Goal: Use online tool/utility: Utilize a website feature to perform a specific function

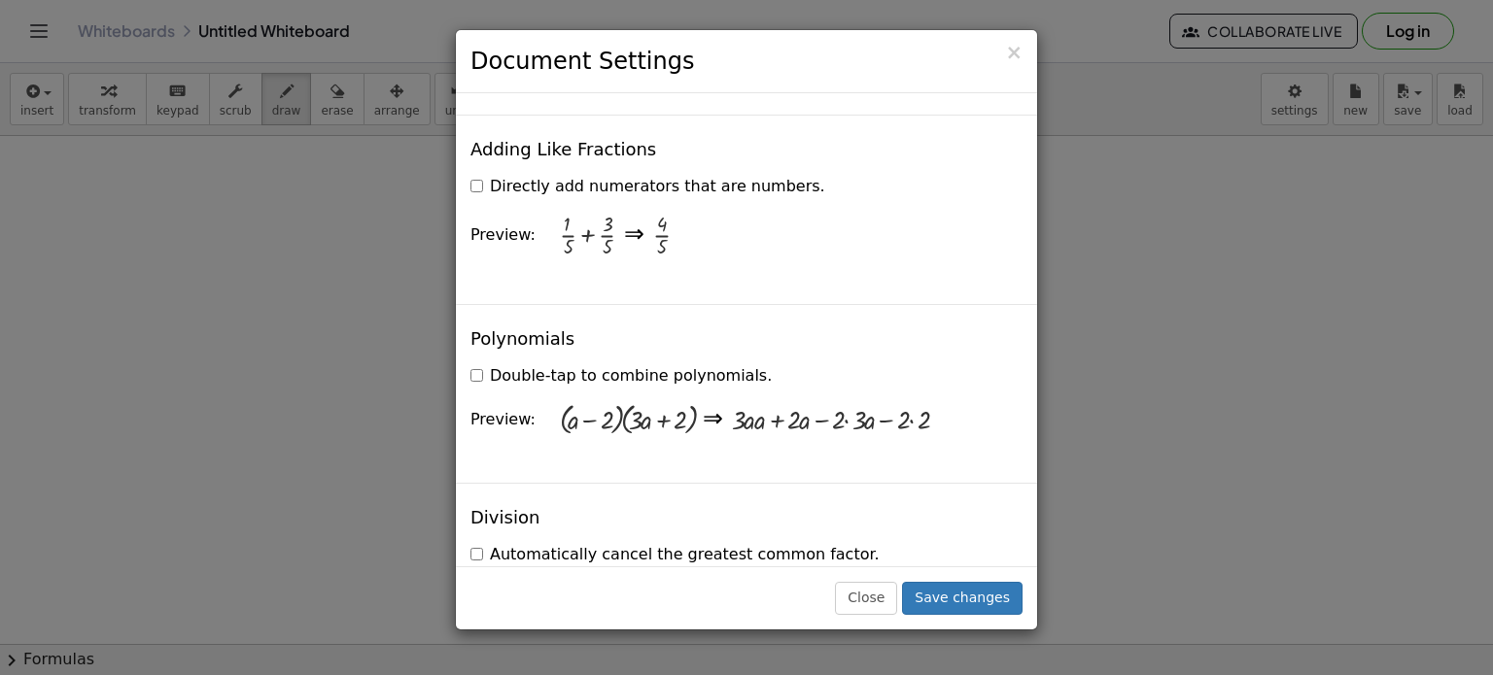
scroll to position [1573, 0]
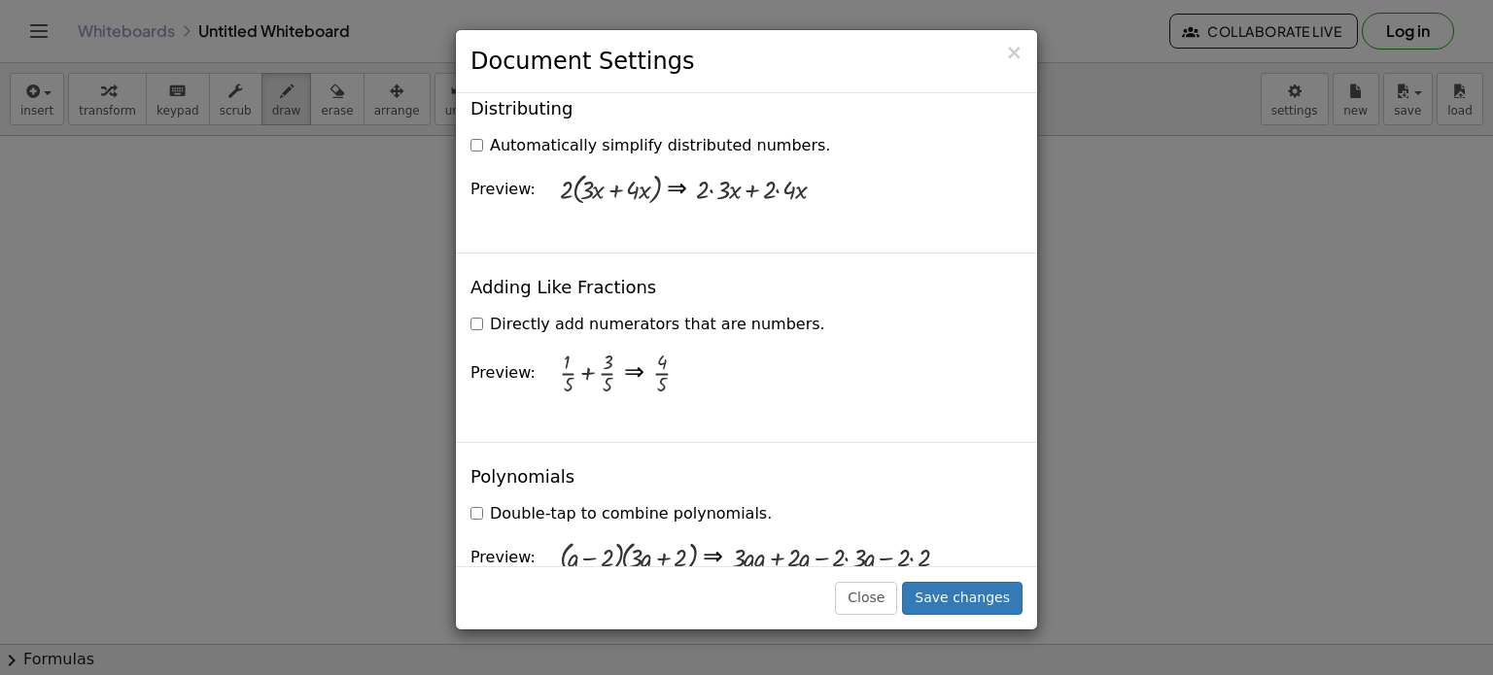
drag, startPoint x: 801, startPoint y: 324, endPoint x: 822, endPoint y: 372, distance: 53.1
click at [822, 372] on div "Adding Like Fractions Directly add numerators that are numbers. Preview: + · 1 …" at bounding box center [746, 348] width 581 height 190
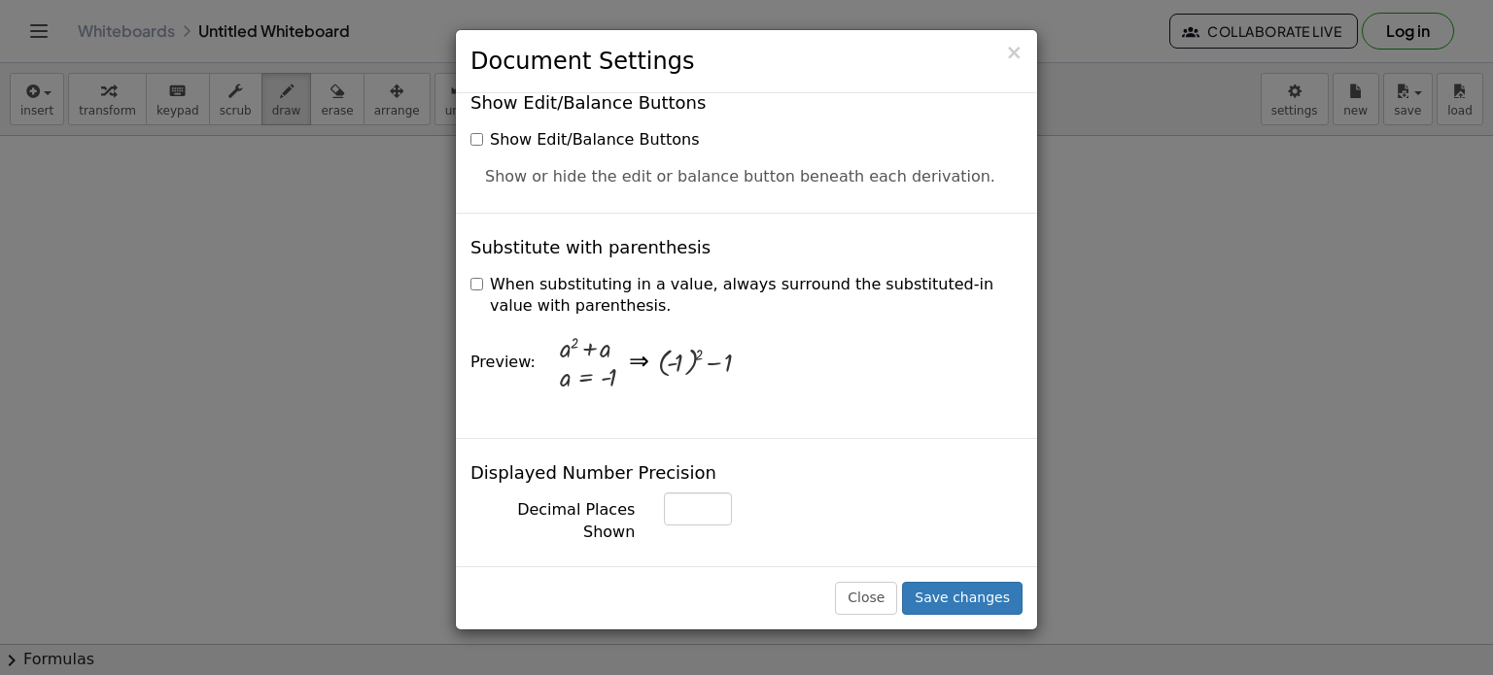
scroll to position [0, 0]
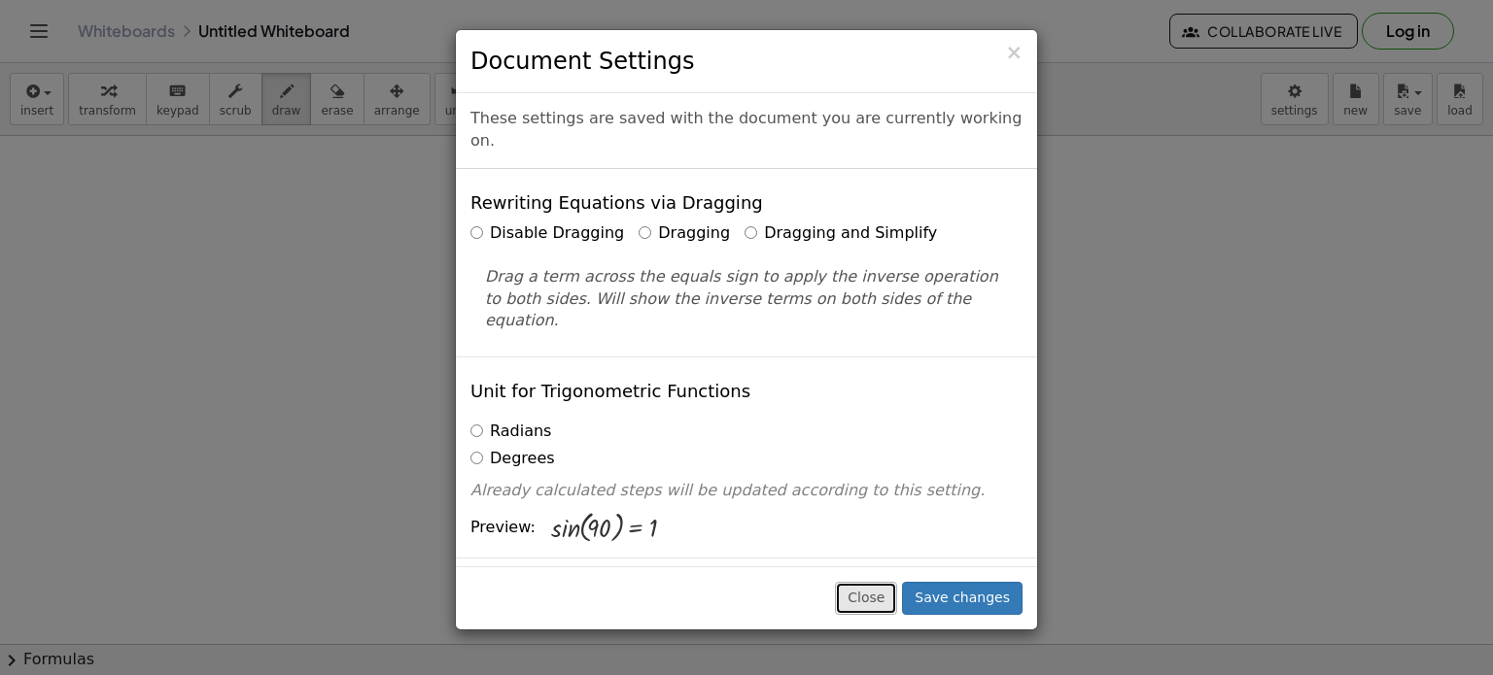
click at [883, 597] on button "Close" at bounding box center [866, 598] width 62 height 33
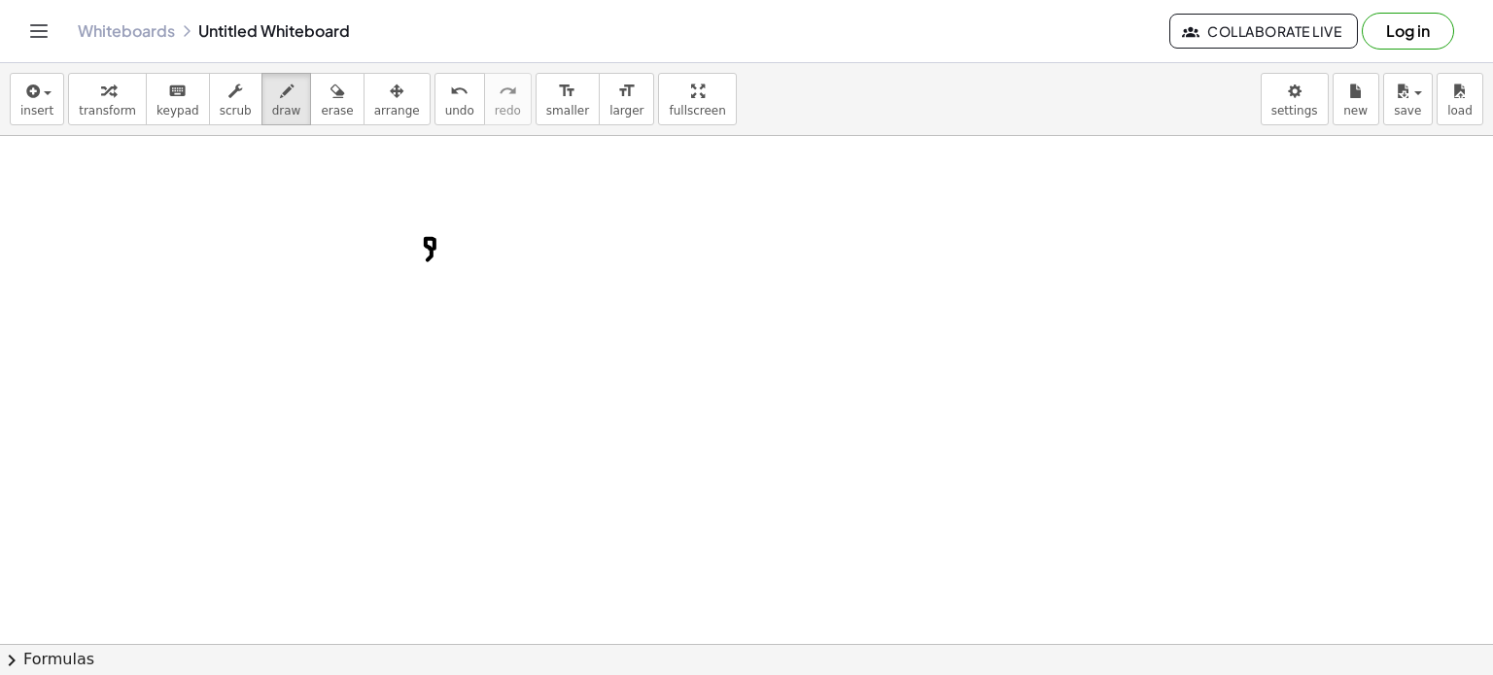
drag, startPoint x: 434, startPoint y: 248, endPoint x: 419, endPoint y: 252, distance: 16.0
click at [419, 252] on div at bounding box center [746, 451] width 1493 height 1145
drag, startPoint x: 448, startPoint y: 237, endPoint x: 485, endPoint y: 252, distance: 39.7
click at [485, 252] on div at bounding box center [746, 451] width 1493 height 1145
click at [449, 218] on div at bounding box center [746, 451] width 1493 height 1145
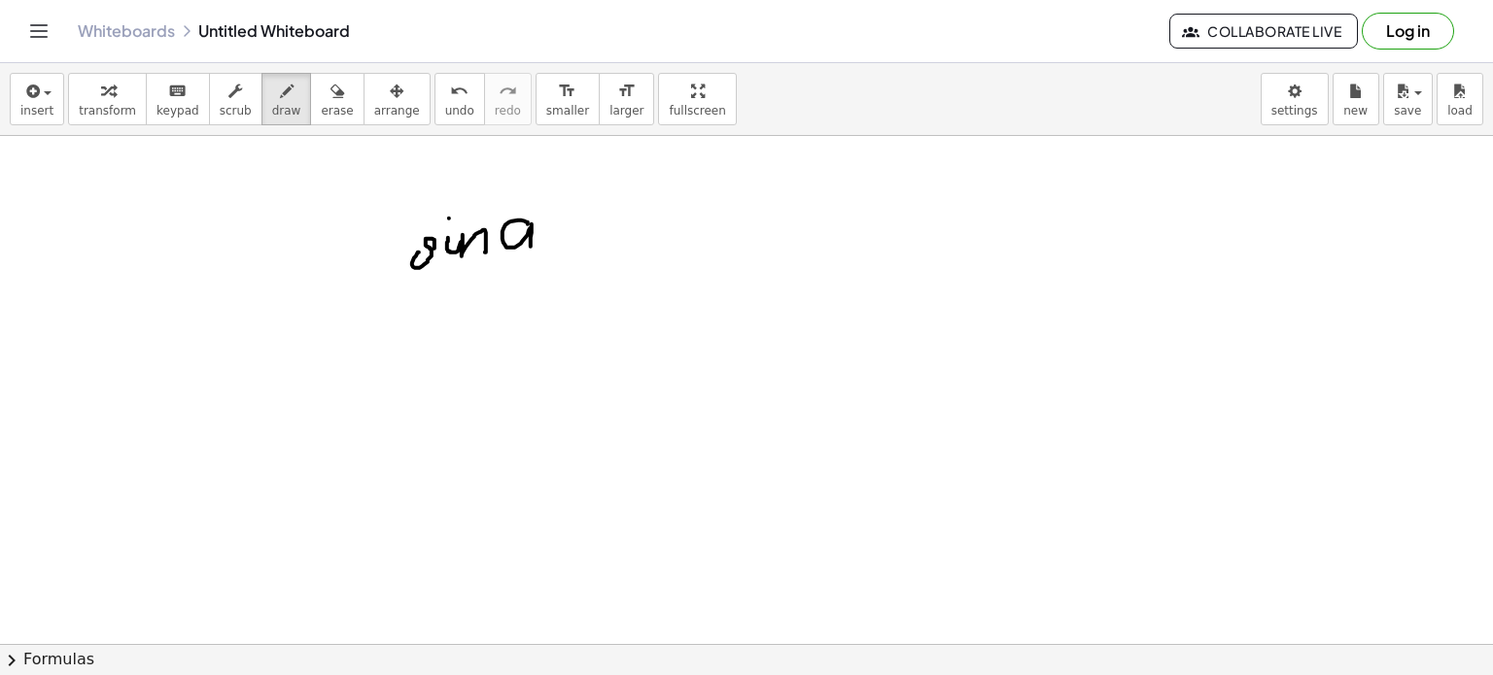
drag, startPoint x: 528, startPoint y: 224, endPoint x: 531, endPoint y: 250, distance: 26.4
click at [531, 250] on div at bounding box center [746, 451] width 1493 height 1145
click at [556, 228] on div at bounding box center [746, 451] width 1493 height 1145
drag, startPoint x: 602, startPoint y: 244, endPoint x: 613, endPoint y: 238, distance: 13.0
click at [613, 238] on div at bounding box center [746, 451] width 1493 height 1145
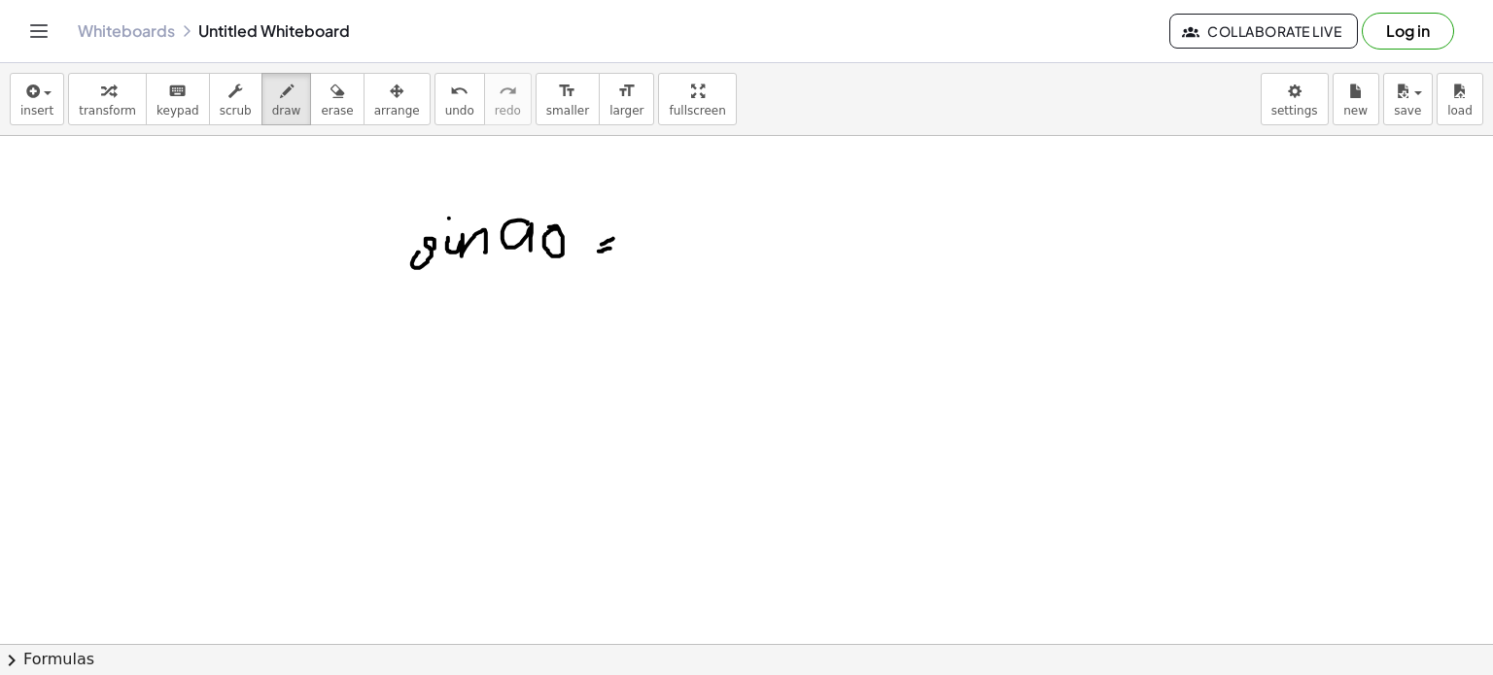
drag, startPoint x: 599, startPoint y: 251, endPoint x: 619, endPoint y: 246, distance: 21.0
click at [619, 246] on div at bounding box center [746, 451] width 1493 height 1145
drag, startPoint x: 655, startPoint y: 238, endPoint x: 657, endPoint y: 294, distance: 55.4
click at [657, 294] on div at bounding box center [746, 451] width 1493 height 1145
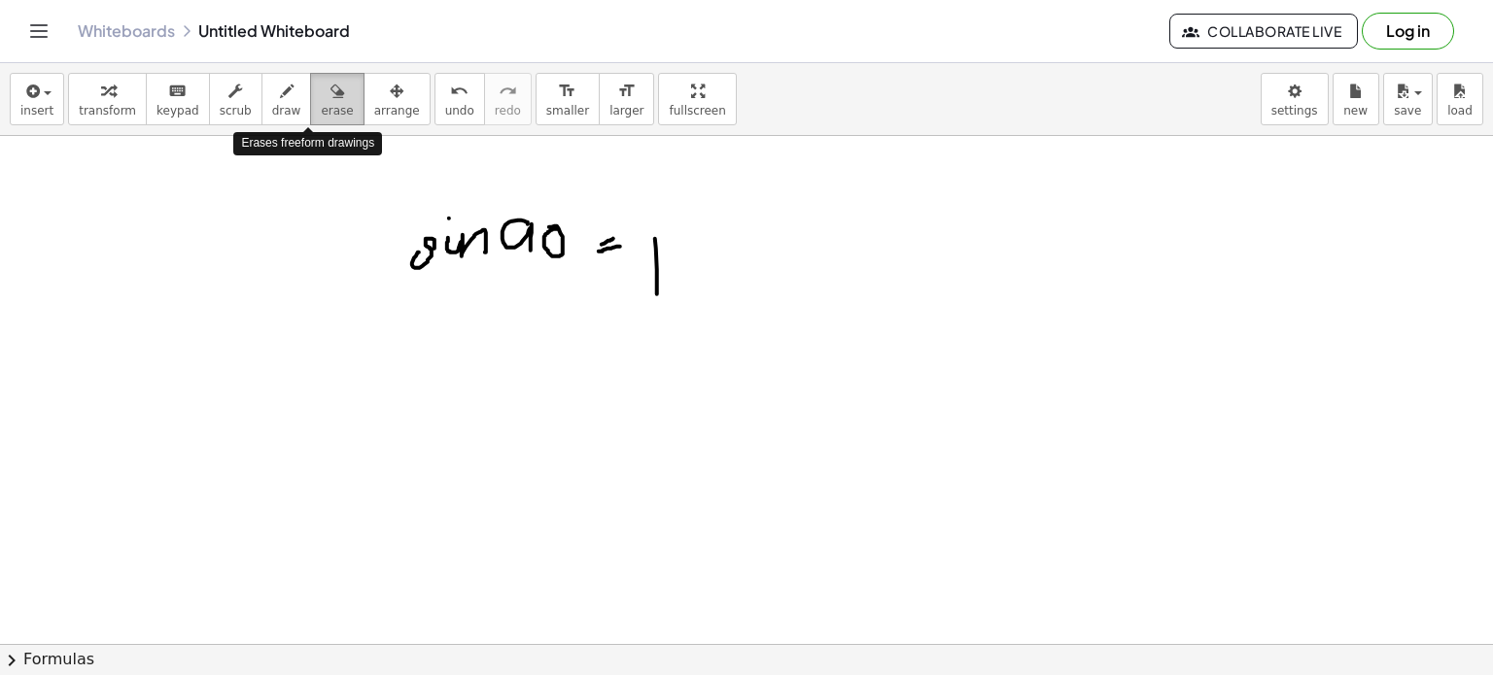
click at [321, 92] on div "button" at bounding box center [337, 90] width 32 height 23
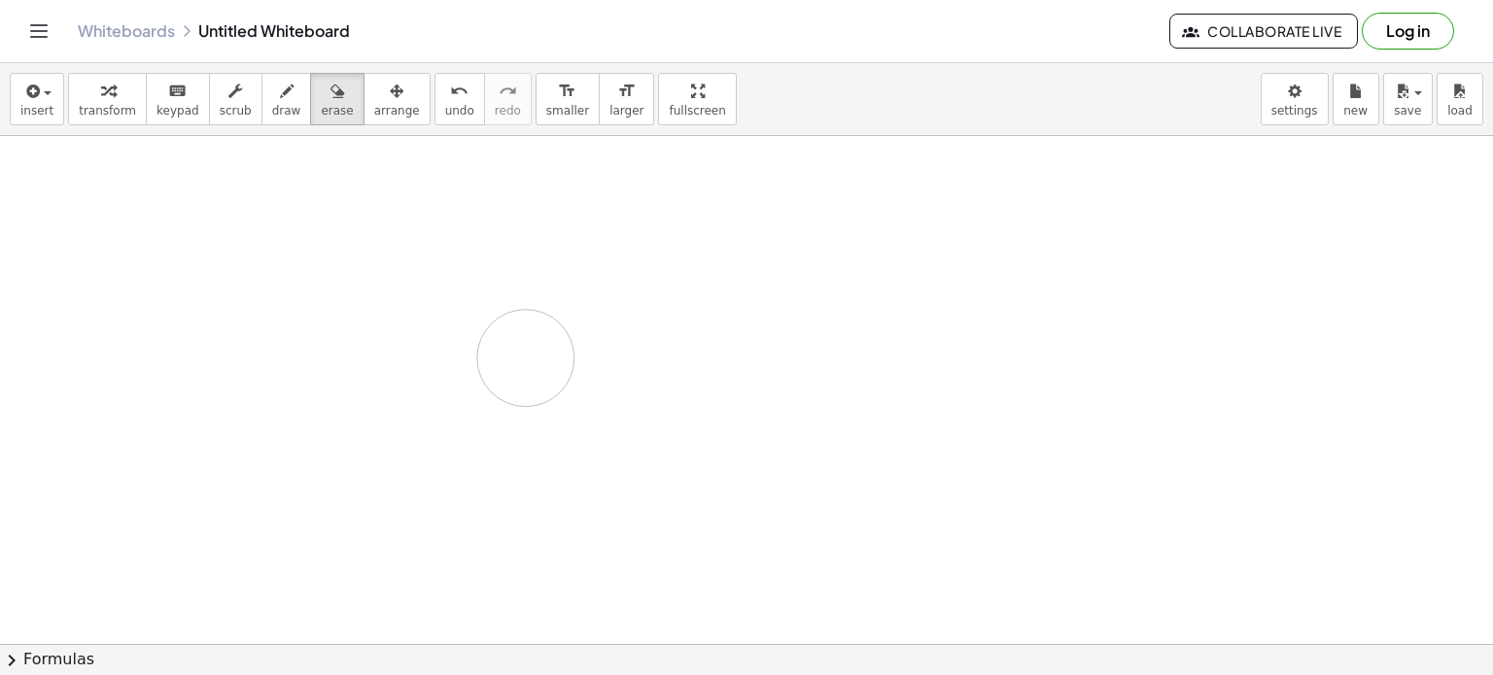
drag, startPoint x: 403, startPoint y: 193, endPoint x: 544, endPoint y: 368, distance: 224.6
click at [544, 368] on div at bounding box center [746, 451] width 1493 height 1145
click at [385, 255] on div at bounding box center [746, 451] width 1493 height 1145
drag, startPoint x: 385, startPoint y: 255, endPoint x: 260, endPoint y: 98, distance: 199.9
click at [260, 98] on div "insert select one: Math Expression Function Text Youtube Video Graphing Geometr…" at bounding box center [746, 369] width 1493 height 612
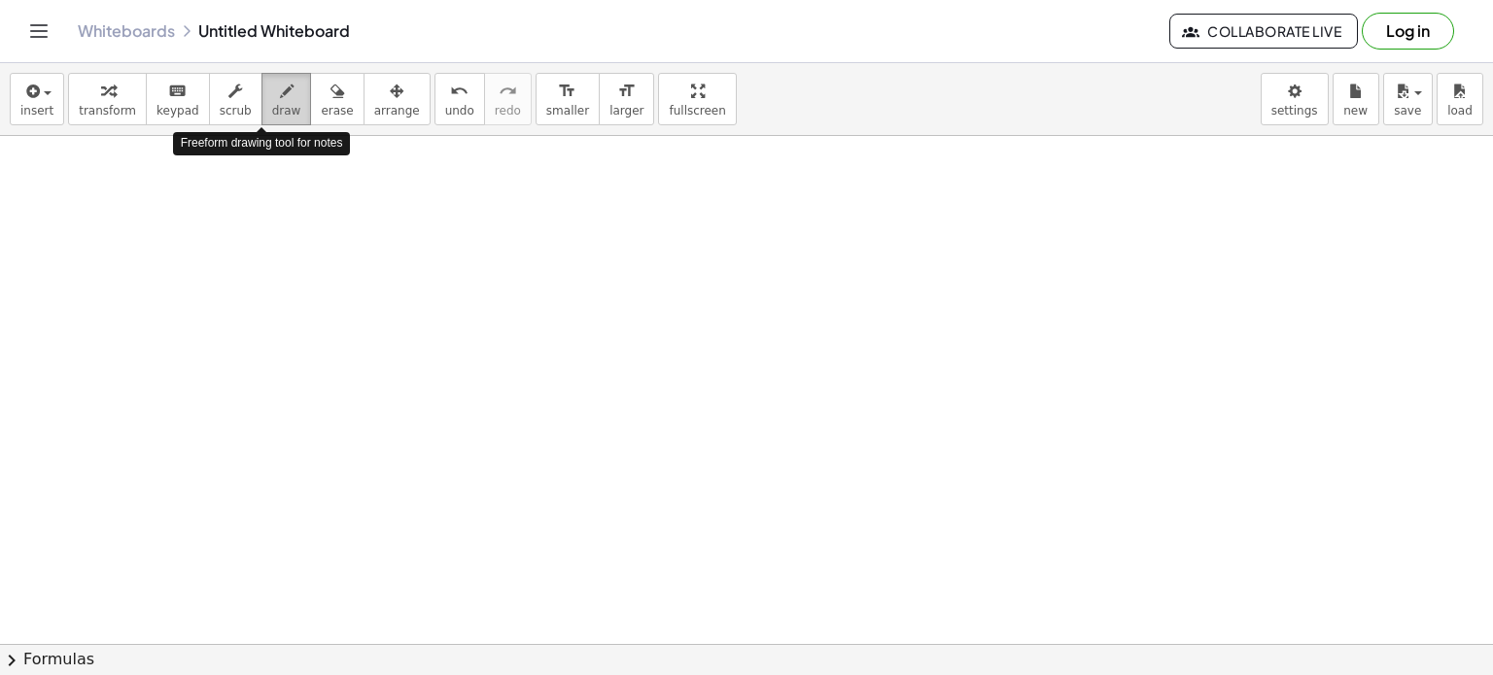
click at [280, 98] on icon "button" at bounding box center [287, 91] width 14 height 23
click at [260, 224] on div at bounding box center [746, 451] width 1493 height 1145
click at [271, 221] on div at bounding box center [746, 451] width 1493 height 1145
click at [274, 221] on div at bounding box center [746, 451] width 1493 height 1145
click at [274, 226] on div at bounding box center [746, 451] width 1493 height 1145
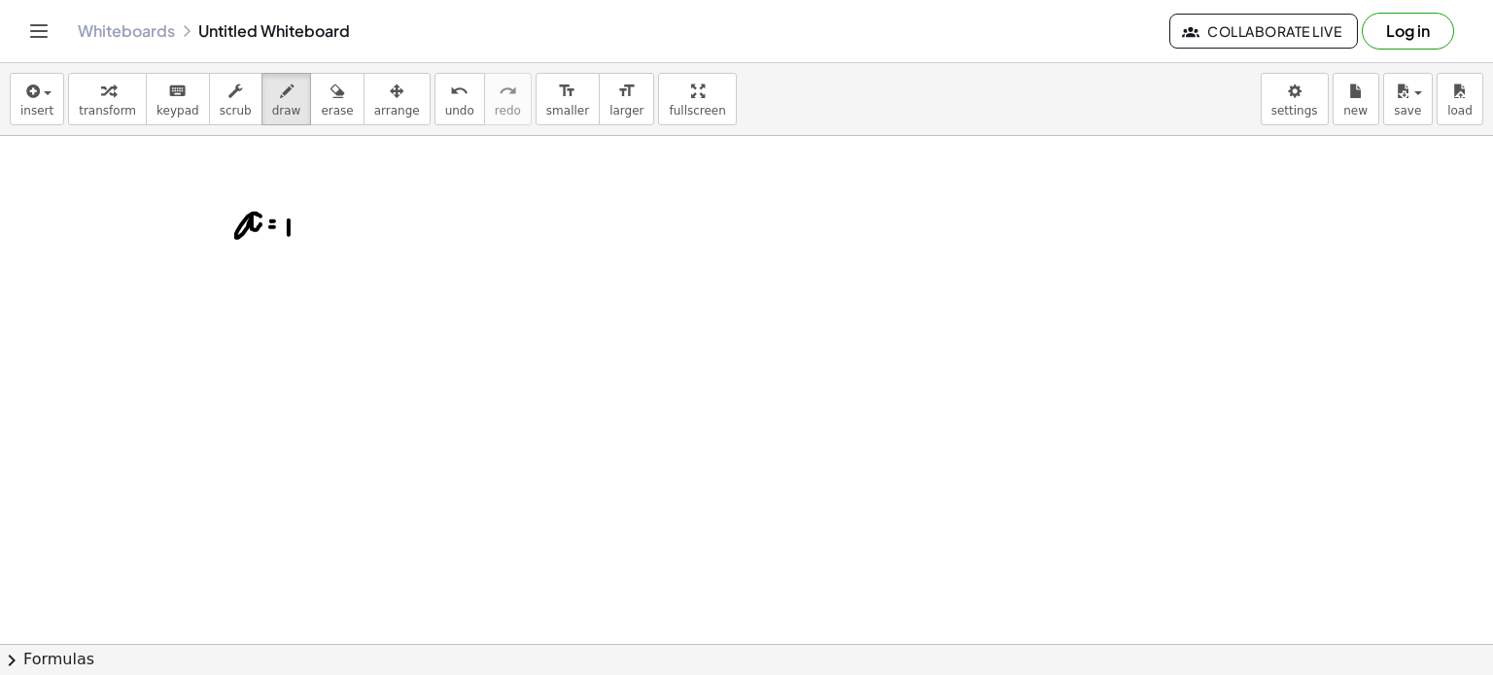
drag, startPoint x: 289, startPoint y: 220, endPoint x: 289, endPoint y: 234, distance: 14.6
click at [289, 234] on div at bounding box center [746, 451] width 1493 height 1145
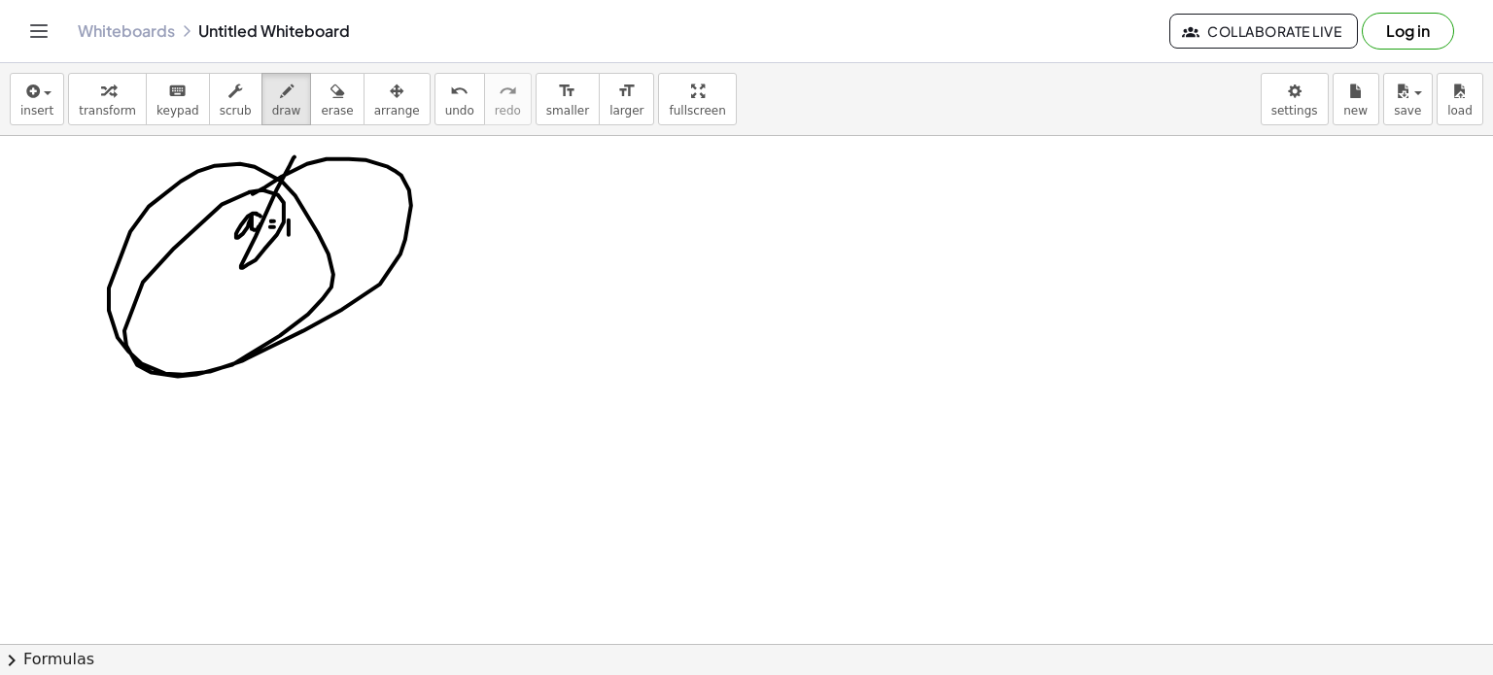
drag, startPoint x: 253, startPoint y: 193, endPoint x: 284, endPoint y: 158, distance: 46.8
click at [284, 158] on div at bounding box center [746, 451] width 1493 height 1145
drag, startPoint x: 310, startPoint y: 120, endPoint x: 214, endPoint y: 298, distance: 203.1
click at [214, 298] on div "insert select one: Math Expression Function Text Youtube Video Graphing Geometr…" at bounding box center [746, 369] width 1493 height 612
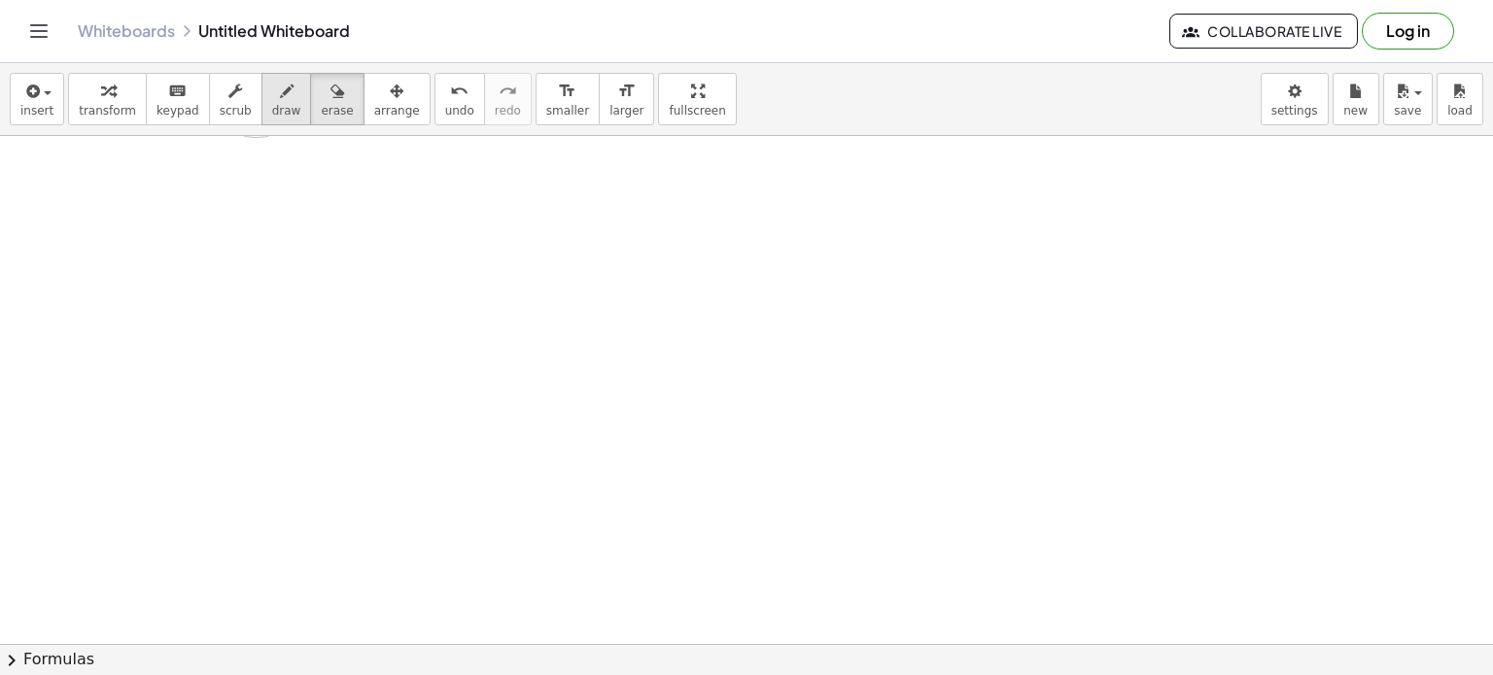
drag, startPoint x: 214, startPoint y: 298, endPoint x: 257, endPoint y: 88, distance: 214.2
click at [257, 88] on div "insert select one: Math Expression Function Text Youtube Video Graphing Geometr…" at bounding box center [746, 369] width 1493 height 612
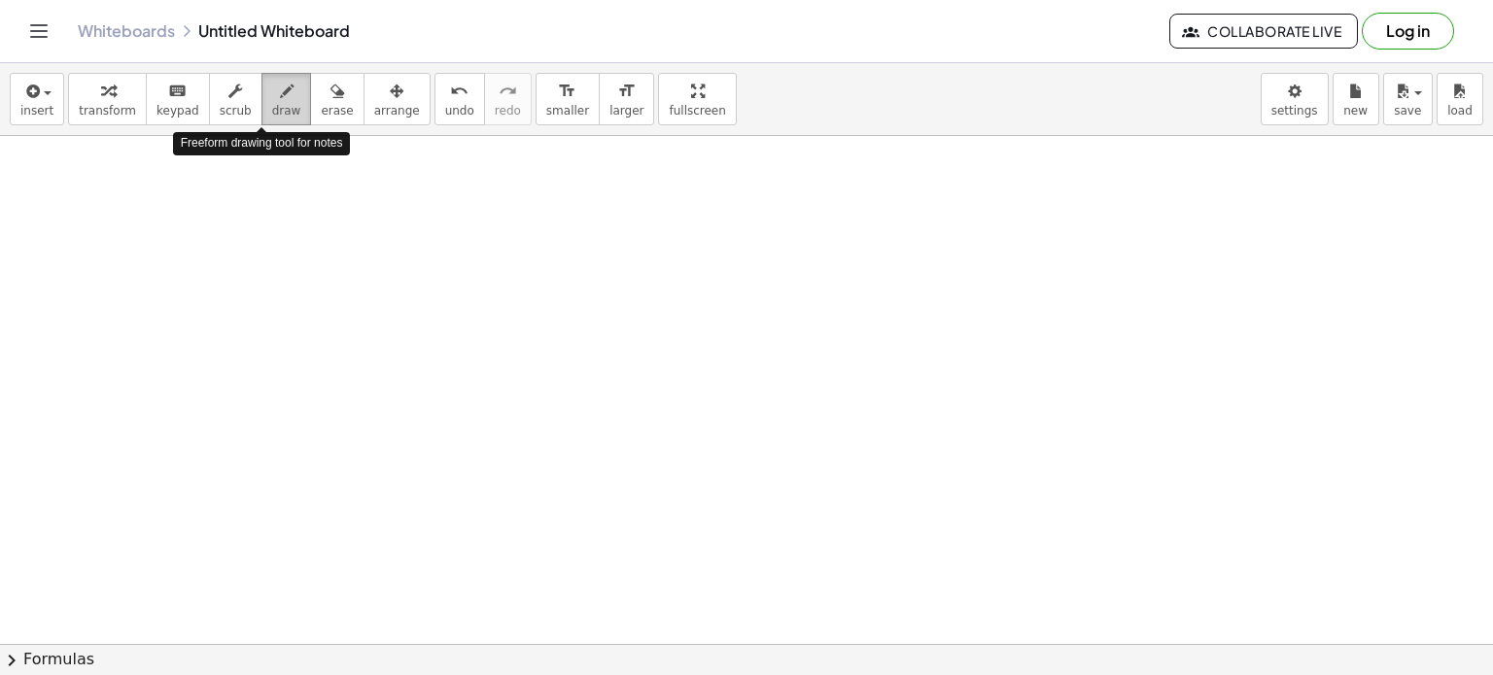
click at [280, 99] on icon "button" at bounding box center [287, 91] width 14 height 23
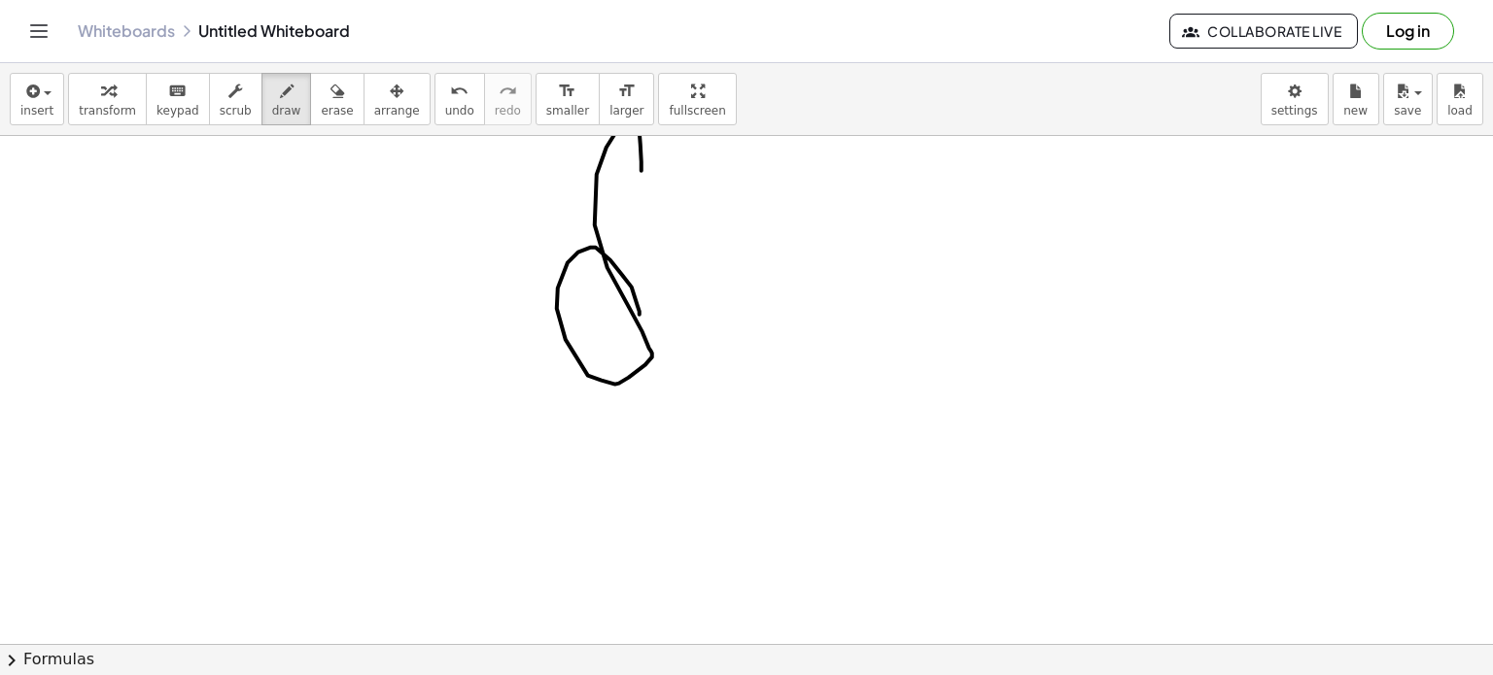
drag, startPoint x: 641, startPoint y: 170, endPoint x: 635, endPoint y: 310, distance: 140.1
click at [635, 310] on div at bounding box center [746, 451] width 1493 height 1145
click at [324, 91] on button "erase" at bounding box center [336, 99] width 53 height 52
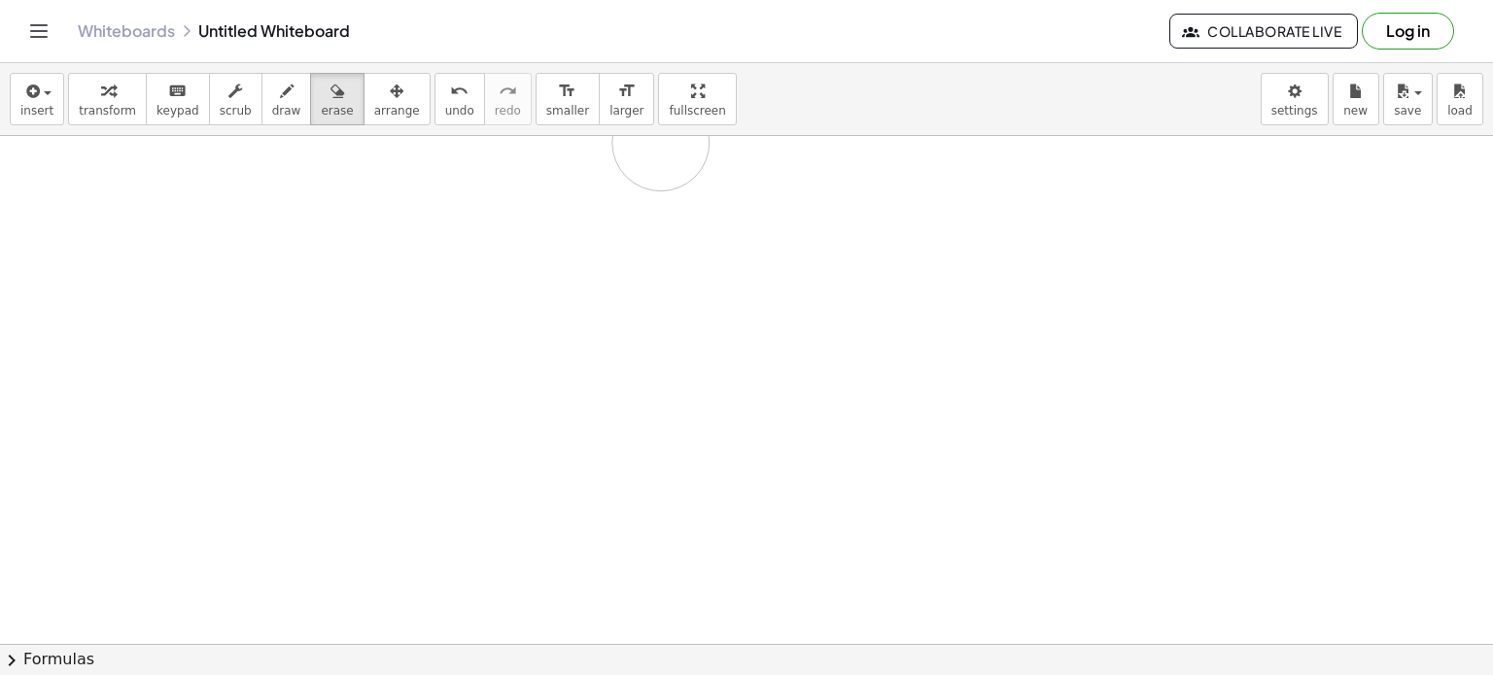
drag, startPoint x: 701, startPoint y: 312, endPoint x: 555, endPoint y: 267, distance: 152.5
click at [555, 267] on div at bounding box center [746, 451] width 1493 height 1145
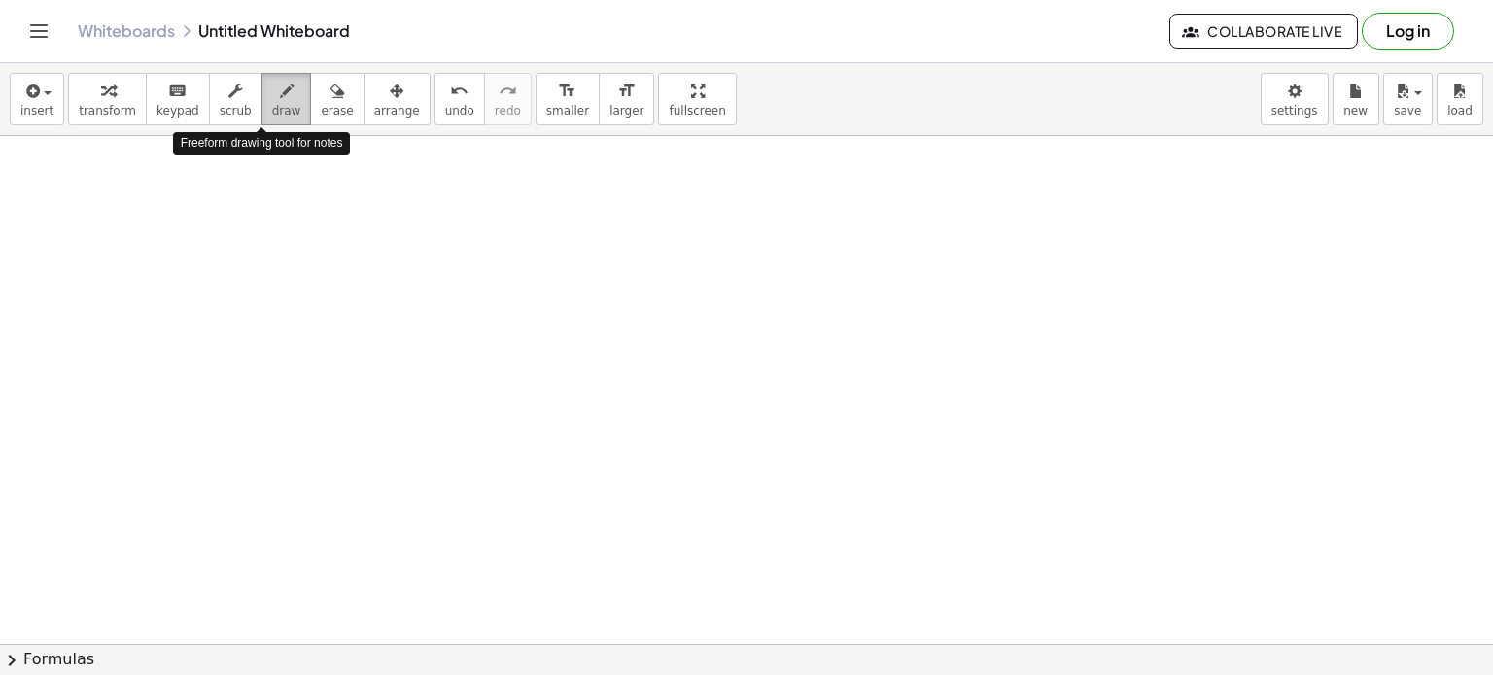
click at [272, 89] on div "button" at bounding box center [286, 90] width 29 height 23
drag, startPoint x: 432, startPoint y: 201, endPoint x: 472, endPoint y: 225, distance: 47.0
click at [472, 225] on div at bounding box center [746, 451] width 1493 height 1145
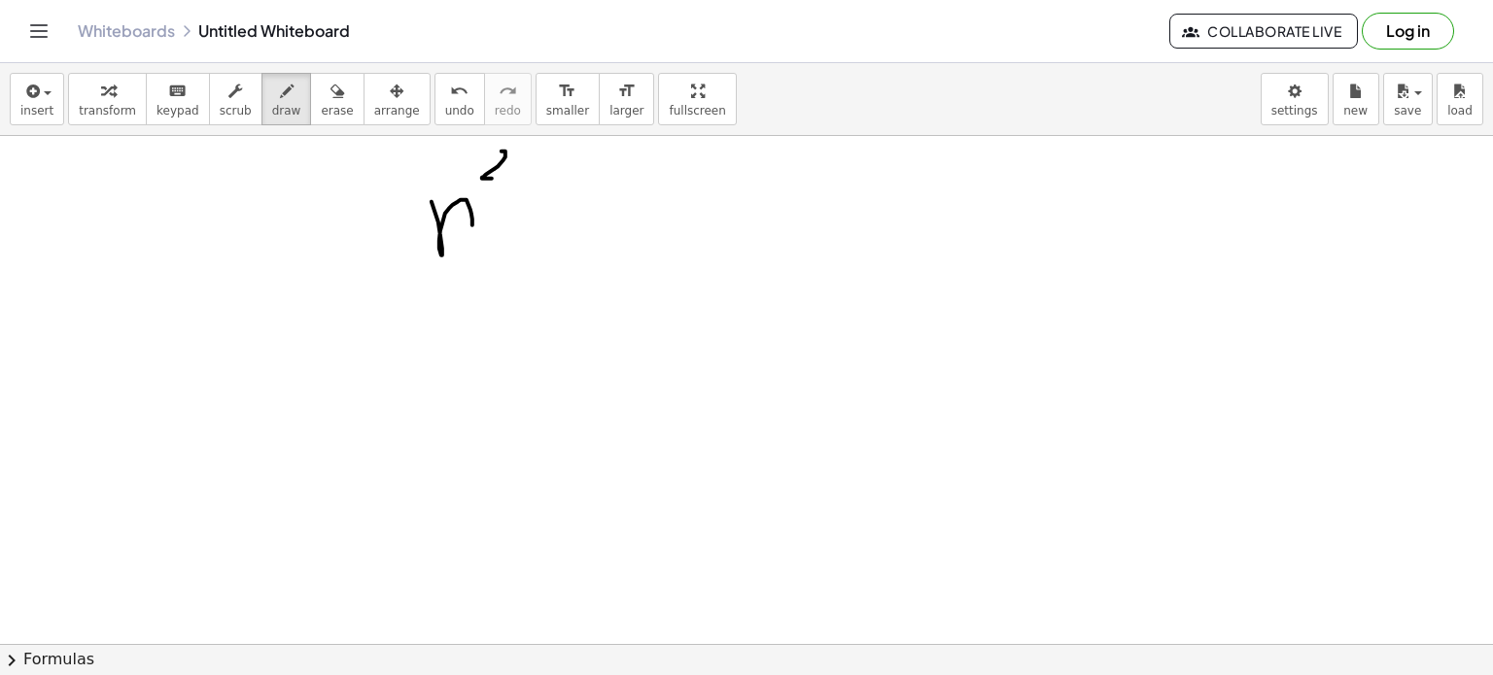
drag, startPoint x: 502, startPoint y: 151, endPoint x: 513, endPoint y: 176, distance: 27.8
click at [513, 176] on div at bounding box center [746, 451] width 1493 height 1145
drag, startPoint x: 575, startPoint y: 206, endPoint x: 599, endPoint y: 223, distance: 28.6
click at [599, 223] on div at bounding box center [746, 451] width 1493 height 1145
drag, startPoint x: 595, startPoint y: 148, endPoint x: 613, endPoint y: 159, distance: 21.8
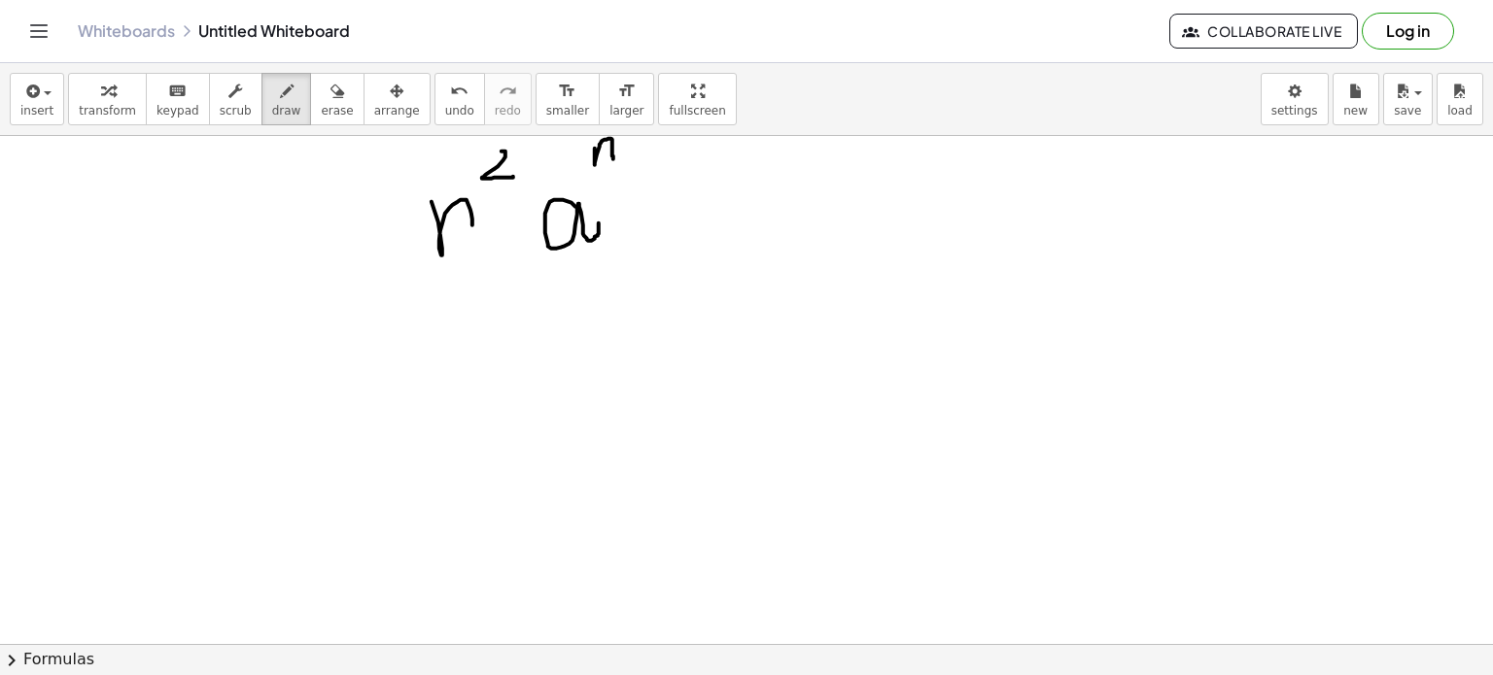
click at [613, 159] on div at bounding box center [746, 451] width 1493 height 1145
drag, startPoint x: 490, startPoint y: 153, endPoint x: 502, endPoint y: 149, distance: 13.2
click at [502, 149] on div at bounding box center [746, 451] width 1493 height 1145
drag, startPoint x: 475, startPoint y: 214, endPoint x: 474, endPoint y: 246, distance: 32.1
click at [474, 246] on div at bounding box center [746, 451] width 1493 height 1145
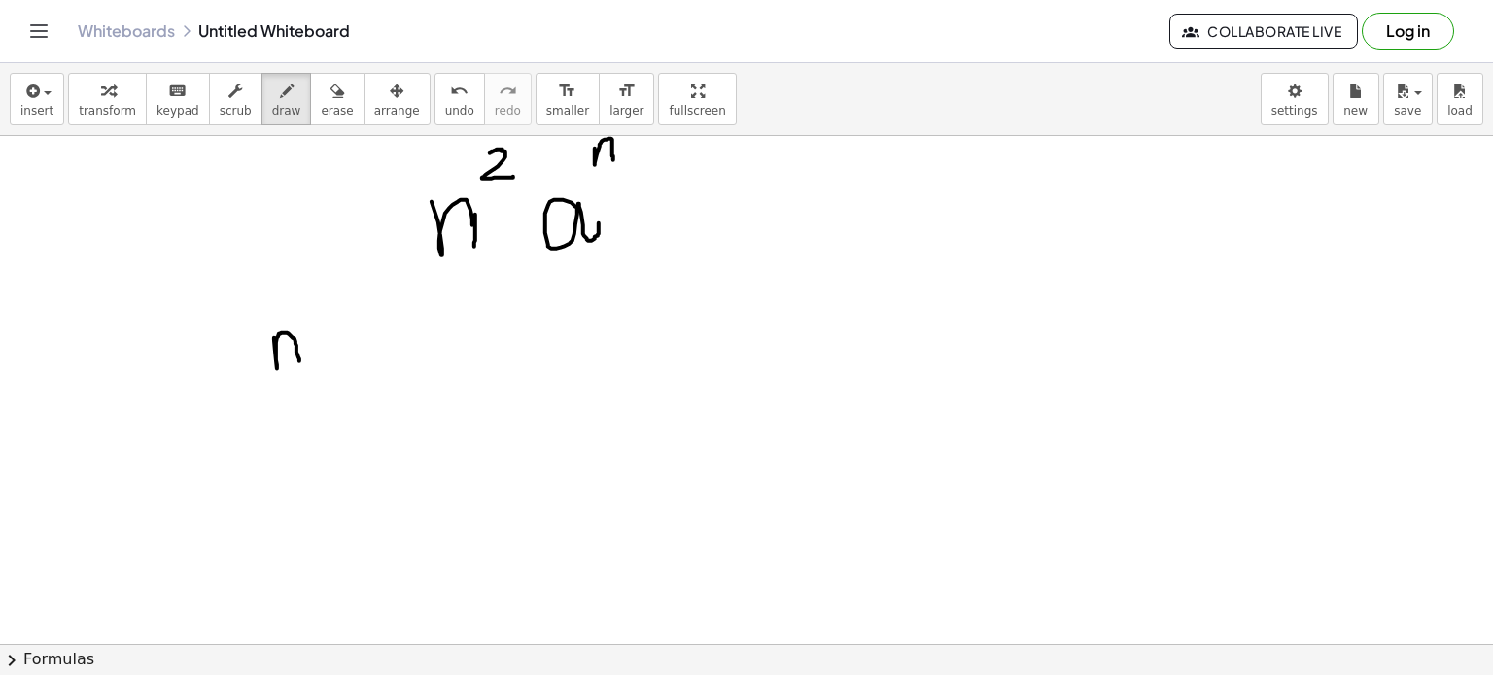
drag, startPoint x: 274, startPoint y: 337, endPoint x: 299, endPoint y: 360, distance: 33.7
click at [299, 360] on div at bounding box center [746, 451] width 1493 height 1145
drag, startPoint x: 327, startPoint y: 343, endPoint x: 350, endPoint y: 341, distance: 23.4
click at [350, 341] on div at bounding box center [746, 451] width 1493 height 1145
drag, startPoint x: 342, startPoint y: 329, endPoint x: 342, endPoint y: 358, distance: 28.2
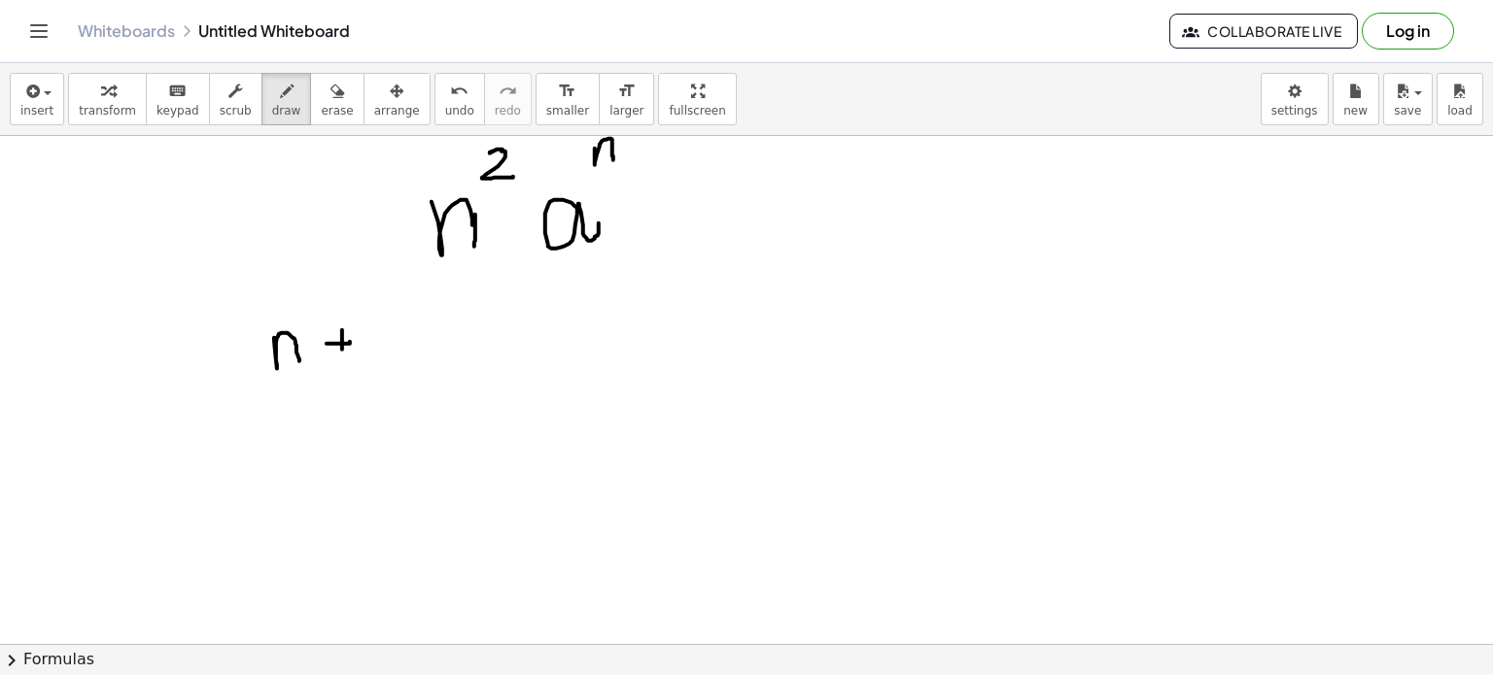
click at [342, 358] on div at bounding box center [746, 451] width 1493 height 1145
click at [370, 331] on div at bounding box center [746, 451] width 1493 height 1145
drag, startPoint x: 371, startPoint y: 329, endPoint x: 368, endPoint y: 353, distance: 23.5
click at [368, 353] on div at bounding box center [746, 451] width 1493 height 1145
drag, startPoint x: 388, startPoint y: 328, endPoint x: 377, endPoint y: 390, distance: 63.1
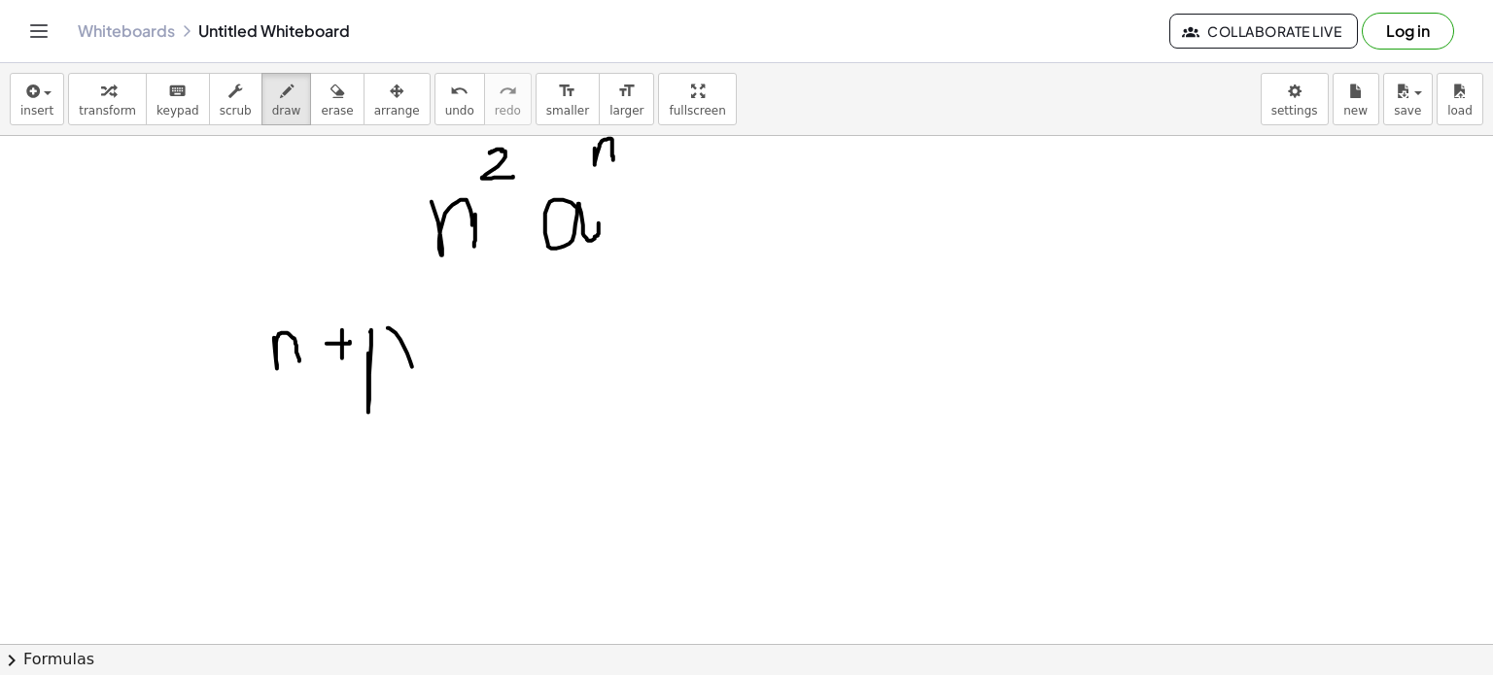
click at [377, 390] on div at bounding box center [746, 451] width 1493 height 1145
drag, startPoint x: 277, startPoint y: 311, endPoint x: 283, endPoint y: 403, distance: 92.5
click at [283, 403] on div at bounding box center [746, 451] width 1493 height 1145
drag, startPoint x: 420, startPoint y: 311, endPoint x: 430, endPoint y: 327, distance: 18.3
click at [430, 327] on div at bounding box center [746, 451] width 1493 height 1145
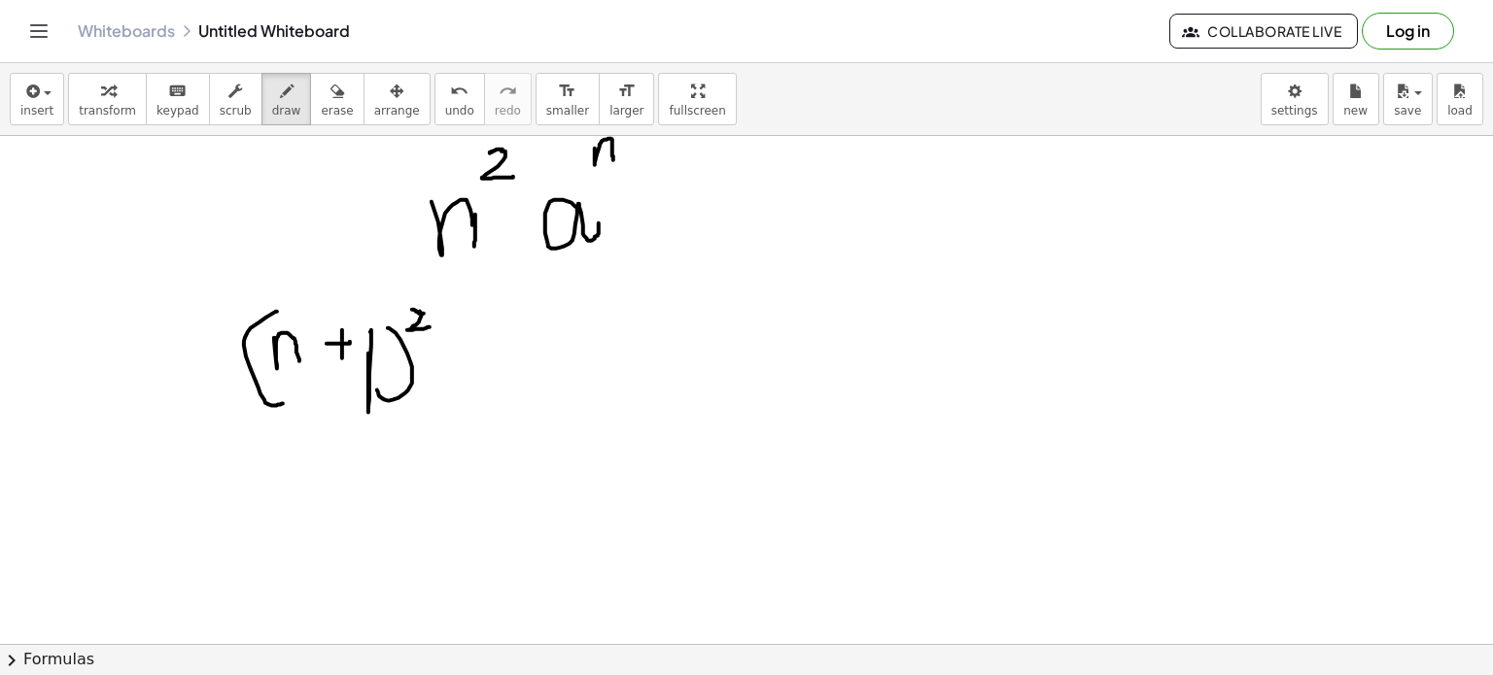
drag, startPoint x: 412, startPoint y: 309, endPoint x: 424, endPoint y: 313, distance: 12.3
click at [424, 313] on div at bounding box center [746, 451] width 1493 height 1145
drag, startPoint x: 247, startPoint y: 420, endPoint x: 463, endPoint y: 431, distance: 216.0
click at [463, 431] on div at bounding box center [746, 451] width 1493 height 1145
drag, startPoint x: 327, startPoint y: 461, endPoint x: 361, endPoint y: 487, distance: 43.0
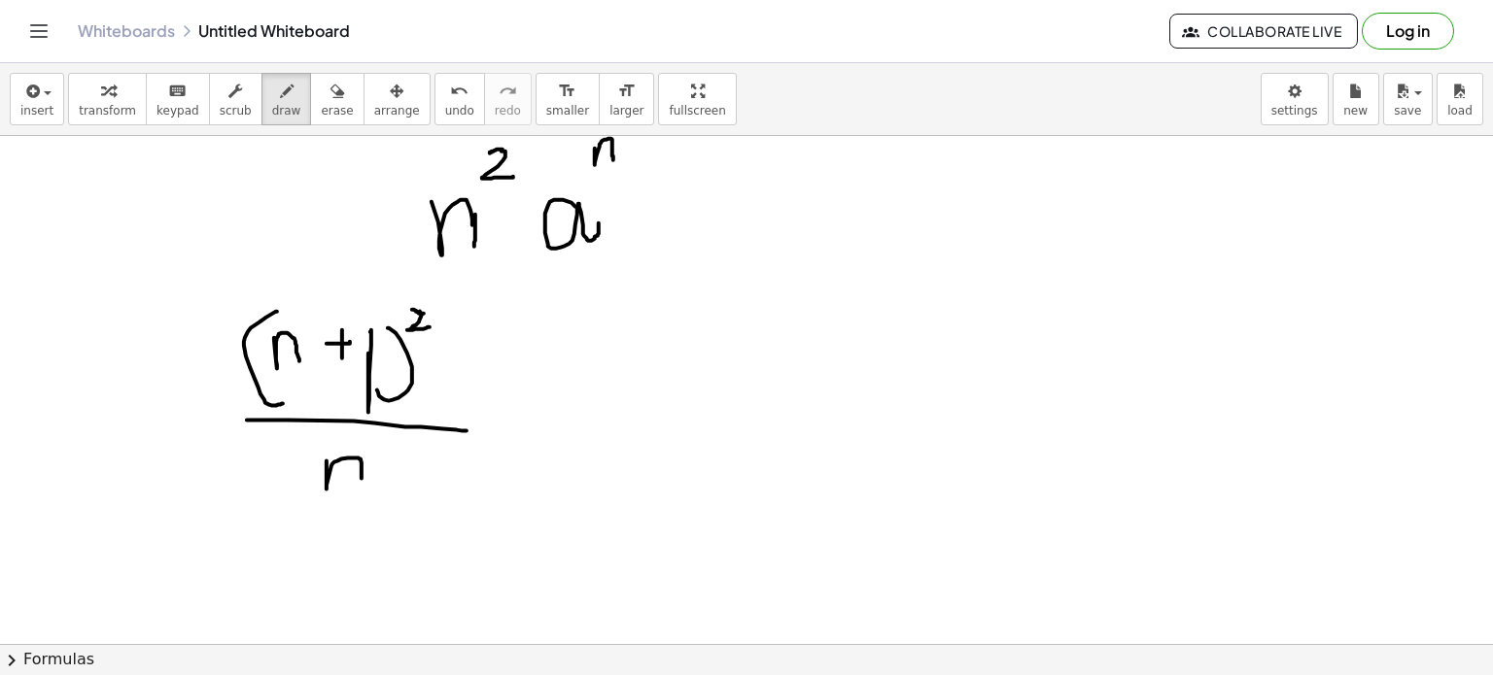
click at [361, 487] on div at bounding box center [746, 451] width 1493 height 1145
drag, startPoint x: 375, startPoint y: 447, endPoint x: 389, endPoint y: 454, distance: 15.2
click at [389, 454] on div at bounding box center [746, 451] width 1493 height 1145
drag, startPoint x: 461, startPoint y: 349, endPoint x: 494, endPoint y: 354, distance: 33.4
click at [494, 354] on div at bounding box center [746, 451] width 1493 height 1145
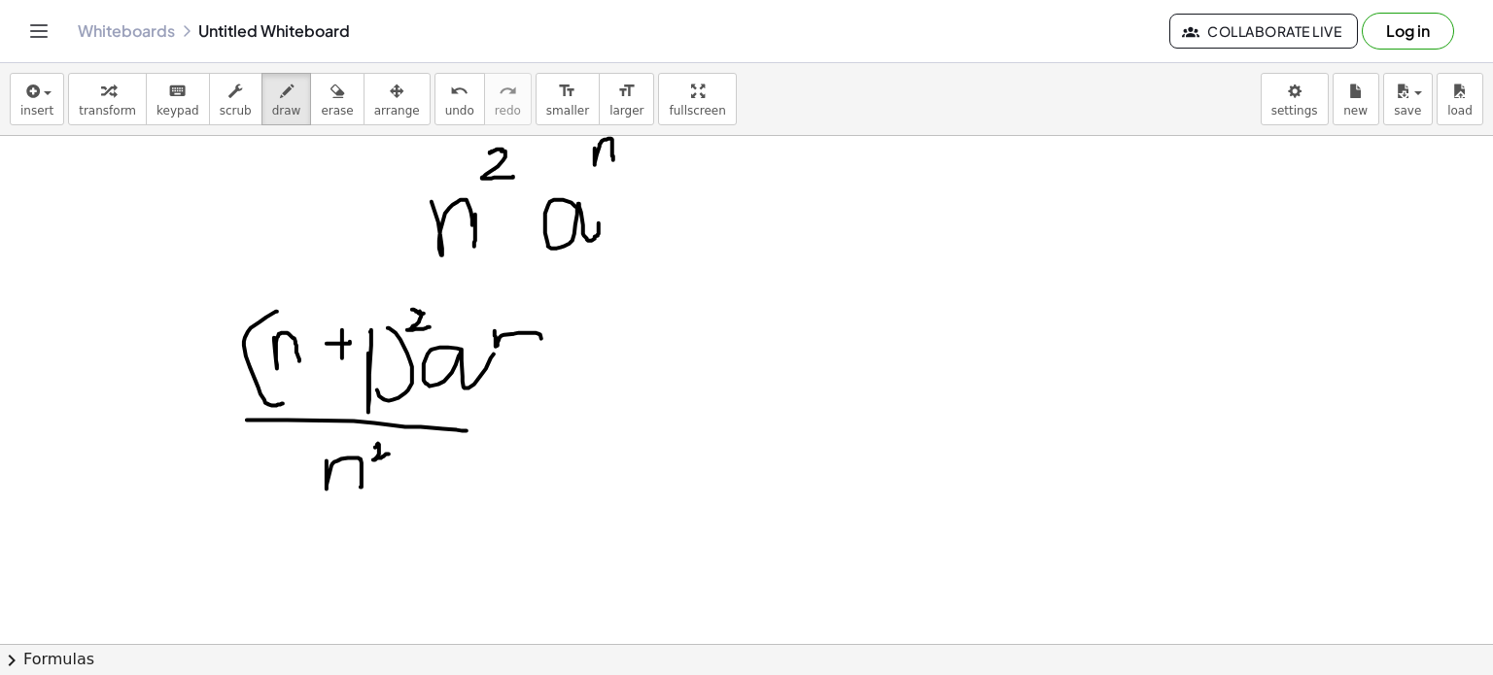
drag, startPoint x: 495, startPoint y: 330, endPoint x: 552, endPoint y: 347, distance: 59.7
click at [552, 347] on div at bounding box center [746, 451] width 1493 height 1145
drag, startPoint x: 498, startPoint y: 331, endPoint x: 505, endPoint y: 353, distance: 22.8
click at [505, 353] on div at bounding box center [746, 451] width 1493 height 1145
click at [421, 462] on div at bounding box center [746, 451] width 1493 height 1145
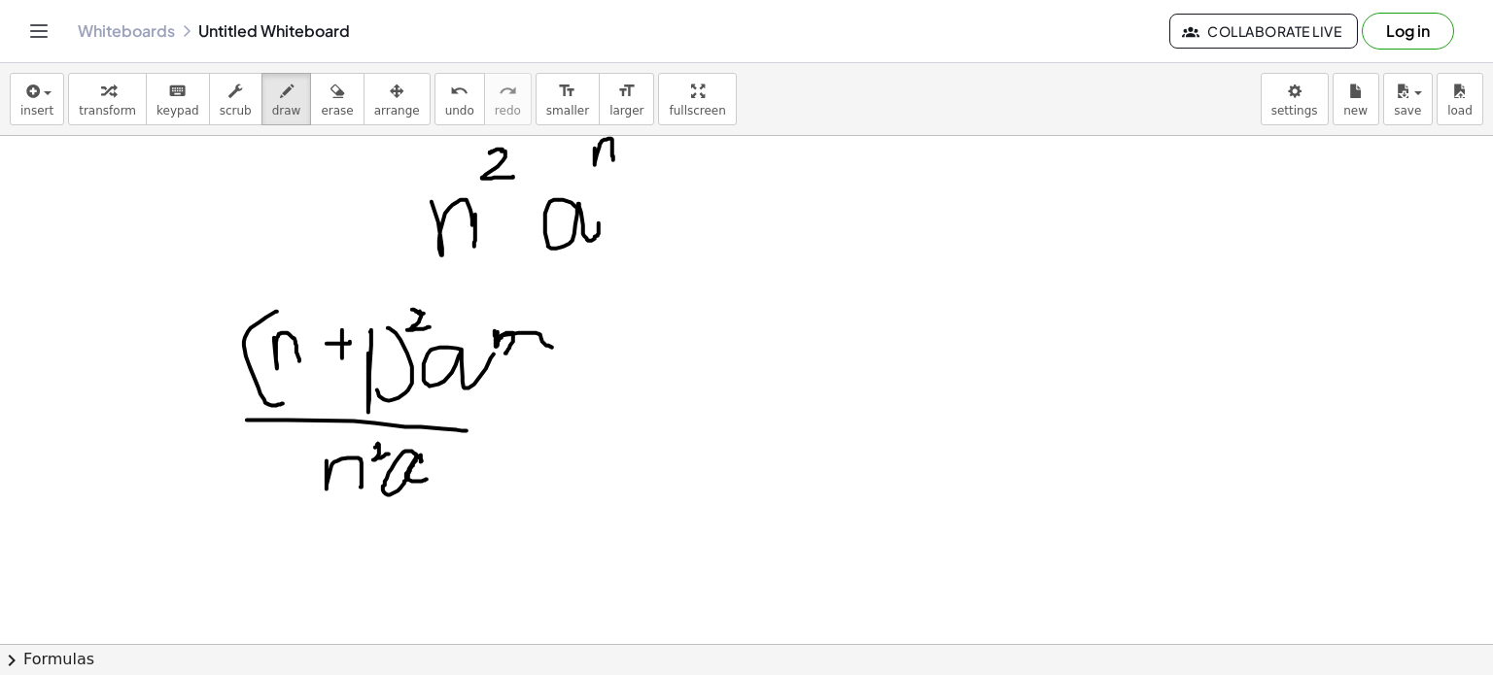
drag, startPoint x: 422, startPoint y: 461, endPoint x: 428, endPoint y: 475, distance: 15.7
click at [428, 475] on div at bounding box center [746, 451] width 1493 height 1145
drag, startPoint x: 439, startPoint y: 442, endPoint x: 454, endPoint y: 457, distance: 20.6
click at [454, 457] on div at bounding box center [746, 451] width 1493 height 1145
drag, startPoint x: 563, startPoint y: 337, endPoint x: 579, endPoint y: 337, distance: 16.5
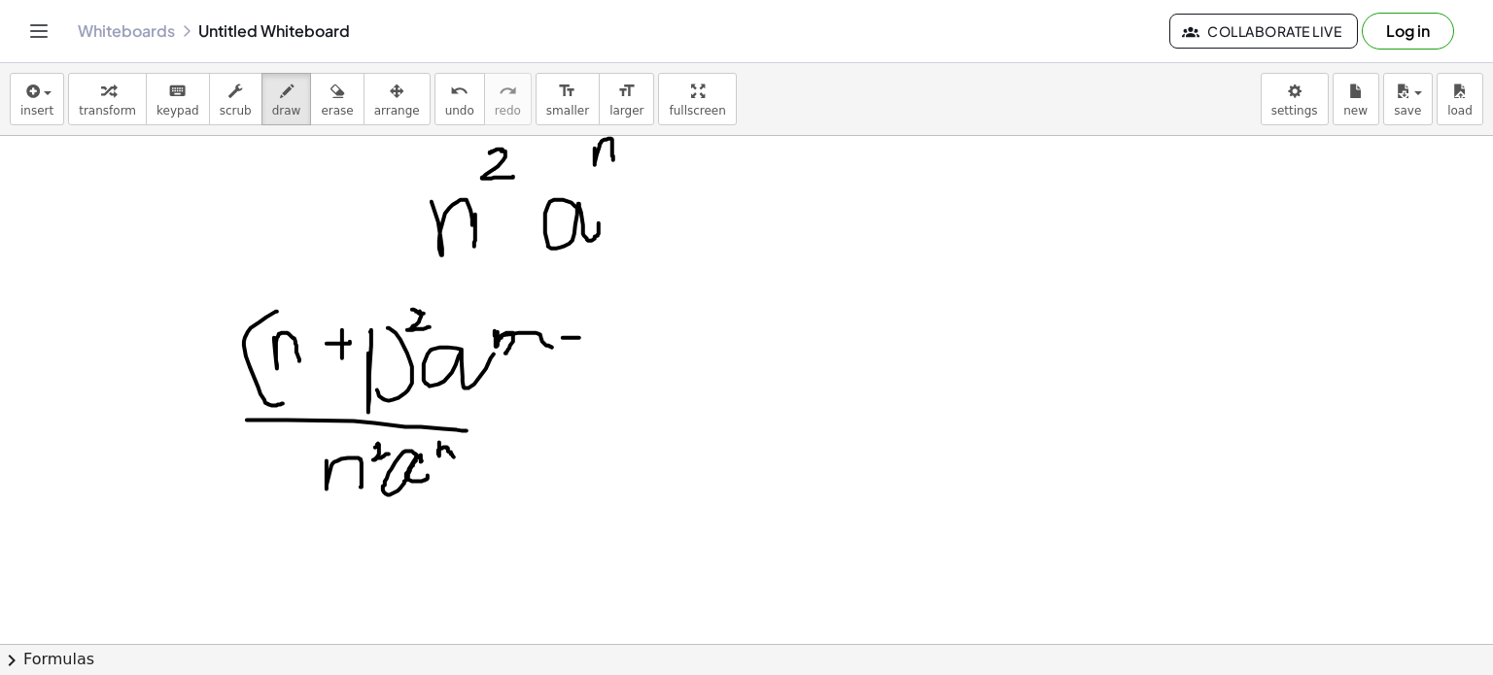
click at [579, 337] on div at bounding box center [746, 451] width 1493 height 1145
drag, startPoint x: 564, startPoint y: 324, endPoint x: 565, endPoint y: 344, distance: 20.4
click at [565, 344] on div at bounding box center [746, 451] width 1493 height 1145
drag, startPoint x: 589, startPoint y: 327, endPoint x: 592, endPoint y: 349, distance: 22.5
click at [592, 349] on div at bounding box center [746, 451] width 1493 height 1145
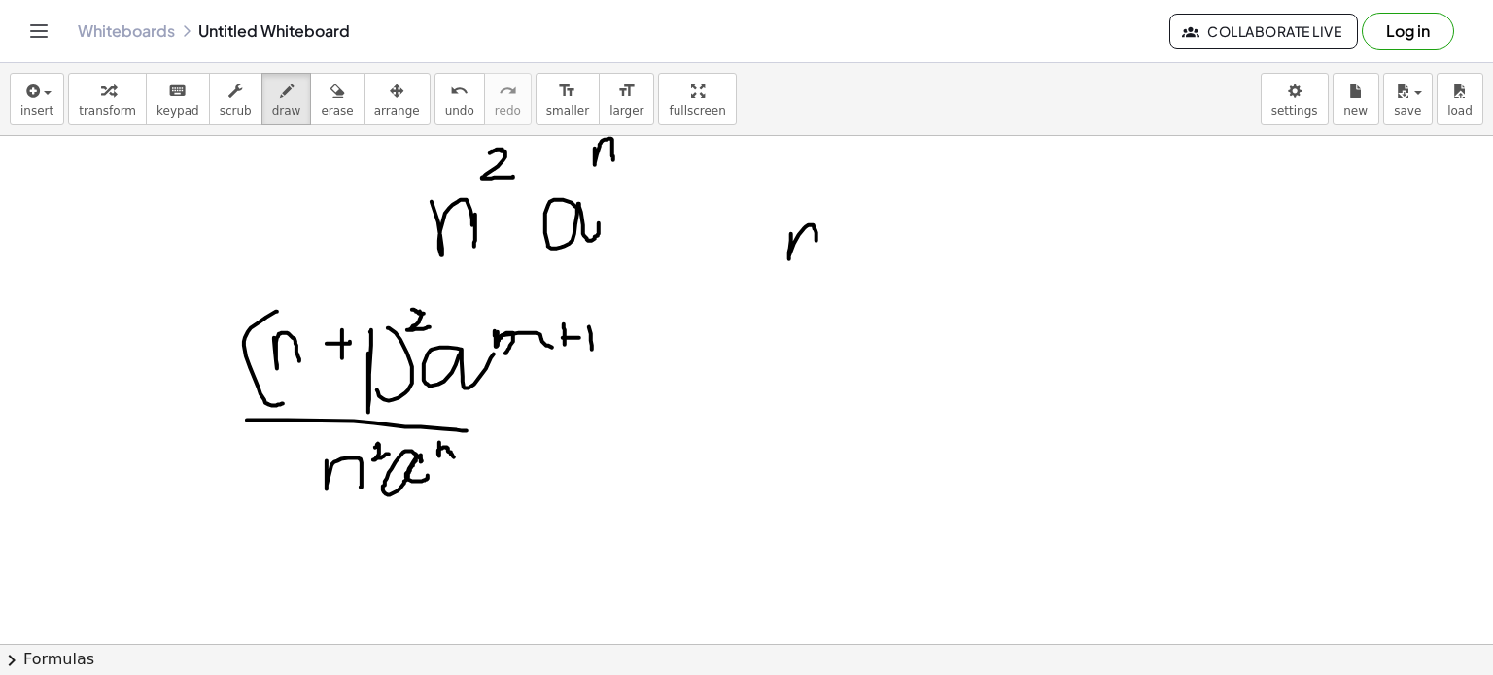
drag, startPoint x: 791, startPoint y: 233, endPoint x: 816, endPoint y: 242, distance: 26.7
click at [816, 242] on div at bounding box center [746, 451] width 1493 height 1145
drag, startPoint x: 843, startPoint y: 241, endPoint x: 859, endPoint y: 241, distance: 16.5
click at [859, 241] on div at bounding box center [746, 451] width 1493 height 1145
drag, startPoint x: 850, startPoint y: 230, endPoint x: 848, endPoint y: 256, distance: 25.3
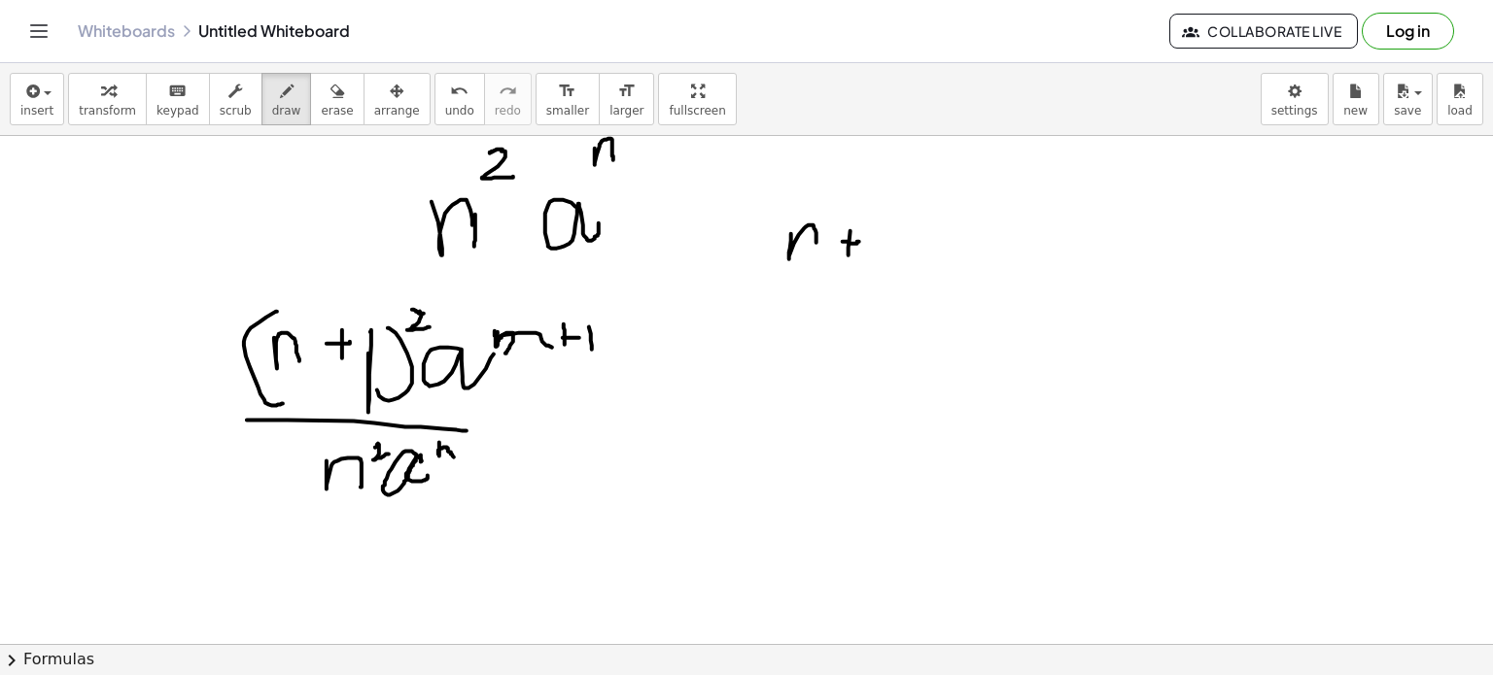
click at [848, 256] on div at bounding box center [746, 451] width 1493 height 1145
drag, startPoint x: 876, startPoint y: 224, endPoint x: 872, endPoint y: 253, distance: 29.4
click at [872, 253] on div at bounding box center [746, 451] width 1493 height 1145
click at [779, 232] on div at bounding box center [746, 451] width 1493 height 1145
drag, startPoint x: 779, startPoint y: 232, endPoint x: 785, endPoint y: 345, distance: 112.9
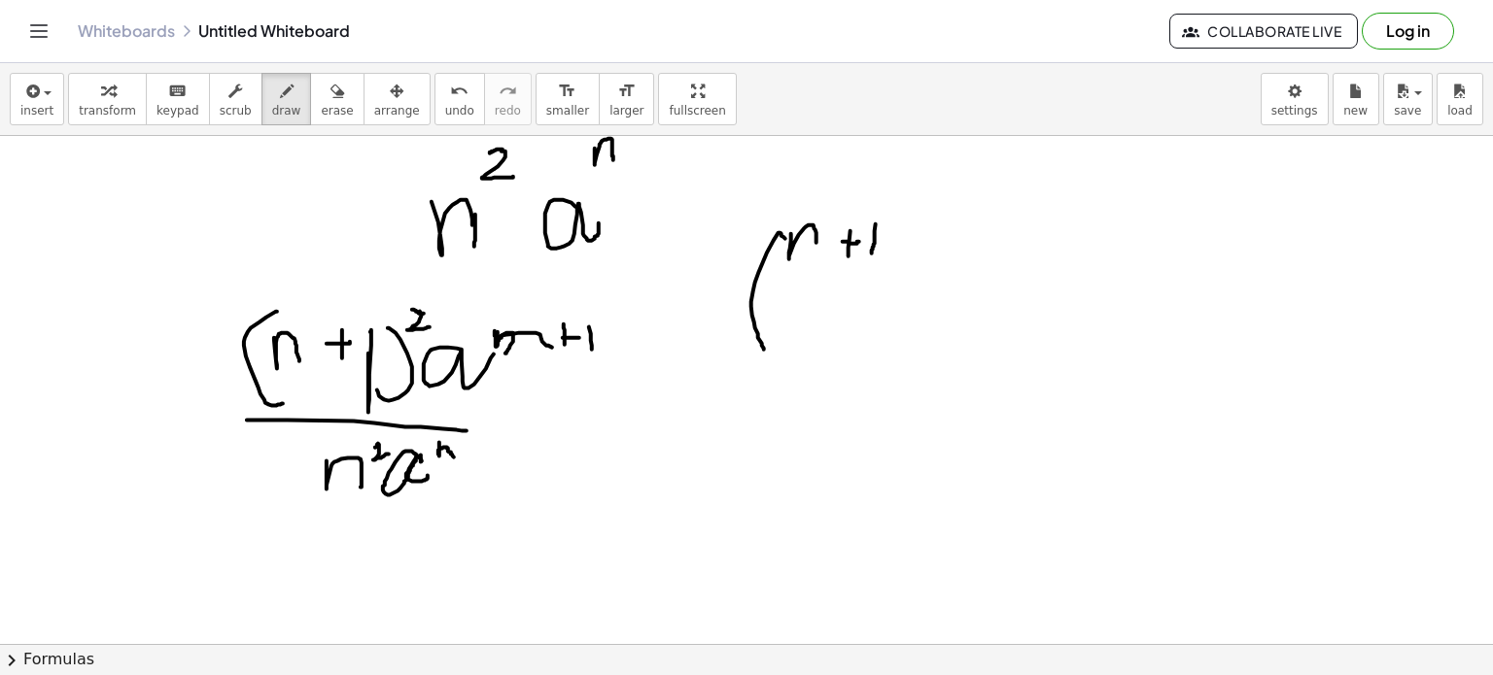
click at [785, 345] on div at bounding box center [746, 451] width 1493 height 1145
click at [898, 220] on div at bounding box center [746, 451] width 1493 height 1145
drag, startPoint x: 898, startPoint y: 220, endPoint x: 884, endPoint y: 341, distance: 122.2
click at [884, 341] on div at bounding box center [746, 451] width 1493 height 1145
drag, startPoint x: 789, startPoint y: 278, endPoint x: 883, endPoint y: 282, distance: 93.4
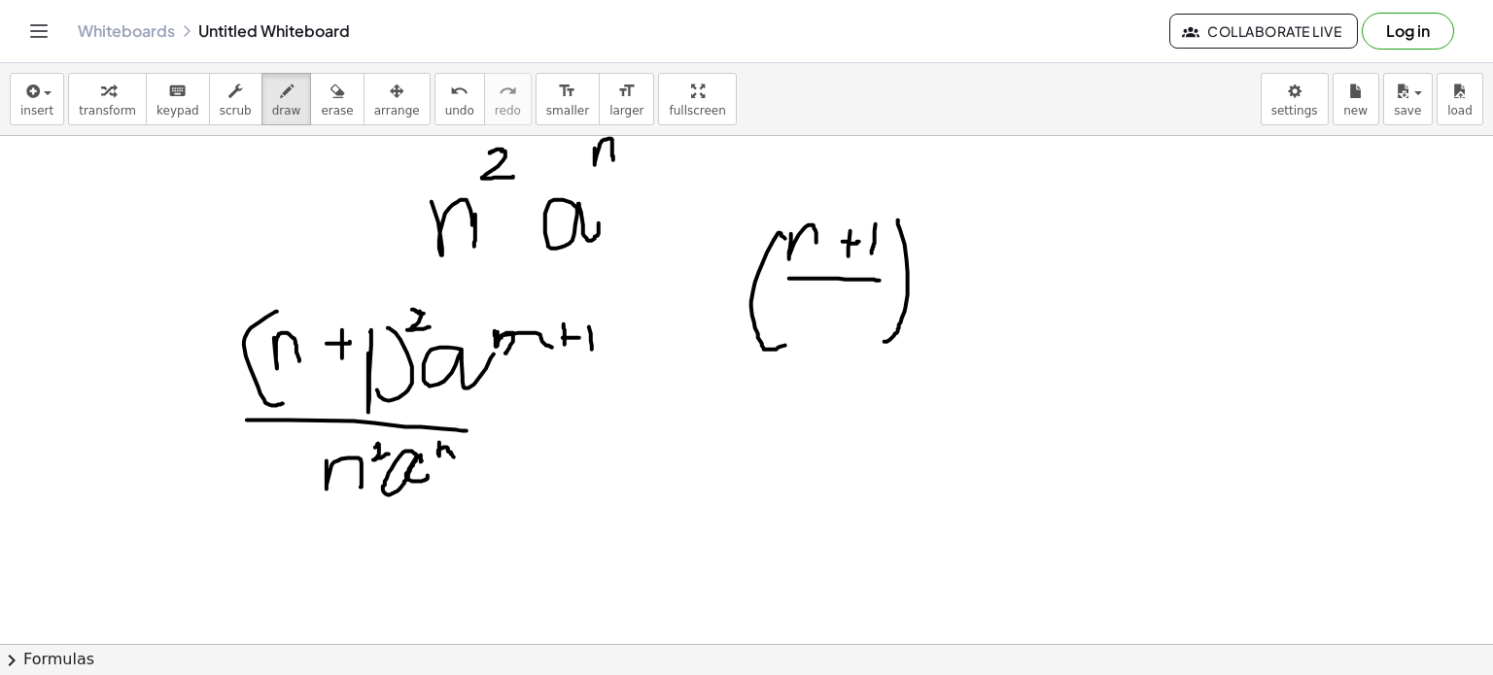
click at [883, 282] on div at bounding box center [746, 451] width 1493 height 1145
drag, startPoint x: 816, startPoint y: 321, endPoint x: 836, endPoint y: 339, distance: 26.8
click at [836, 339] on div at bounding box center [746, 451] width 1493 height 1145
click at [920, 199] on div at bounding box center [746, 451] width 1493 height 1145
drag, startPoint x: 921, startPoint y: 191, endPoint x: 938, endPoint y: 197, distance: 17.5
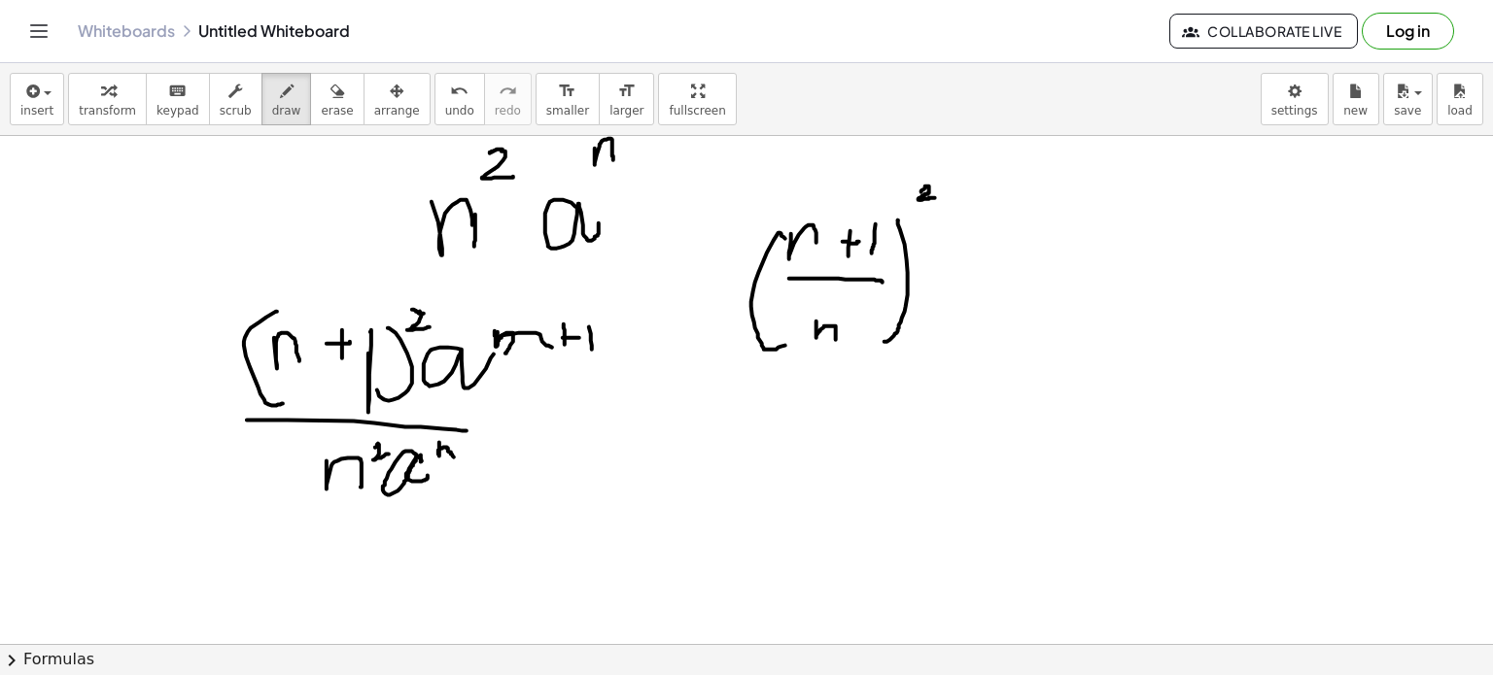
click at [938, 197] on div at bounding box center [746, 451] width 1493 height 1145
drag, startPoint x: 959, startPoint y: 258, endPoint x: 976, endPoint y: 244, distance: 21.4
click at [976, 244] on div at bounding box center [746, 451] width 1493 height 1145
drag, startPoint x: 811, startPoint y: 256, endPoint x: 824, endPoint y: 248, distance: 15.7
click at [824, 248] on div at bounding box center [746, 451] width 1493 height 1145
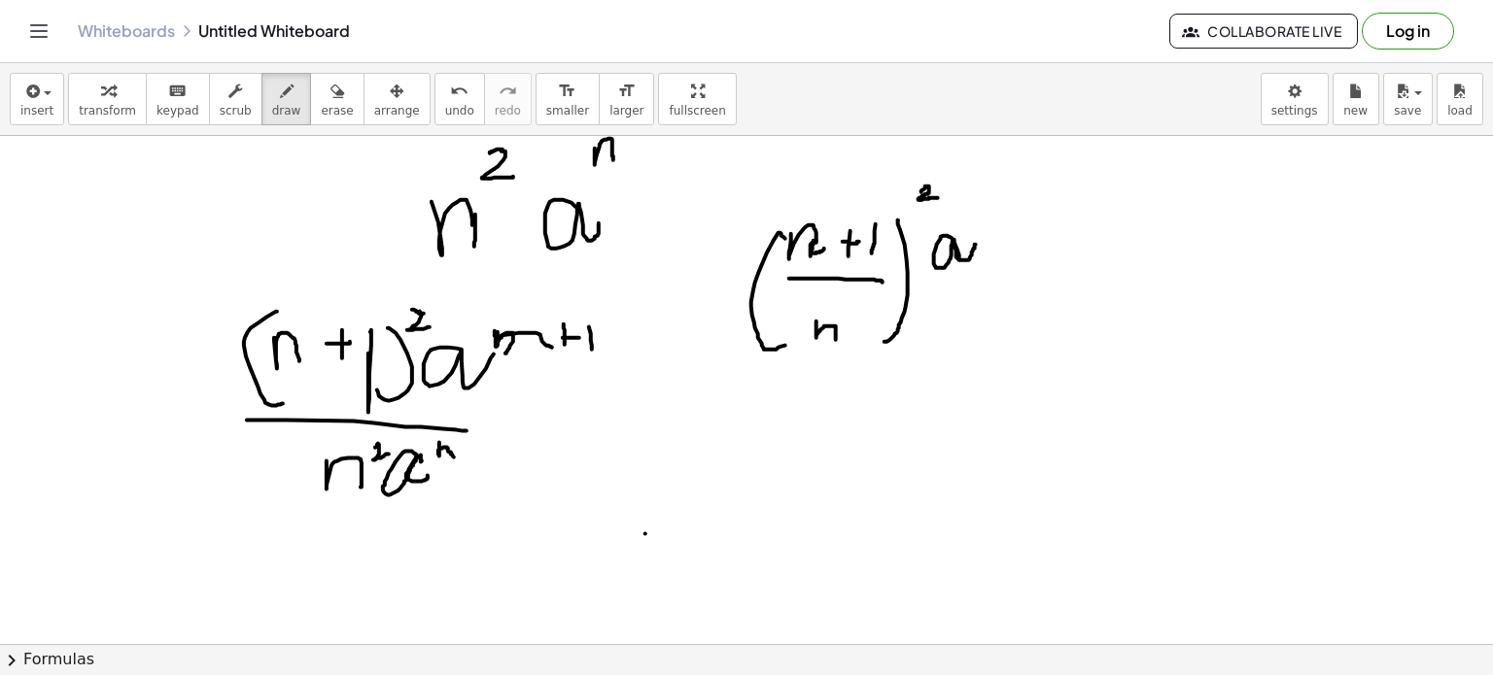
click at [645, 534] on div at bounding box center [746, 451] width 1493 height 1145
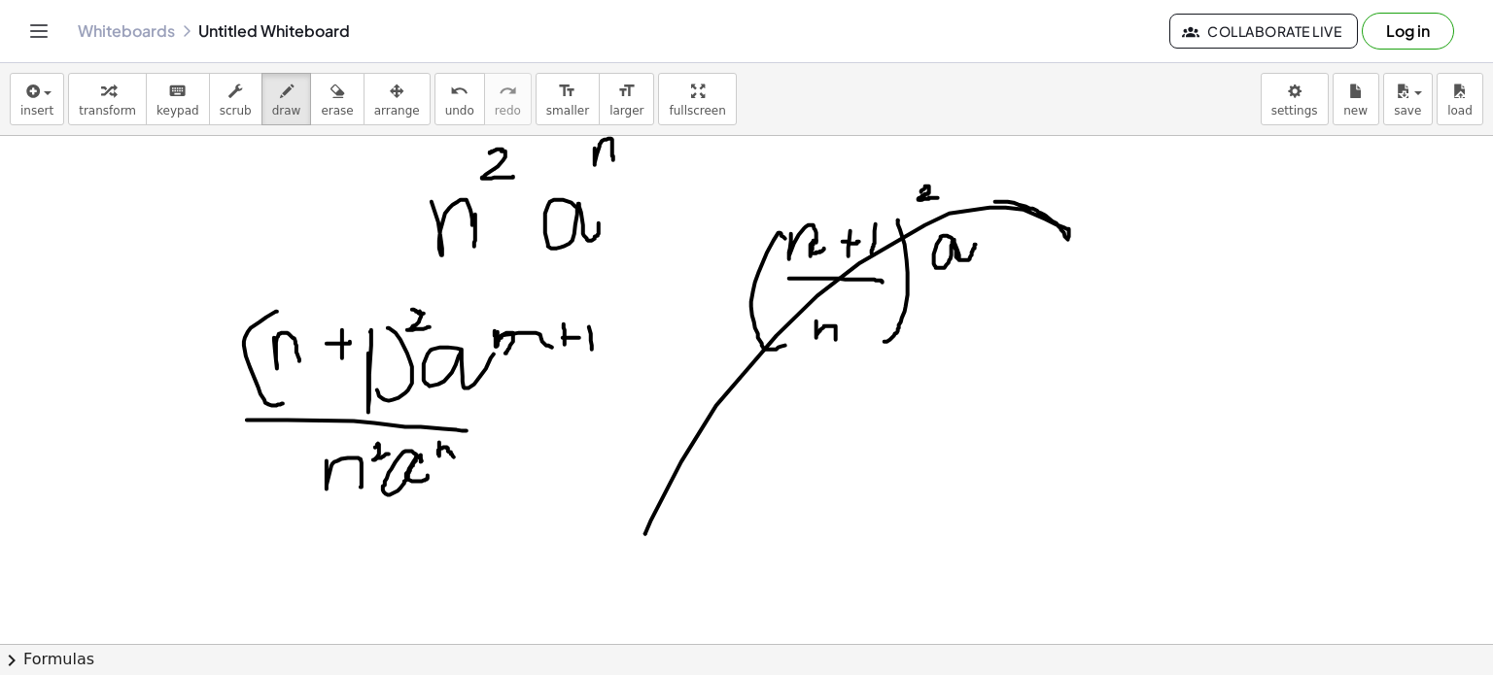
drag, startPoint x: 645, startPoint y: 534, endPoint x: 964, endPoint y: 211, distance: 453.6
click at [964, 211] on div at bounding box center [746, 451] width 1493 height 1145
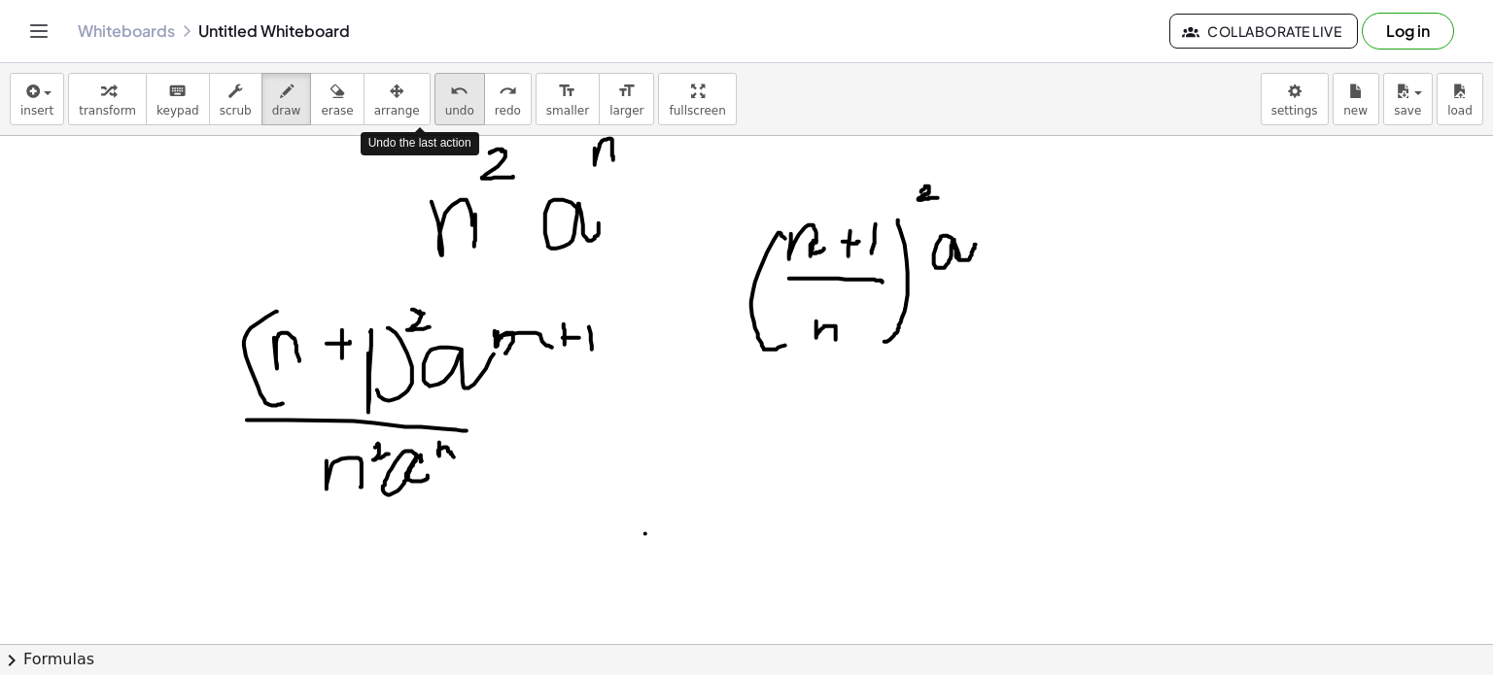
click at [445, 112] on span "undo" at bounding box center [459, 111] width 29 height 14
drag, startPoint x: 1030, startPoint y: 228, endPoint x: 1026, endPoint y: 260, distance: 31.3
click at [1026, 260] on div at bounding box center [746, 451] width 1493 height 1145
drag, startPoint x: 1072, startPoint y: 236, endPoint x: 1070, endPoint y: 271, distance: 35.0
click at [1070, 271] on div at bounding box center [746, 451] width 1493 height 1145
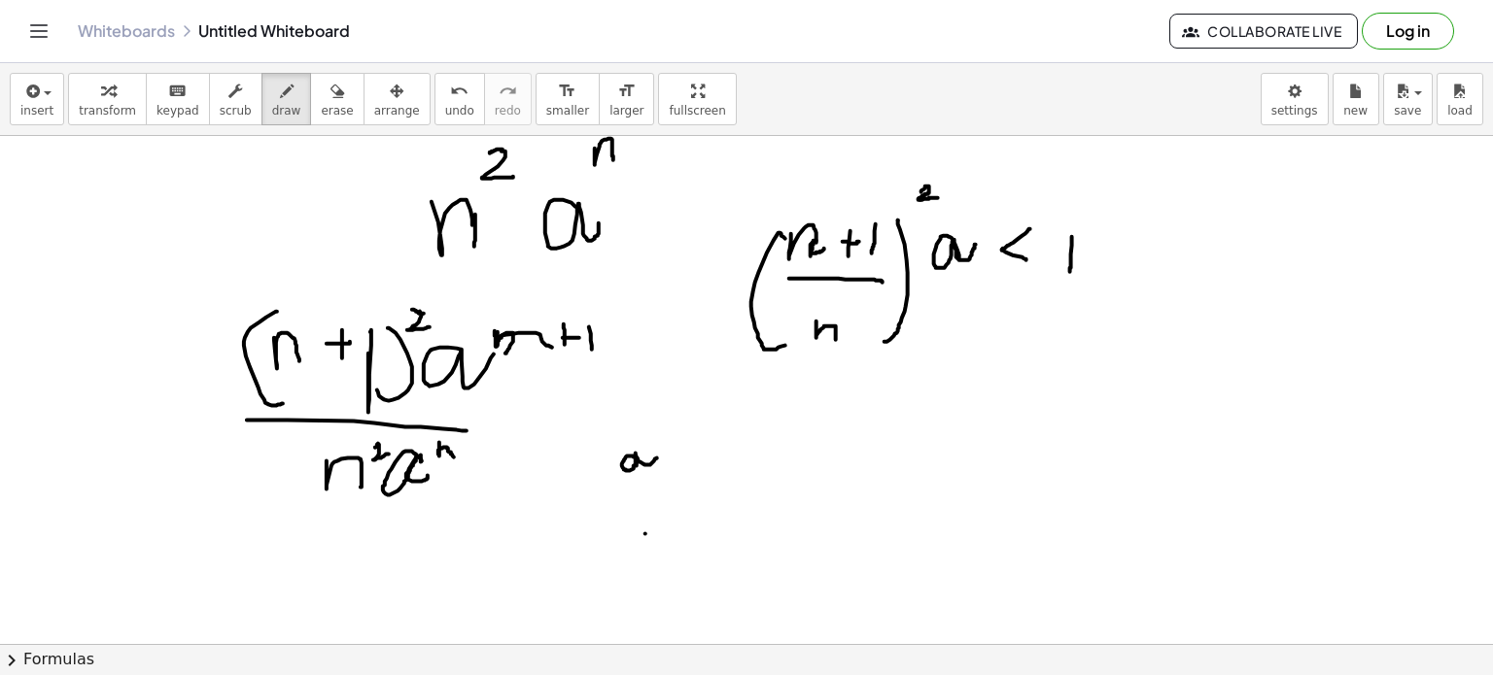
drag, startPoint x: 708, startPoint y: 484, endPoint x: 657, endPoint y: 454, distance: 58.8
click at [657, 454] on div at bounding box center [746, 451] width 1493 height 1145
click at [662, 462] on div at bounding box center [746, 451] width 1493 height 1145
drag, startPoint x: 661, startPoint y: 465, endPoint x: 673, endPoint y: 469, distance: 12.6
click at [673, 469] on div at bounding box center [746, 451] width 1493 height 1145
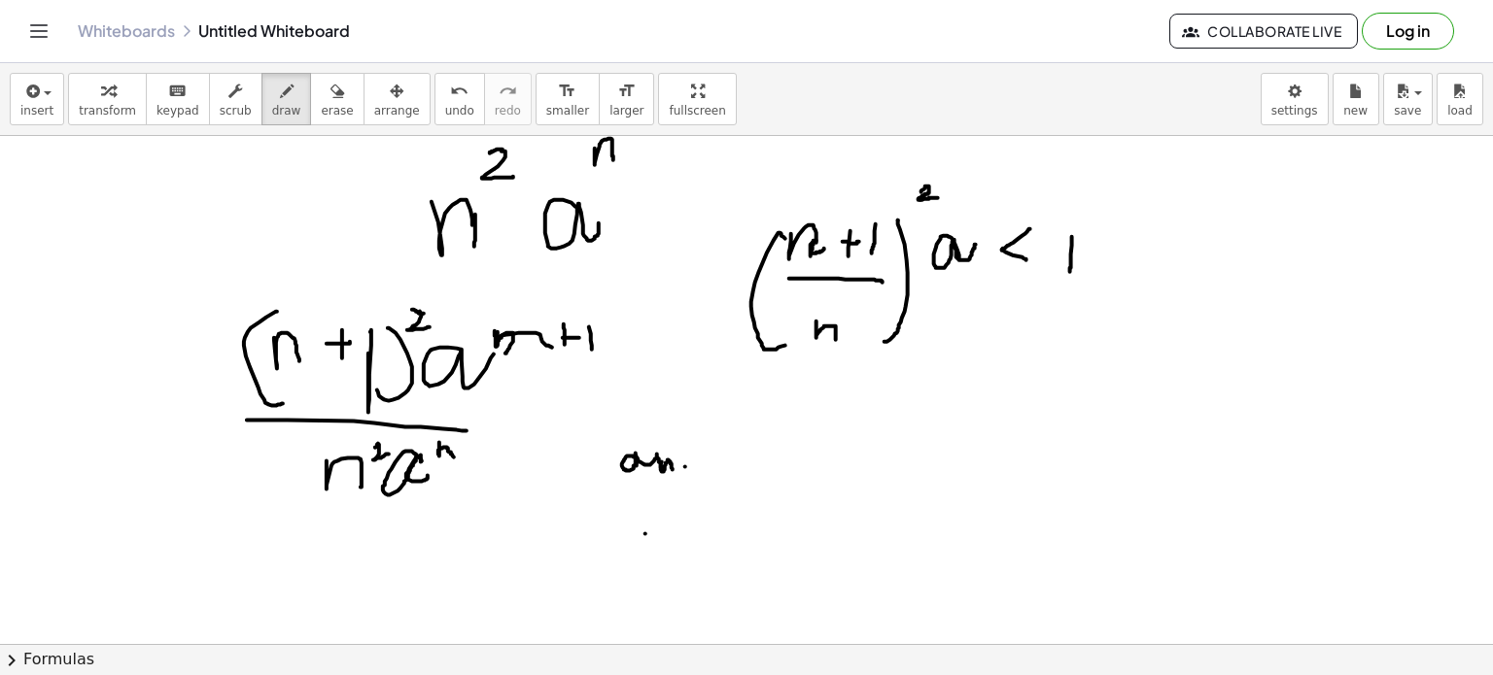
drag, startPoint x: 685, startPoint y: 467, endPoint x: 698, endPoint y: 462, distance: 13.5
click at [698, 462] on div at bounding box center [746, 451] width 1493 height 1145
drag, startPoint x: 690, startPoint y: 456, endPoint x: 690, endPoint y: 469, distance: 13.6
click at [690, 469] on div at bounding box center [746, 451] width 1493 height 1145
click at [707, 465] on div at bounding box center [746, 451] width 1493 height 1145
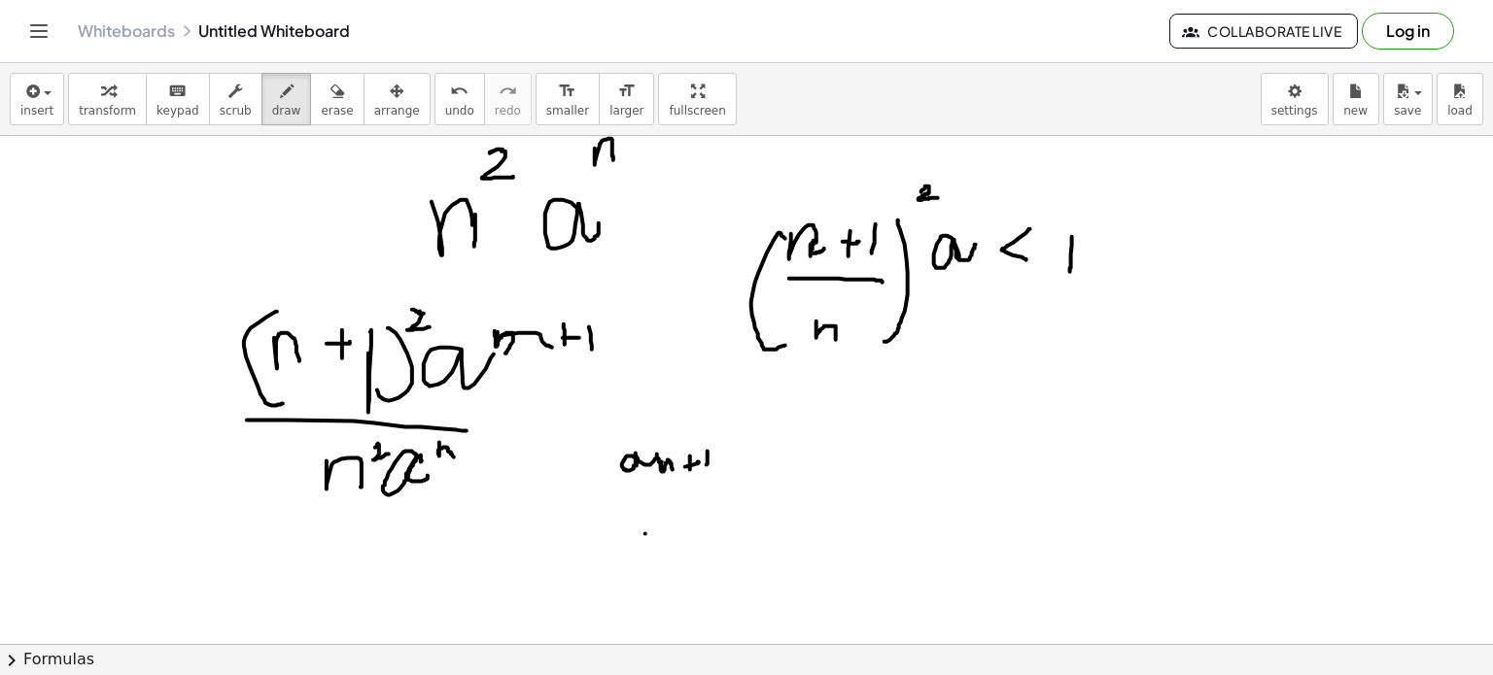
drag, startPoint x: 708, startPoint y: 451, endPoint x: 708, endPoint y: 464, distance: 12.6
click at [708, 464] on div at bounding box center [746, 451] width 1493 height 1145
drag, startPoint x: 766, startPoint y: 438, endPoint x: 760, endPoint y: 469, distance: 31.6
click at [760, 469] on div at bounding box center [746, 451] width 1493 height 1145
click at [812, 433] on div at bounding box center [746, 451] width 1493 height 1145
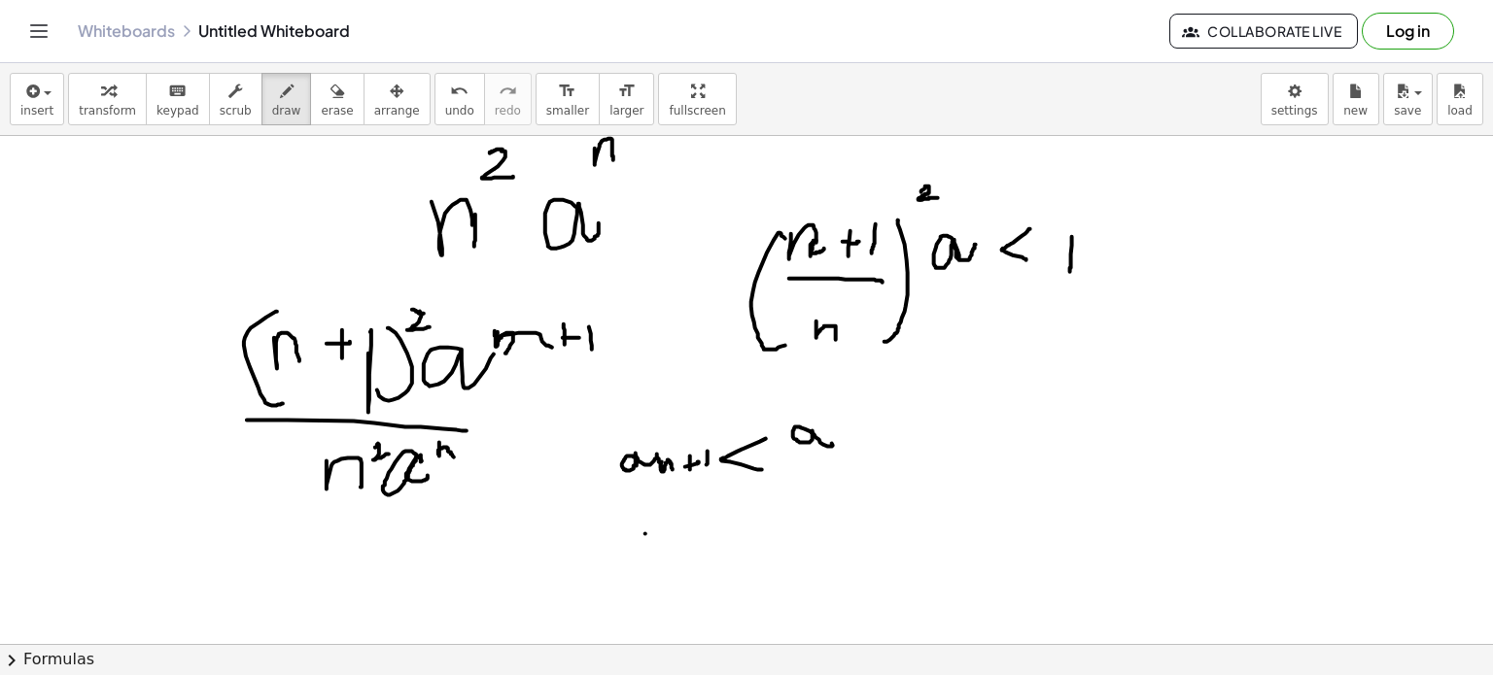
drag, startPoint x: 812, startPoint y: 433, endPoint x: 832, endPoint y: 442, distance: 22.6
click at [832, 442] on div at bounding box center [746, 451] width 1493 height 1145
drag, startPoint x: 824, startPoint y: 434, endPoint x: 836, endPoint y: 444, distance: 15.2
click at [836, 444] on div at bounding box center [746, 451] width 1493 height 1145
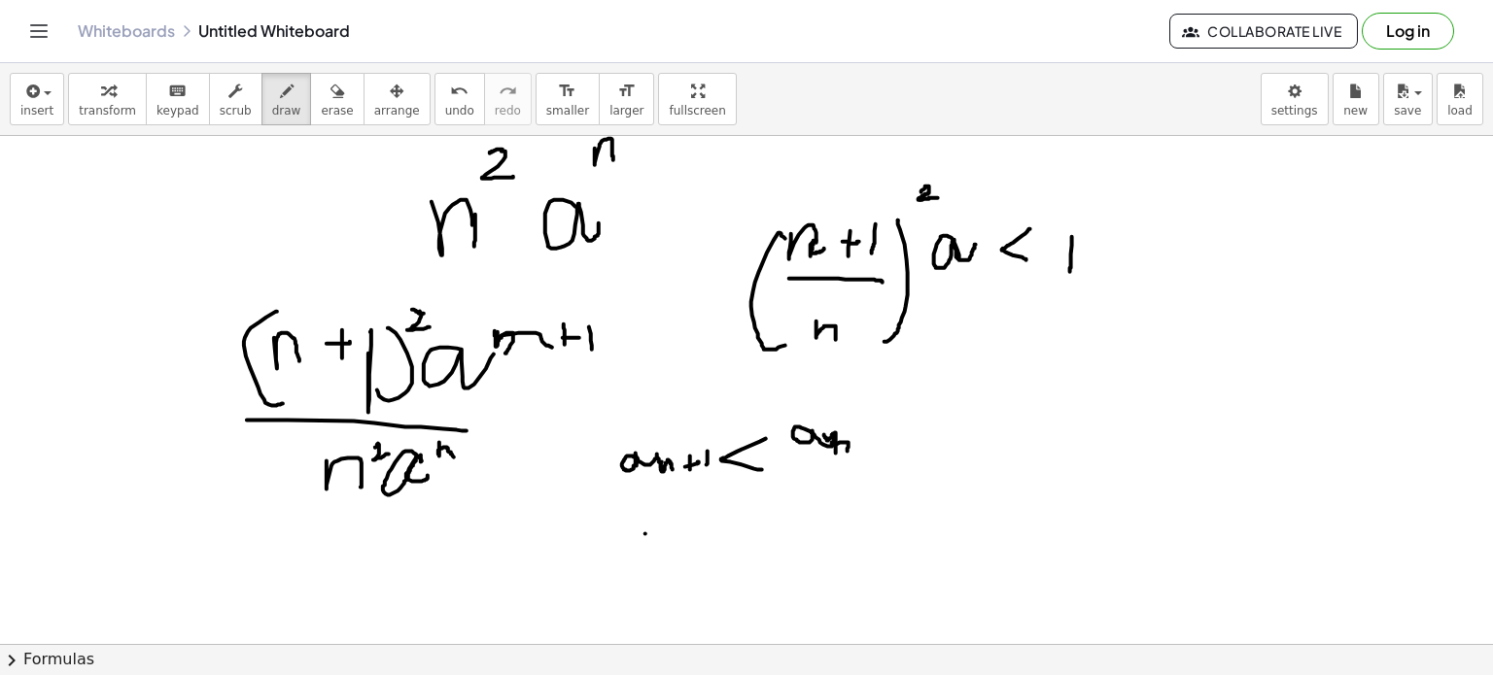
drag, startPoint x: 836, startPoint y: 444, endPoint x: 846, endPoint y: 453, distance: 13.1
click at [846, 453] on div at bounding box center [746, 451] width 1493 height 1145
click at [925, 428] on div at bounding box center [746, 451] width 1493 height 1145
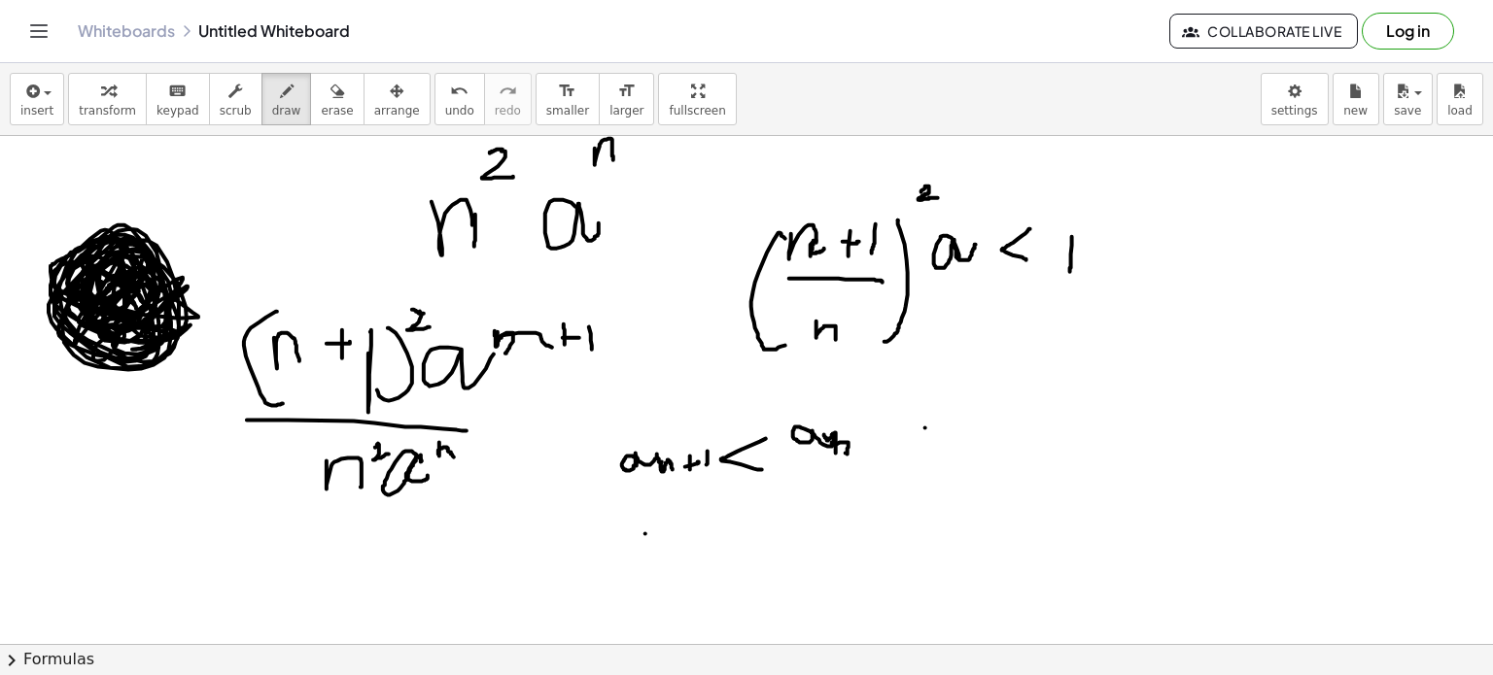
drag, startPoint x: 114, startPoint y: 260, endPoint x: 67, endPoint y: 276, distance: 49.2
click at [67, 276] on div at bounding box center [746, 451] width 1493 height 1145
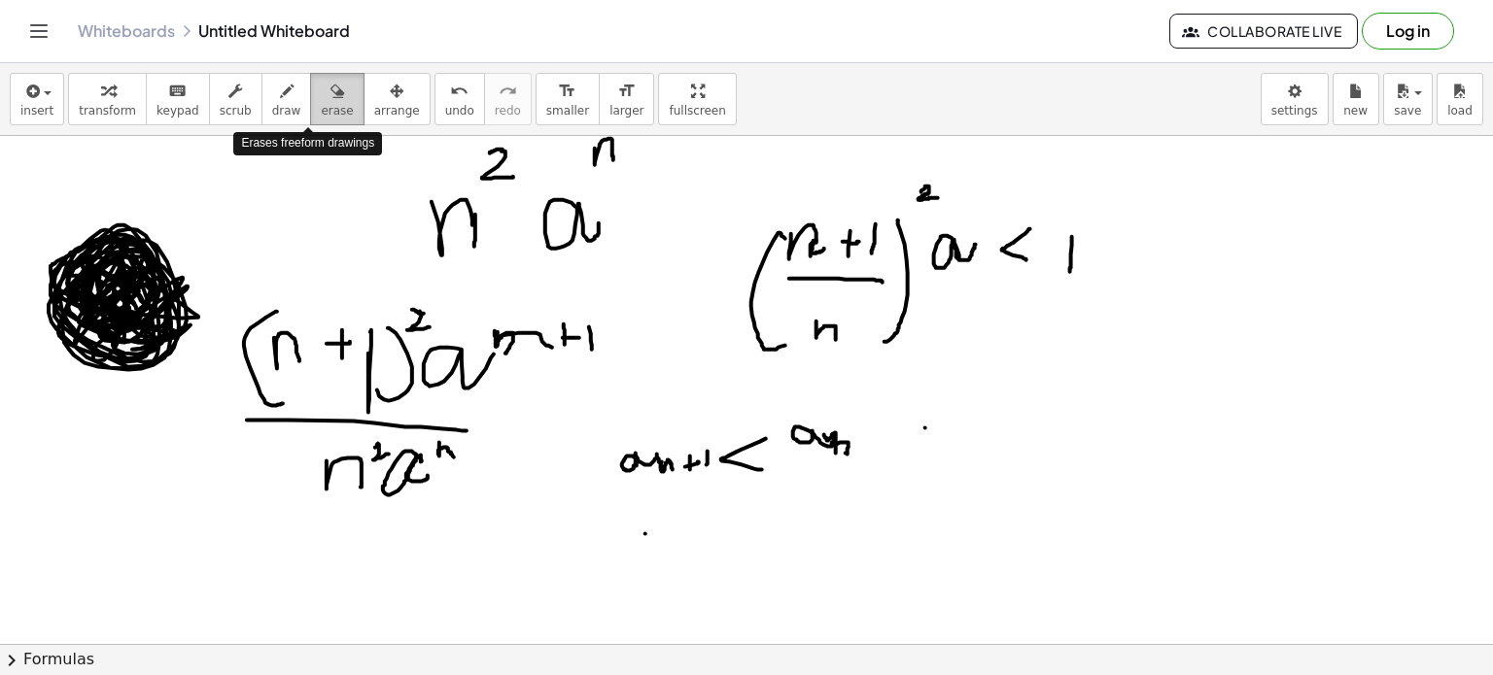
click at [330, 99] on icon "button" at bounding box center [337, 91] width 14 height 23
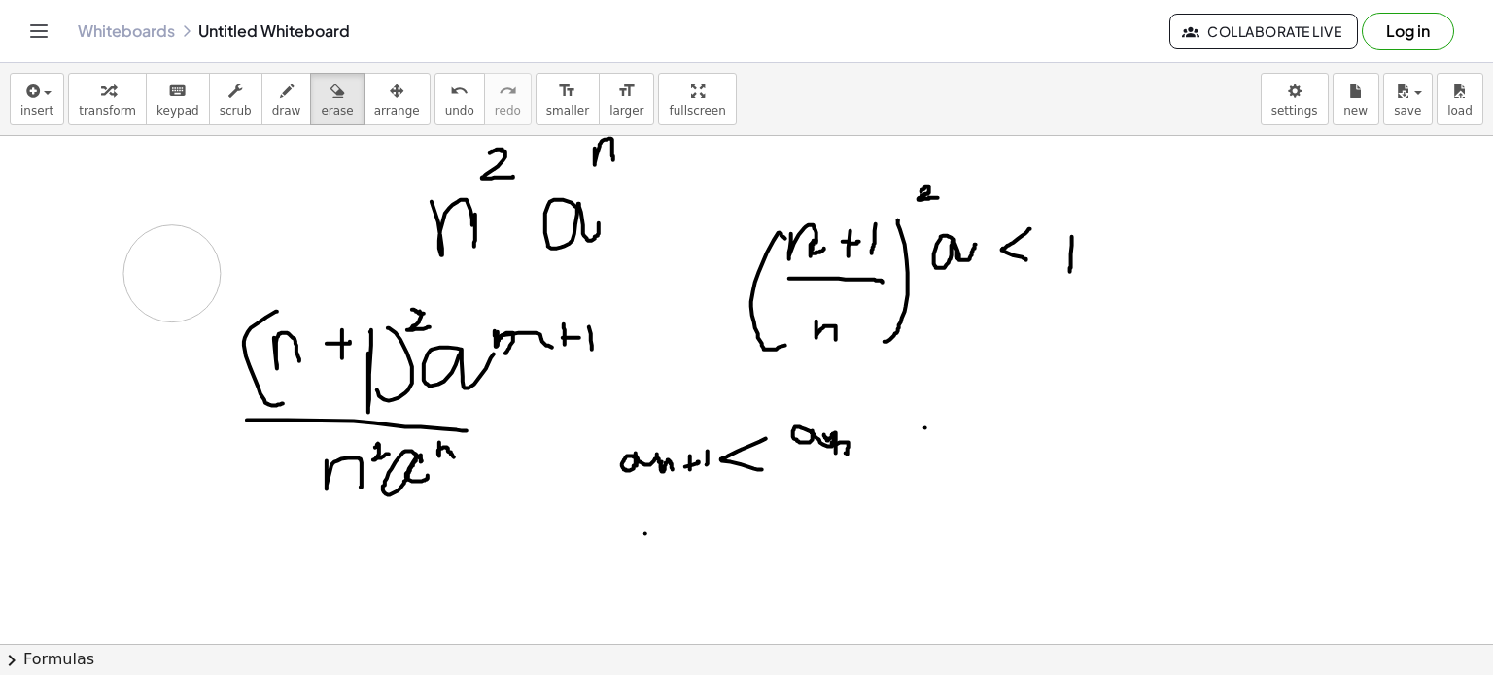
drag, startPoint x: 23, startPoint y: 260, endPoint x: 136, endPoint y: 201, distance: 126.9
click at [136, 201] on div at bounding box center [746, 451] width 1493 height 1145
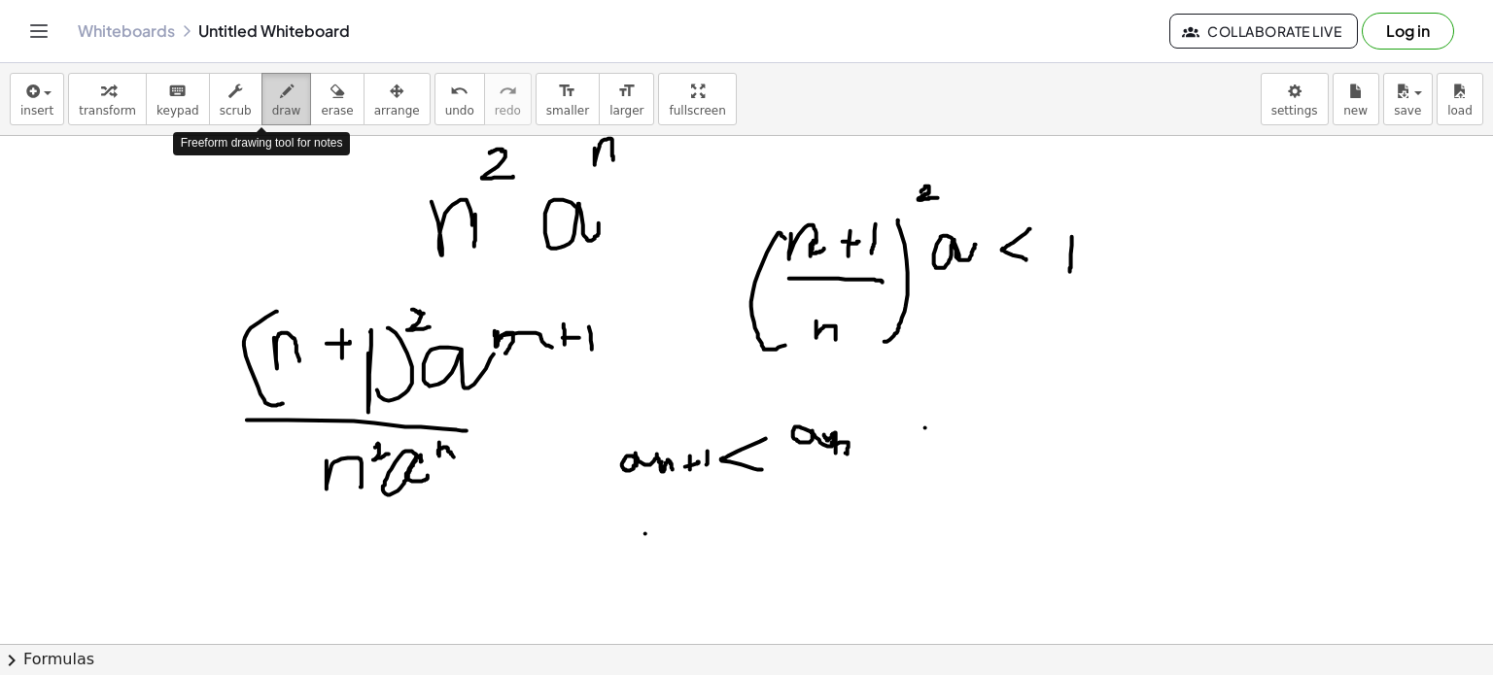
click at [272, 104] on span "draw" at bounding box center [286, 111] width 29 height 14
drag, startPoint x: 1021, startPoint y: 389, endPoint x: 1022, endPoint y: 422, distance: 33.1
click at [1022, 422] on div at bounding box center [746, 451] width 1493 height 1145
drag, startPoint x: 1065, startPoint y: 394, endPoint x: 1049, endPoint y: 415, distance: 27.0
click at [1049, 415] on div at bounding box center [746, 451] width 1493 height 1145
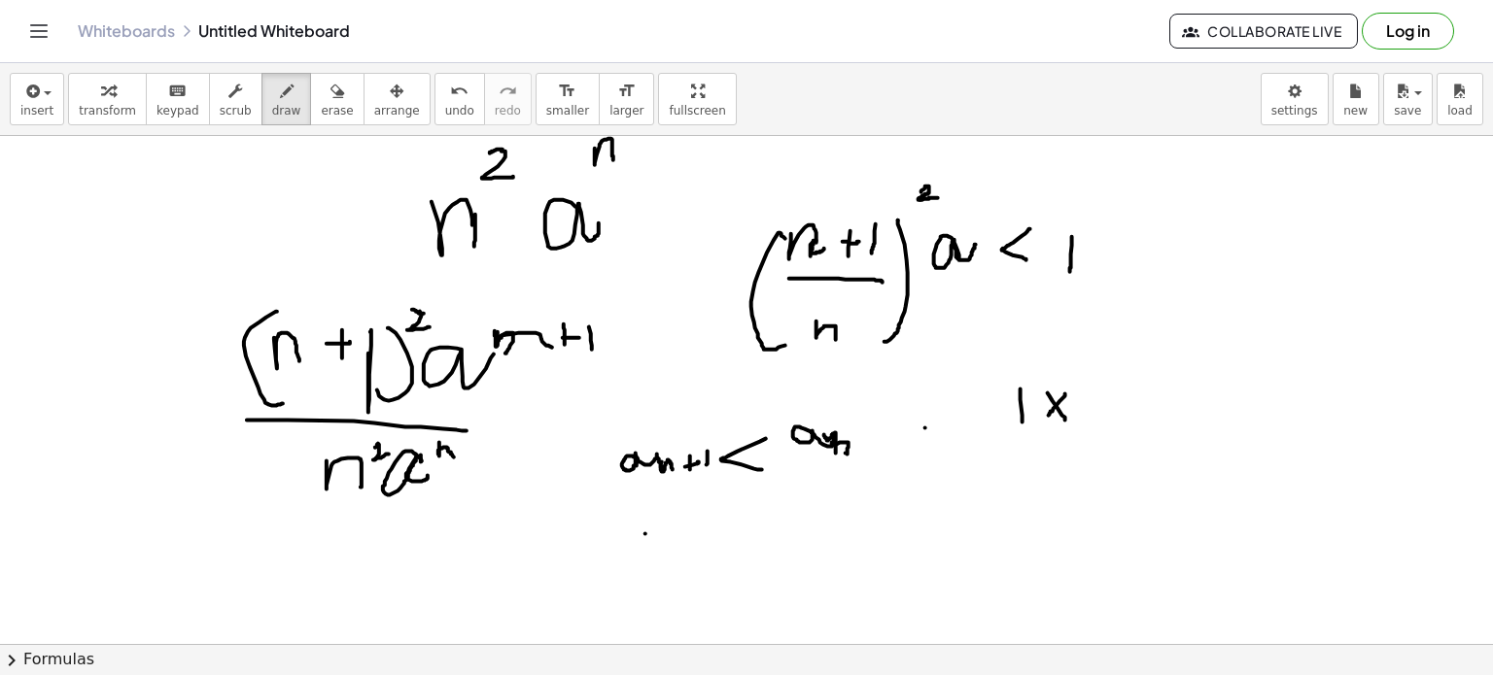
drag, startPoint x: 1048, startPoint y: 393, endPoint x: 1066, endPoint y: 420, distance: 32.9
click at [1066, 420] on div at bounding box center [746, 451] width 1493 height 1145
drag, startPoint x: 1090, startPoint y: 399, endPoint x: 1101, endPoint y: 401, distance: 11.8
click at [1101, 401] on div at bounding box center [746, 451] width 1493 height 1145
click at [1135, 391] on div at bounding box center [746, 451] width 1493 height 1145
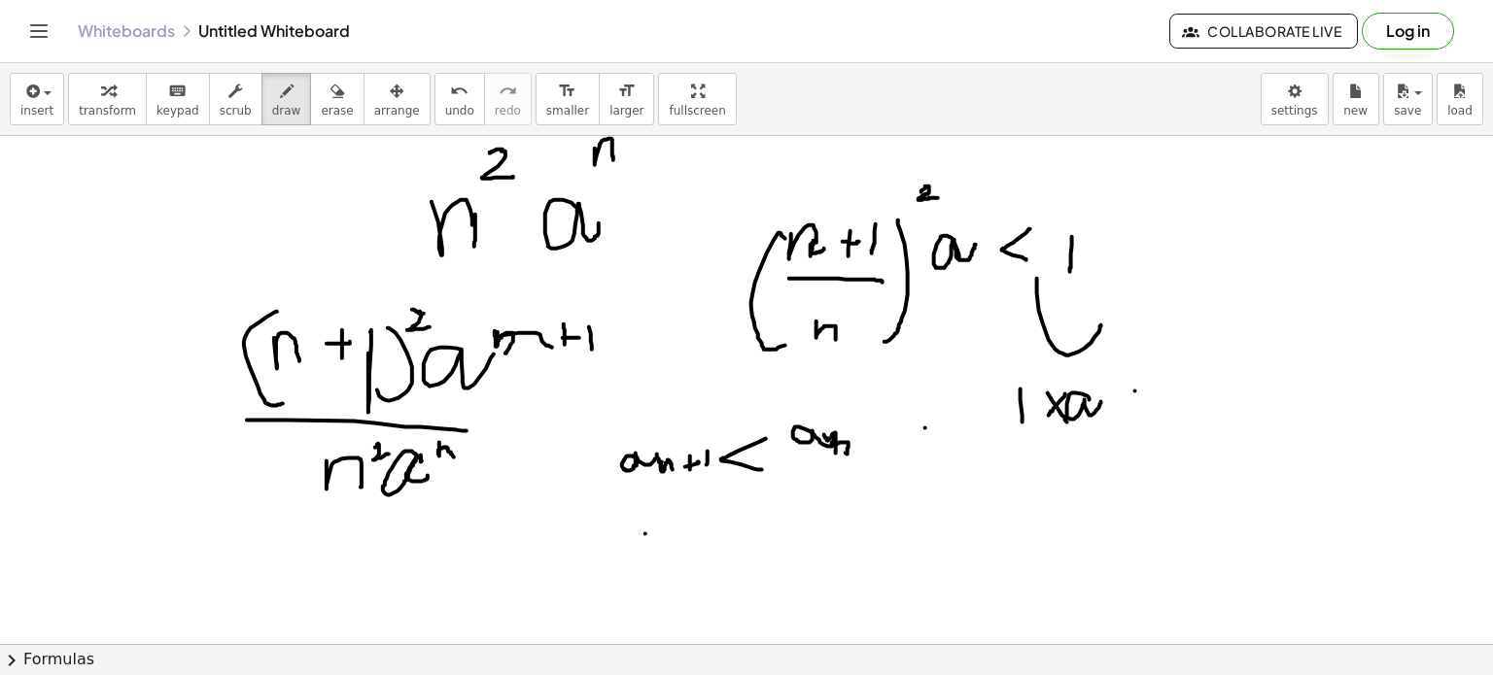
drag, startPoint x: 1037, startPoint y: 278, endPoint x: 1101, endPoint y: 325, distance: 79.3
click at [1101, 325] on div at bounding box center [746, 451] width 1493 height 1145
click at [434, 98] on button "undo undo" at bounding box center [459, 99] width 51 height 52
click at [1131, 390] on div at bounding box center [746, 451] width 1493 height 1145
drag, startPoint x: 1114, startPoint y: 402, endPoint x: 1139, endPoint y: 397, distance: 25.9
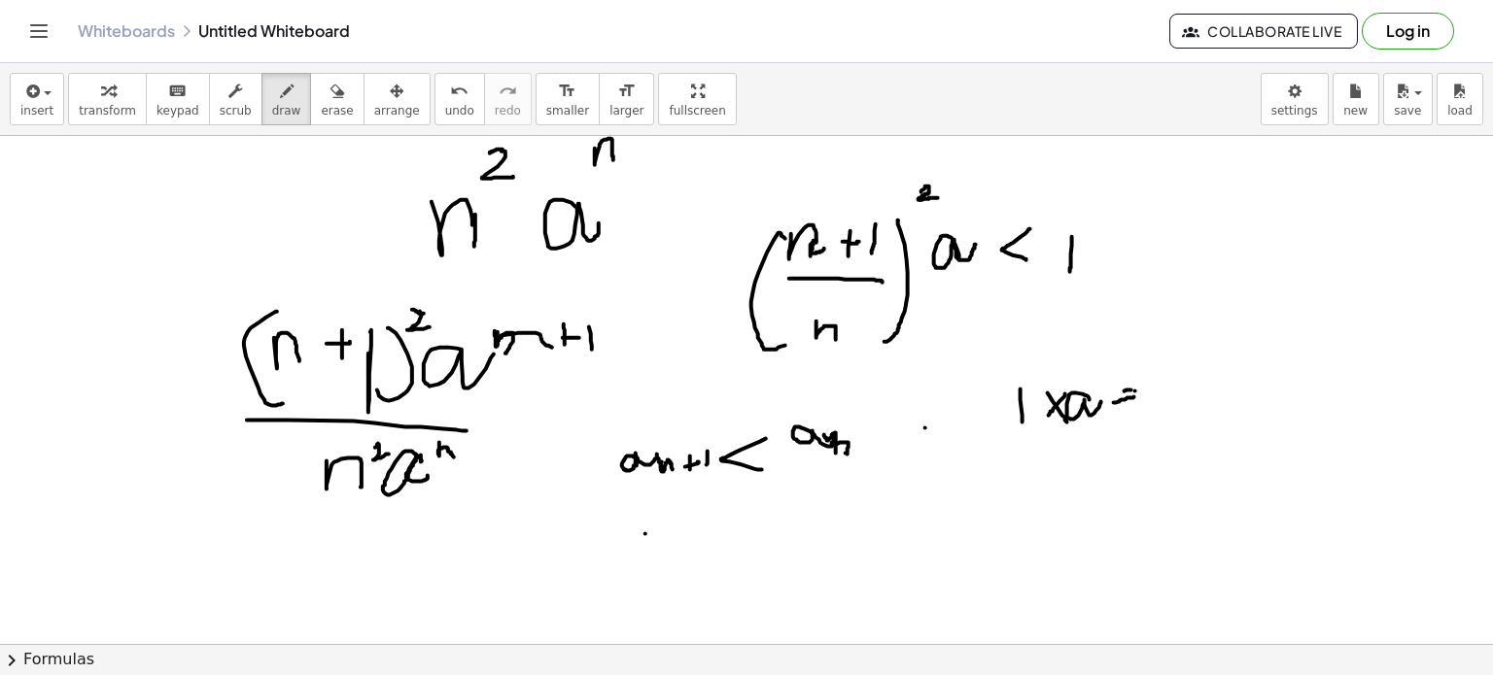
click at [1139, 397] on div at bounding box center [746, 451] width 1493 height 1145
drag, startPoint x: 1194, startPoint y: 392, endPoint x: 1265, endPoint y: 384, distance: 72.3
click at [1265, 384] on div at bounding box center [746, 451] width 1493 height 1145
drag, startPoint x: 513, startPoint y: 534, endPoint x: 537, endPoint y: 539, distance: 24.0
click at [537, 539] on div at bounding box center [746, 451] width 1493 height 1145
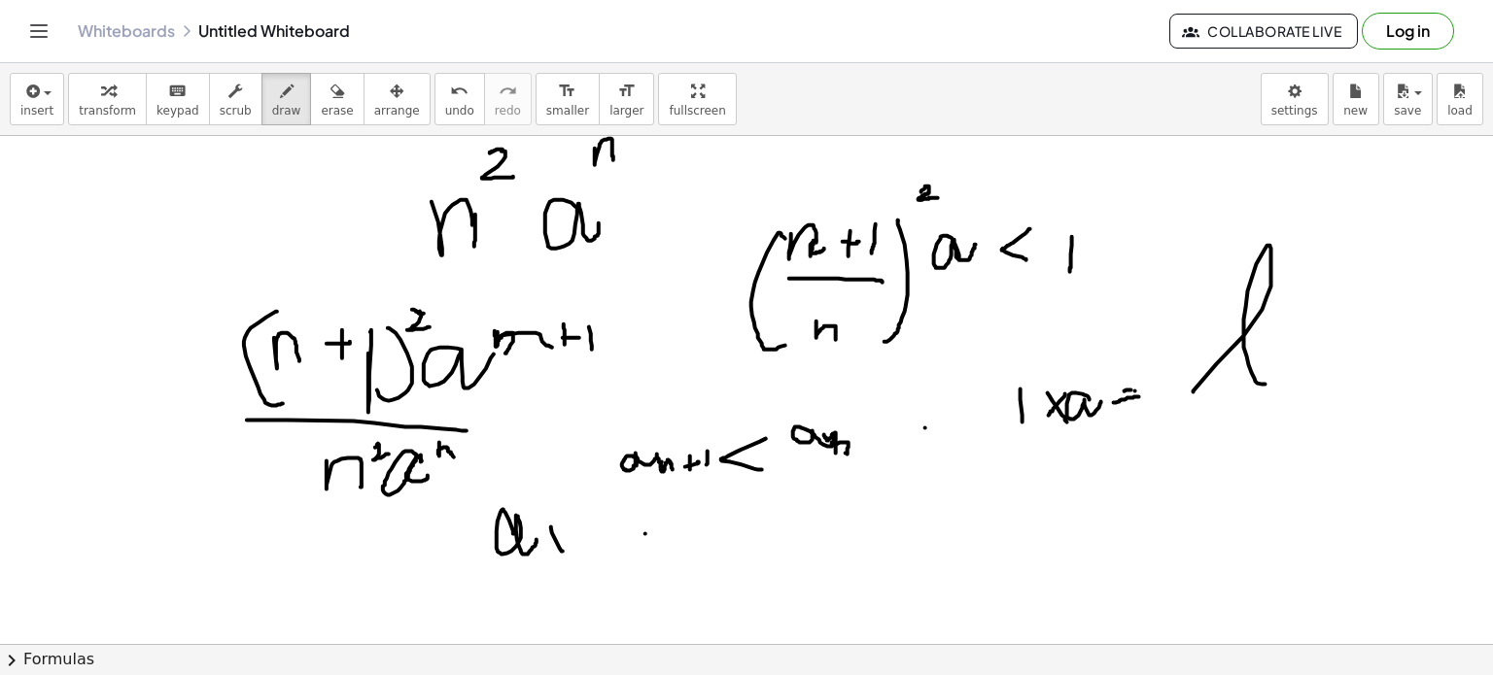
drag, startPoint x: 551, startPoint y: 527, endPoint x: 566, endPoint y: 555, distance: 31.7
click at [566, 555] on div at bounding box center [746, 451] width 1493 height 1145
drag, startPoint x: 551, startPoint y: 556, endPoint x: 583, endPoint y: 524, distance: 45.4
click at [583, 524] on div at bounding box center [746, 451] width 1493 height 1145
click at [739, 553] on div at bounding box center [746, 451] width 1493 height 1145
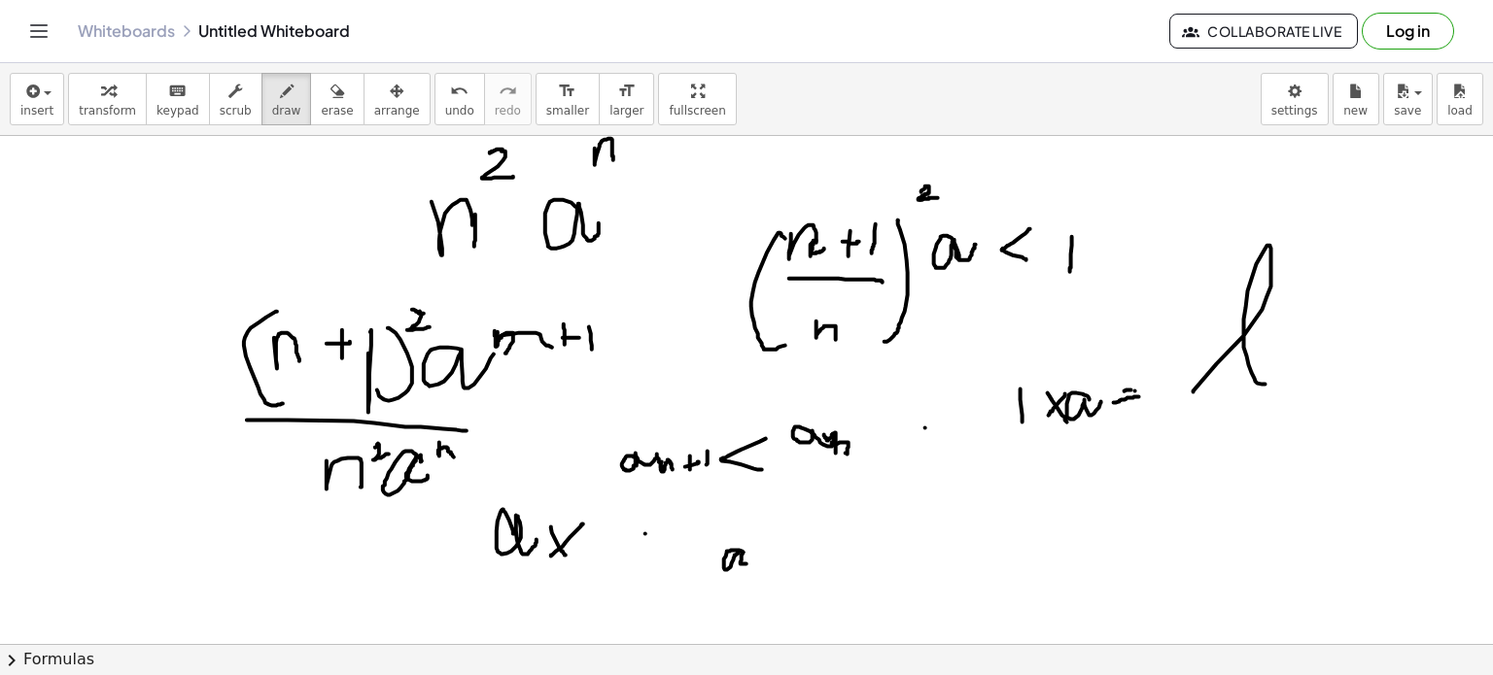
drag, startPoint x: 743, startPoint y: 553, endPoint x: 754, endPoint y: 562, distance: 14.6
click at [754, 562] on div at bounding box center [746, 451] width 1493 height 1145
click at [766, 575] on div at bounding box center [746, 451] width 1493 height 1145
drag, startPoint x: 774, startPoint y: 570, endPoint x: 787, endPoint y: 568, distance: 13.7
click at [787, 568] on div at bounding box center [746, 451] width 1493 height 1145
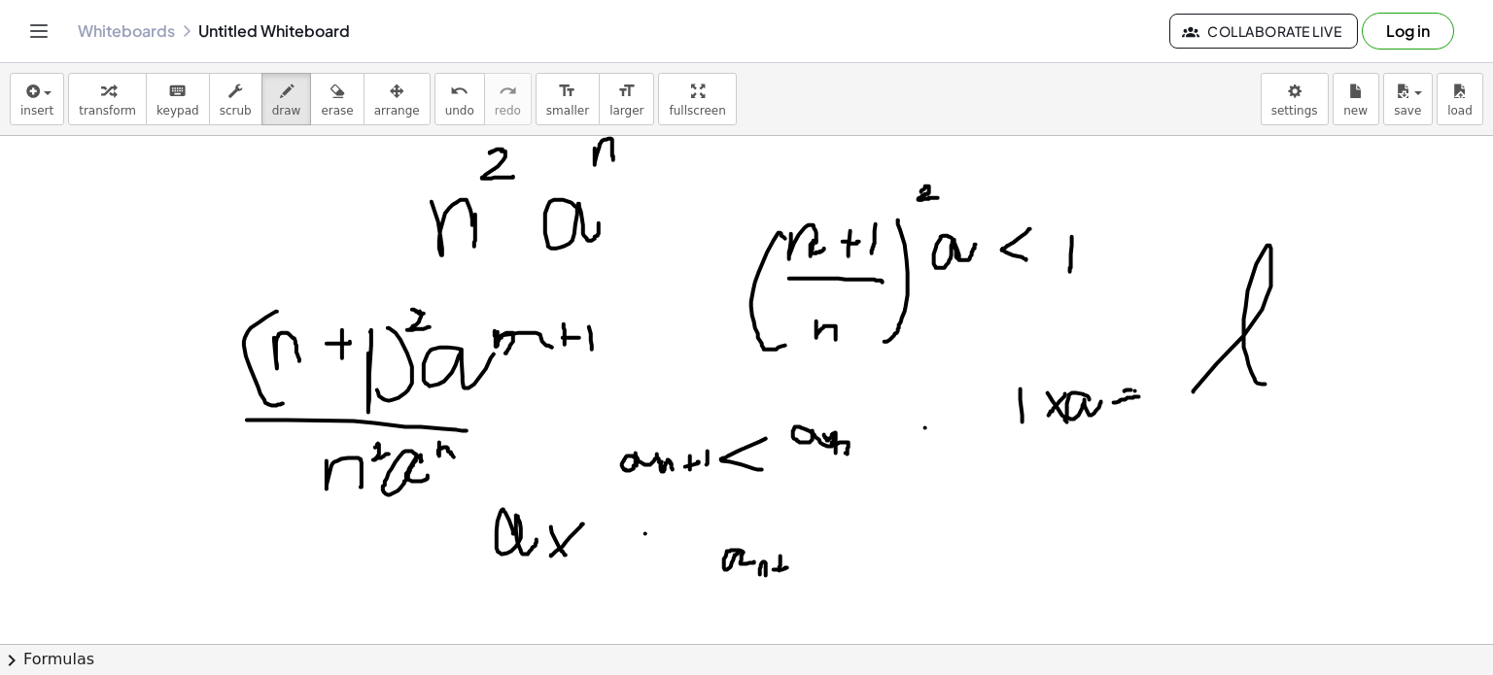
drag, startPoint x: 780, startPoint y: 556, endPoint x: 778, endPoint y: 574, distance: 18.7
click at [778, 574] on div at bounding box center [746, 451] width 1493 height 1145
drag, startPoint x: 793, startPoint y: 563, endPoint x: 793, endPoint y: 575, distance: 12.6
click at [793, 575] on div at bounding box center [746, 451] width 1493 height 1145
drag, startPoint x: 829, startPoint y: 549, endPoint x: 848, endPoint y: 551, distance: 19.5
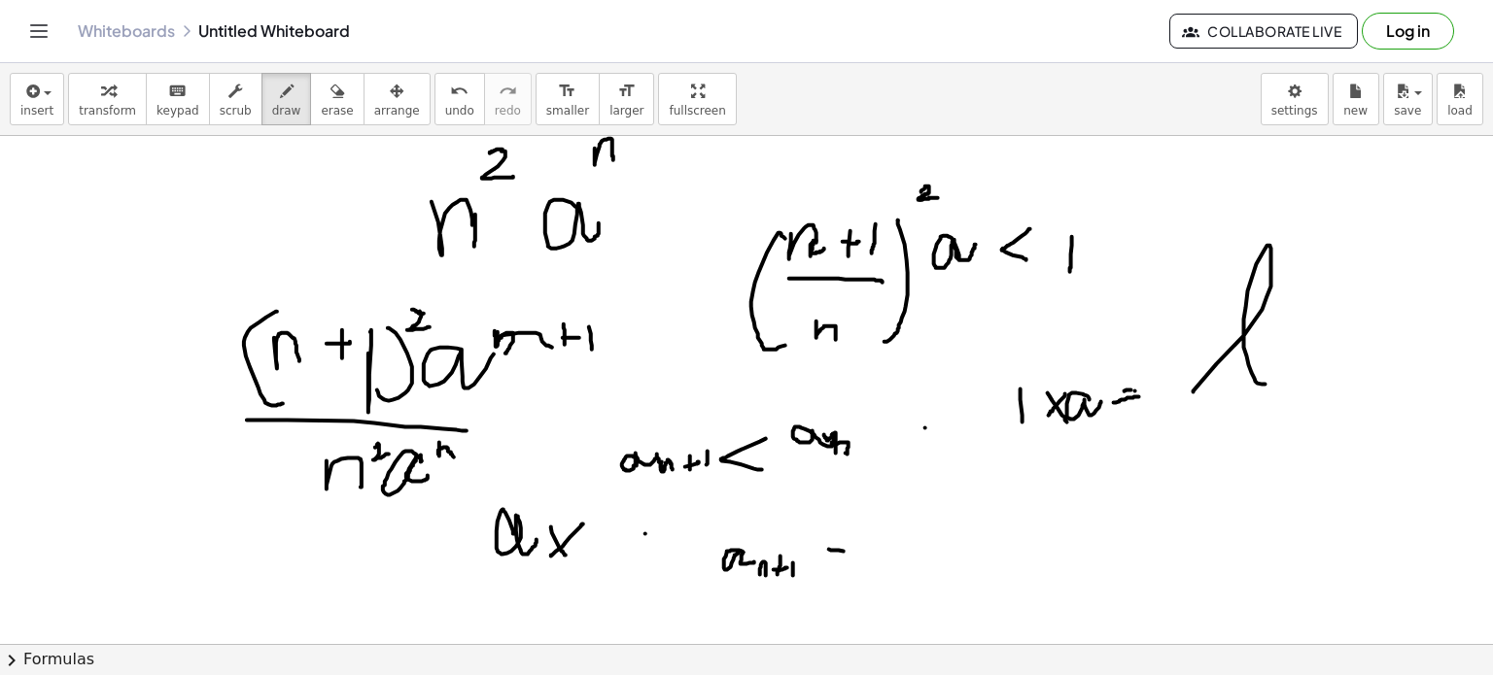
click at [848, 551] on div at bounding box center [746, 451] width 1493 height 1145
drag, startPoint x: 824, startPoint y: 563, endPoint x: 848, endPoint y: 564, distance: 23.3
click at [848, 564] on div at bounding box center [746, 451] width 1493 height 1145
click at [921, 559] on div at bounding box center [746, 451] width 1493 height 1145
drag, startPoint x: 940, startPoint y: 545, endPoint x: 965, endPoint y: 560, distance: 29.2
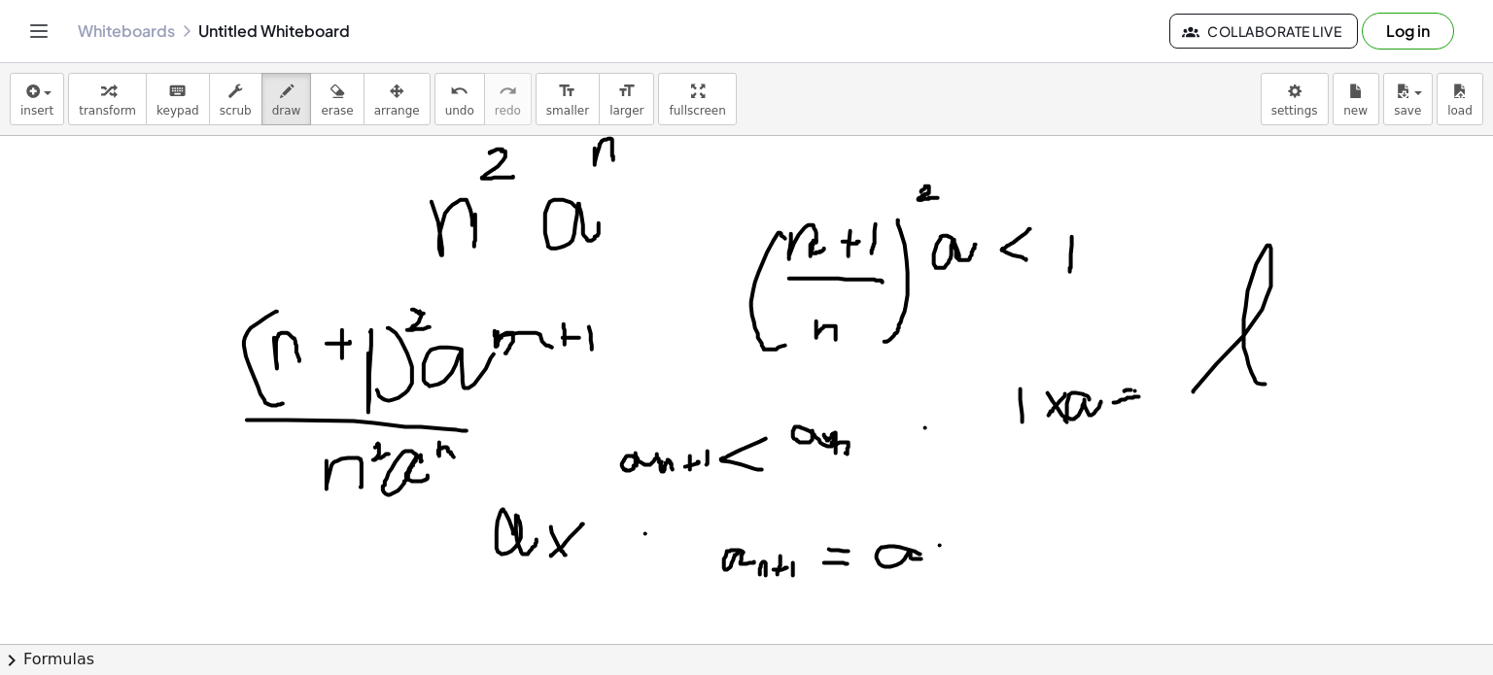
click at [965, 560] on div at bounding box center [746, 451] width 1493 height 1145
drag, startPoint x: 963, startPoint y: 543, endPoint x: 934, endPoint y: 558, distance: 32.6
click at [934, 558] on div at bounding box center [746, 451] width 1493 height 1145
drag, startPoint x: 911, startPoint y: 545, endPoint x: 917, endPoint y: 559, distance: 15.2
click at [917, 559] on div at bounding box center [746, 451] width 1493 height 1145
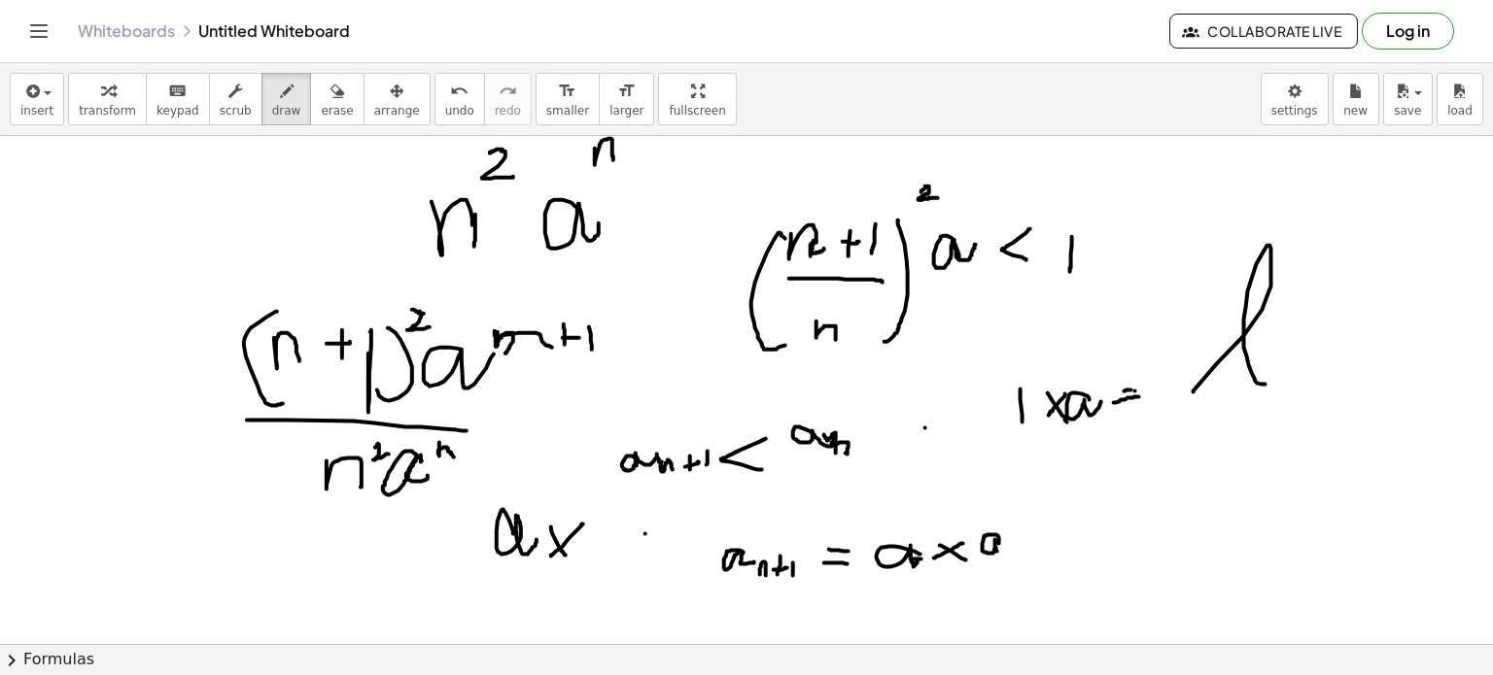
drag, startPoint x: 999, startPoint y: 543, endPoint x: 1010, endPoint y: 551, distance: 13.2
click at [1010, 551] on div at bounding box center [746, 451] width 1493 height 1145
click at [1015, 556] on div at bounding box center [746, 451] width 1493 height 1145
drag, startPoint x: 1015, startPoint y: 556, endPoint x: 1031, endPoint y: 565, distance: 18.7
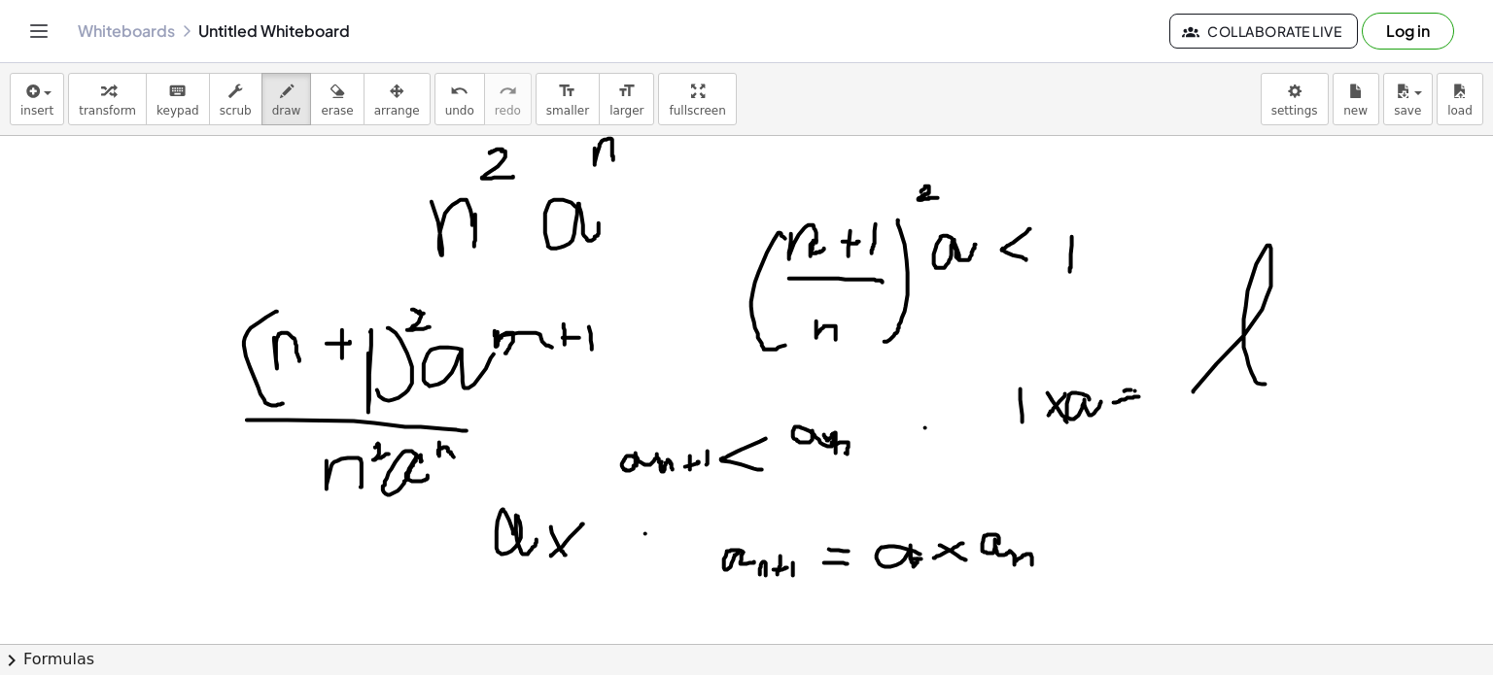
click at [1031, 565] on div at bounding box center [746, 451] width 1493 height 1145
drag, startPoint x: 1065, startPoint y: 545, endPoint x: 1085, endPoint y: 553, distance: 20.9
click at [1085, 553] on div at bounding box center [746, 451] width 1493 height 1145
drag, startPoint x: 1081, startPoint y: 537, endPoint x: 1057, endPoint y: 559, distance: 32.3
click at [1057, 559] on div at bounding box center [746, 451] width 1493 height 1145
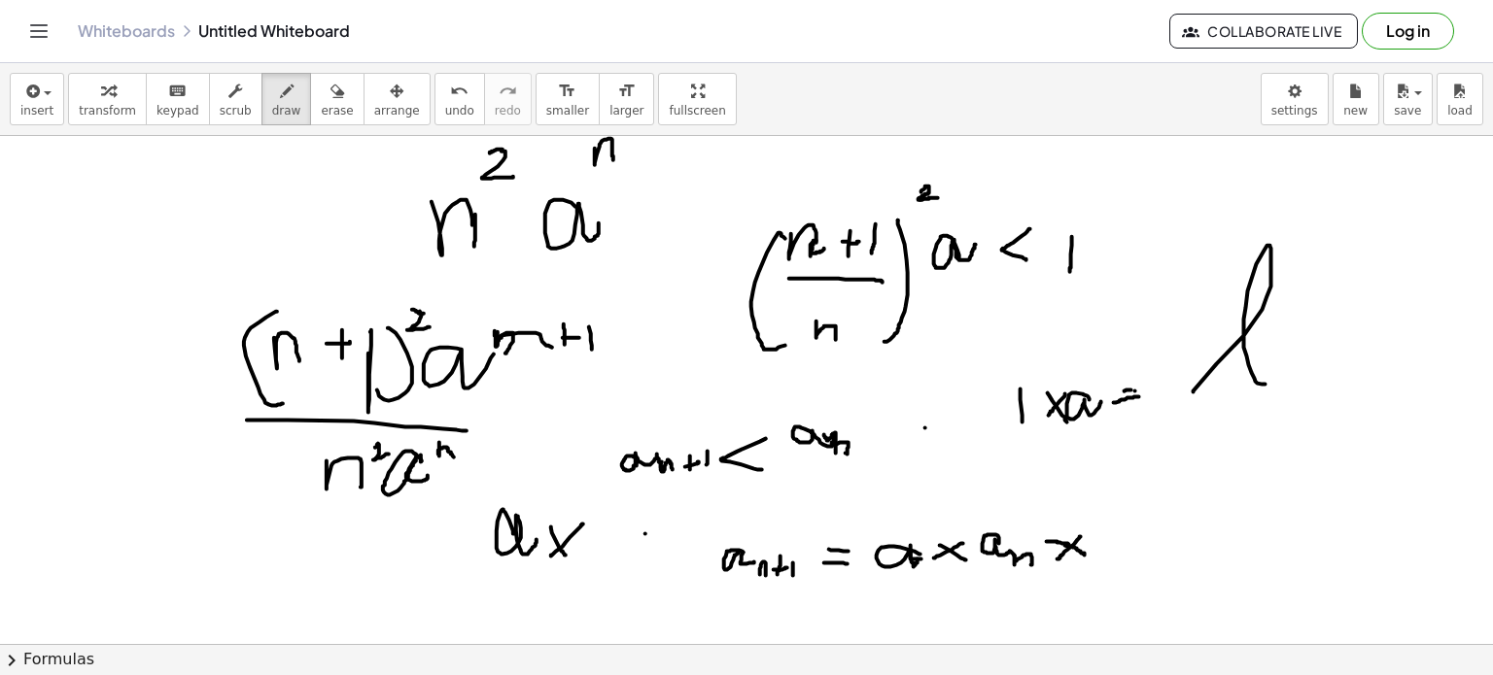
drag, startPoint x: 1047, startPoint y: 541, endPoint x: 1071, endPoint y: 546, distance: 24.8
click at [1071, 546] on div at bounding box center [746, 451] width 1493 height 1145
drag, startPoint x: 319, startPoint y: 95, endPoint x: 1026, endPoint y: 240, distance: 722.2
click at [1026, 240] on div "insert select one: Math Expression Function Text Youtube Video Graphing Geometr…" at bounding box center [746, 369] width 1493 height 612
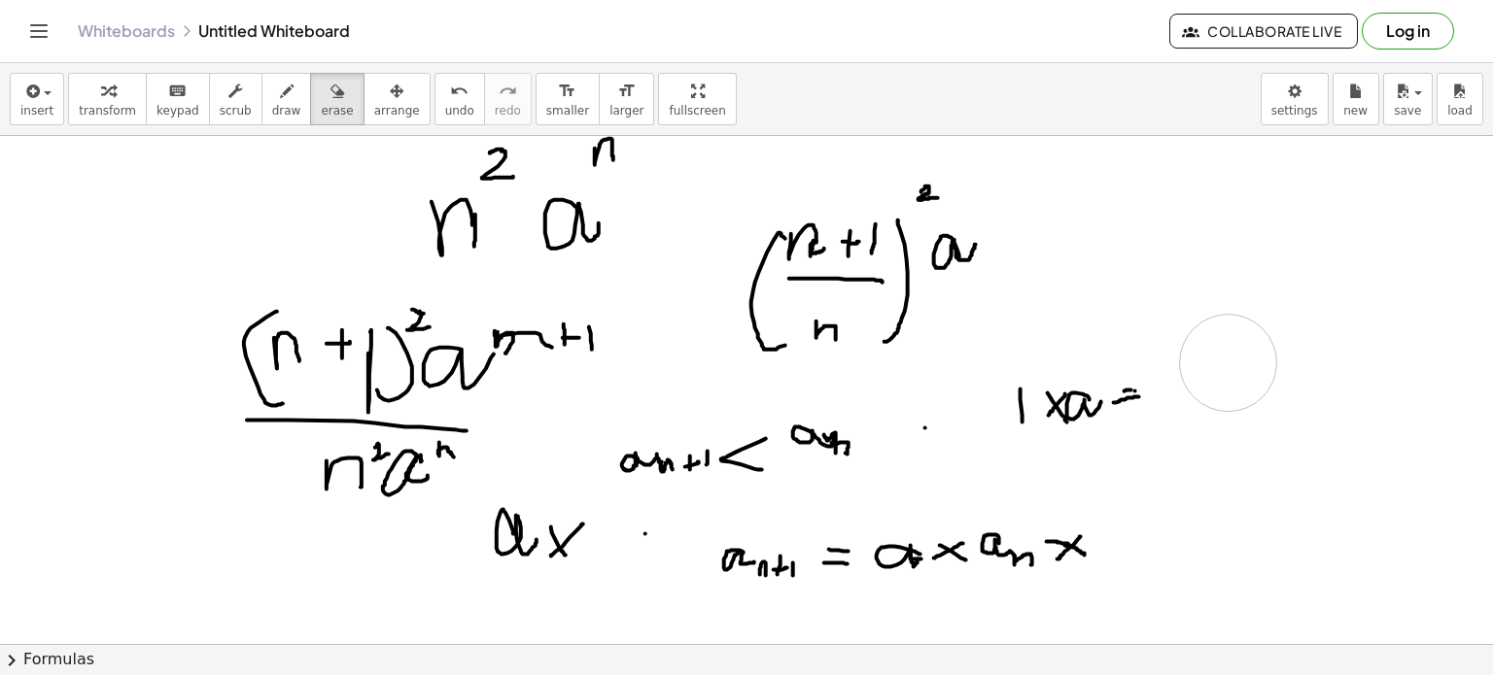
drag, startPoint x: 1130, startPoint y: 241, endPoint x: 1245, endPoint y: 367, distance: 170.6
click at [1245, 367] on div at bounding box center [746, 451] width 1493 height 1145
drag, startPoint x: 981, startPoint y: 396, endPoint x: 1260, endPoint y: 318, distance: 289.6
click at [1260, 318] on div at bounding box center [746, 451] width 1493 height 1145
click at [272, 115] on span "draw" at bounding box center [286, 111] width 29 height 14
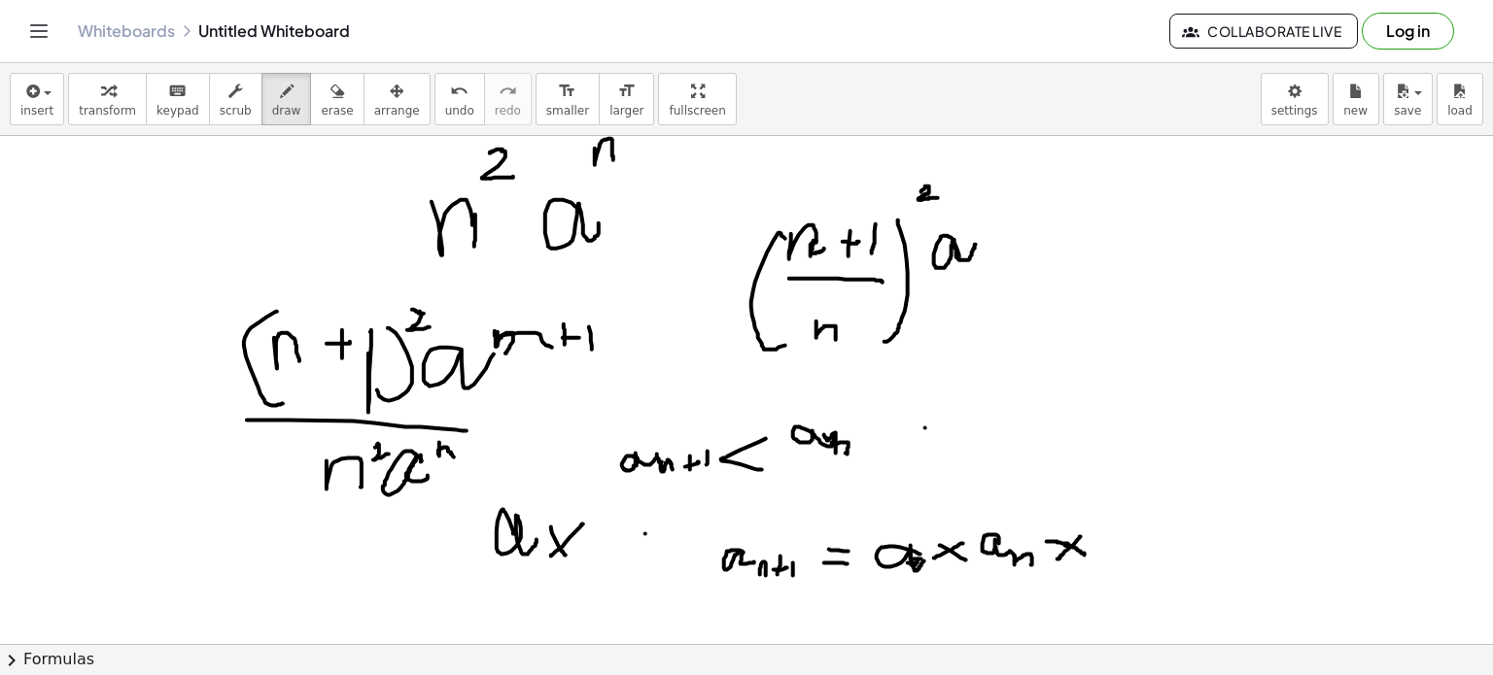
drag, startPoint x: 908, startPoint y: 563, endPoint x: 926, endPoint y: 559, distance: 18.9
click at [926, 559] on div at bounding box center [746, 451] width 1493 height 1145
click at [1027, 308] on div at bounding box center [746, 451] width 1493 height 1145
click at [1157, 527] on div at bounding box center [746, 451] width 1493 height 1145
drag, startPoint x: 1162, startPoint y: 387, endPoint x: 1194, endPoint y: 392, distance: 31.5
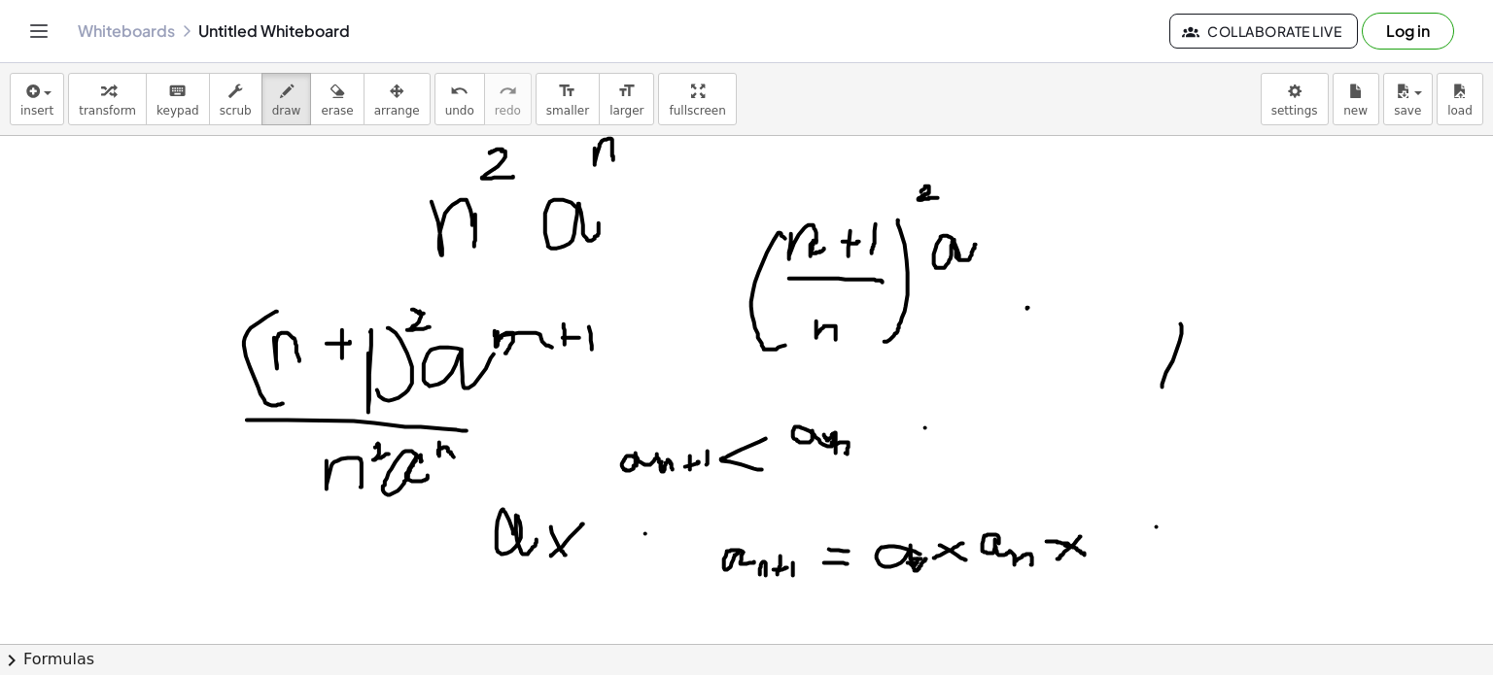
click at [1194, 392] on div at bounding box center [746, 451] width 1493 height 1145
drag, startPoint x: 1211, startPoint y: 364, endPoint x: 1226, endPoint y: 361, distance: 15.1
click at [1226, 361] on div at bounding box center [746, 451] width 1493 height 1145
click at [1216, 381] on div at bounding box center [746, 451] width 1493 height 1145
drag, startPoint x: 1216, startPoint y: 381, endPoint x: 1229, endPoint y: 378, distance: 13.9
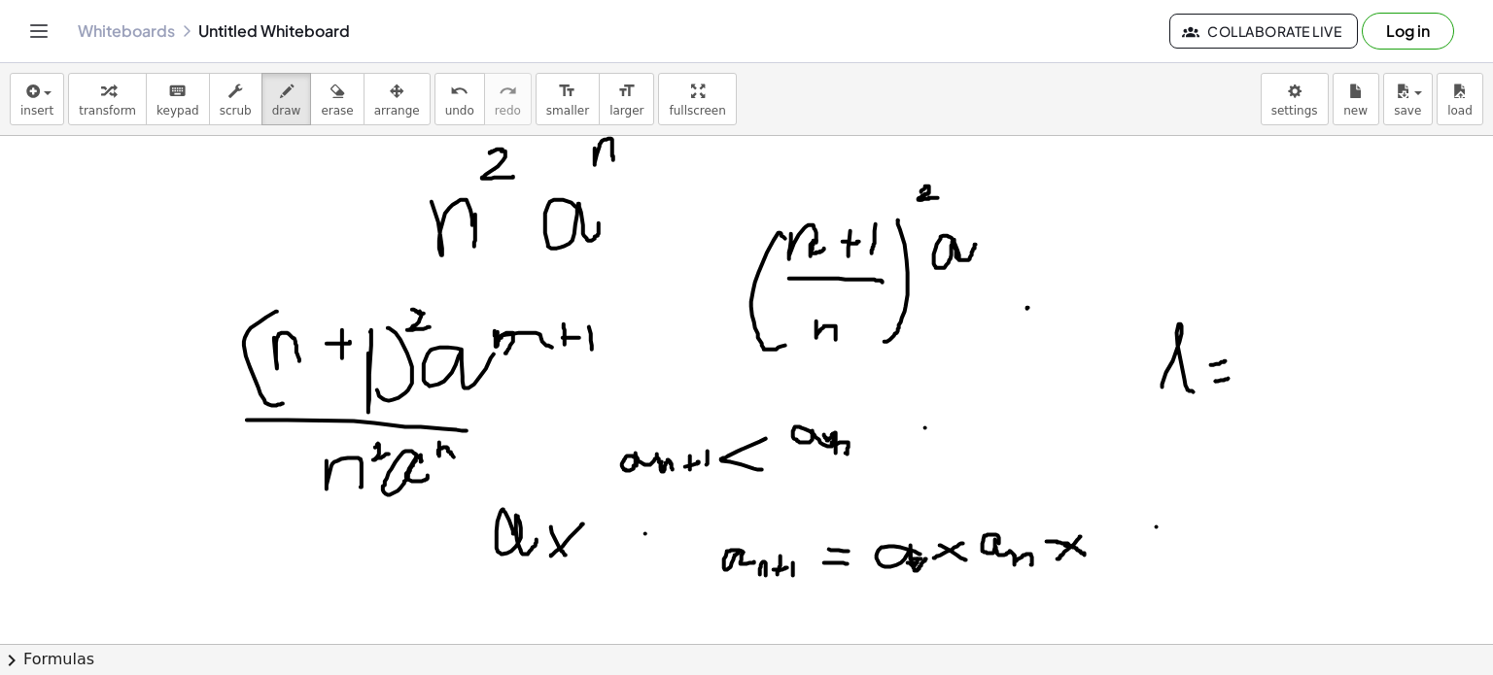
click at [1229, 378] on div at bounding box center [746, 451] width 1493 height 1145
drag, startPoint x: 1281, startPoint y: 355, endPoint x: 1295, endPoint y: 345, distance: 16.7
click at [1295, 345] on div at bounding box center [746, 451] width 1493 height 1145
click at [321, 88] on div "button" at bounding box center [337, 90] width 32 height 23
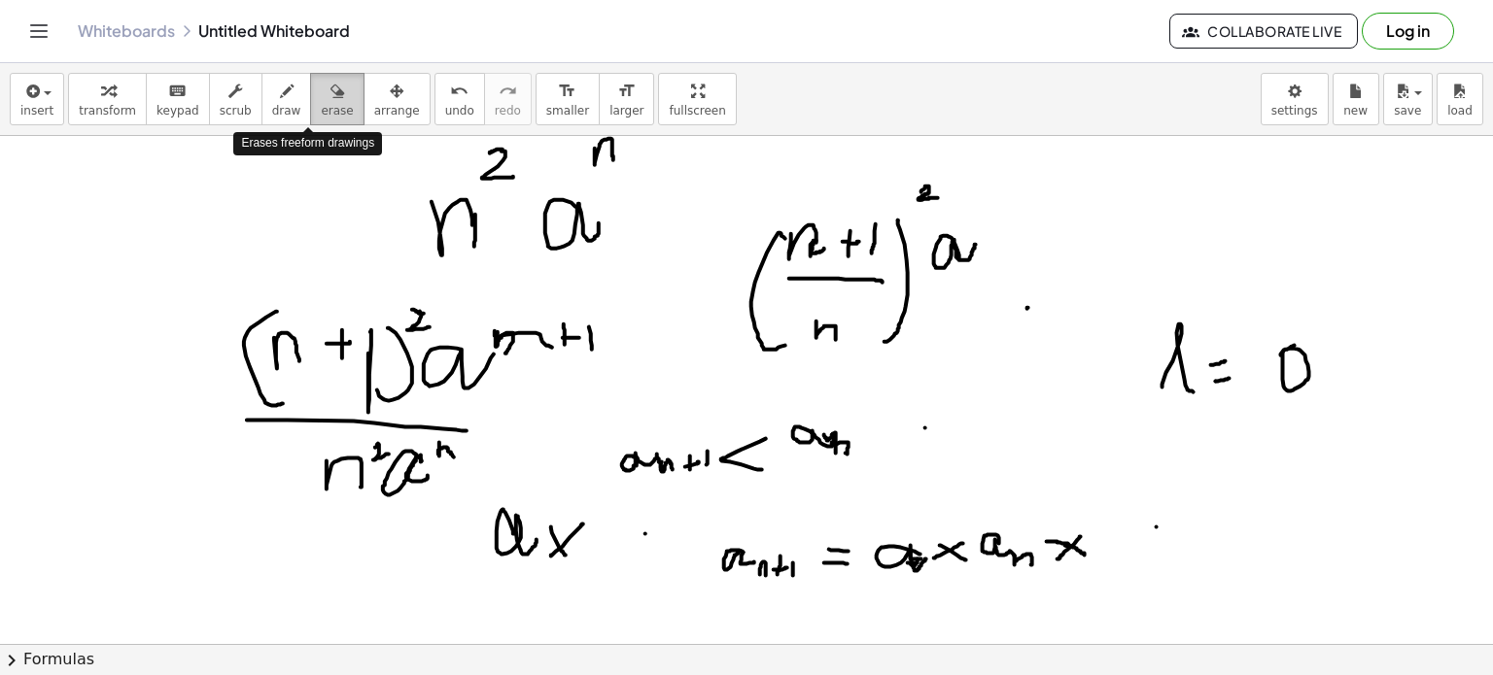
click at [321, 88] on div "button" at bounding box center [337, 90] width 32 height 23
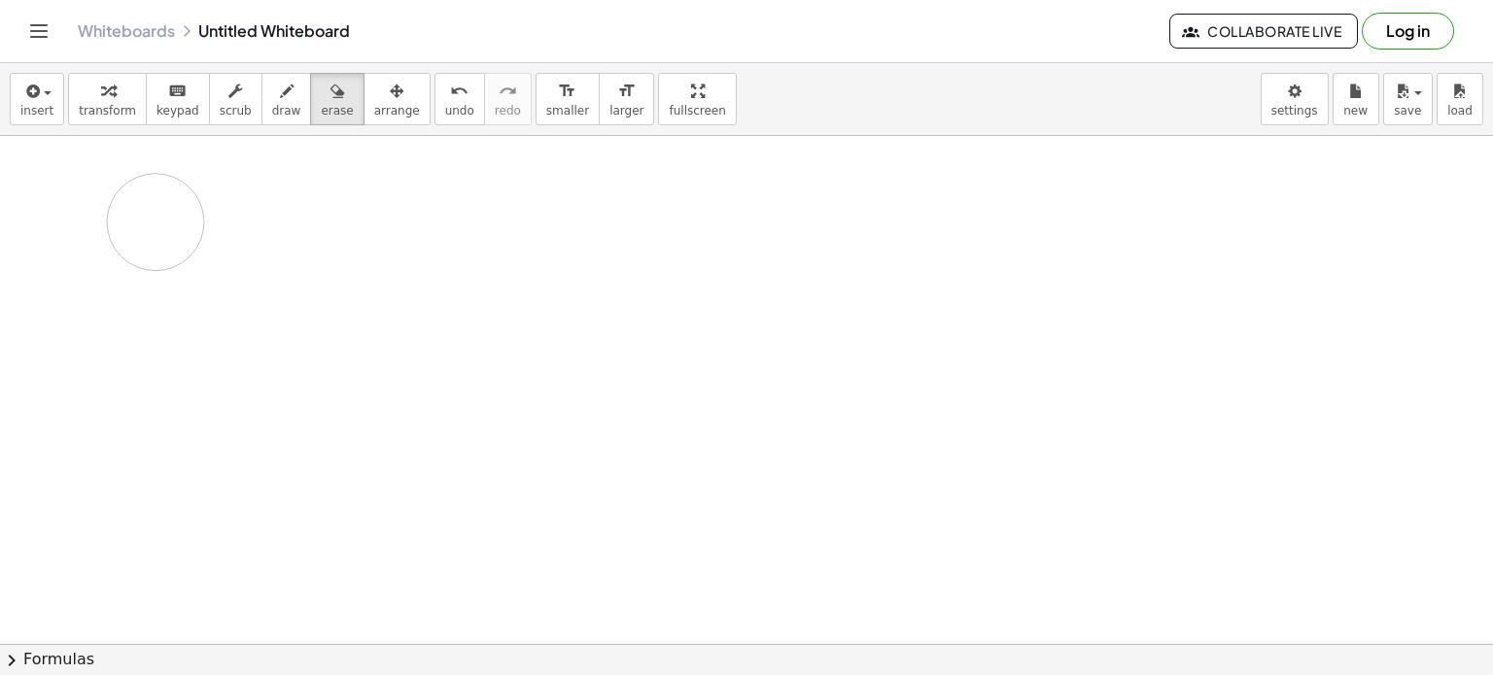
drag, startPoint x: 298, startPoint y: 263, endPoint x: 350, endPoint y: -64, distance: 331.6
click at [350, 0] on html "Graspable Math Activities Get Started Activity Bank Assigned Work Classes White…" at bounding box center [746, 337] width 1493 height 675
click at [280, 92] on icon "button" at bounding box center [287, 91] width 14 height 23
drag, startPoint x: 439, startPoint y: 228, endPoint x: 477, endPoint y: 256, distance: 46.7
click at [477, 256] on div at bounding box center [746, 451] width 1493 height 1145
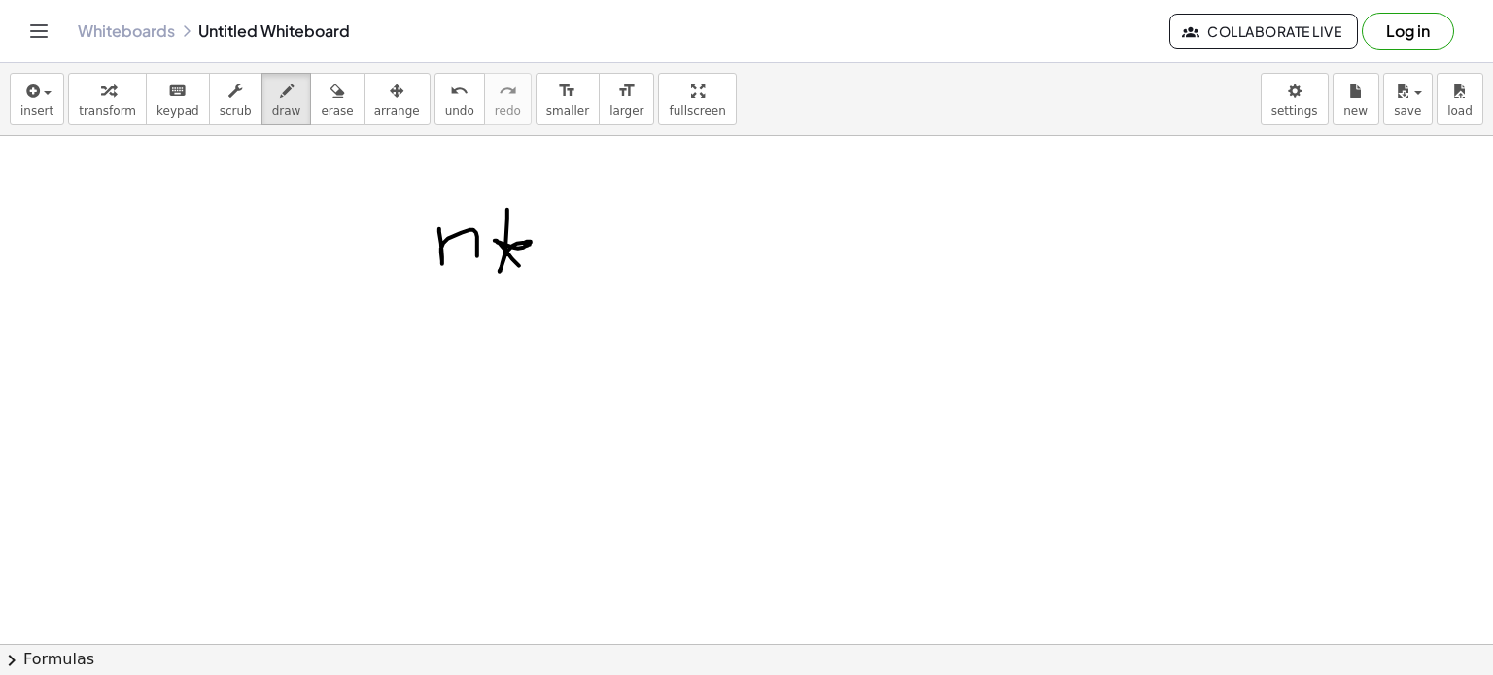
drag, startPoint x: 507, startPoint y: 209, endPoint x: 530, endPoint y: 271, distance: 66.1
click at [530, 271] on div at bounding box center [746, 451] width 1493 height 1145
drag, startPoint x: 550, startPoint y: 188, endPoint x: 566, endPoint y: 197, distance: 18.3
click at [566, 197] on div at bounding box center [746, 451] width 1493 height 1145
drag, startPoint x: 720, startPoint y: 226, endPoint x: 739, endPoint y: 263, distance: 41.3
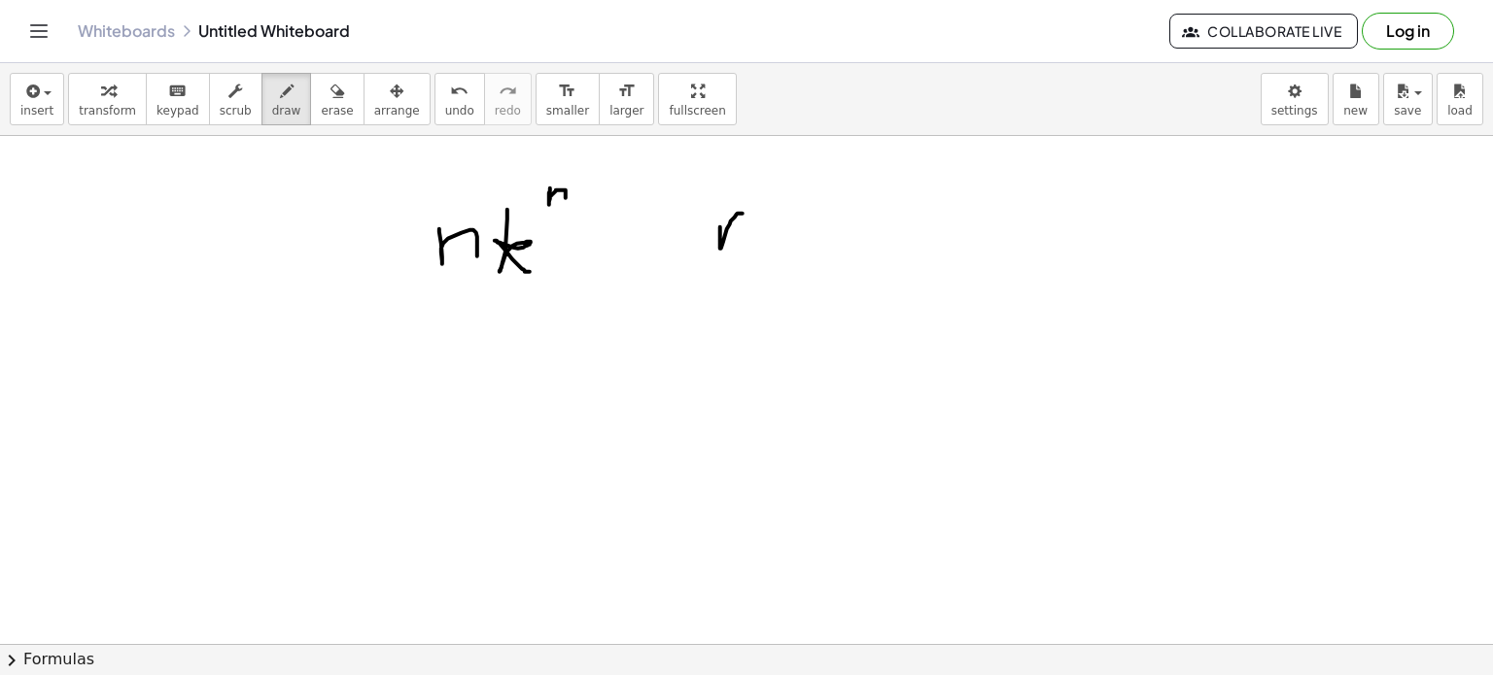
click at [739, 263] on div at bounding box center [746, 451] width 1493 height 1145
drag, startPoint x: 772, startPoint y: 238, endPoint x: 801, endPoint y: 238, distance: 29.2
click at [801, 238] on div at bounding box center [746, 451] width 1493 height 1145
drag, startPoint x: 785, startPoint y: 211, endPoint x: 785, endPoint y: 257, distance: 45.7
click at [785, 257] on div at bounding box center [746, 451] width 1493 height 1145
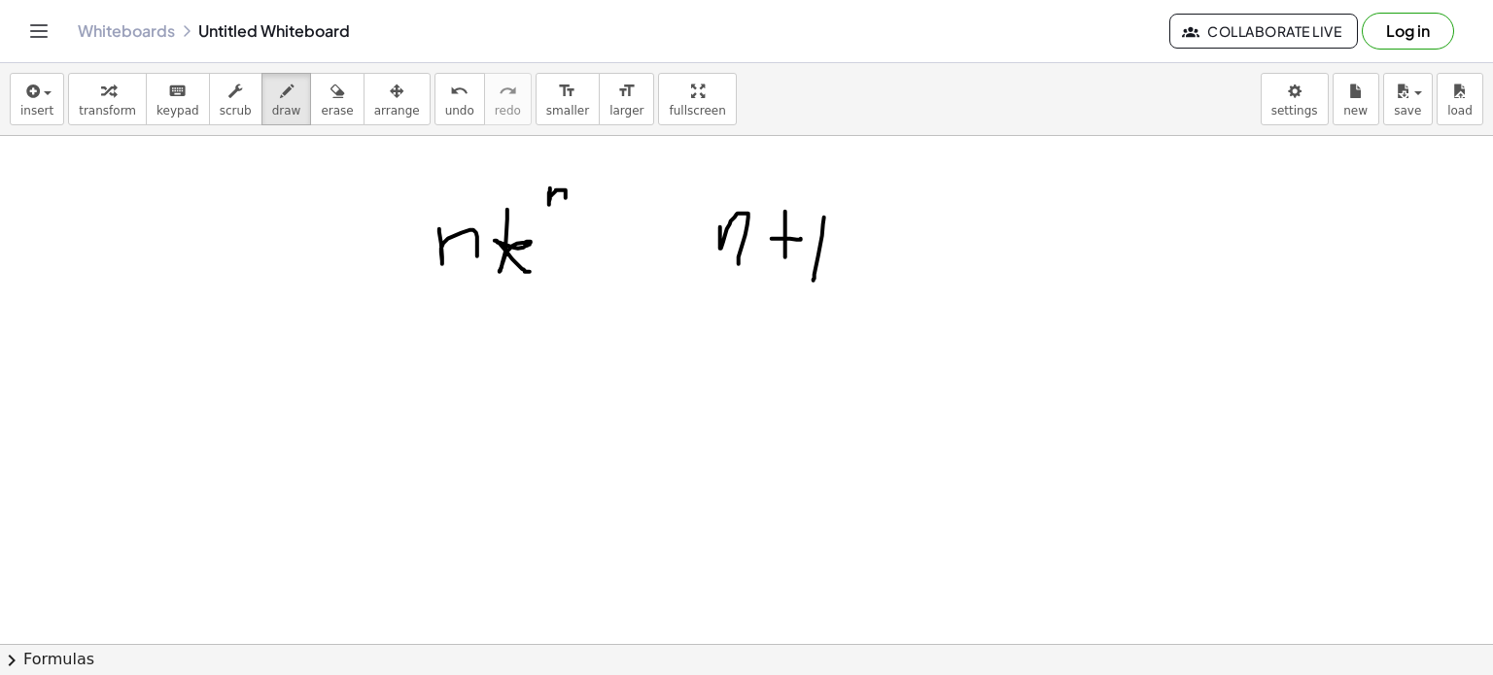
drag, startPoint x: 824, startPoint y: 217, endPoint x: 813, endPoint y: 272, distance: 56.4
click at [813, 272] on div at bounding box center [746, 451] width 1493 height 1145
drag, startPoint x: 708, startPoint y: 283, endPoint x: 841, endPoint y: 283, distance: 133.2
click at [841, 283] on div at bounding box center [746, 451] width 1493 height 1145
drag, startPoint x: 762, startPoint y: 305, endPoint x: 789, endPoint y: 326, distance: 34.0
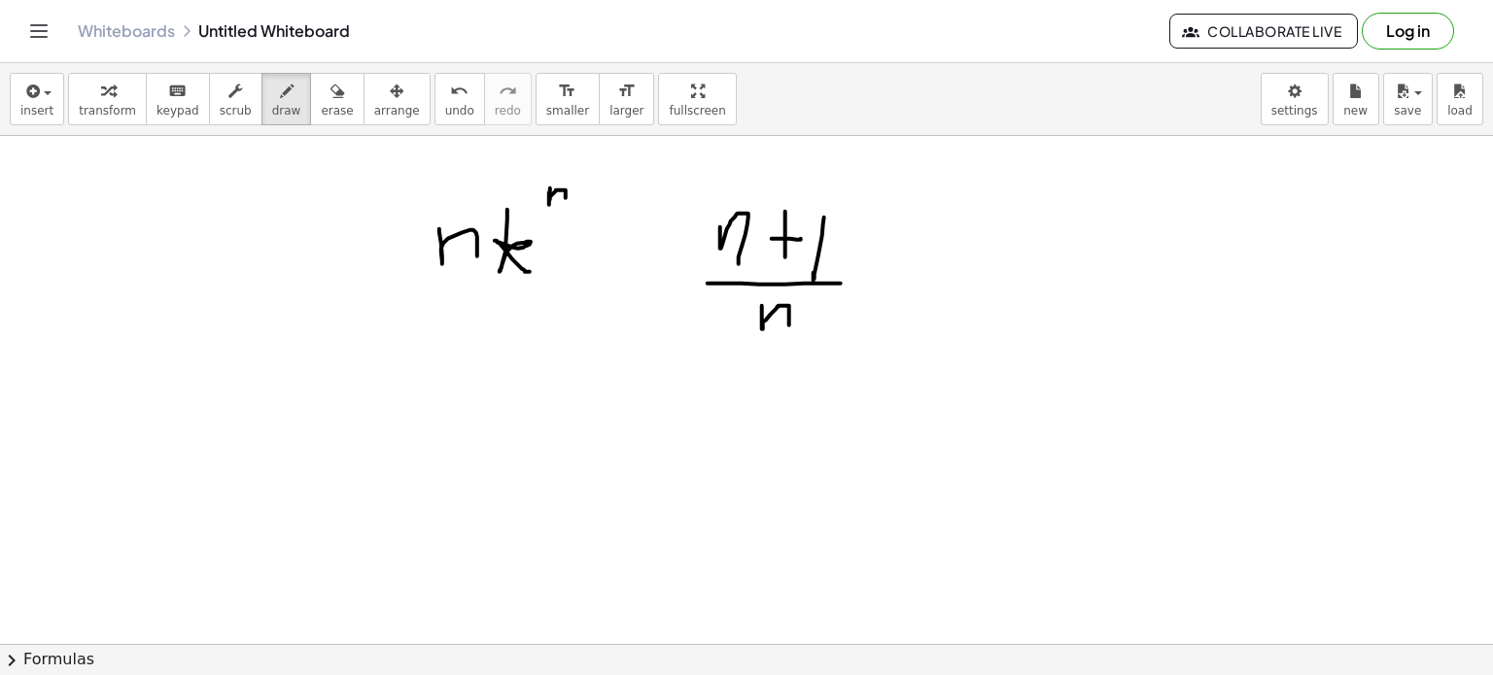
click at [789, 326] on div at bounding box center [746, 451] width 1493 height 1145
drag, startPoint x: 894, startPoint y: 236, endPoint x: 919, endPoint y: 268, distance: 40.8
click at [919, 268] on div at bounding box center [746, 451] width 1493 height 1145
drag, startPoint x: 864, startPoint y: 209, endPoint x: 837, endPoint y: 329, distance: 123.6
click at [837, 329] on div at bounding box center [746, 451] width 1493 height 1145
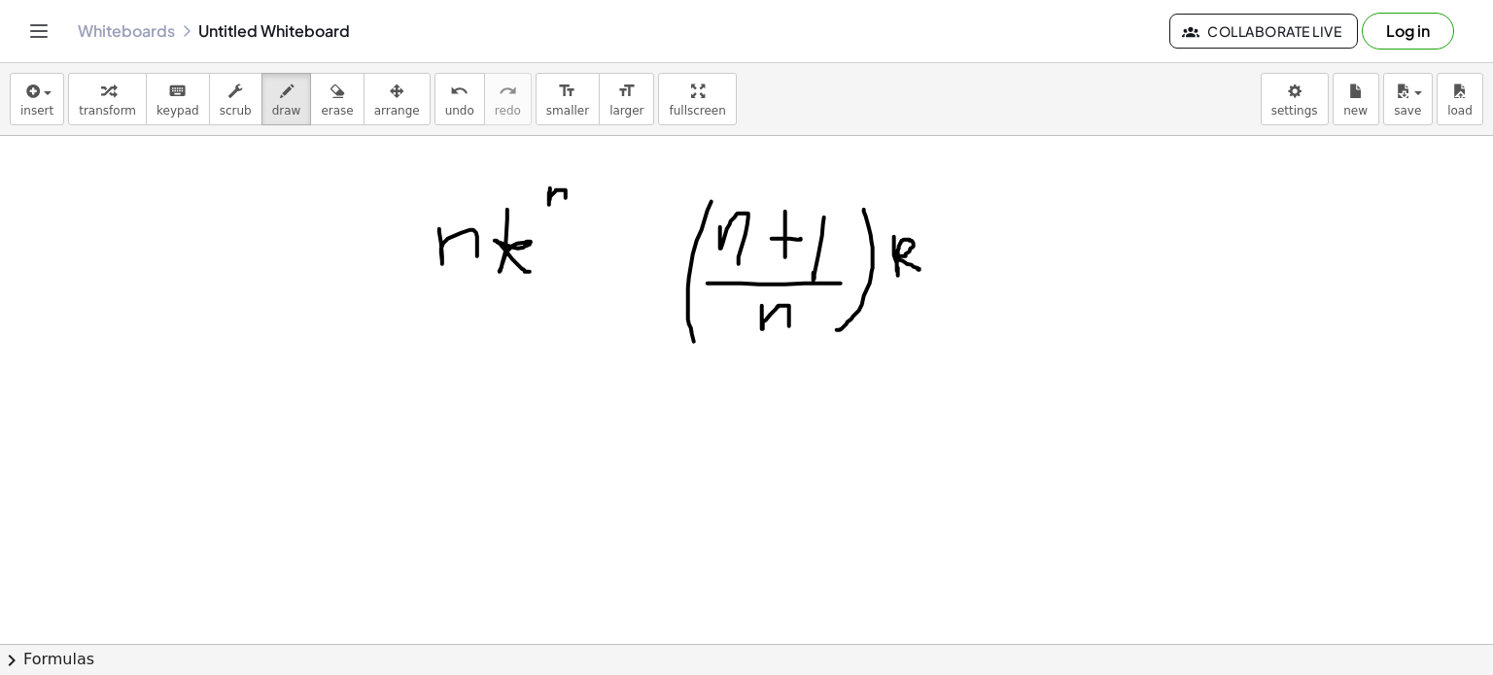
drag, startPoint x: 711, startPoint y: 201, endPoint x: 720, endPoint y: 356, distance: 154.8
click at [720, 356] on div at bounding box center [746, 451] width 1493 height 1145
drag, startPoint x: 1057, startPoint y: 260, endPoint x: 1071, endPoint y: 287, distance: 30.4
click at [1071, 287] on div at bounding box center [746, 451] width 1493 height 1145
drag, startPoint x: 1125, startPoint y: 240, endPoint x: 1120, endPoint y: 285, distance: 45.0
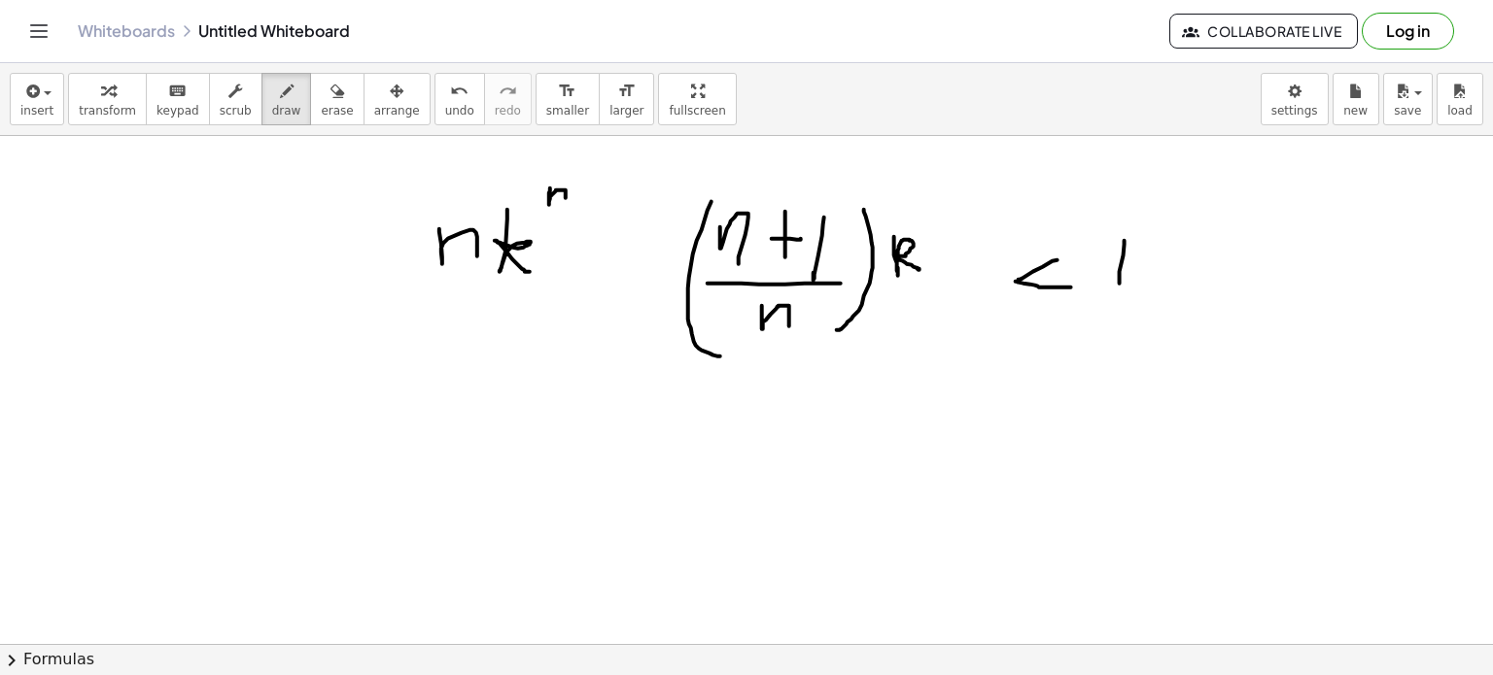
click at [1120, 285] on div at bounding box center [746, 451] width 1493 height 1145
drag, startPoint x: 171, startPoint y: 398, endPoint x: 201, endPoint y: 396, distance: 30.3
click at [201, 396] on div at bounding box center [746, 451] width 1493 height 1145
drag, startPoint x: 201, startPoint y: 396, endPoint x: 216, endPoint y: 413, distance: 22.8
click at [216, 413] on div at bounding box center [746, 451] width 1493 height 1145
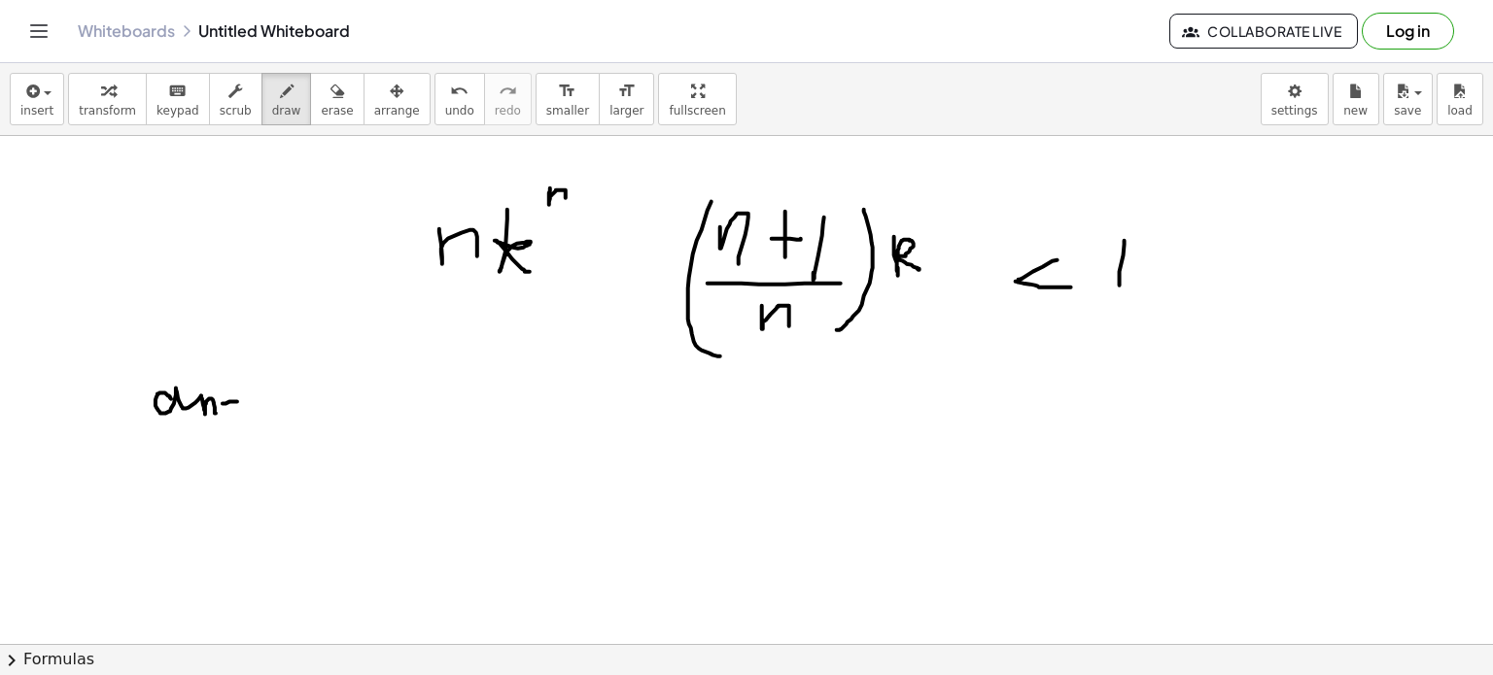
drag, startPoint x: 223, startPoint y: 403, endPoint x: 240, endPoint y: 401, distance: 17.6
click at [240, 401] on div at bounding box center [746, 451] width 1493 height 1145
drag, startPoint x: 230, startPoint y: 389, endPoint x: 231, endPoint y: 412, distance: 23.3
click at [231, 412] on div at bounding box center [746, 451] width 1493 height 1145
drag, startPoint x: 245, startPoint y: 396, endPoint x: 242, endPoint y: 421, distance: 25.4
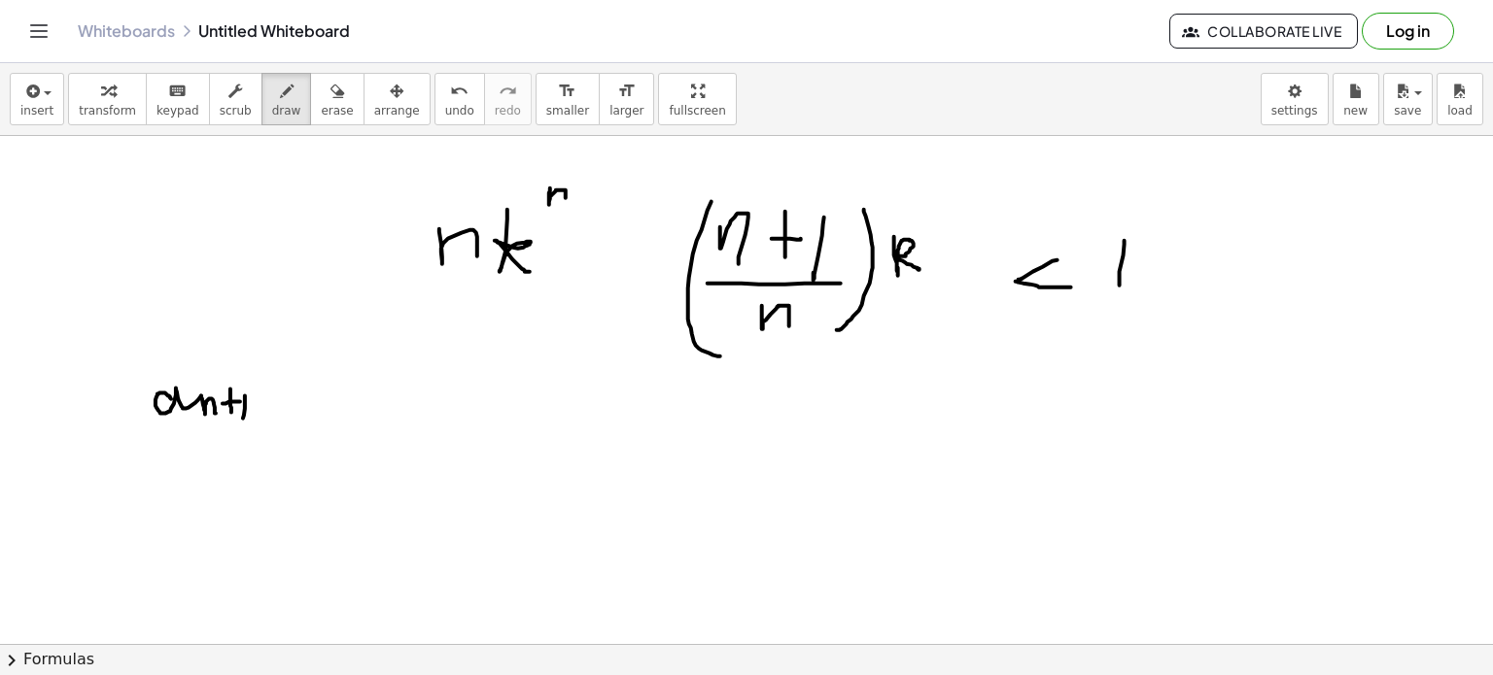
click at [242, 421] on div at bounding box center [746, 451] width 1493 height 1145
drag, startPoint x: 129, startPoint y: 439, endPoint x: 242, endPoint y: 439, distance: 112.7
click at [242, 439] on div at bounding box center [746, 451] width 1493 height 1145
click at [181, 465] on div at bounding box center [746, 451] width 1493 height 1145
drag, startPoint x: 194, startPoint y: 458, endPoint x: 212, endPoint y: 464, distance: 18.4
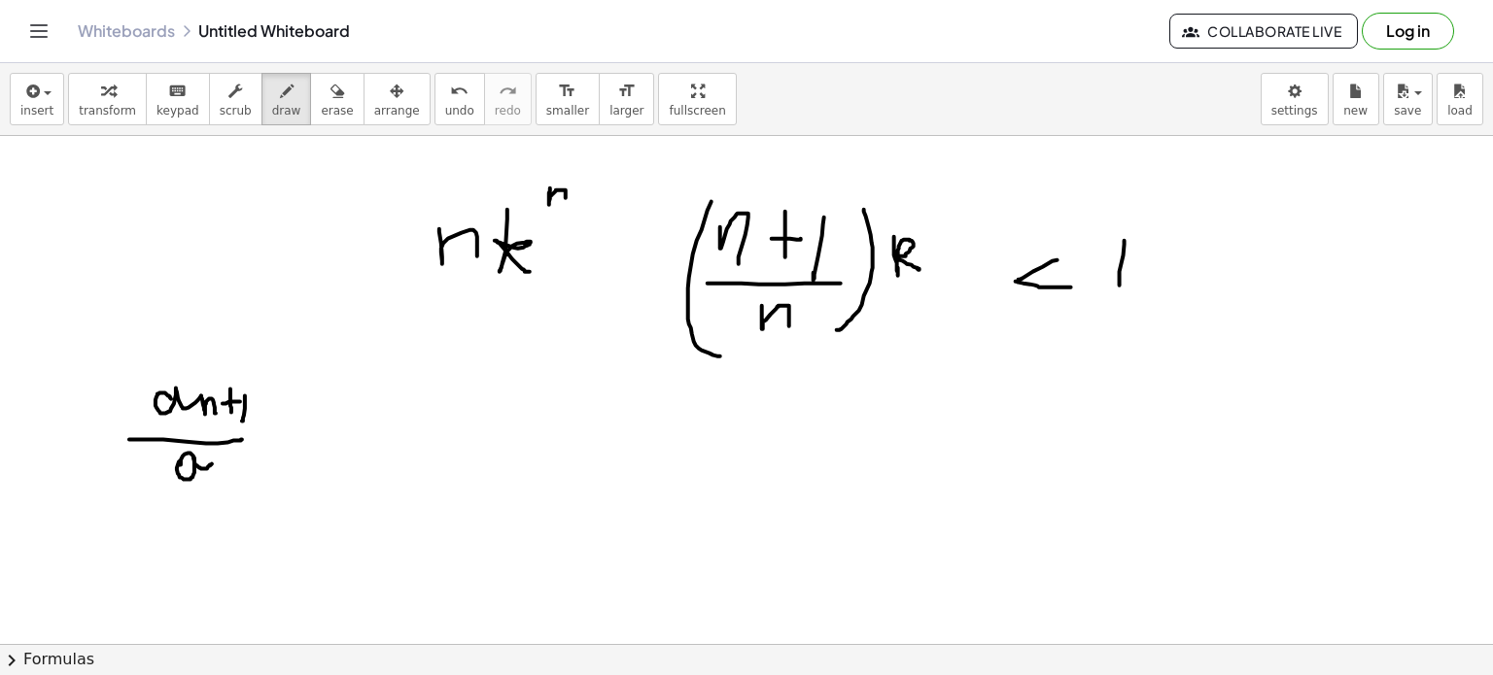
click at [212, 464] on div at bounding box center [746, 451] width 1493 height 1145
click at [214, 467] on div at bounding box center [746, 451] width 1493 height 1145
drag, startPoint x: 214, startPoint y: 467, endPoint x: 236, endPoint y: 467, distance: 22.4
click at [236, 467] on div at bounding box center [746, 451] width 1493 height 1145
click at [310, 100] on button "erase" at bounding box center [336, 99] width 53 height 52
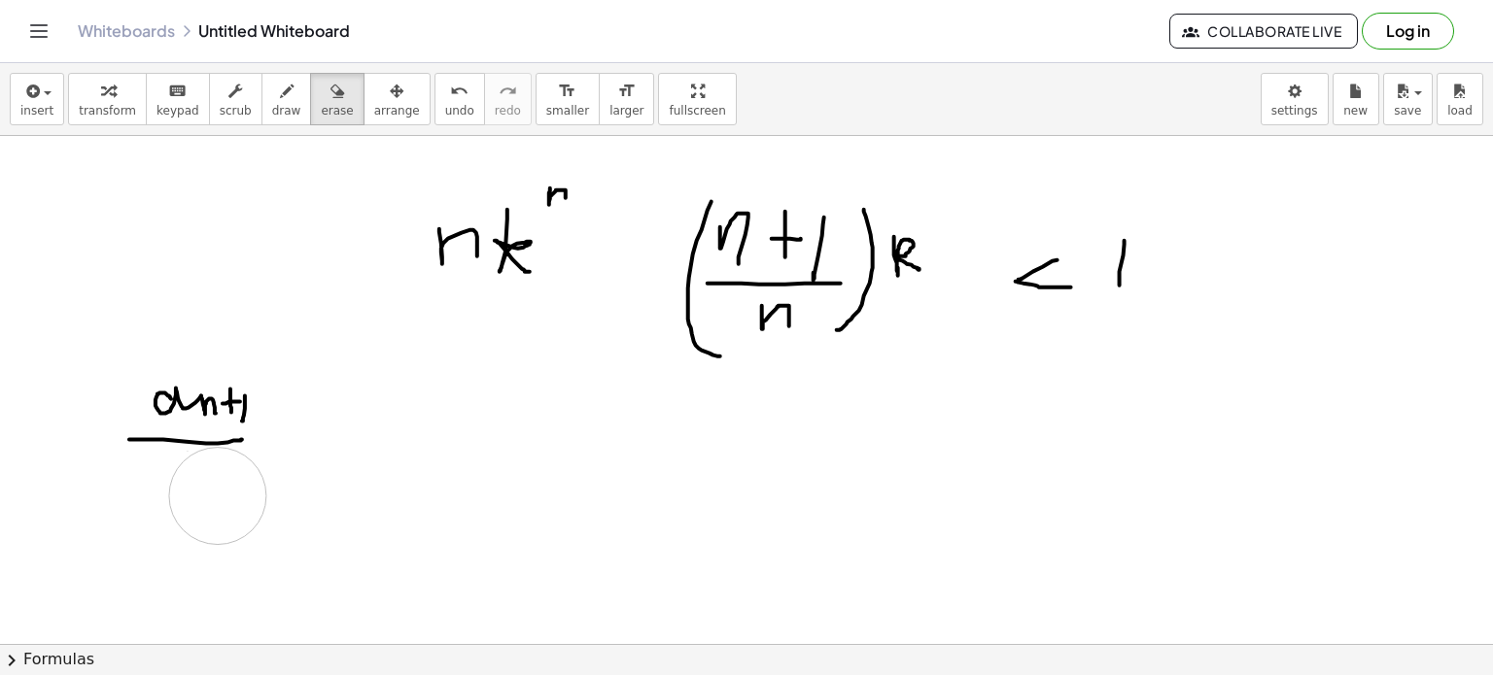
drag, startPoint x: 210, startPoint y: 504, endPoint x: 218, endPoint y: 495, distance: 12.4
click at [218, 495] on div at bounding box center [746, 451] width 1493 height 1145
drag, startPoint x: 260, startPoint y: 114, endPoint x: 176, endPoint y: 452, distance: 348.6
click at [176, 452] on div "insert select one: Math Expression Function Text Youtube Video Graphing Geometr…" at bounding box center [746, 369] width 1493 height 612
drag, startPoint x: 173, startPoint y: 472, endPoint x: 187, endPoint y: 480, distance: 15.7
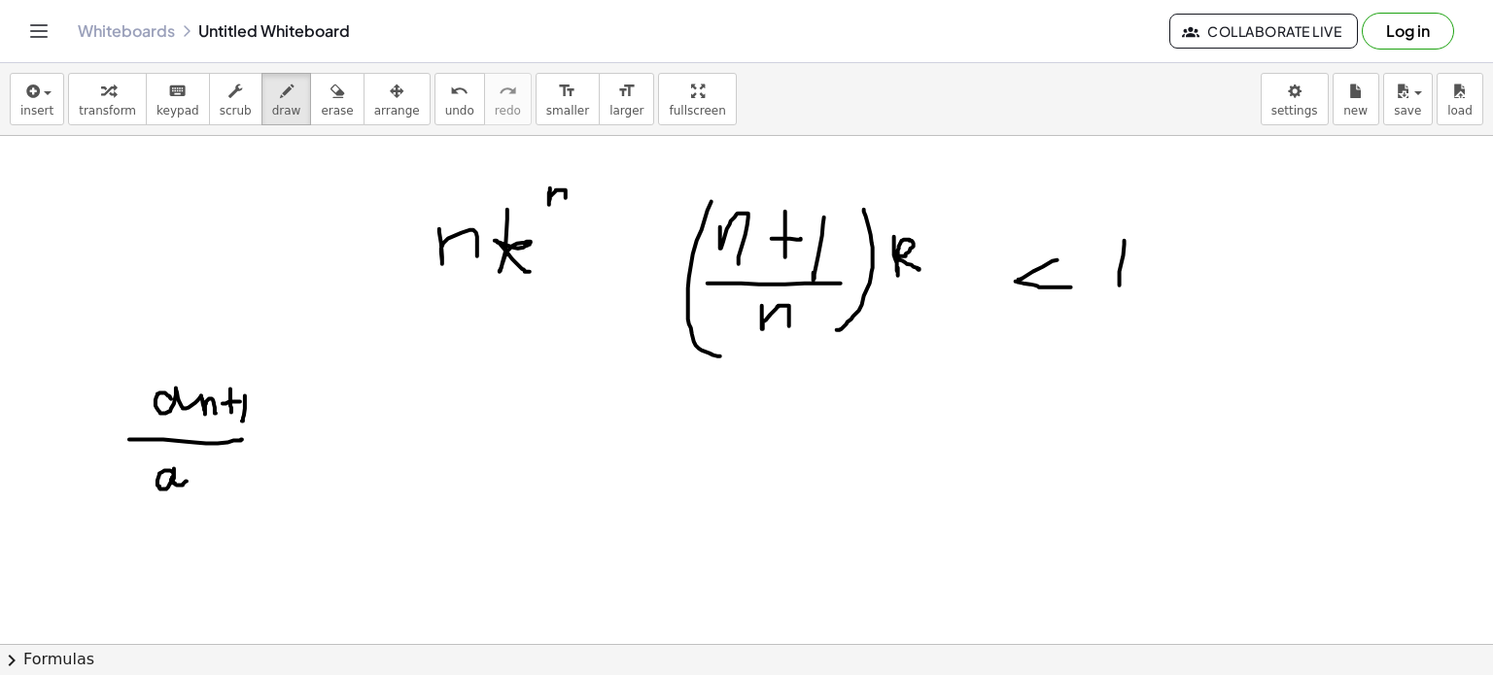
click at [187, 480] on div at bounding box center [746, 451] width 1493 height 1145
click at [192, 477] on div at bounding box center [746, 451] width 1493 height 1145
drag, startPoint x: 196, startPoint y: 476, endPoint x: 210, endPoint y: 502, distance: 29.6
click at [210, 502] on div at bounding box center [746, 451] width 1493 height 1145
drag, startPoint x: 294, startPoint y: 433, endPoint x: 319, endPoint y: 434, distance: 25.3
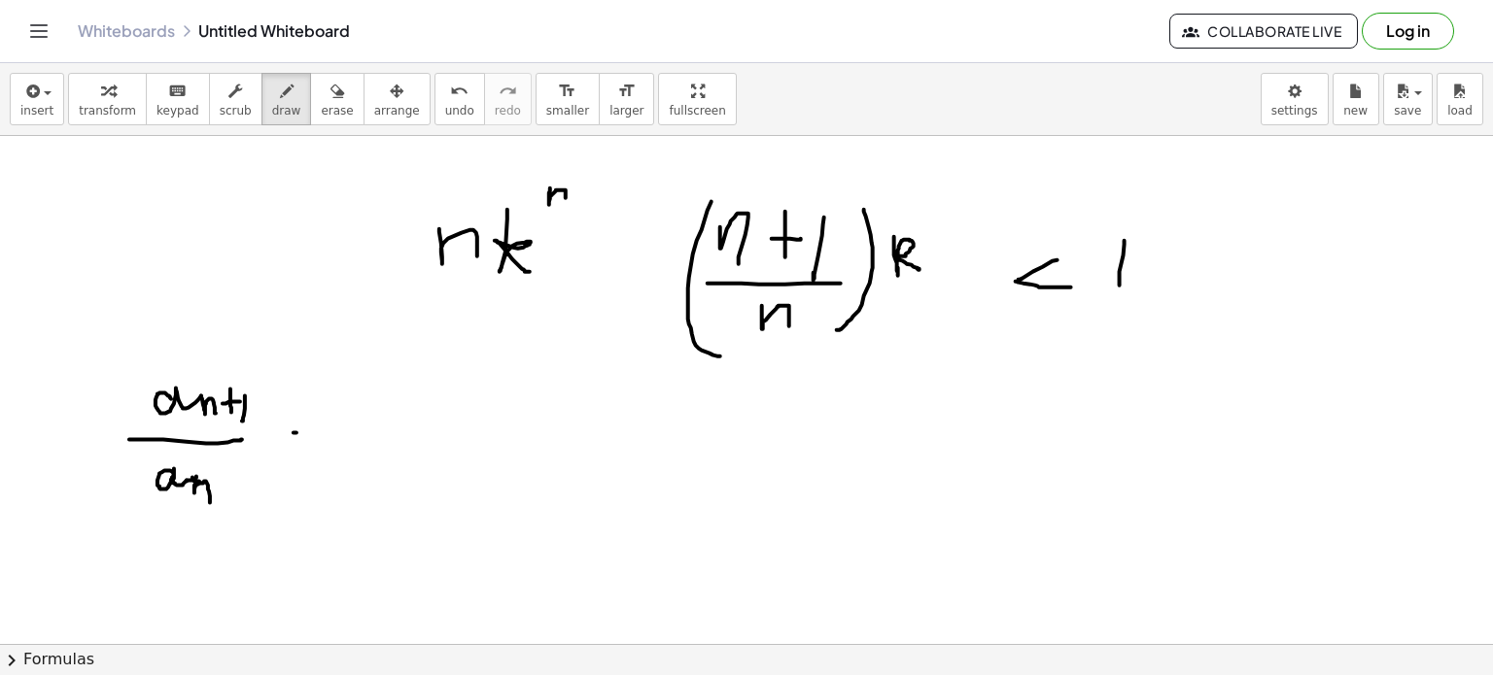
click at [319, 434] on div at bounding box center [746, 451] width 1493 height 1145
drag, startPoint x: 291, startPoint y: 446, endPoint x: 327, endPoint y: 443, distance: 36.1
click at [327, 443] on div at bounding box center [746, 451] width 1493 height 1145
drag, startPoint x: 421, startPoint y: 407, endPoint x: 452, endPoint y: 444, distance: 48.3
click at [452, 444] on div at bounding box center [746, 451] width 1493 height 1145
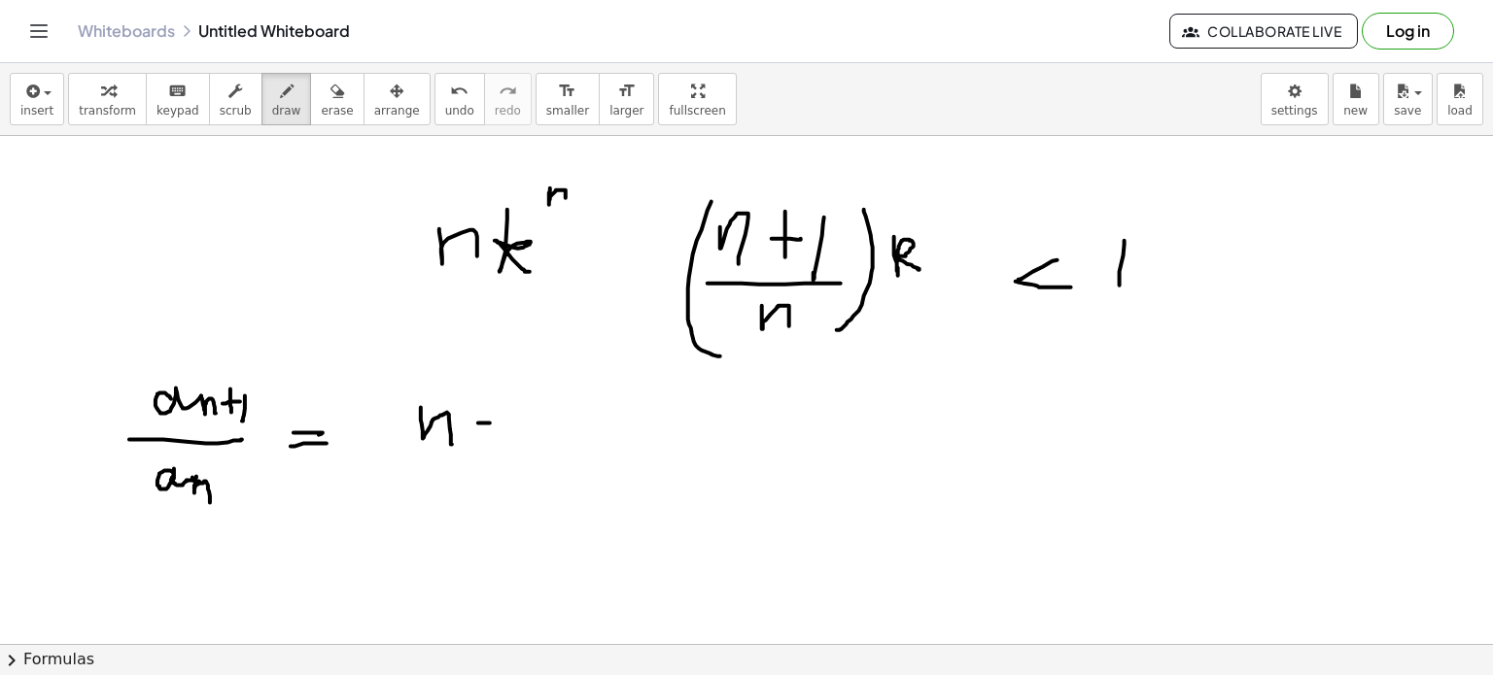
click at [474, 423] on div at bounding box center [746, 451] width 1493 height 1145
click at [70, 160] on div at bounding box center [746, 451] width 1493 height 1145
click at [88, 162] on div at bounding box center [746, 451] width 1493 height 1145
drag, startPoint x: 72, startPoint y: 294, endPoint x: 110, endPoint y: 289, distance: 38.2
click at [110, 289] on div at bounding box center [746, 451] width 1493 height 1145
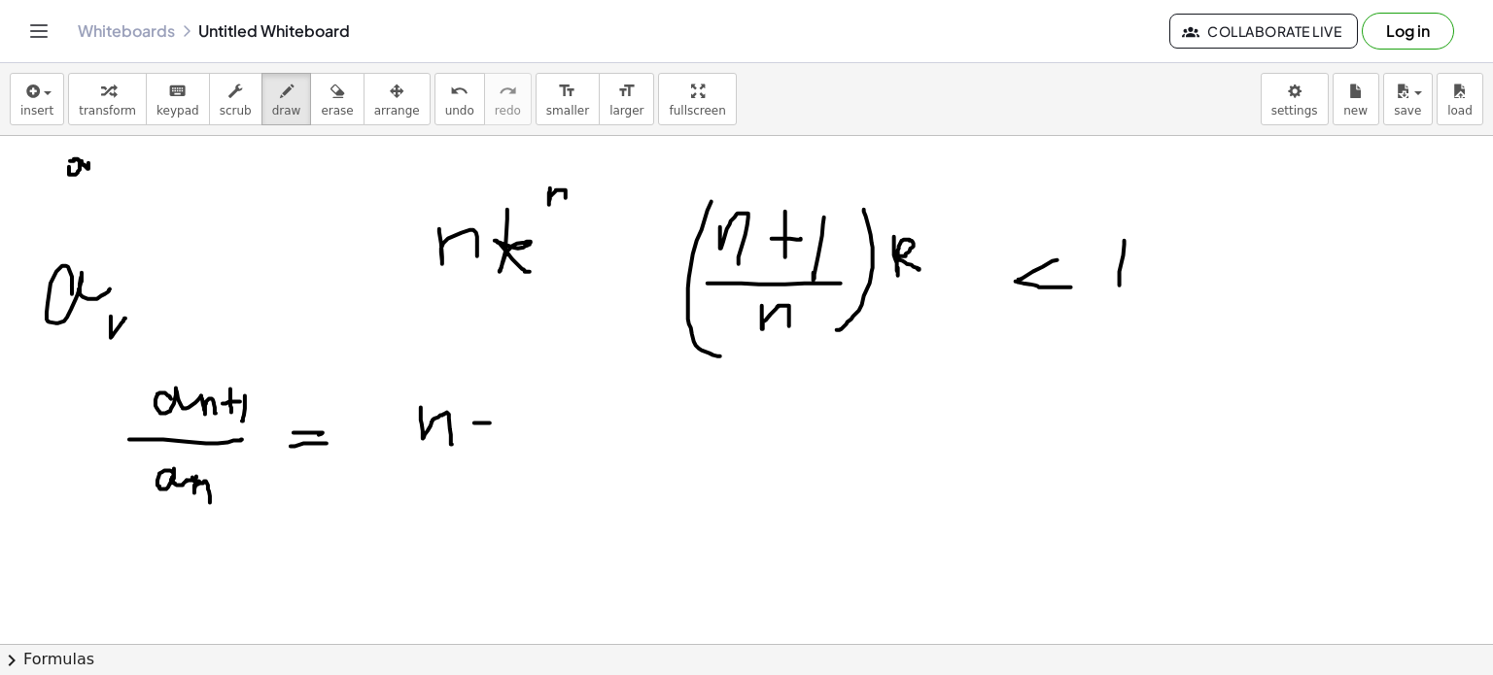
drag, startPoint x: 111, startPoint y: 316, endPoint x: 126, endPoint y: 338, distance: 27.2
click at [126, 338] on div at bounding box center [746, 451] width 1493 height 1145
drag, startPoint x: 140, startPoint y: 325, endPoint x: 151, endPoint y: 325, distance: 10.7
click at [151, 325] on div at bounding box center [746, 451] width 1493 height 1145
drag, startPoint x: 150, startPoint y: 316, endPoint x: 148, endPoint y: 329, distance: 13.7
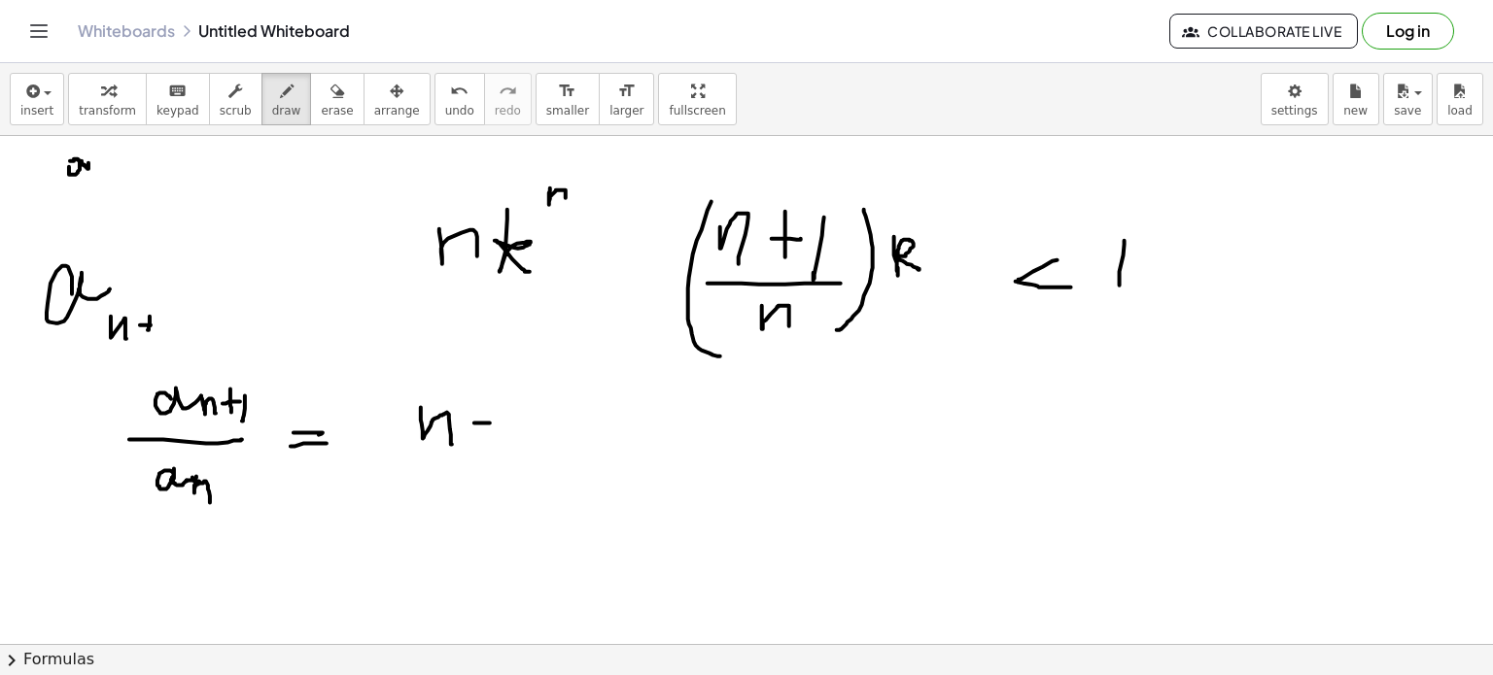
click at [148, 329] on div at bounding box center [746, 451] width 1493 height 1145
drag, startPoint x: 147, startPoint y: 324, endPoint x: 147, endPoint y: 334, distance: 10.7
click at [147, 334] on div at bounding box center [746, 451] width 1493 height 1145
drag, startPoint x: 147, startPoint y: 334, endPoint x: 171, endPoint y: 326, distance: 25.8
click at [171, 326] on div at bounding box center [746, 451] width 1493 height 1145
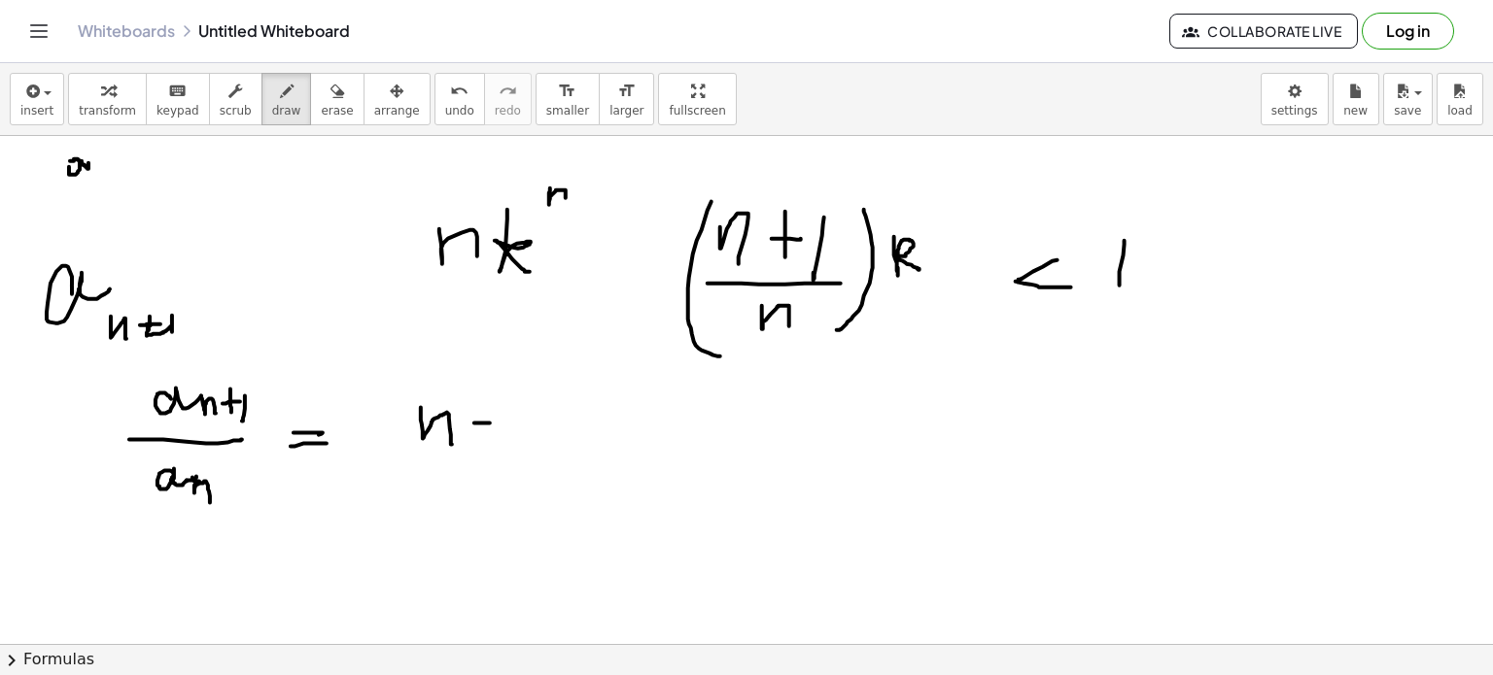
drag, startPoint x: 172, startPoint y: 315, endPoint x: 171, endPoint y: 332, distance: 17.5
click at [171, 332] on div at bounding box center [746, 451] width 1493 height 1145
click at [651, 417] on div at bounding box center [746, 451] width 1493 height 1145
drag, startPoint x: 665, startPoint y: 420, endPoint x: 696, endPoint y: 450, distance: 43.3
click at [696, 450] on div at bounding box center [746, 451] width 1493 height 1145
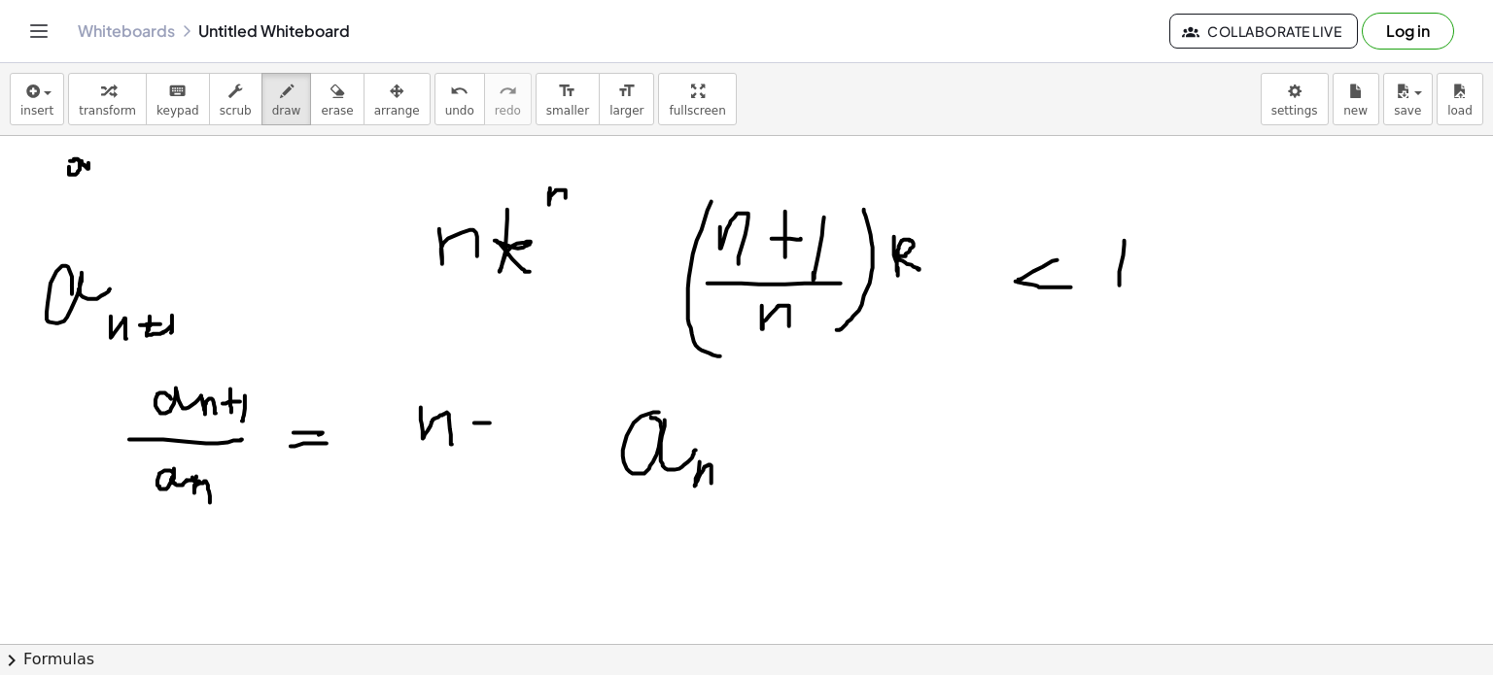
drag, startPoint x: 700, startPoint y: 462, endPoint x: 711, endPoint y: 484, distance: 25.2
click at [711, 484] on div at bounding box center [746, 451] width 1493 height 1145
drag, startPoint x: 721, startPoint y: 475, endPoint x: 738, endPoint y: 475, distance: 16.5
click at [738, 475] on div at bounding box center [746, 451] width 1493 height 1145
drag, startPoint x: 729, startPoint y: 463, endPoint x: 728, endPoint y: 482, distance: 19.5
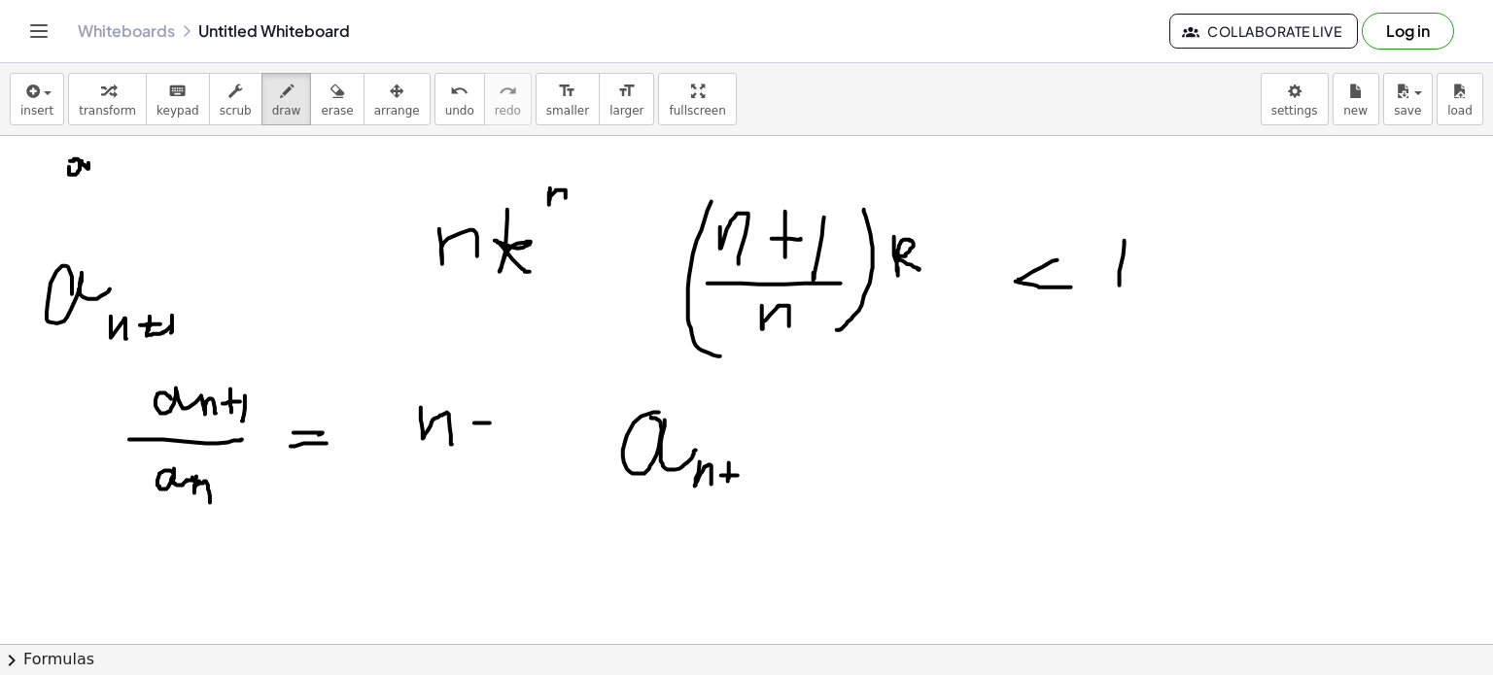
click at [728, 482] on div at bounding box center [746, 451] width 1493 height 1145
drag, startPoint x: 748, startPoint y: 462, endPoint x: 742, endPoint y: 489, distance: 28.1
click at [742, 489] on div at bounding box center [746, 451] width 1493 height 1145
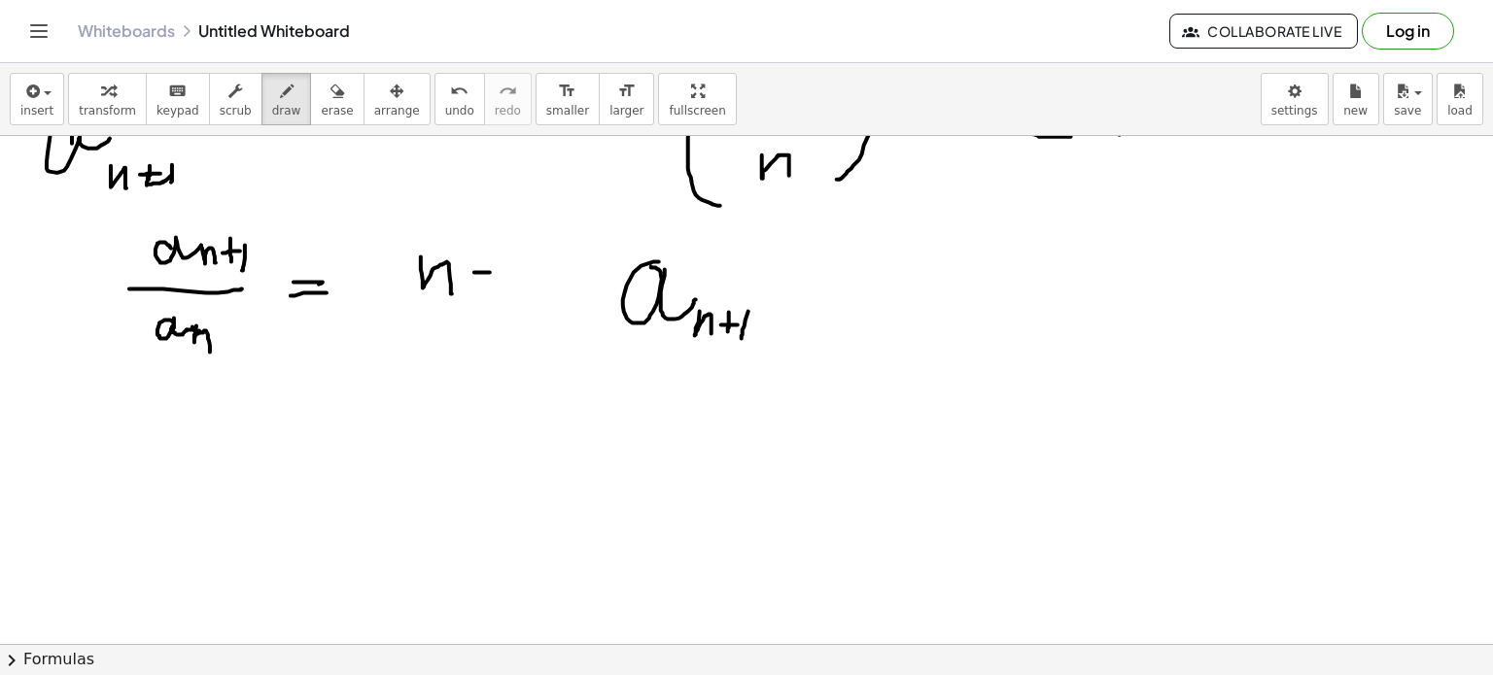
scroll to position [407, 0]
drag, startPoint x: 798, startPoint y: 290, endPoint x: 816, endPoint y: 292, distance: 18.6
click at [816, 292] on div at bounding box center [746, 301] width 1493 height 1145
drag, startPoint x: 797, startPoint y: 302, endPoint x: 819, endPoint y: 302, distance: 22.4
click at [819, 302] on div at bounding box center [746, 301] width 1493 height 1145
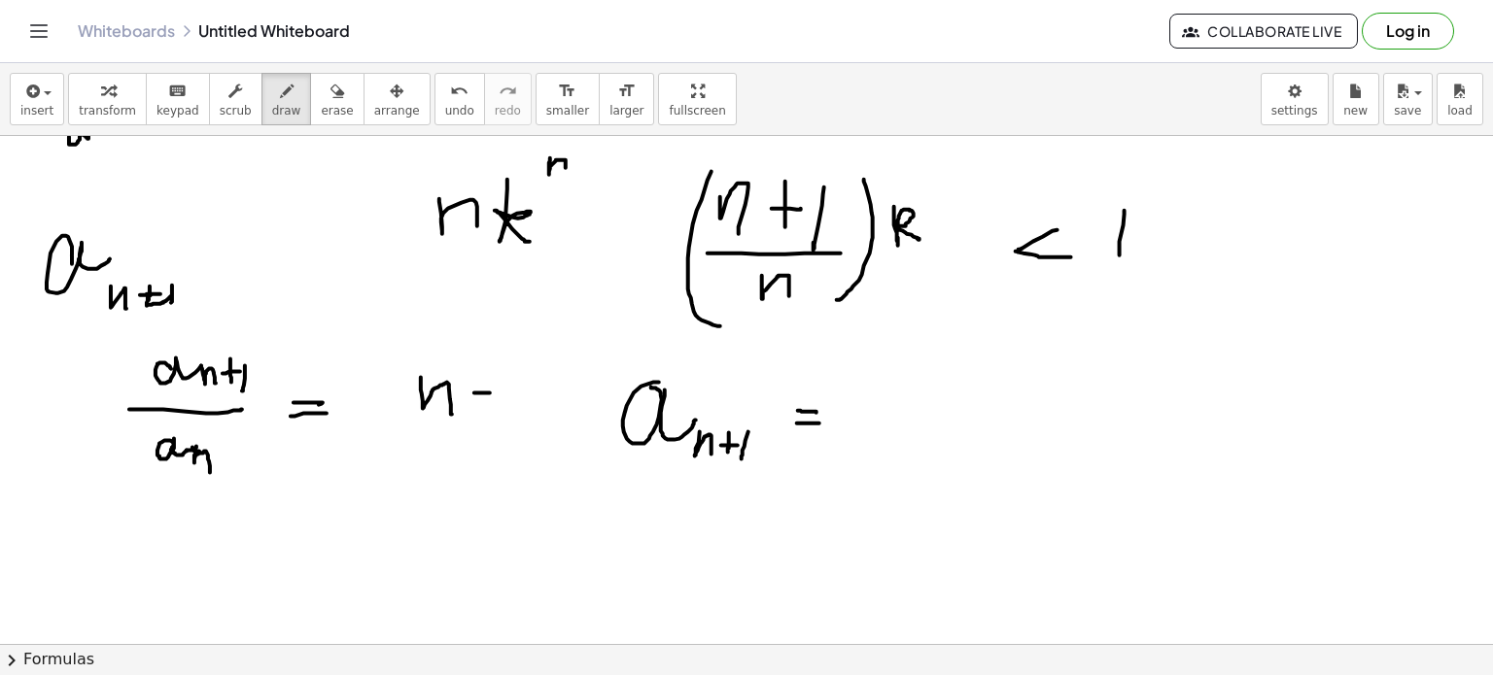
scroll to position [280, 0]
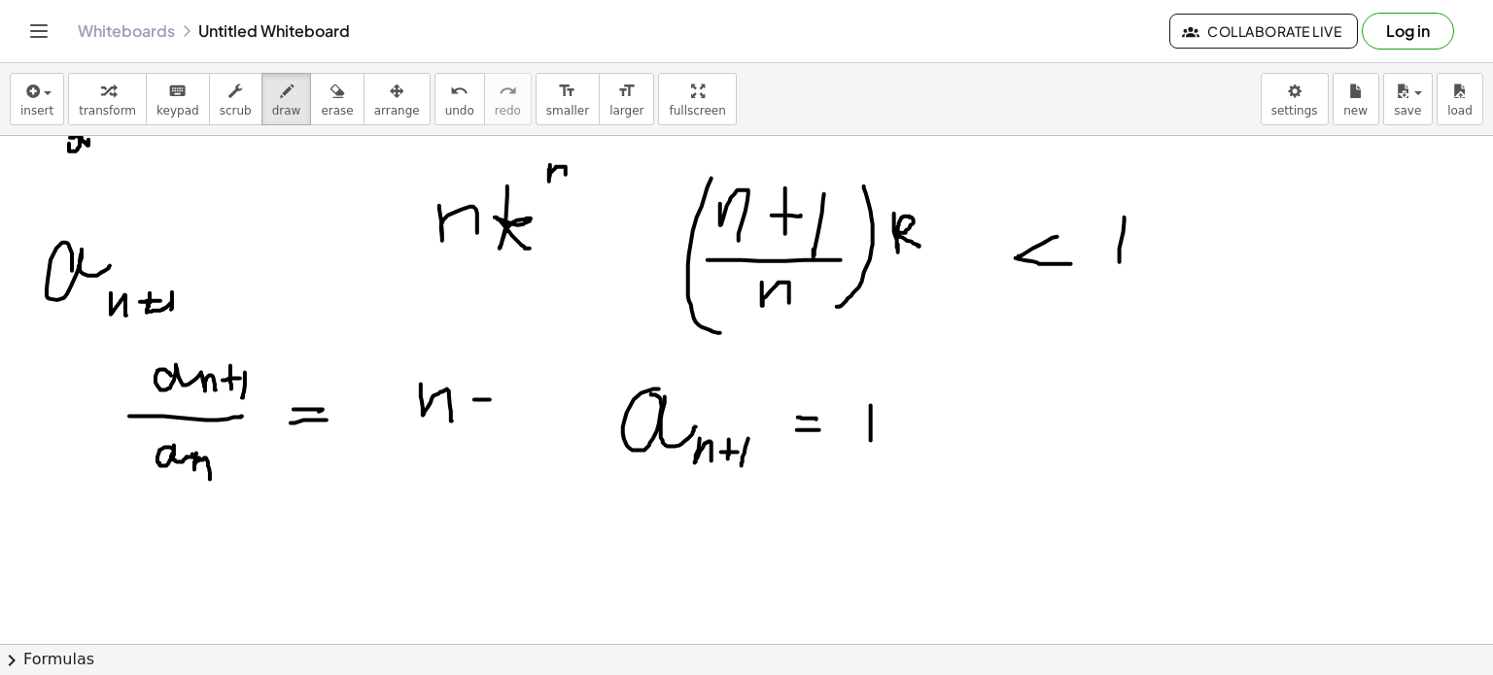
drag, startPoint x: 871, startPoint y: 404, endPoint x: 871, endPoint y: 442, distance: 37.9
click at [871, 442] on div at bounding box center [746, 428] width 1493 height 1145
drag, startPoint x: 891, startPoint y: 420, endPoint x: 905, endPoint y: 441, distance: 25.3
click at [905, 441] on div at bounding box center [746, 428] width 1493 height 1145
drag, startPoint x: 914, startPoint y: 424, endPoint x: 882, endPoint y: 452, distance: 42.7
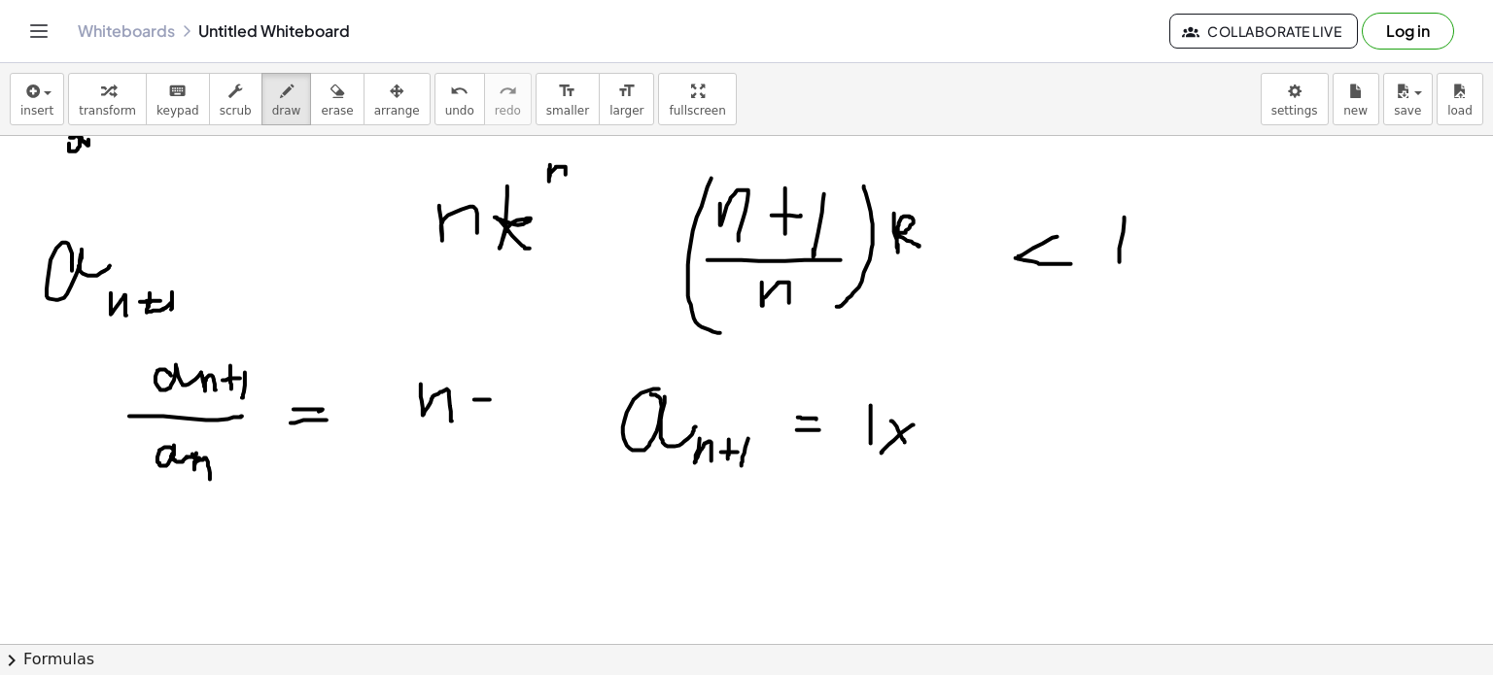
click at [882, 452] on div at bounding box center [746, 428] width 1493 height 1145
drag, startPoint x: 929, startPoint y: 407, endPoint x: 949, endPoint y: 450, distance: 47.0
click at [949, 450] on div at bounding box center [746, 428] width 1493 height 1145
drag, startPoint x: 997, startPoint y: 415, endPoint x: 1011, endPoint y: 433, distance: 22.9
click at [1011, 433] on div at bounding box center [746, 428] width 1493 height 1145
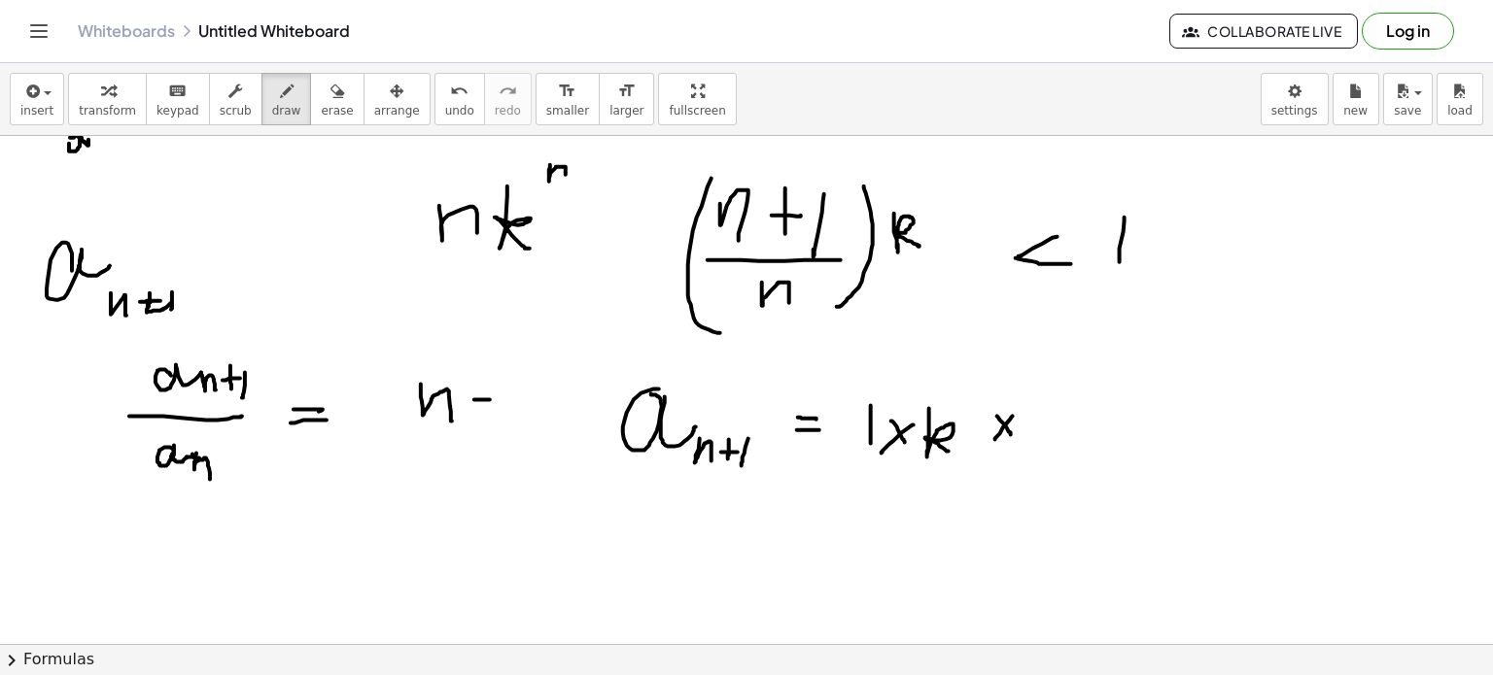
drag, startPoint x: 1013, startPoint y: 415, endPoint x: 993, endPoint y: 439, distance: 31.1
click at [993, 439] on div at bounding box center [746, 428] width 1493 height 1145
drag, startPoint x: 1058, startPoint y: 411, endPoint x: 1077, endPoint y: 431, distance: 26.8
click at [1077, 431] on div at bounding box center [746, 428] width 1493 height 1145
drag, startPoint x: 1103, startPoint y: 429, endPoint x: 1092, endPoint y: 429, distance: 10.7
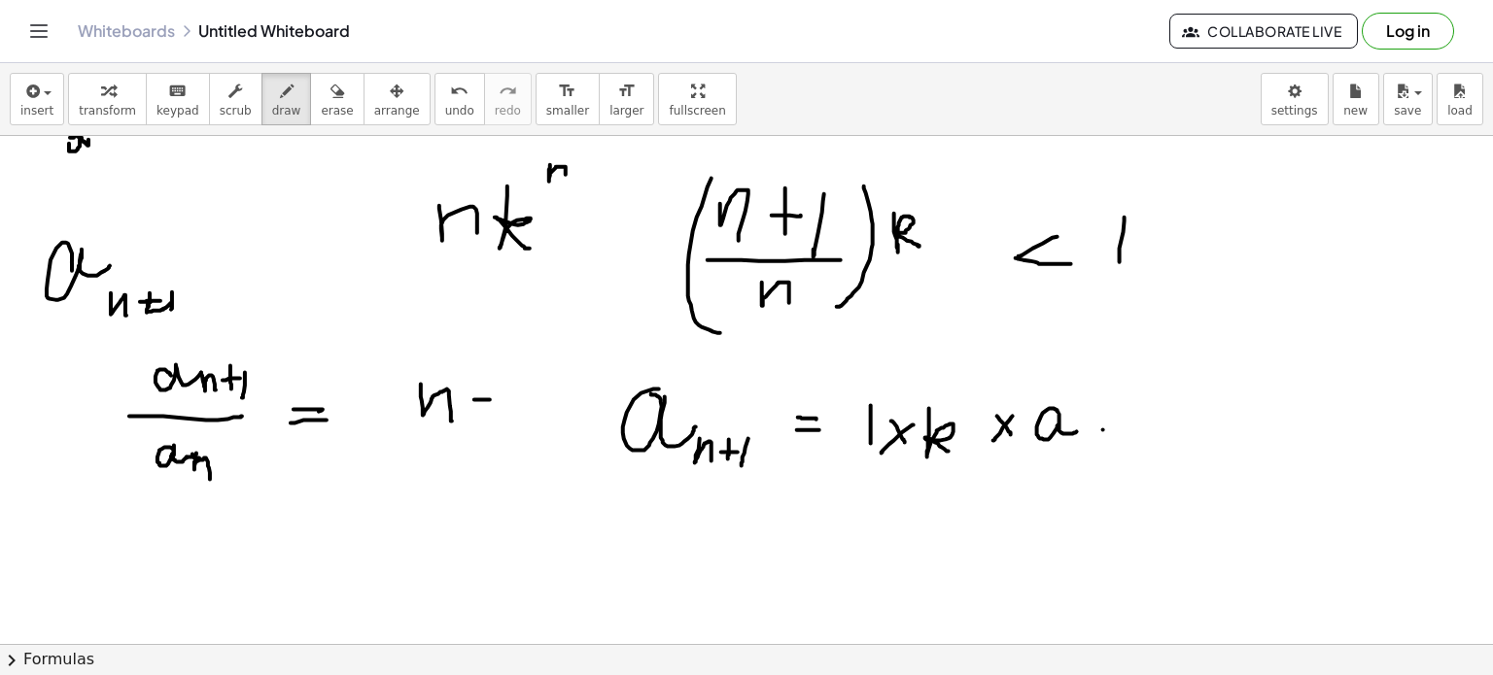
click at [1092, 429] on div at bounding box center [746, 428] width 1493 height 1145
drag, startPoint x: 1093, startPoint y: 431, endPoint x: 1104, endPoint y: 449, distance: 21.3
click at [1104, 449] on div at bounding box center [746, 428] width 1493 height 1145
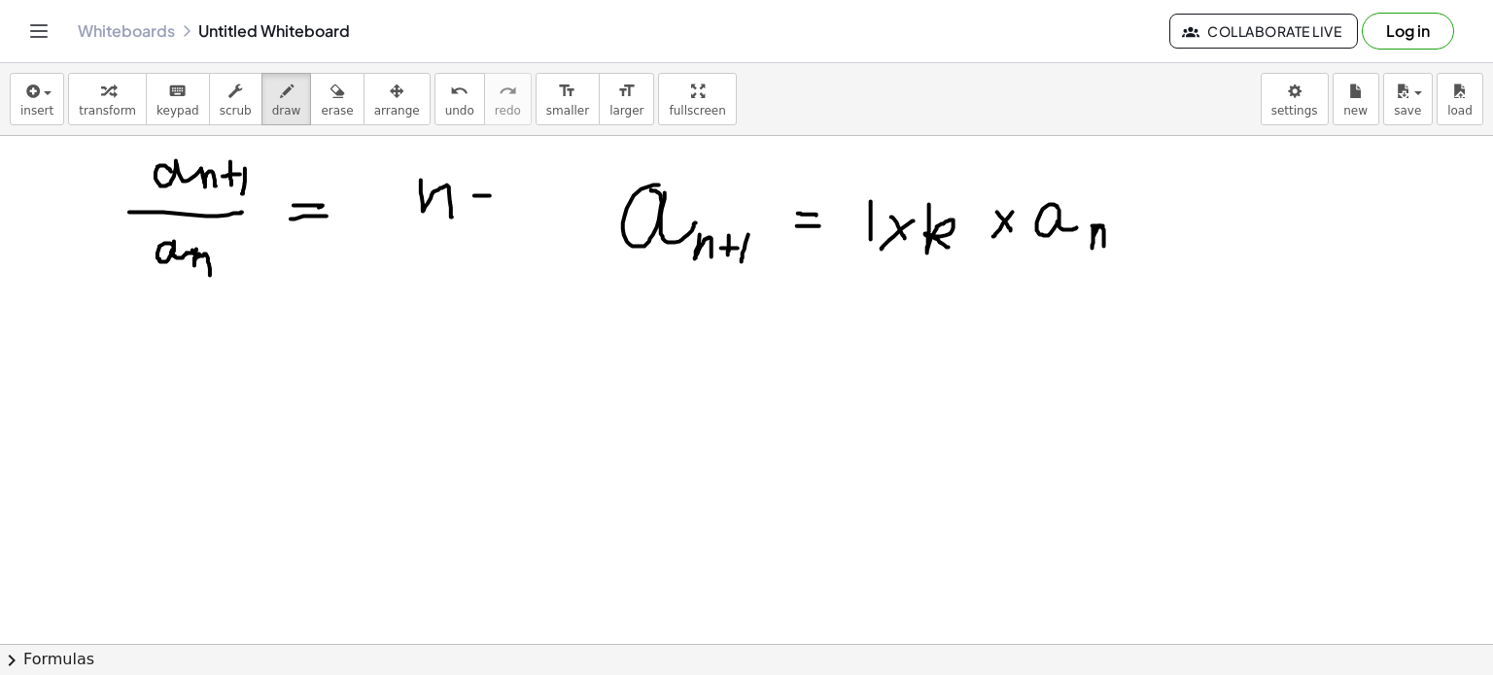
scroll to position [445, 0]
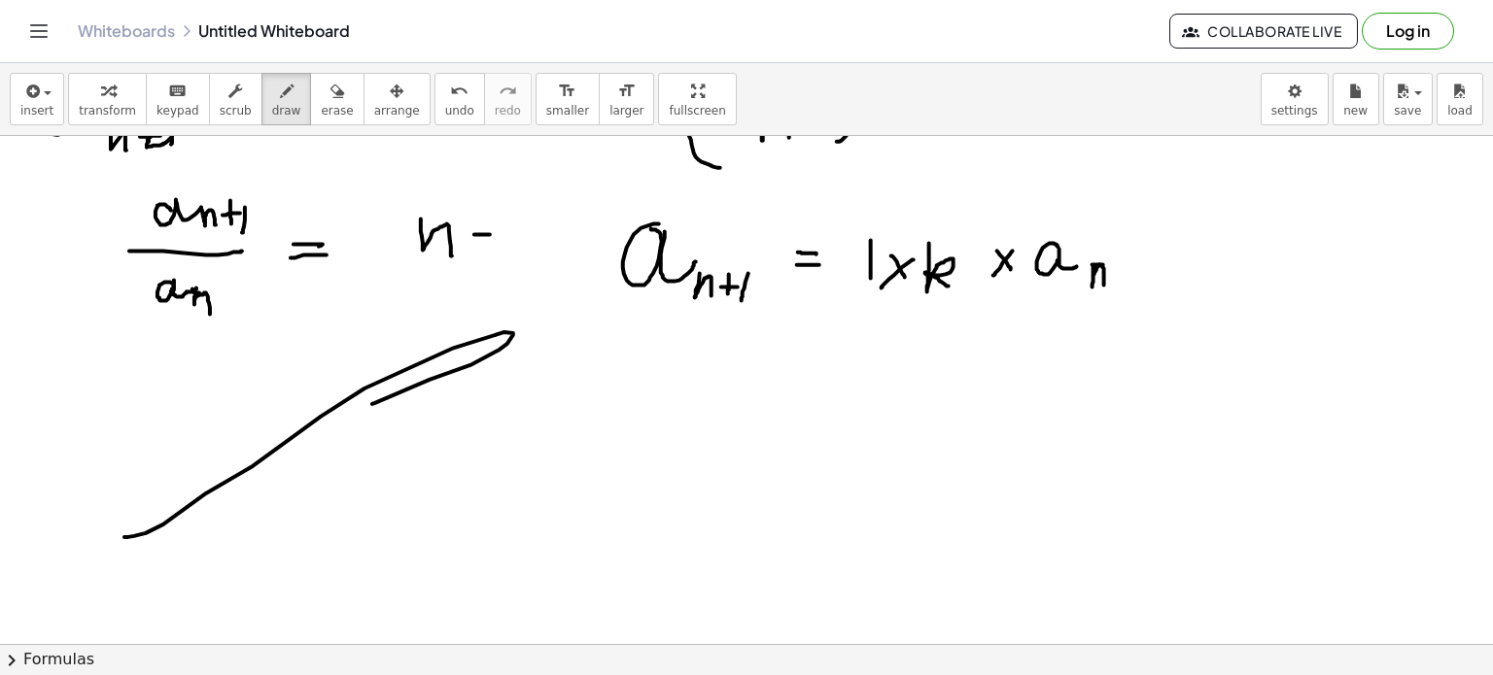
drag, startPoint x: 372, startPoint y: 403, endPoint x: 124, endPoint y: 537, distance: 281.3
click at [124, 537] on div at bounding box center [746, 263] width 1493 height 1145
drag, startPoint x: 626, startPoint y: 440, endPoint x: 700, endPoint y: 431, distance: 74.5
click at [700, 431] on div at bounding box center [746, 263] width 1493 height 1145
drag, startPoint x: 700, startPoint y: 431, endPoint x: 723, endPoint y: 427, distance: 23.6
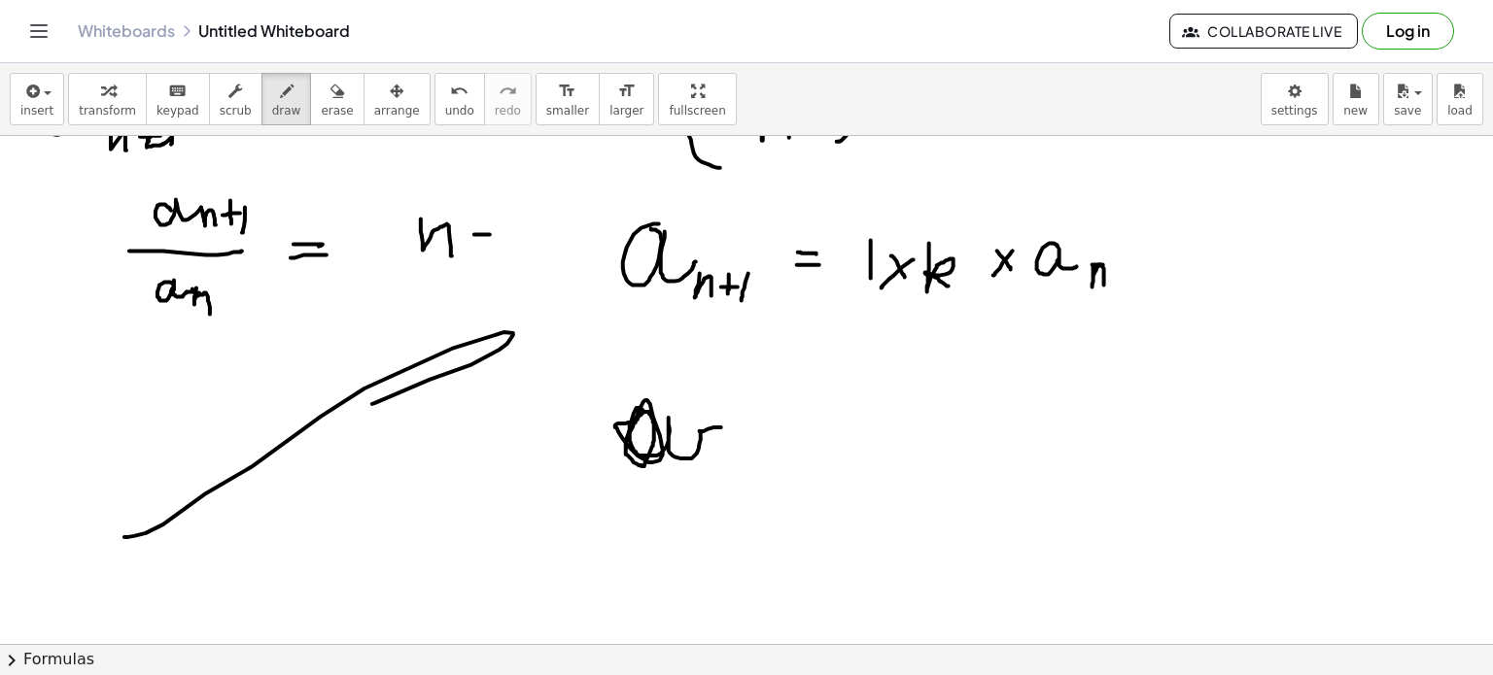
click at [723, 427] on div at bounding box center [746, 263] width 1493 height 1145
drag, startPoint x: 711, startPoint y: 428, endPoint x: 731, endPoint y: 446, distance: 26.8
click at [731, 446] on div at bounding box center [746, 263] width 1493 height 1145
click at [728, 447] on div at bounding box center [746, 263] width 1493 height 1145
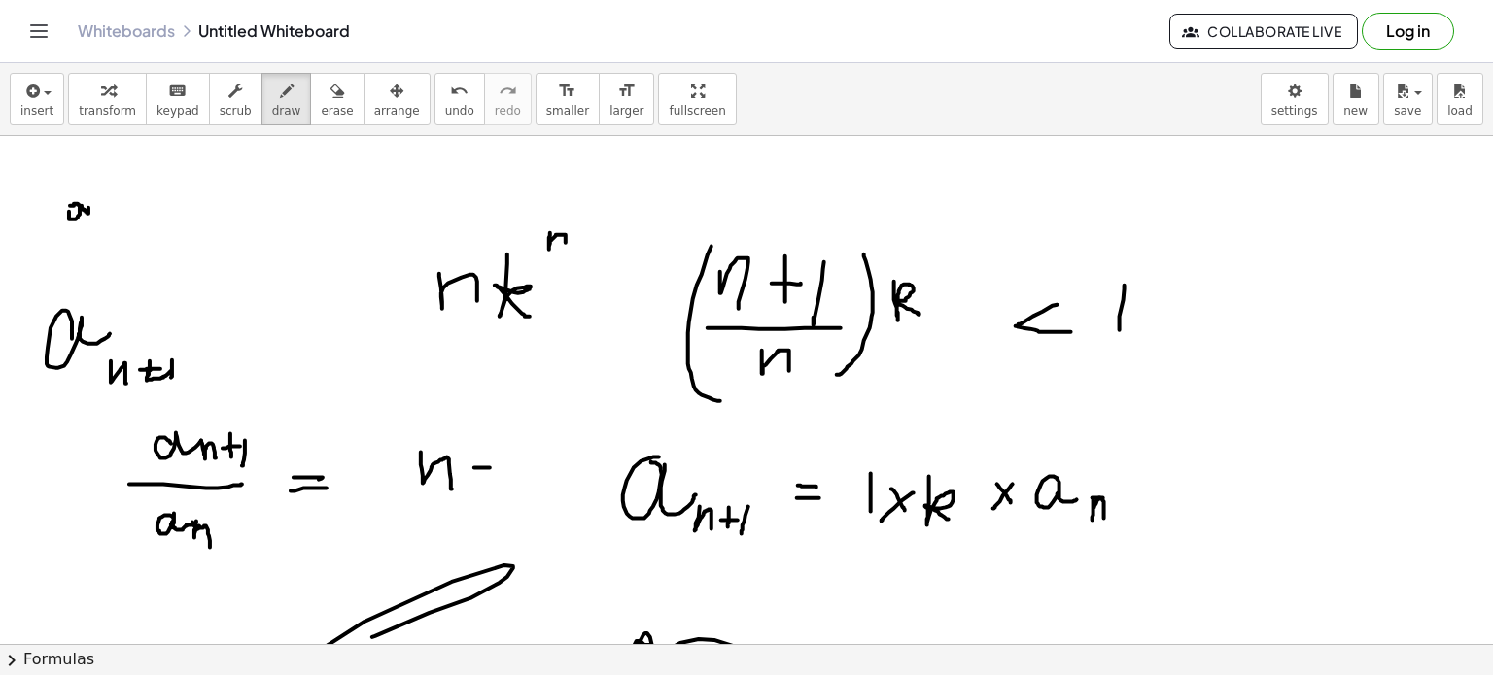
scroll to position [302, 0]
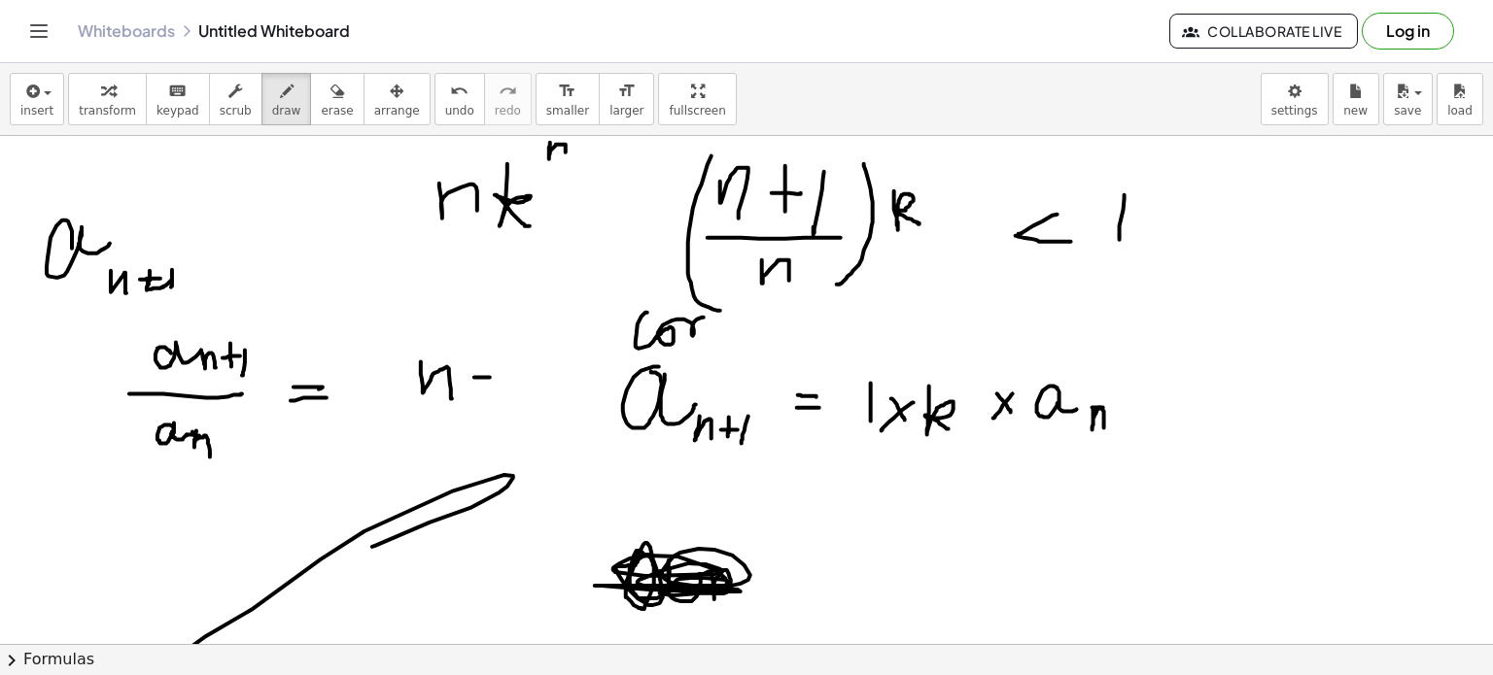
drag, startPoint x: 647, startPoint y: 312, endPoint x: 714, endPoint y: 333, distance: 70.4
click at [714, 333] on div at bounding box center [746, 406] width 1493 height 1145
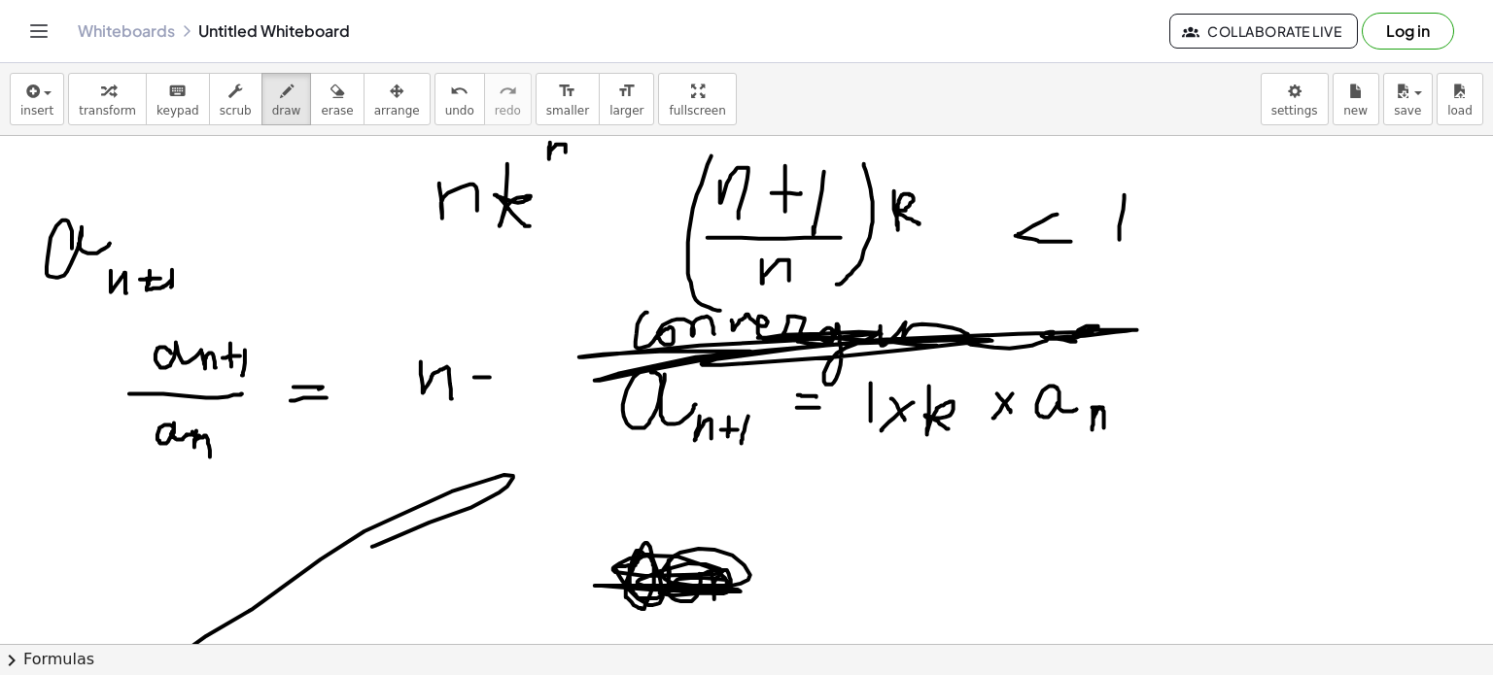
drag, startPoint x: 732, startPoint y: 320, endPoint x: 848, endPoint y: 335, distance: 116.7
click at [848, 335] on div at bounding box center [746, 406] width 1493 height 1145
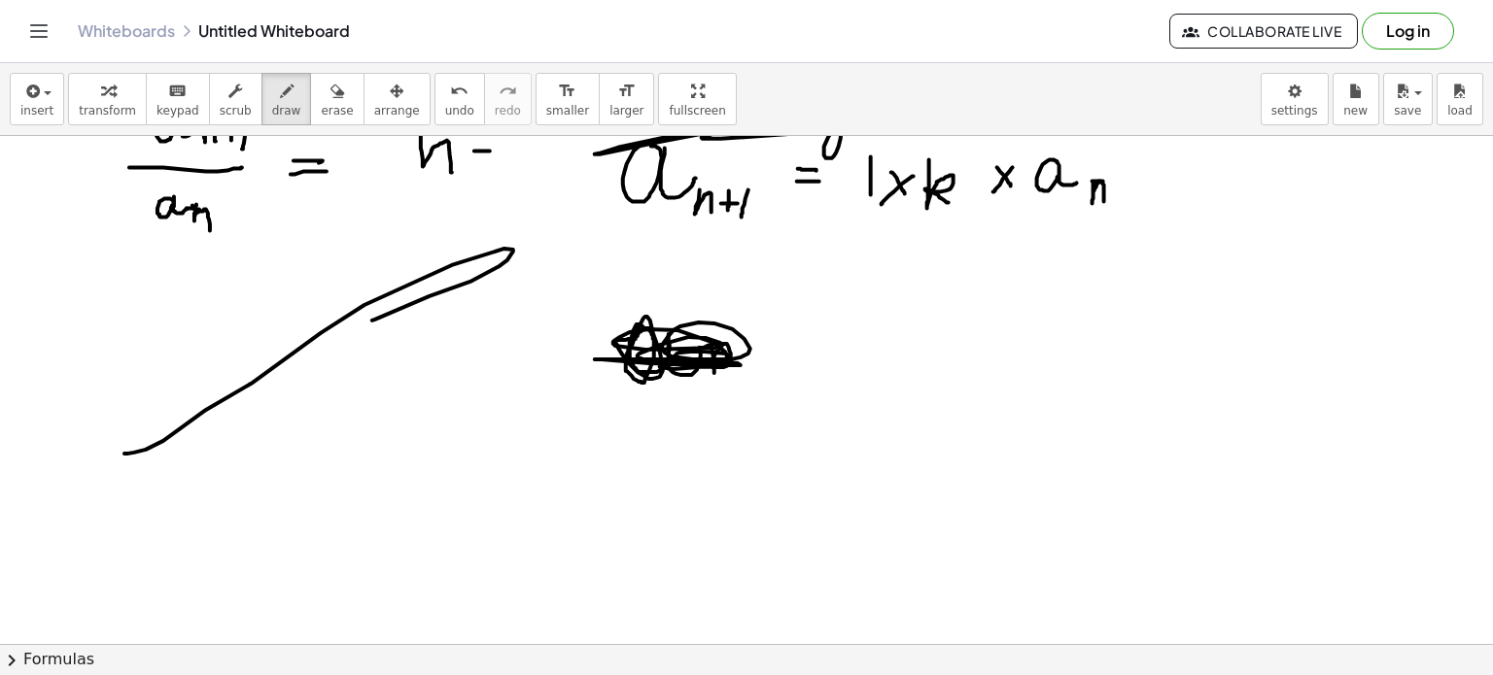
scroll to position [531, 0]
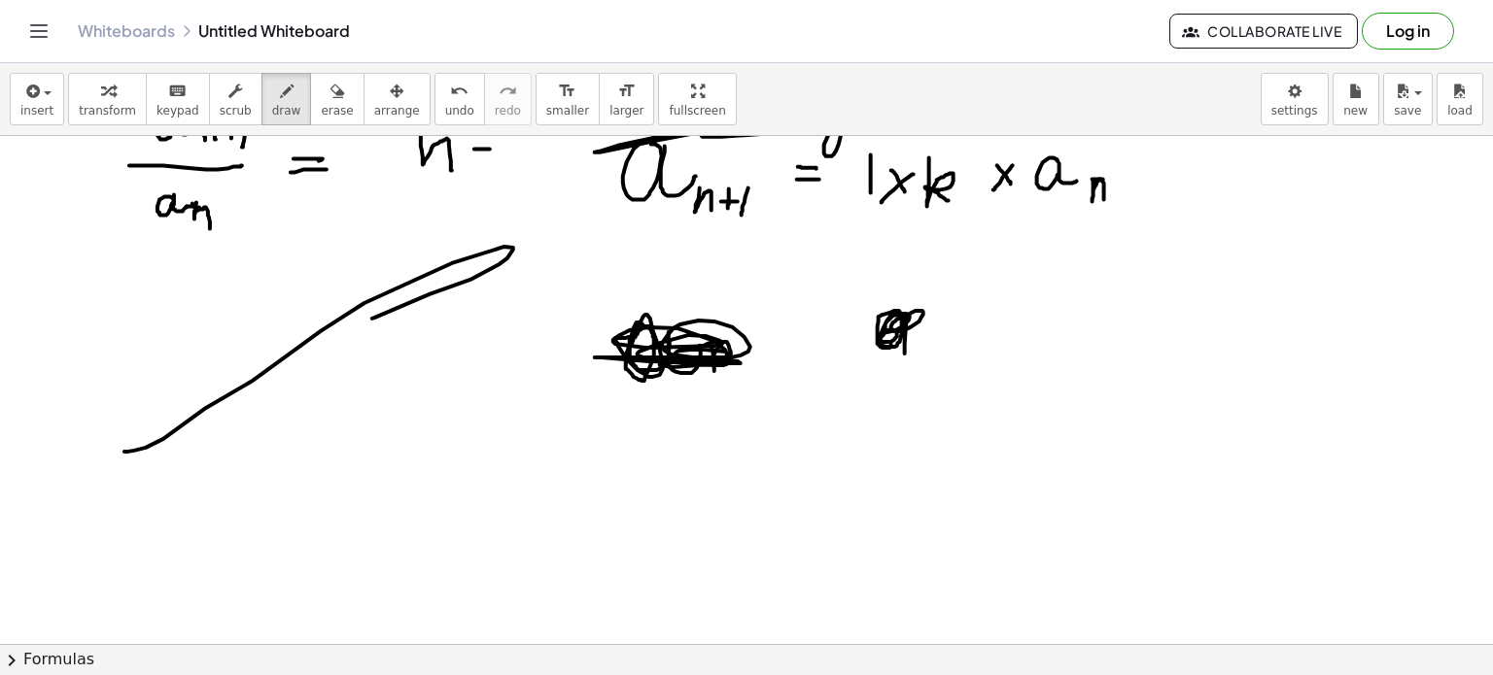
drag, startPoint x: 907, startPoint y: 314, endPoint x: 873, endPoint y: 361, distance: 57.7
click at [873, 361] on div at bounding box center [746, 177] width 1493 height 1145
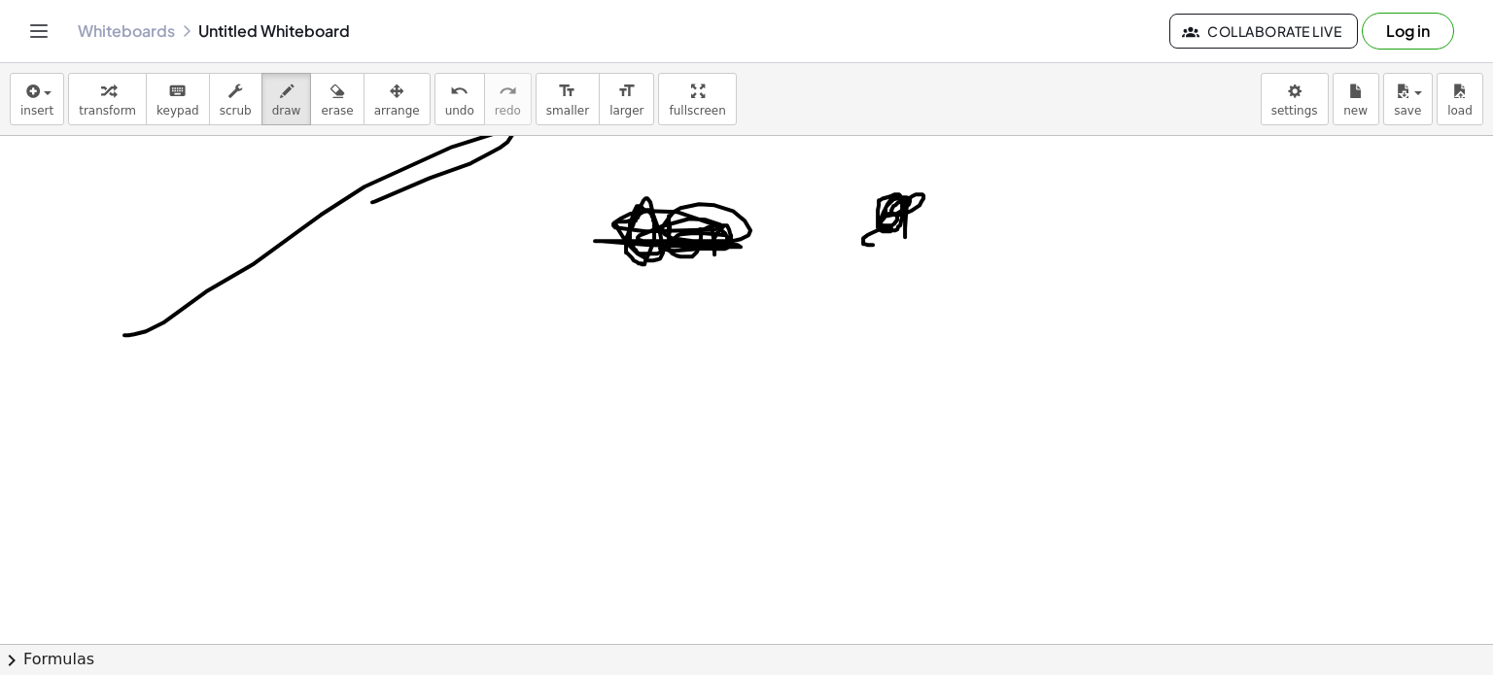
scroll to position [653, 0]
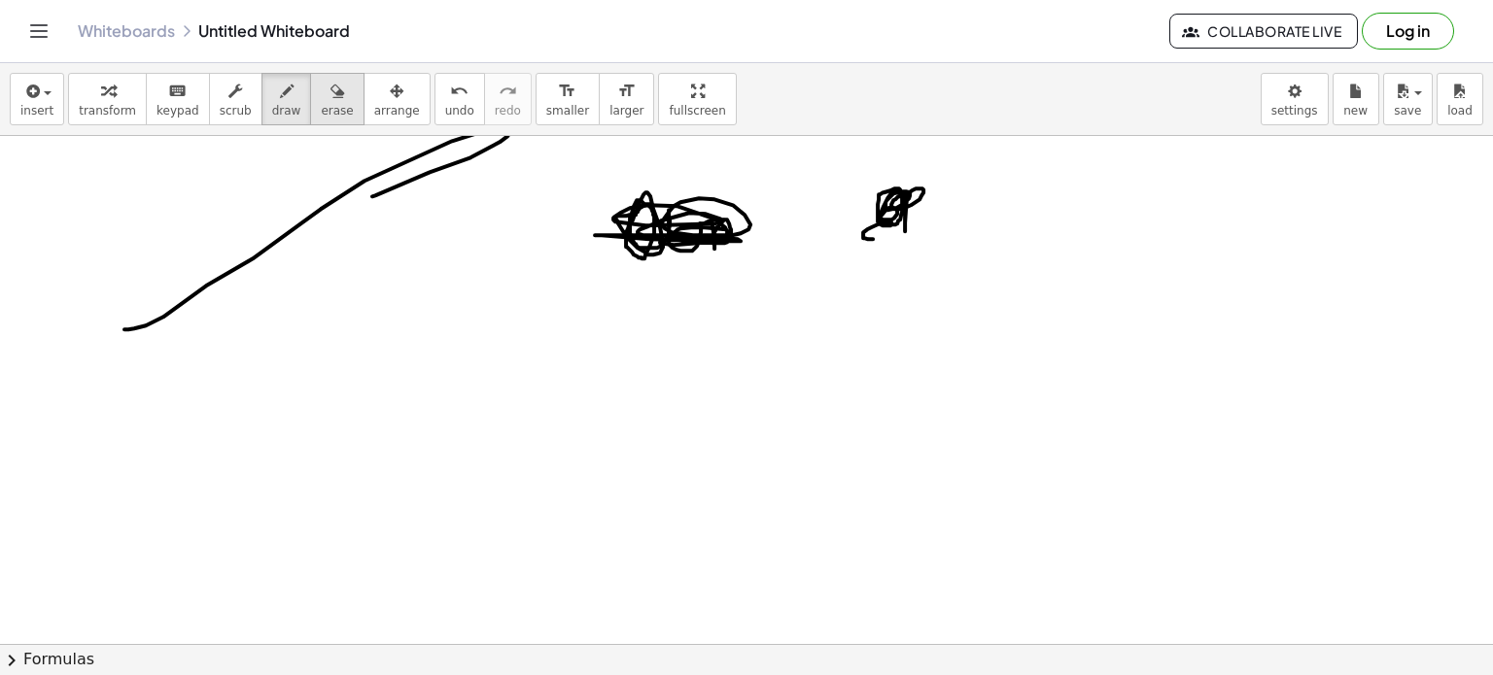
click at [330, 96] on icon "button" at bounding box center [337, 91] width 14 height 23
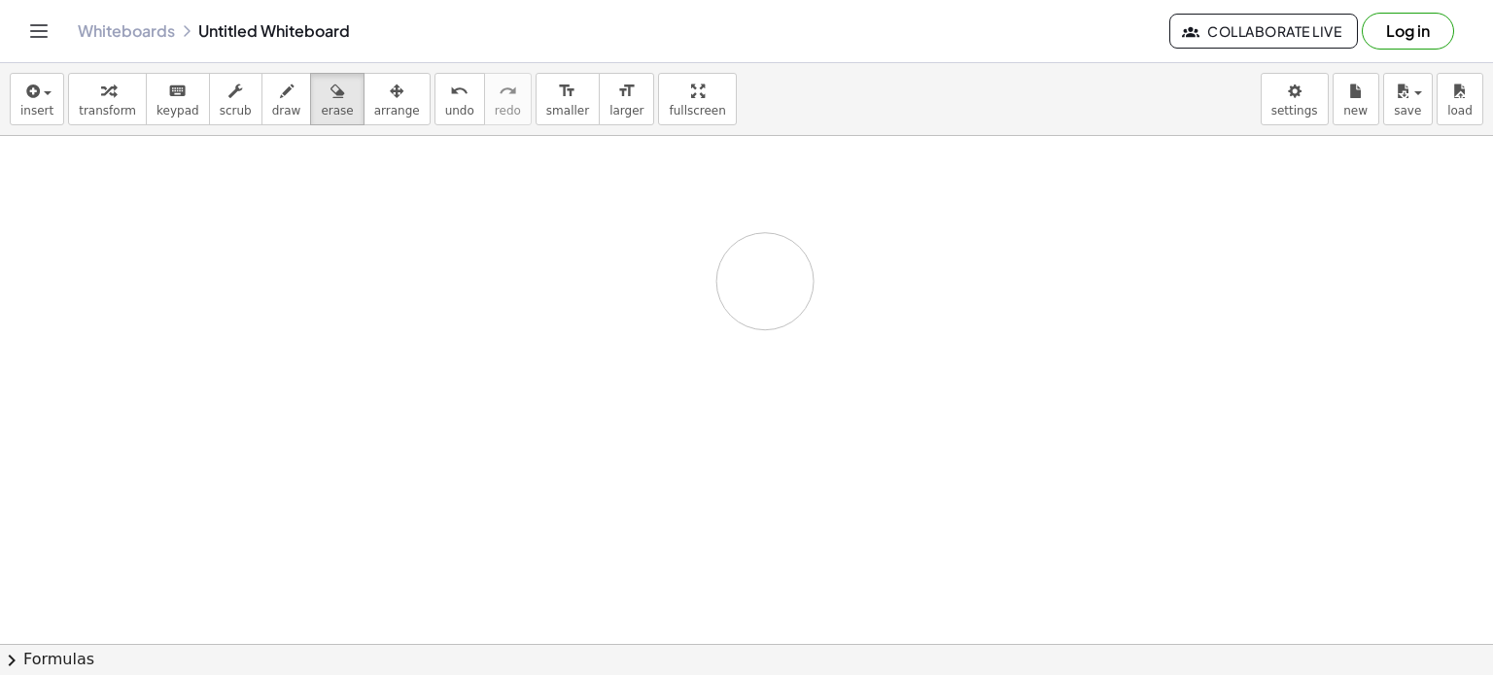
drag, startPoint x: 88, startPoint y: 345, endPoint x: 939, endPoint y: 228, distance: 858.4
click at [939, 228] on div at bounding box center [746, 247] width 1493 height 1528
click at [272, 118] on span "draw" at bounding box center [286, 111] width 29 height 14
drag, startPoint x: 41, startPoint y: 356, endPoint x: 70, endPoint y: 373, distance: 34.0
click at [70, 373] on div at bounding box center [746, 247] width 1493 height 1528
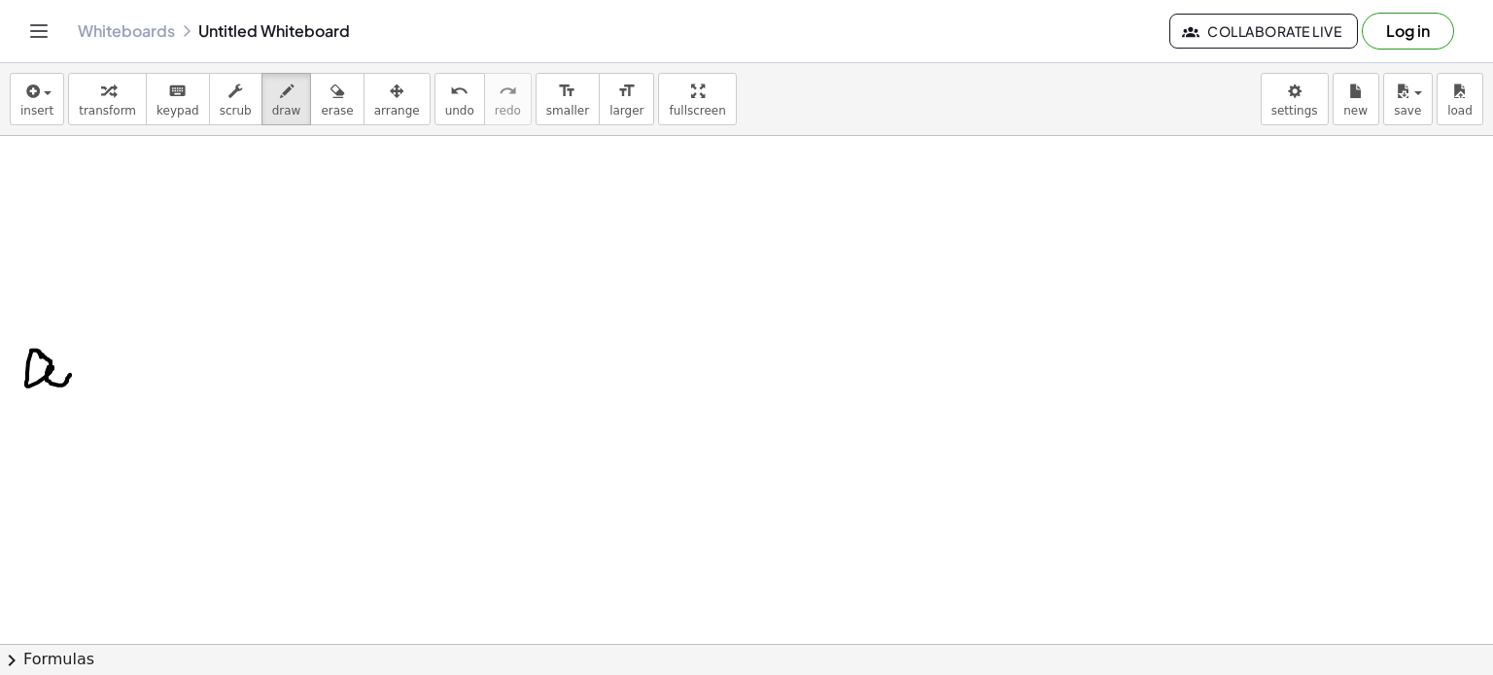
drag, startPoint x: 39, startPoint y: 350, endPoint x: 49, endPoint y: 365, distance: 18.3
click at [49, 365] on div at bounding box center [746, 247] width 1493 height 1528
click at [320, 74] on button "erase" at bounding box center [336, 99] width 53 height 52
drag, startPoint x: 320, startPoint y: 74, endPoint x: 224, endPoint y: 326, distance: 269.5
click at [224, 326] on div "insert select one: Math Expression Function Text Youtube Video Graphing Geometr…" at bounding box center [746, 369] width 1493 height 612
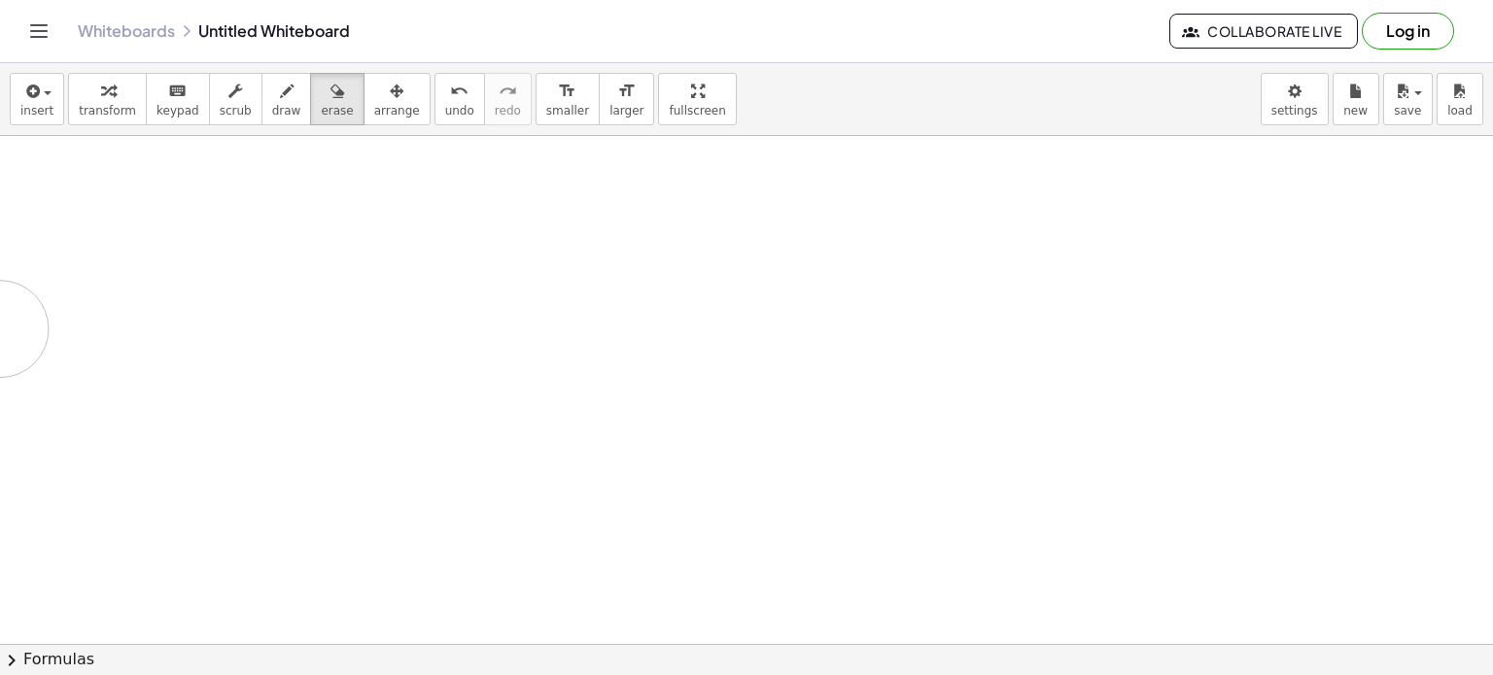
drag, startPoint x: 140, startPoint y: 407, endPoint x: 0, endPoint y: 320, distance: 165.0
click at [0, 320] on div at bounding box center [746, 247] width 1493 height 1528
click at [280, 96] on icon "button" at bounding box center [287, 91] width 14 height 23
drag, startPoint x: 222, startPoint y: 194, endPoint x: 266, endPoint y: 172, distance: 50.0
click at [266, 172] on div at bounding box center [746, 247] width 1493 height 1528
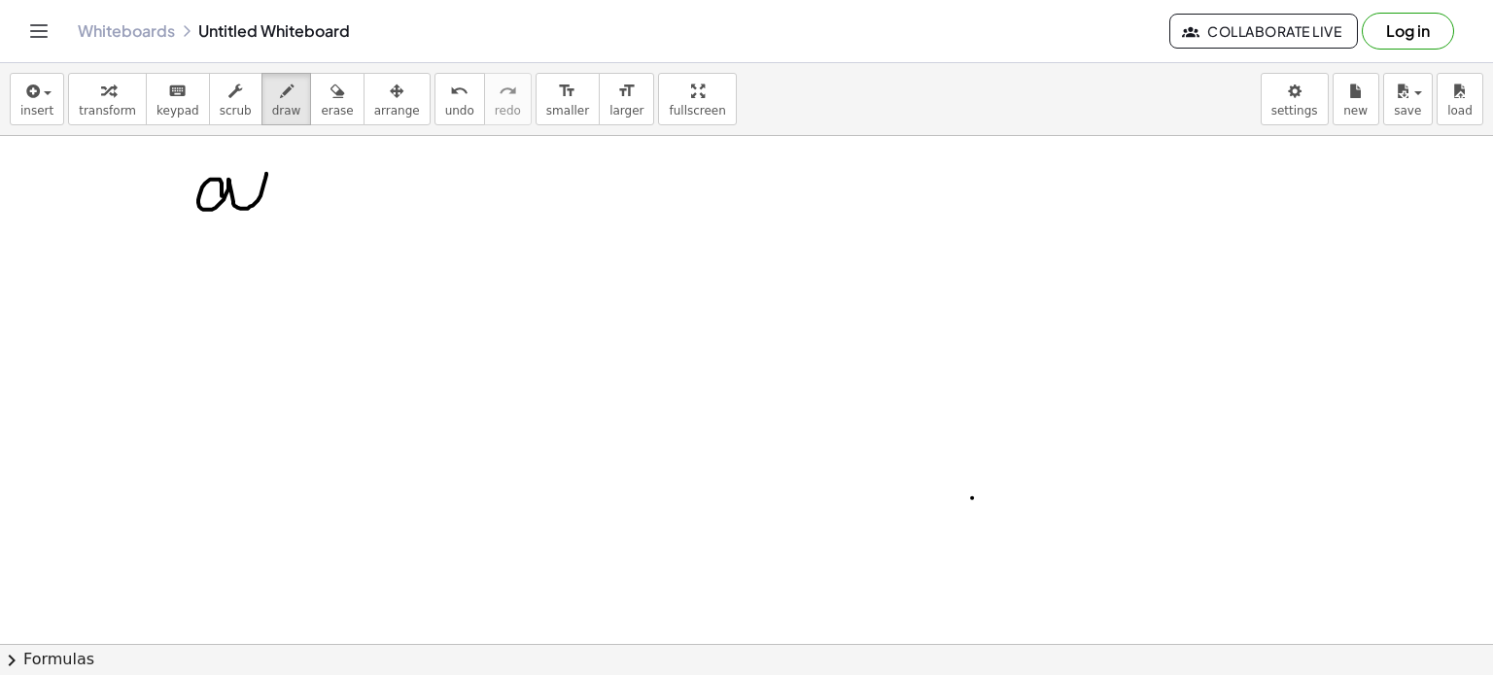
click at [972, 497] on div at bounding box center [746, 247] width 1493 height 1528
click at [323, 206] on div at bounding box center [746, 247] width 1493 height 1528
drag, startPoint x: 272, startPoint y: 209, endPoint x: 285, endPoint y: 221, distance: 17.2
click at [285, 221] on div at bounding box center [746, 247] width 1493 height 1528
drag, startPoint x: 292, startPoint y: 215, endPoint x: 306, endPoint y: 209, distance: 15.7
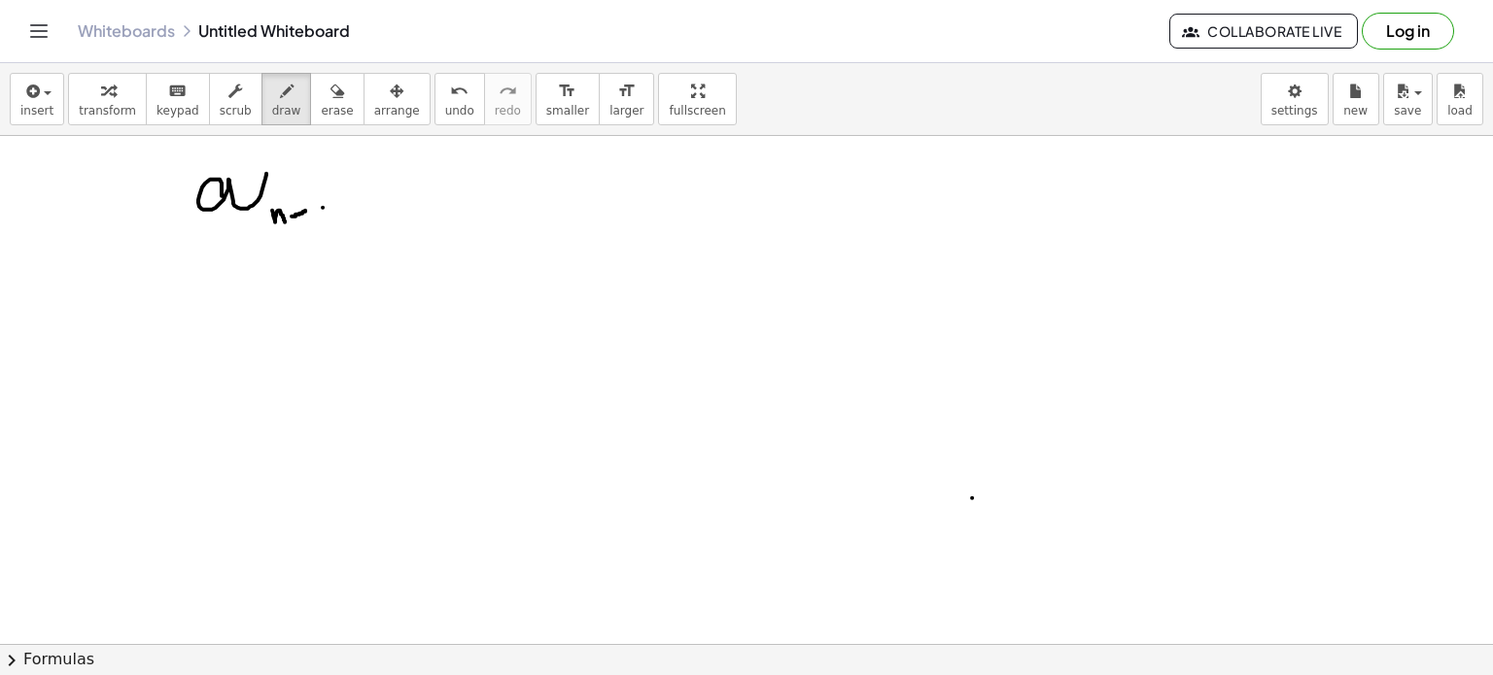
click at [306, 209] on div at bounding box center [746, 247] width 1493 height 1528
drag, startPoint x: 292, startPoint y: 204, endPoint x: 299, endPoint y: 218, distance: 15.7
click at [299, 218] on div at bounding box center [746, 247] width 1493 height 1528
drag, startPoint x: 311, startPoint y: 201, endPoint x: 314, endPoint y: 214, distance: 13.0
click at [314, 214] on div at bounding box center [746, 247] width 1493 height 1528
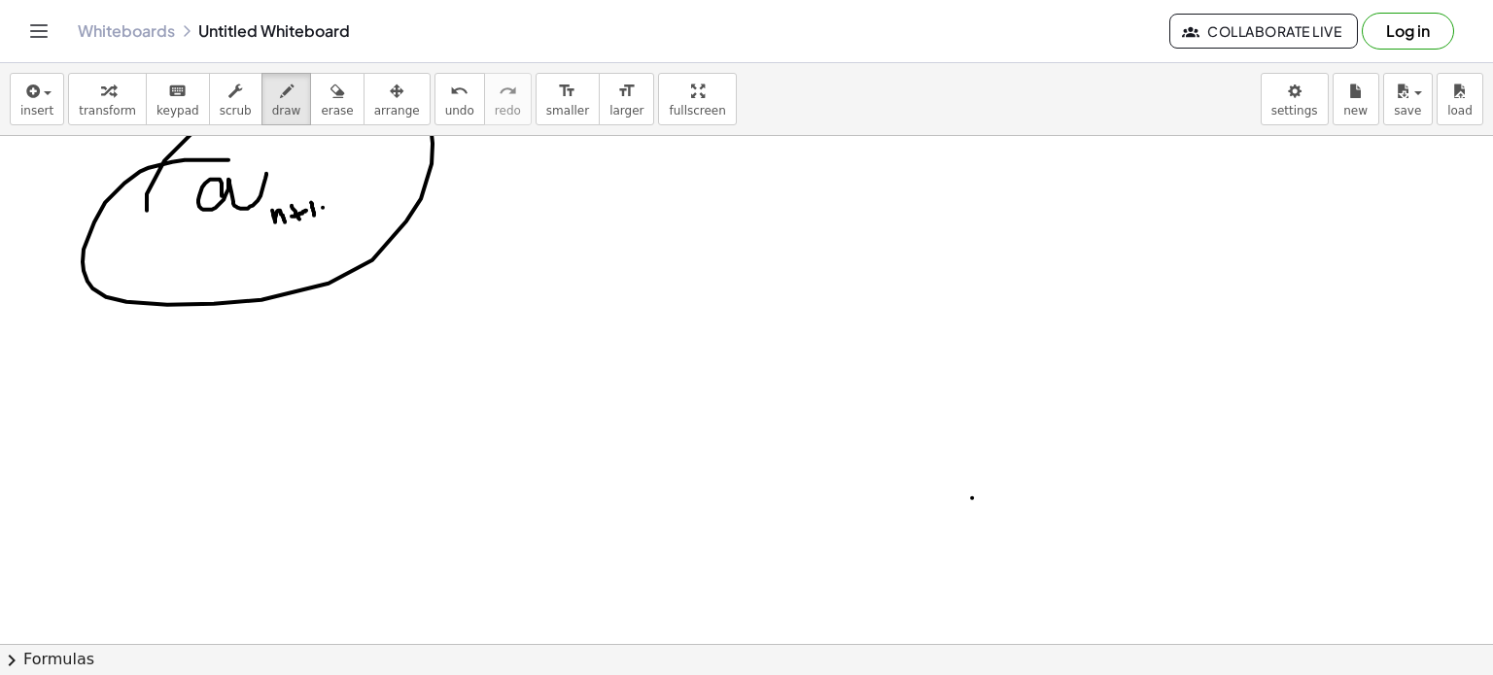
drag, startPoint x: 147, startPoint y: 209, endPoint x: 233, endPoint y: 158, distance: 100.2
click at [233, 158] on div at bounding box center [746, 247] width 1493 height 1528
drag, startPoint x: 606, startPoint y: 205, endPoint x: 606, endPoint y: 222, distance: 16.6
click at [606, 222] on div at bounding box center [746, 247] width 1493 height 1528
drag, startPoint x: 566, startPoint y: 249, endPoint x: 635, endPoint y: 241, distance: 69.4
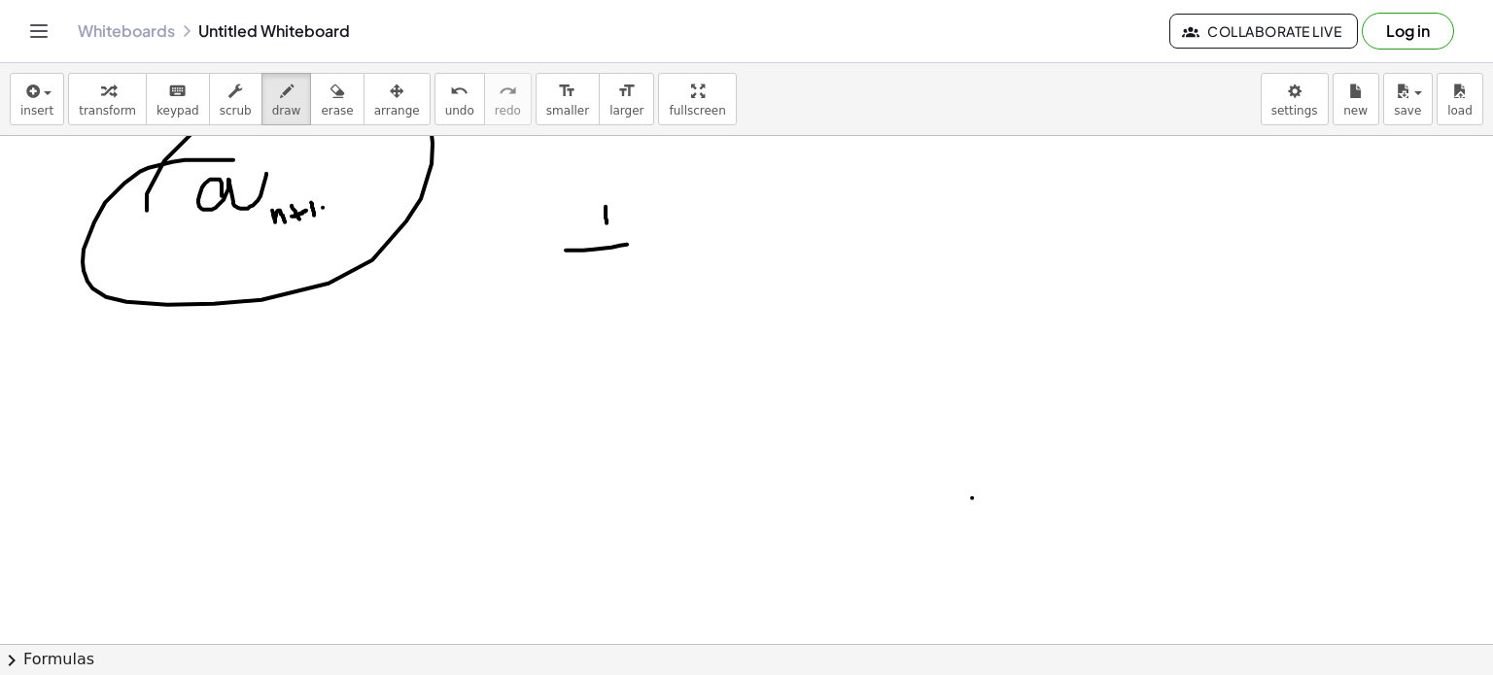
click at [635, 241] on div at bounding box center [746, 247] width 1493 height 1528
drag, startPoint x: 611, startPoint y: 256, endPoint x: 637, endPoint y: 269, distance: 28.7
click at [637, 269] on div at bounding box center [746, 247] width 1493 height 1528
drag, startPoint x: 696, startPoint y: 209, endPoint x: 698, endPoint y: 227, distance: 18.6
click at [698, 227] on div at bounding box center [746, 247] width 1493 height 1528
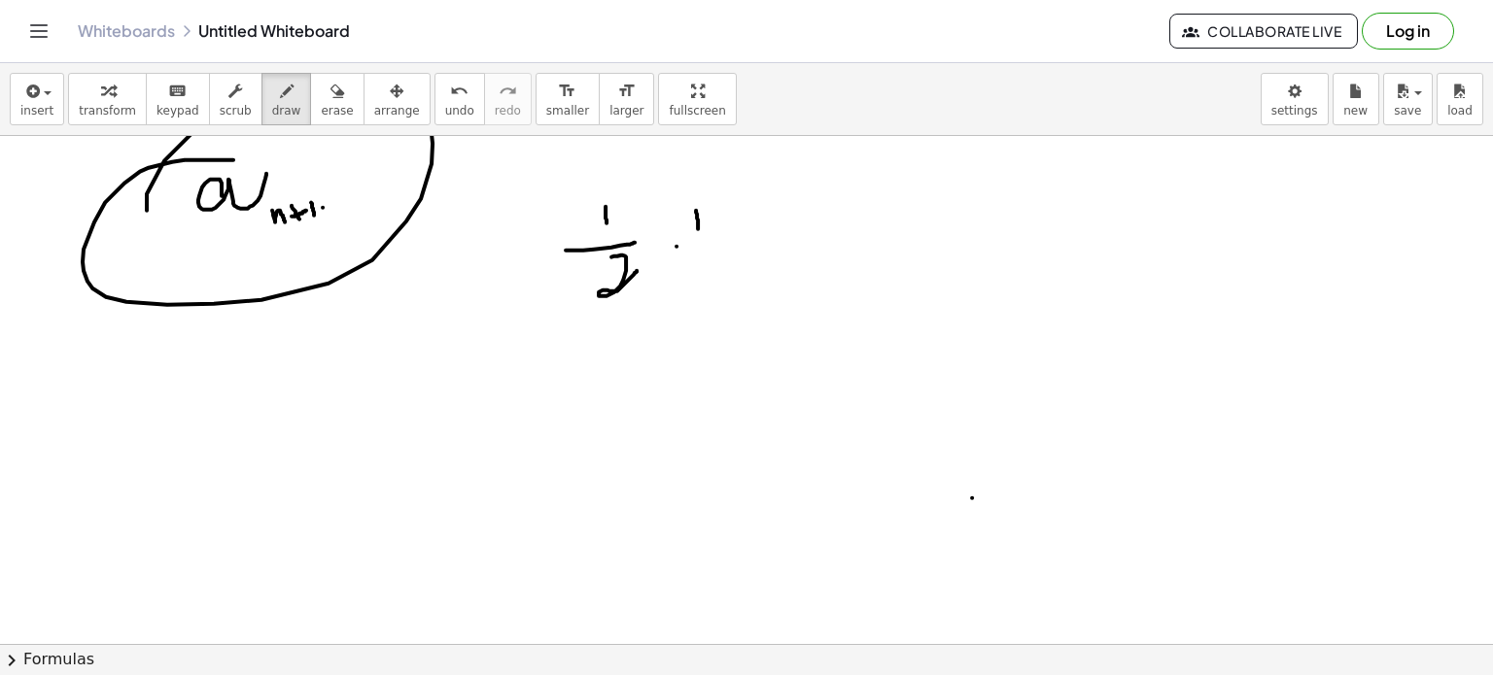
drag, startPoint x: 676, startPoint y: 245, endPoint x: 728, endPoint y: 235, distance: 52.4
click at [728, 235] on div at bounding box center [746, 247] width 1493 height 1528
drag, startPoint x: 703, startPoint y: 256, endPoint x: 735, endPoint y: 269, distance: 34.8
click at [735, 269] on div at bounding box center [746, 247] width 1493 height 1528
drag, startPoint x: 750, startPoint y: 202, endPoint x: 748, endPoint y: 228, distance: 26.3
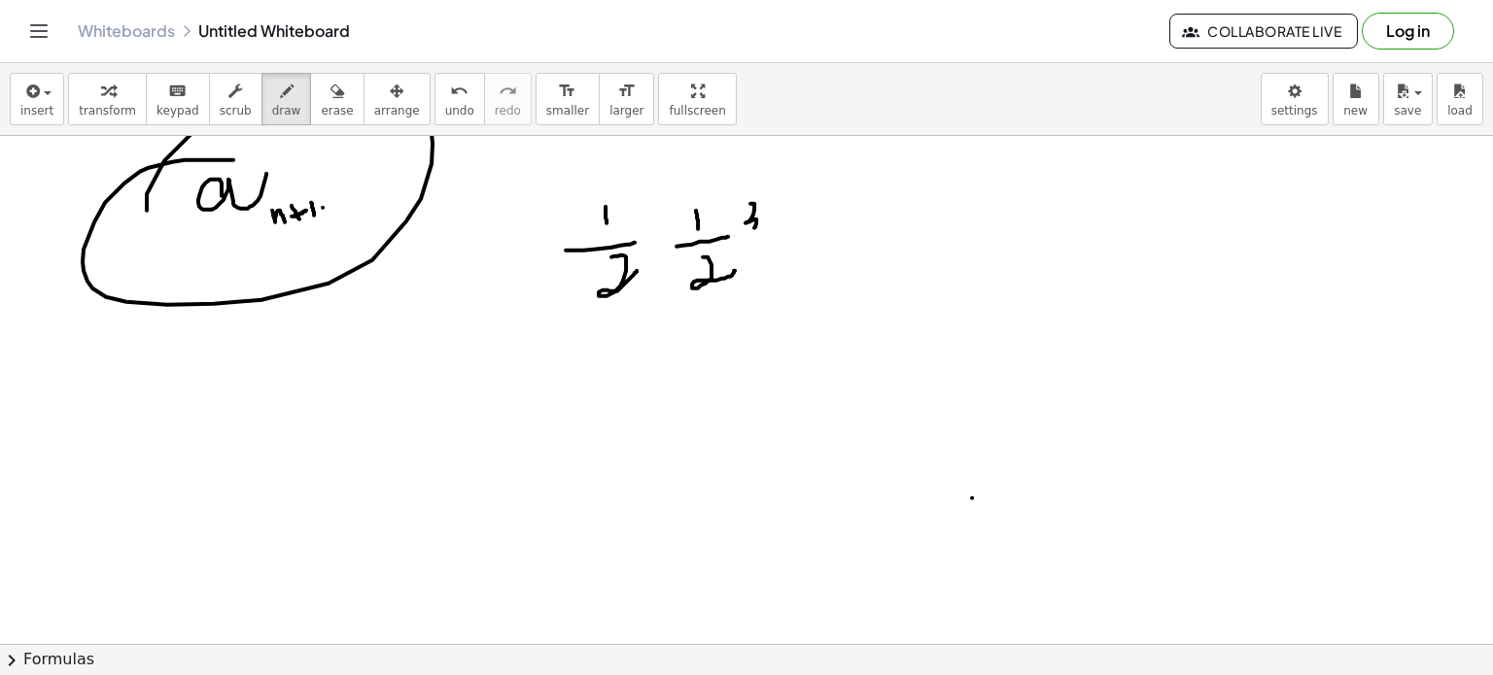
click at [748, 228] on div at bounding box center [746, 247] width 1493 height 1528
drag, startPoint x: 740, startPoint y: 240, endPoint x: 781, endPoint y: 231, distance: 42.7
click at [781, 231] on div at bounding box center [746, 247] width 1493 height 1528
drag, startPoint x: 760, startPoint y: 248, endPoint x: 780, endPoint y: 285, distance: 42.2
click at [780, 285] on div at bounding box center [746, 247] width 1493 height 1528
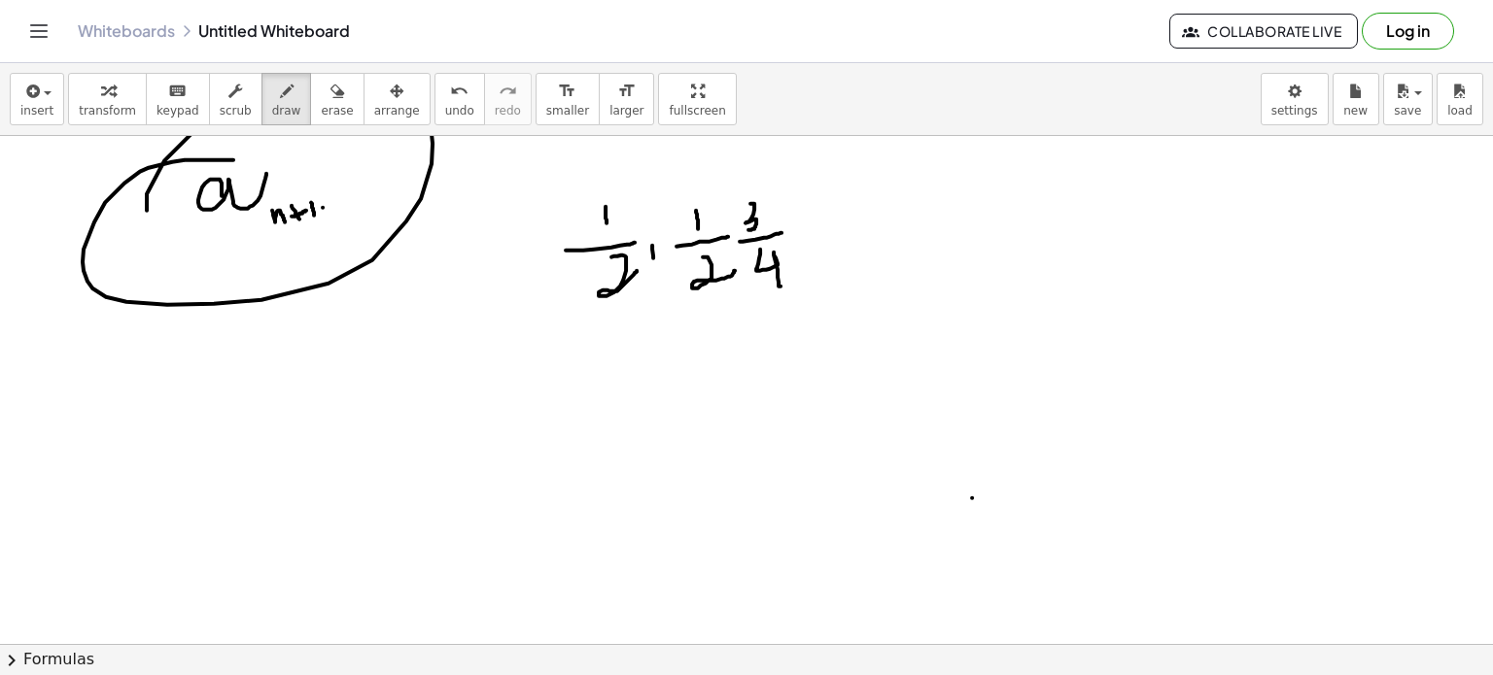
drag, startPoint x: 652, startPoint y: 244, endPoint x: 653, endPoint y: 263, distance: 19.5
click at [653, 263] on div at bounding box center [746, 247] width 1493 height 1528
drag, startPoint x: 813, startPoint y: 221, endPoint x: 809, endPoint y: 240, distance: 19.8
click at [809, 240] on div at bounding box center [746, 247] width 1493 height 1528
drag, startPoint x: 861, startPoint y: 203, endPoint x: 863, endPoint y: 241, distance: 38.0
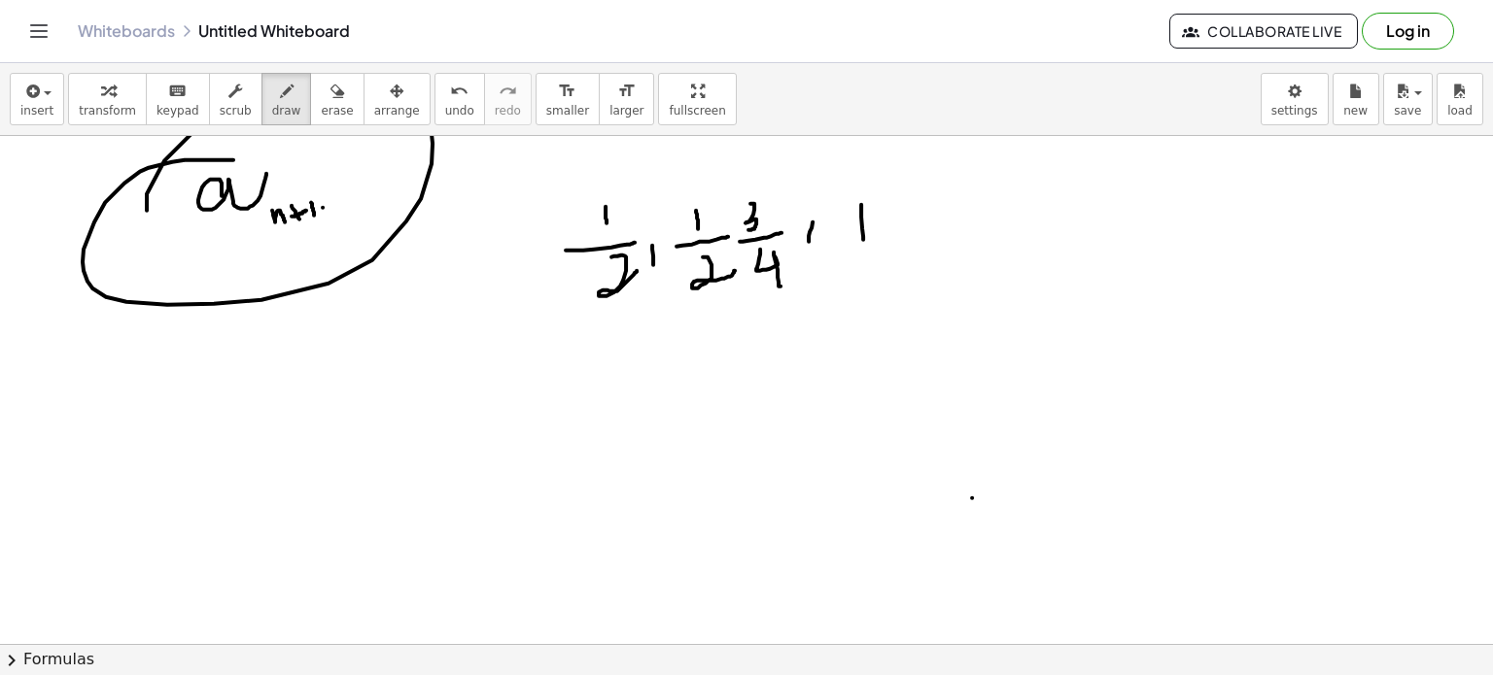
click at [863, 241] on div at bounding box center [746, 247] width 1493 height 1528
drag, startPoint x: 824, startPoint y: 256, endPoint x: 881, endPoint y: 254, distance: 56.4
click at [881, 254] on div at bounding box center [746, 247] width 1493 height 1528
drag, startPoint x: 859, startPoint y: 270, endPoint x: 883, endPoint y: 284, distance: 27.0
click at [883, 284] on div at bounding box center [746, 247] width 1493 height 1528
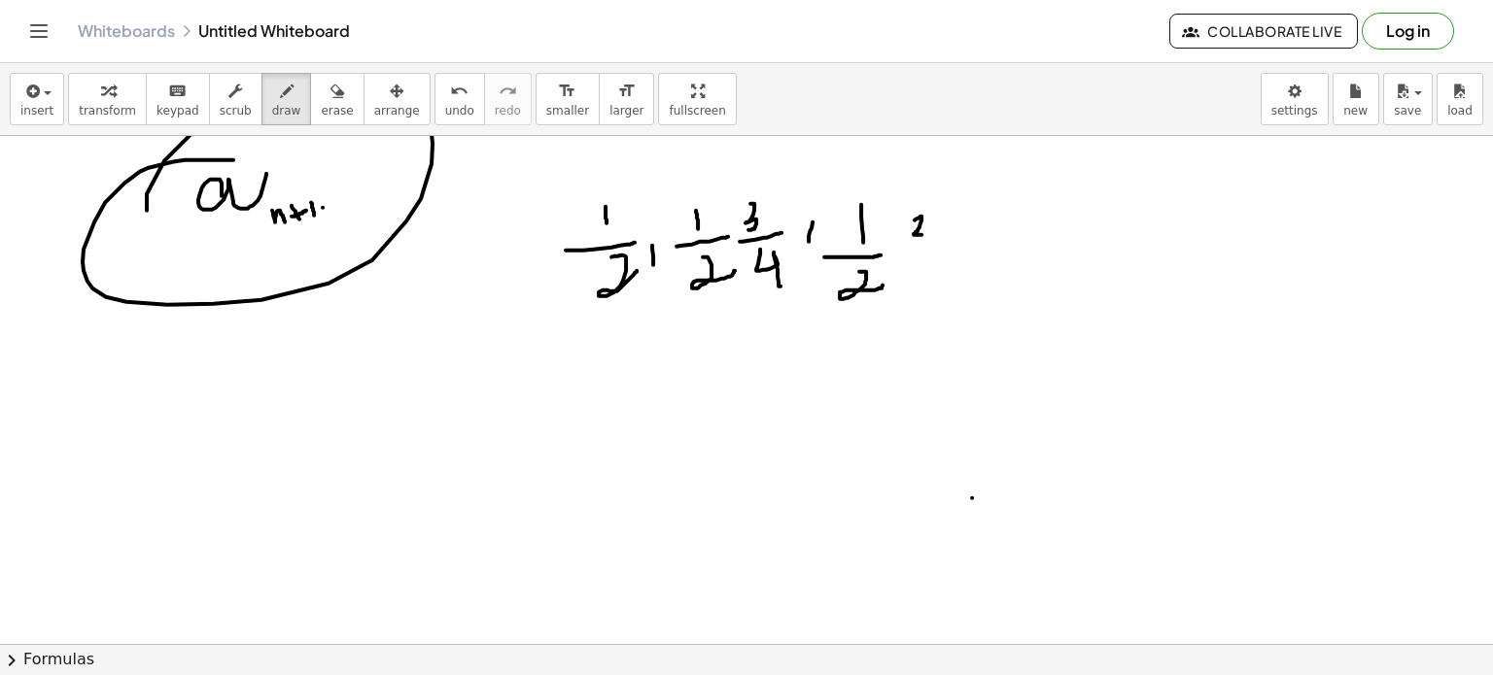
drag, startPoint x: 915, startPoint y: 219, endPoint x: 906, endPoint y: 240, distance: 23.1
click at [906, 240] on div at bounding box center [746, 247] width 1493 height 1528
drag, startPoint x: 903, startPoint y: 248, endPoint x: 933, endPoint y: 246, distance: 30.2
click at [933, 246] on div at bounding box center [746, 247] width 1493 height 1528
drag, startPoint x: 912, startPoint y: 265, endPoint x: 930, endPoint y: 298, distance: 37.9
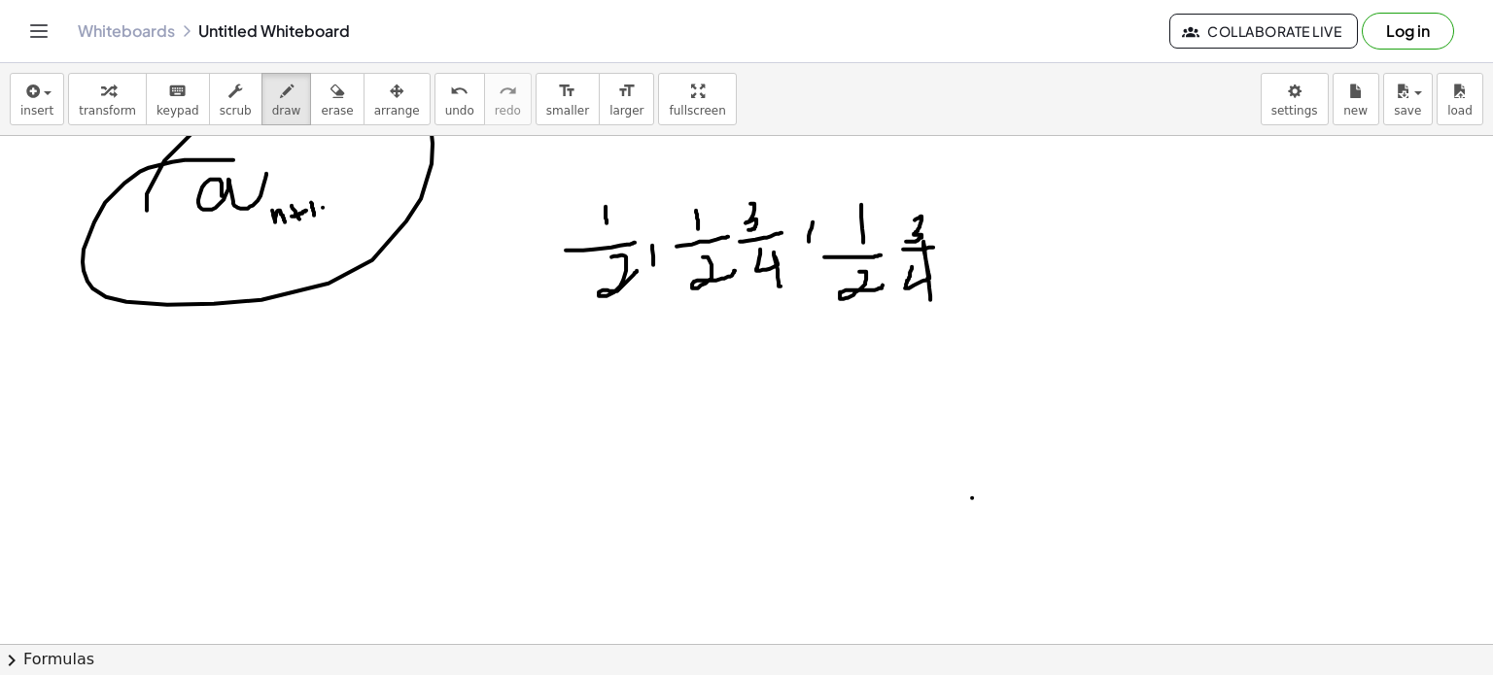
click at [930, 298] on div at bounding box center [746, 247] width 1493 height 1528
drag, startPoint x: 986, startPoint y: 212, endPoint x: 969, endPoint y: 244, distance: 36.1
click at [969, 244] on div at bounding box center [746, 247] width 1493 height 1528
drag, startPoint x: 954, startPoint y: 248, endPoint x: 1006, endPoint y: 244, distance: 51.7
click at [1006, 244] on div at bounding box center [746, 247] width 1493 height 1528
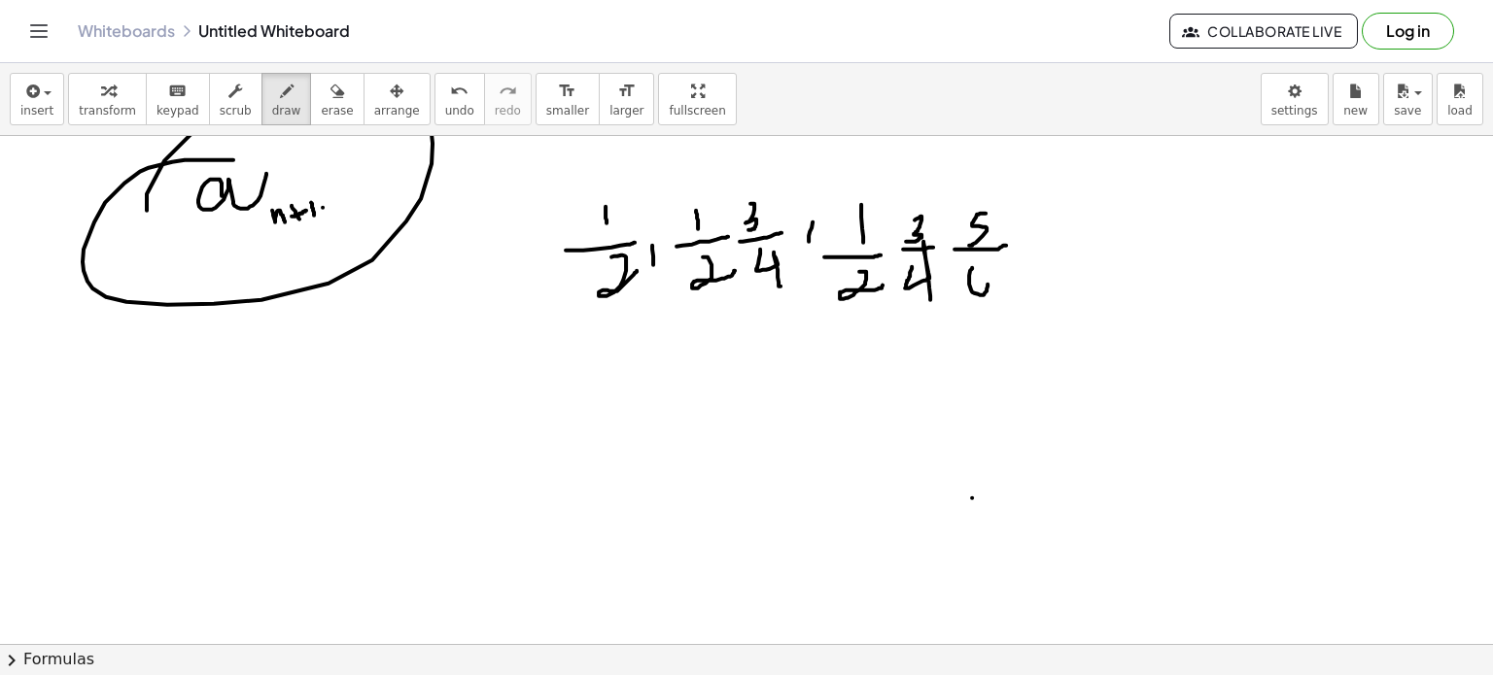
drag, startPoint x: 972, startPoint y: 266, endPoint x: 976, endPoint y: 289, distance: 22.7
click at [976, 289] on div at bounding box center [746, 247] width 1493 height 1528
drag, startPoint x: 314, startPoint y: 396, endPoint x: 319, endPoint y: 439, distance: 44.0
click at [319, 439] on div at bounding box center [746, 247] width 1493 height 1528
drag, startPoint x: 288, startPoint y: 438, endPoint x: 376, endPoint y: 446, distance: 88.8
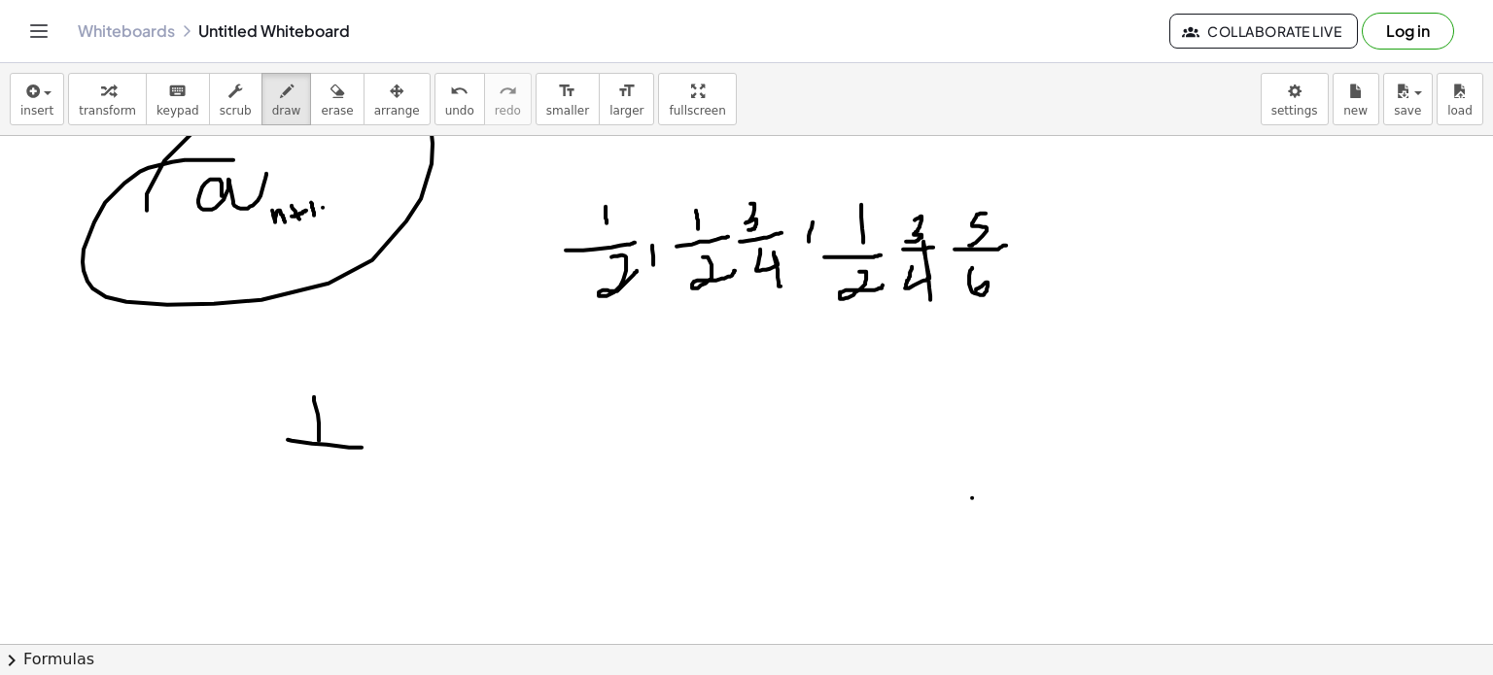
click at [376, 446] on div at bounding box center [746, 247] width 1493 height 1528
drag, startPoint x: 314, startPoint y: 467, endPoint x: 354, endPoint y: 492, distance: 47.2
click at [354, 492] on div at bounding box center [746, 247] width 1493 height 1528
drag, startPoint x: 432, startPoint y: 392, endPoint x: 427, endPoint y: 435, distance: 44.0
click at [427, 435] on div at bounding box center [746, 247] width 1493 height 1528
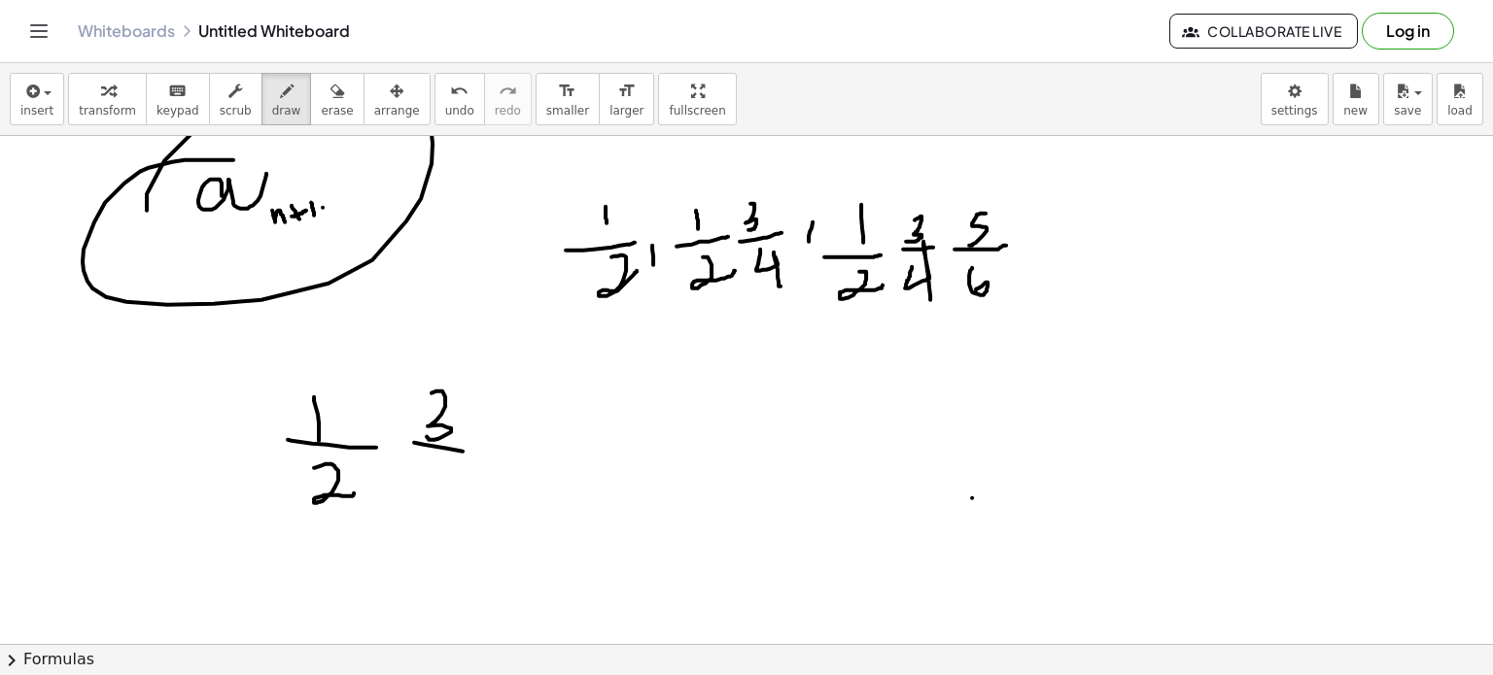
drag, startPoint x: 414, startPoint y: 441, endPoint x: 480, endPoint y: 453, distance: 67.1
click at [480, 453] on div at bounding box center [746, 247] width 1493 height 1528
drag, startPoint x: 433, startPoint y: 462, endPoint x: 447, endPoint y: 533, distance: 72.2
click at [447, 533] on div at bounding box center [746, 247] width 1493 height 1528
drag, startPoint x: 517, startPoint y: 427, endPoint x: 535, endPoint y: 437, distance: 20.5
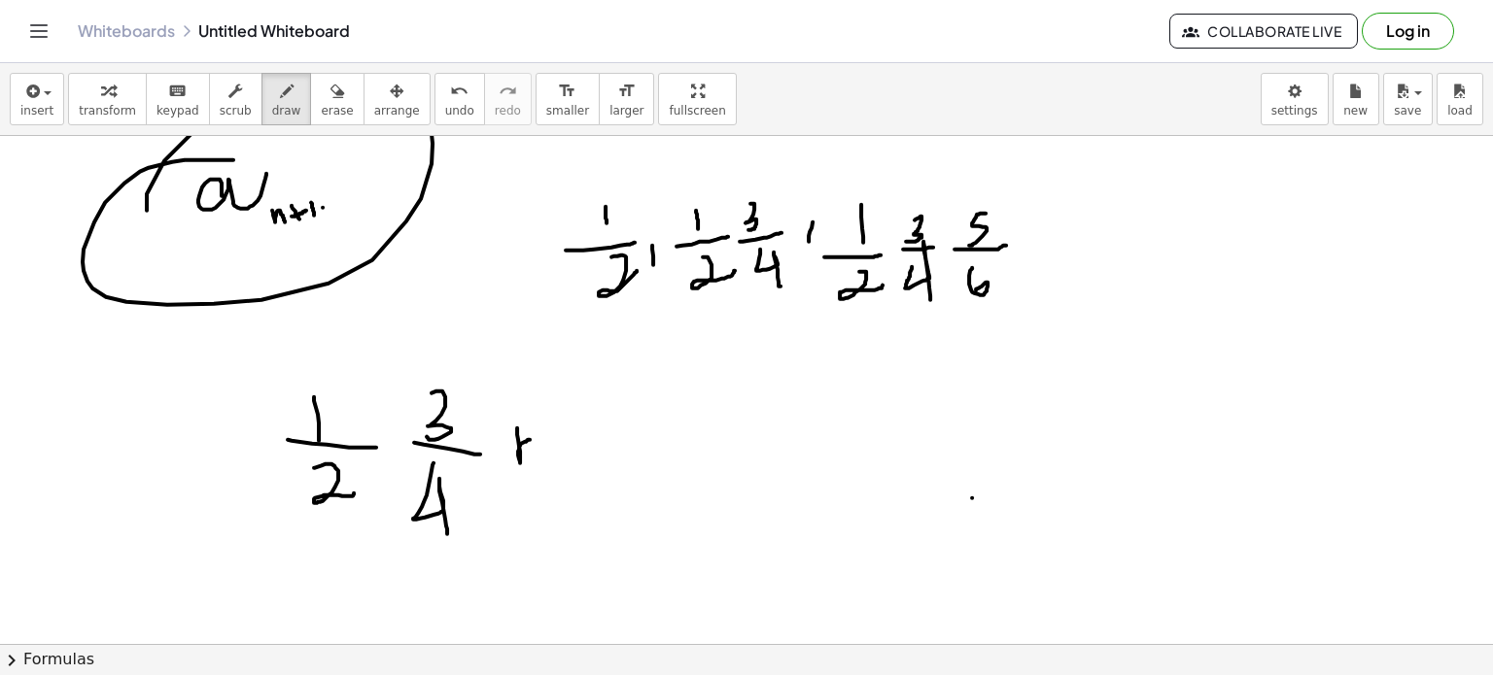
click at [535, 437] on div at bounding box center [746, 247] width 1493 height 1528
drag, startPoint x: 516, startPoint y: 425, endPoint x: 517, endPoint y: 438, distance: 13.6
click at [517, 438] on div at bounding box center [746, 247] width 1493 height 1528
drag, startPoint x: 810, startPoint y: 353, endPoint x: 851, endPoint y: 377, distance: 48.3
click at [851, 377] on div at bounding box center [746, 247] width 1493 height 1528
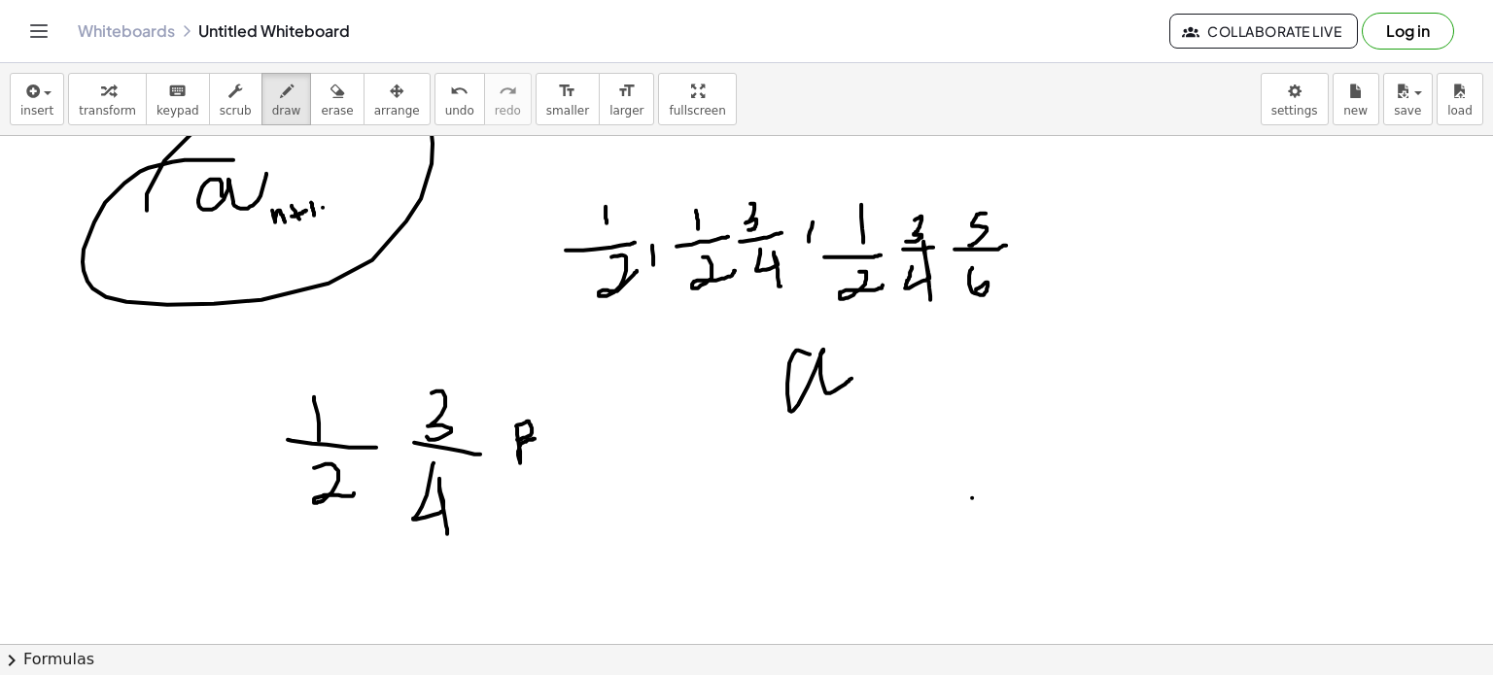
click at [735, 423] on div at bounding box center [746, 247] width 1493 height 1528
drag, startPoint x: 858, startPoint y: 392, endPoint x: 877, endPoint y: 413, distance: 28.3
click at [877, 413] on div at bounding box center [746, 247] width 1493 height 1528
drag, startPoint x: 981, startPoint y: 331, endPoint x: 949, endPoint y: 368, distance: 48.9
click at [949, 368] on div at bounding box center [746, 247] width 1493 height 1528
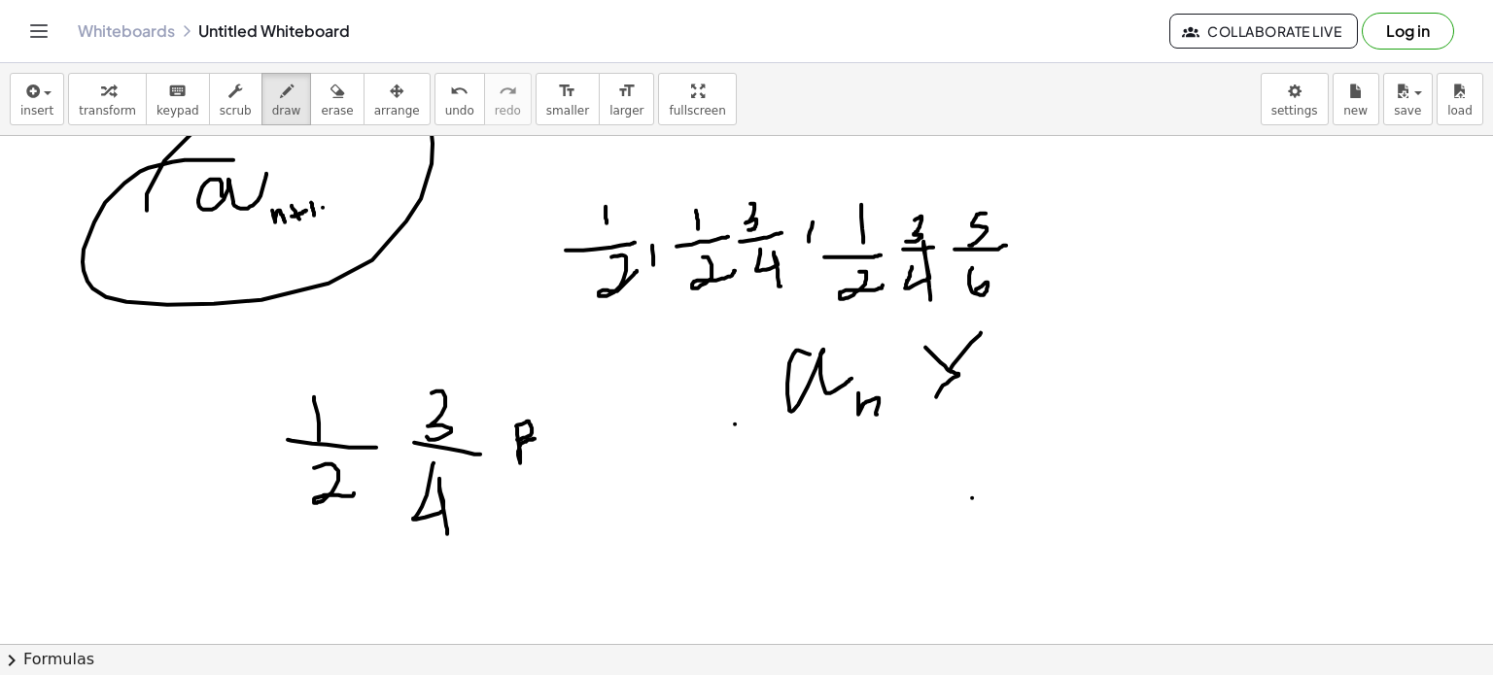
drag, startPoint x: 925, startPoint y: 346, endPoint x: 925, endPoint y: 407, distance: 61.2
click at [925, 407] on div at bounding box center [746, 247] width 1493 height 1528
drag, startPoint x: 1012, startPoint y: 335, endPoint x: 1038, endPoint y: 390, distance: 60.4
click at [1038, 390] on div at bounding box center [746, 247] width 1493 height 1528
drag, startPoint x: 1057, startPoint y: 371, endPoint x: 1066, endPoint y: 385, distance: 16.2
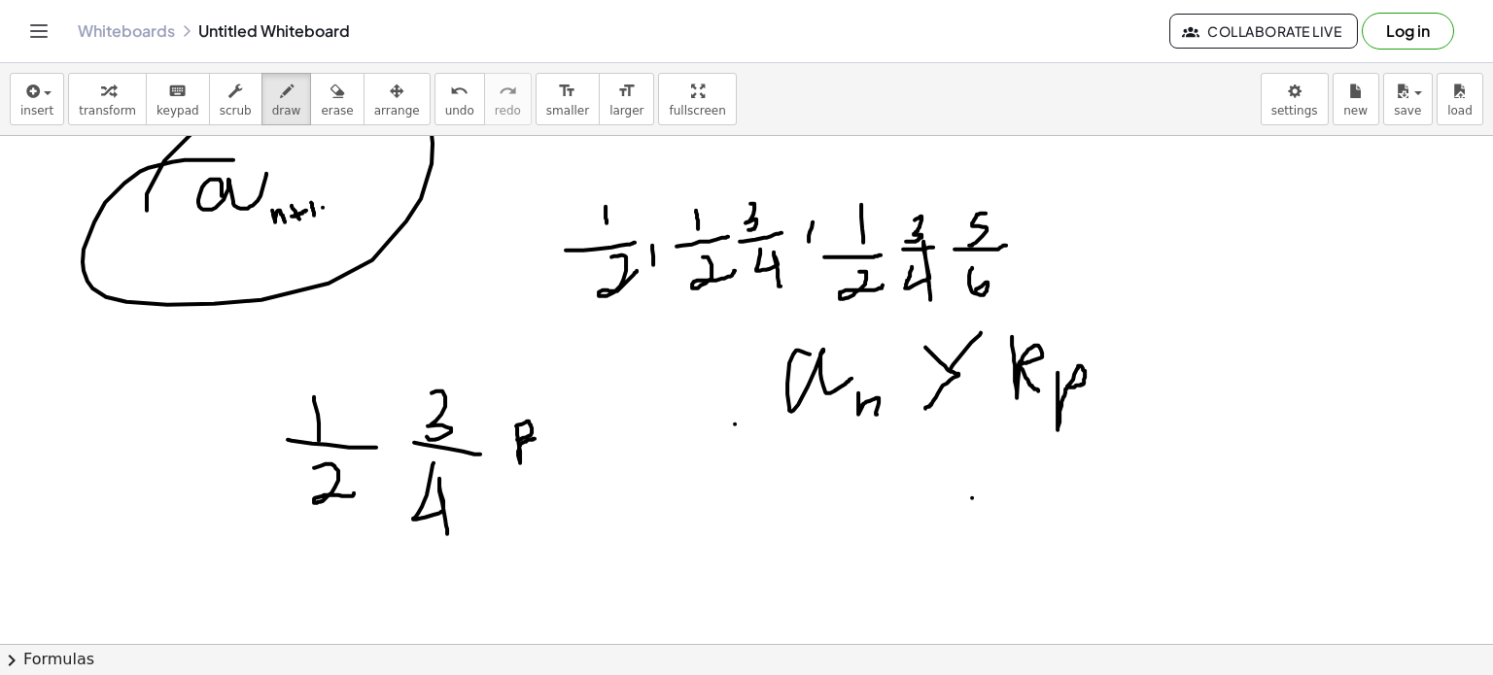
click at [1066, 385] on div at bounding box center [746, 247] width 1493 height 1528
drag, startPoint x: 1090, startPoint y: 331, endPoint x: 1102, endPoint y: 342, distance: 15.8
click at [1102, 342] on div at bounding box center [746, 247] width 1493 height 1528
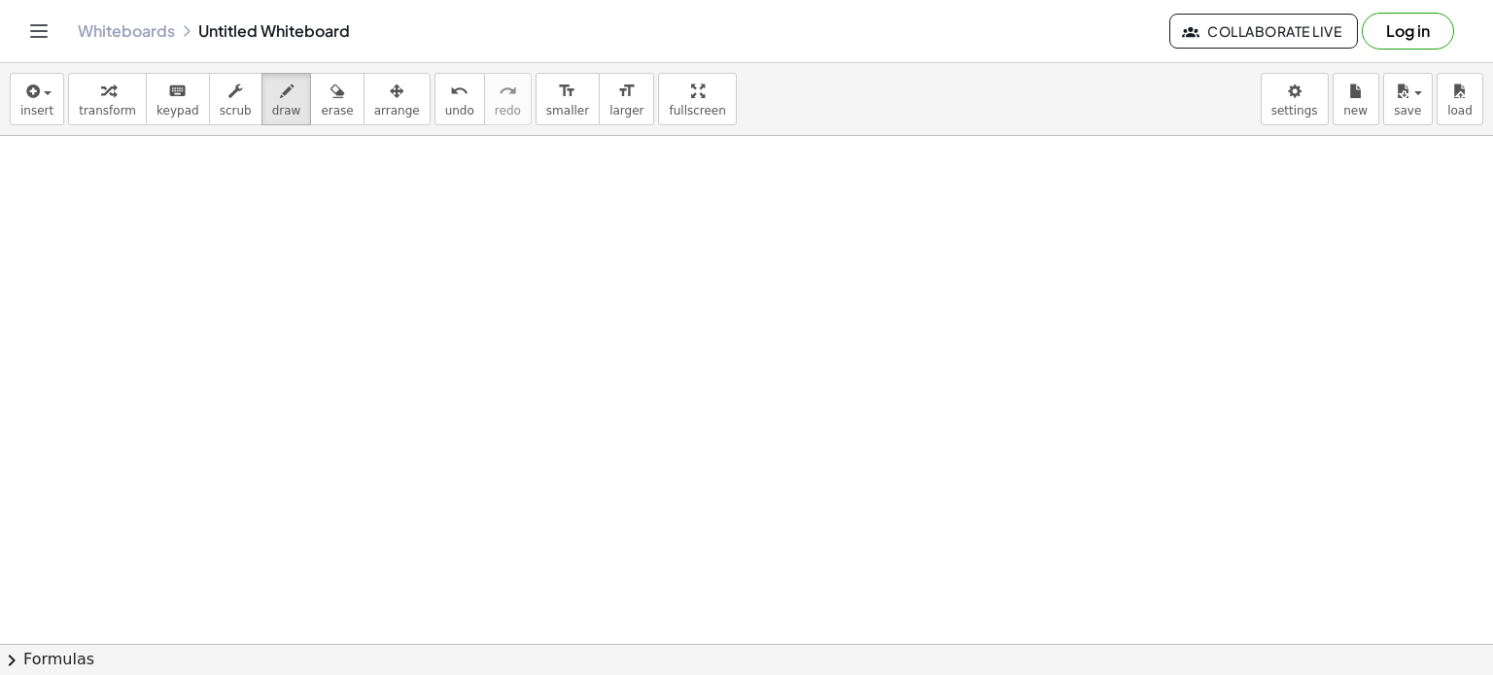
scroll to position [1069, 0]
drag, startPoint x: 163, startPoint y: 204, endPoint x: 196, endPoint y: 209, distance: 33.4
click at [196, 209] on div at bounding box center [746, 85] width 1493 height 2037
drag, startPoint x: 198, startPoint y: 236, endPoint x: 213, endPoint y: 245, distance: 17.0
click at [213, 245] on div at bounding box center [746, 85] width 1493 height 2037
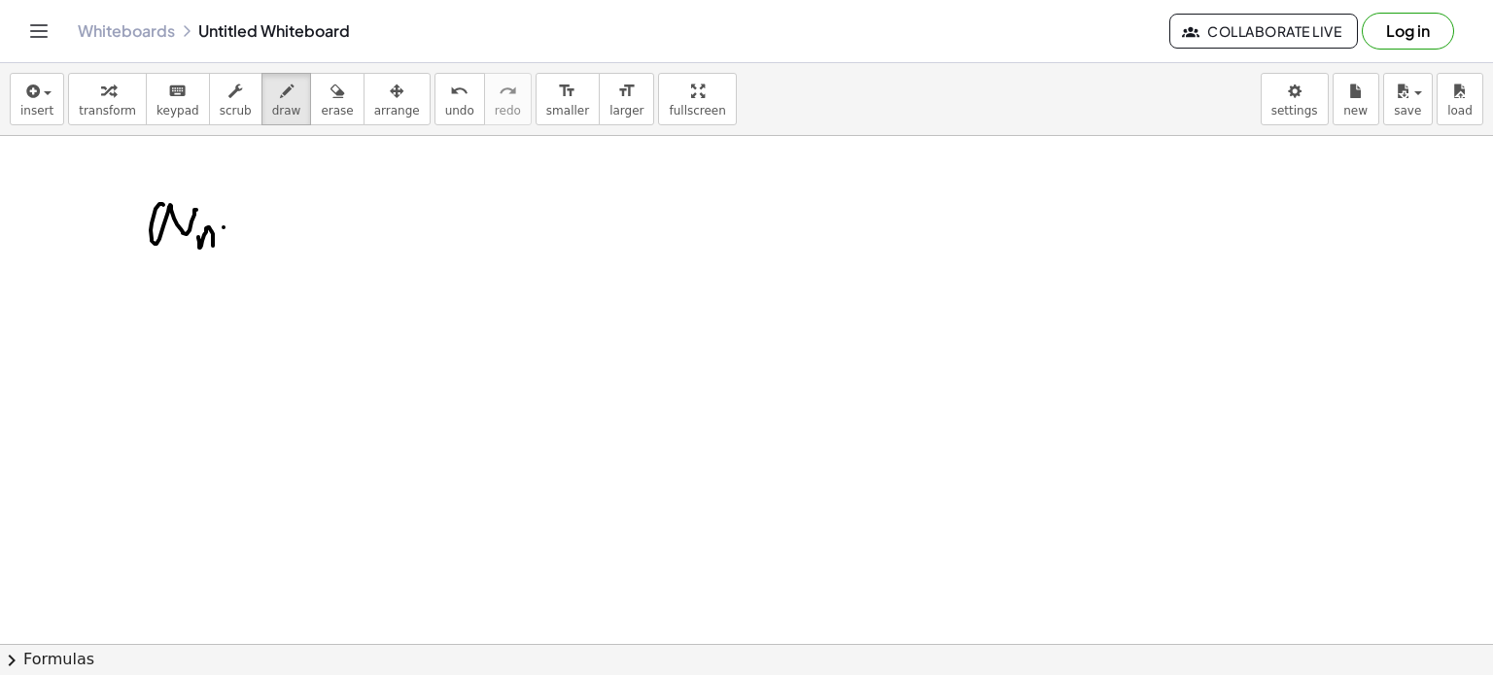
click at [224, 226] on div at bounding box center [746, 85] width 1493 height 2037
drag, startPoint x: 219, startPoint y: 232, endPoint x: 236, endPoint y: 232, distance: 17.5
click at [236, 232] on div at bounding box center [746, 85] width 1493 height 2037
drag, startPoint x: 225, startPoint y: 221, endPoint x: 225, endPoint y: 239, distance: 18.5
click at [225, 239] on div at bounding box center [746, 85] width 1493 height 2037
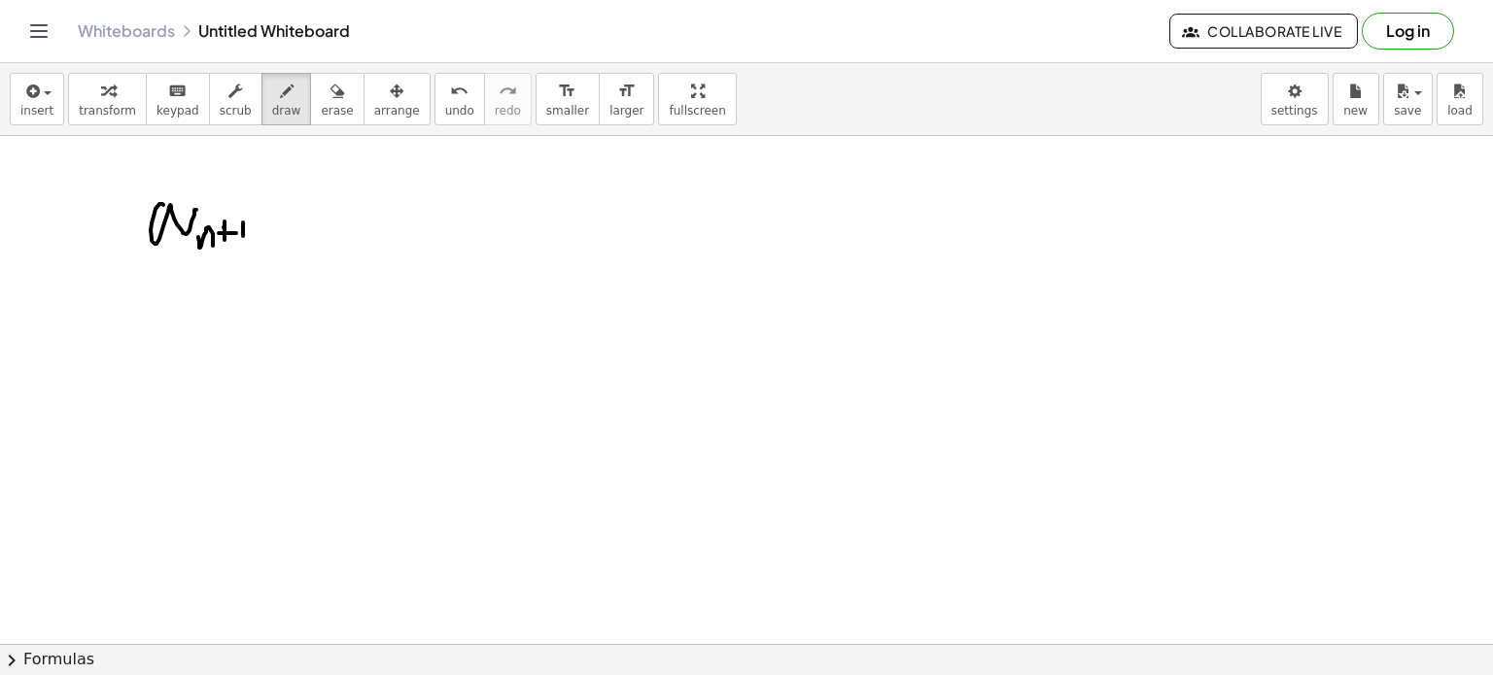
drag, startPoint x: 243, startPoint y: 222, endPoint x: 243, endPoint y: 238, distance: 16.5
click at [243, 238] on div at bounding box center [746, 85] width 1493 height 2037
drag, startPoint x: 170, startPoint y: 213, endPoint x: 162, endPoint y: 202, distance: 13.2
click at [162, 202] on div at bounding box center [746, 85] width 1493 height 2037
click at [203, 232] on div at bounding box center [746, 85] width 1493 height 2037
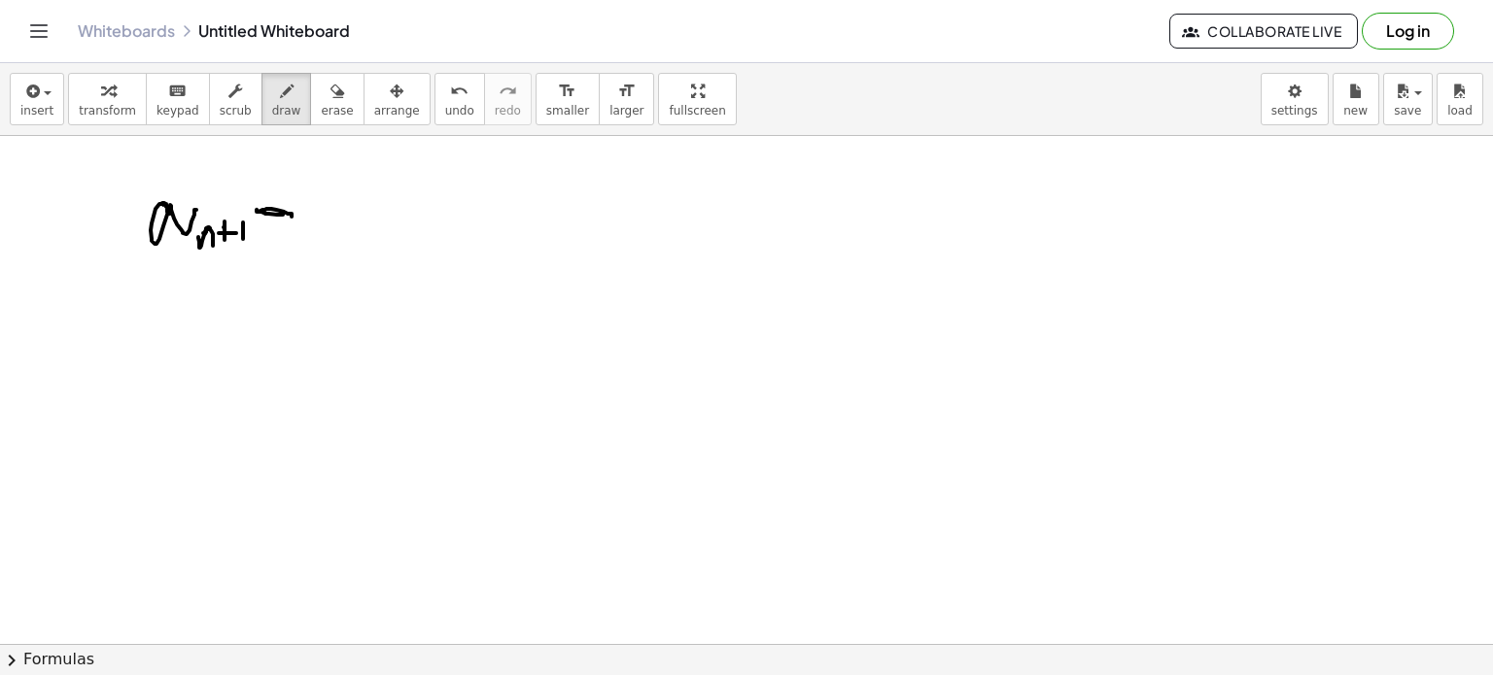
click at [292, 216] on div at bounding box center [746, 85] width 1493 height 2037
drag, startPoint x: 265, startPoint y: 233, endPoint x: 281, endPoint y: 215, distance: 24.1
click at [281, 215] on div at bounding box center [746, 85] width 1493 height 2037
drag, startPoint x: 527, startPoint y: 207, endPoint x: 530, endPoint y: 232, distance: 25.4
click at [530, 232] on div at bounding box center [746, 85] width 1493 height 2037
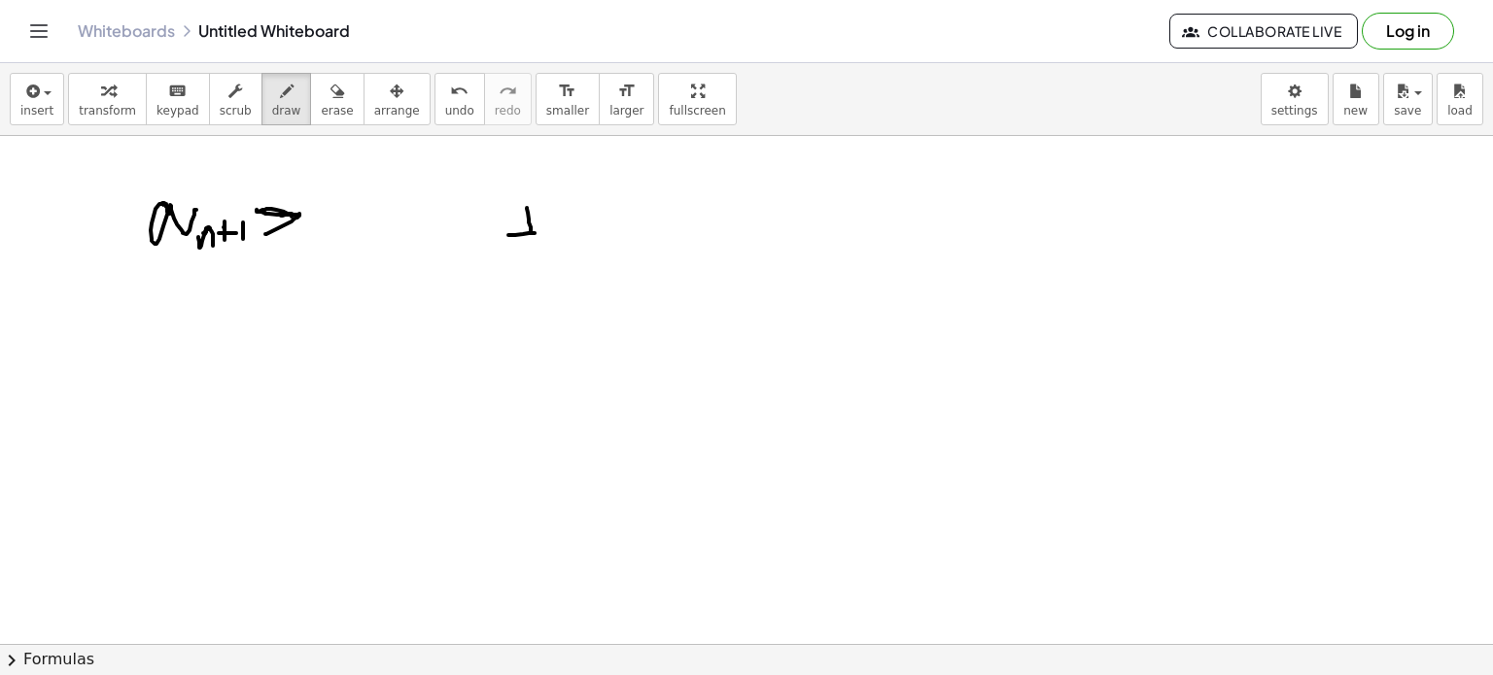
drag, startPoint x: 508, startPoint y: 234, endPoint x: 553, endPoint y: 229, distance: 45.0
click at [553, 229] on div at bounding box center [746, 85] width 1493 height 2037
click at [521, 252] on div at bounding box center [746, 85] width 1493 height 2037
drag, startPoint x: 552, startPoint y: 248, endPoint x: 552, endPoint y: 262, distance: 14.6
click at [552, 262] on div at bounding box center [746, 85] width 1493 height 2037
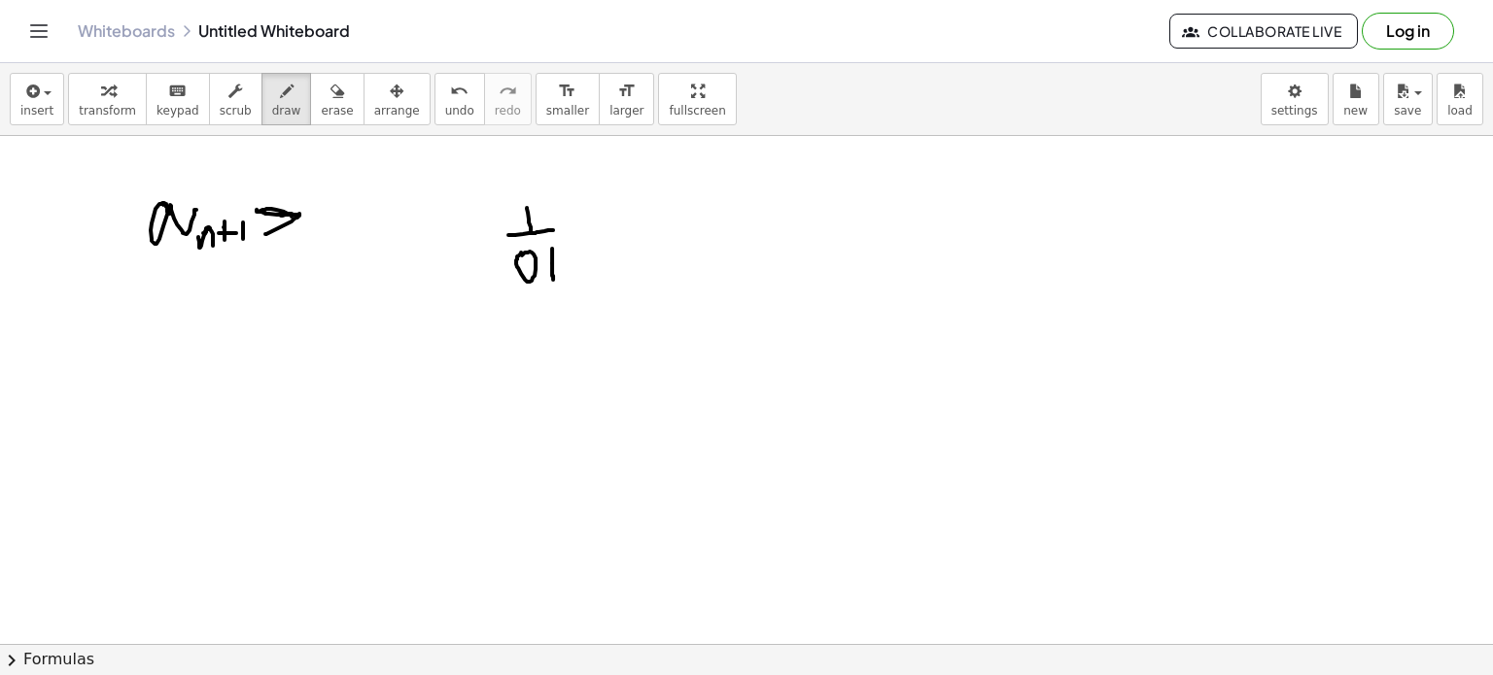
drag, startPoint x: 552, startPoint y: 262, endPoint x: 553, endPoint y: 278, distance: 15.6
click at [553, 278] on div at bounding box center [746, 85] width 1493 height 2037
click at [552, 282] on div at bounding box center [746, 85] width 1493 height 2037
click at [552, 297] on div at bounding box center [746, 85] width 1493 height 2037
drag, startPoint x: 578, startPoint y: 230, endPoint x: 600, endPoint y: 225, distance: 22.2
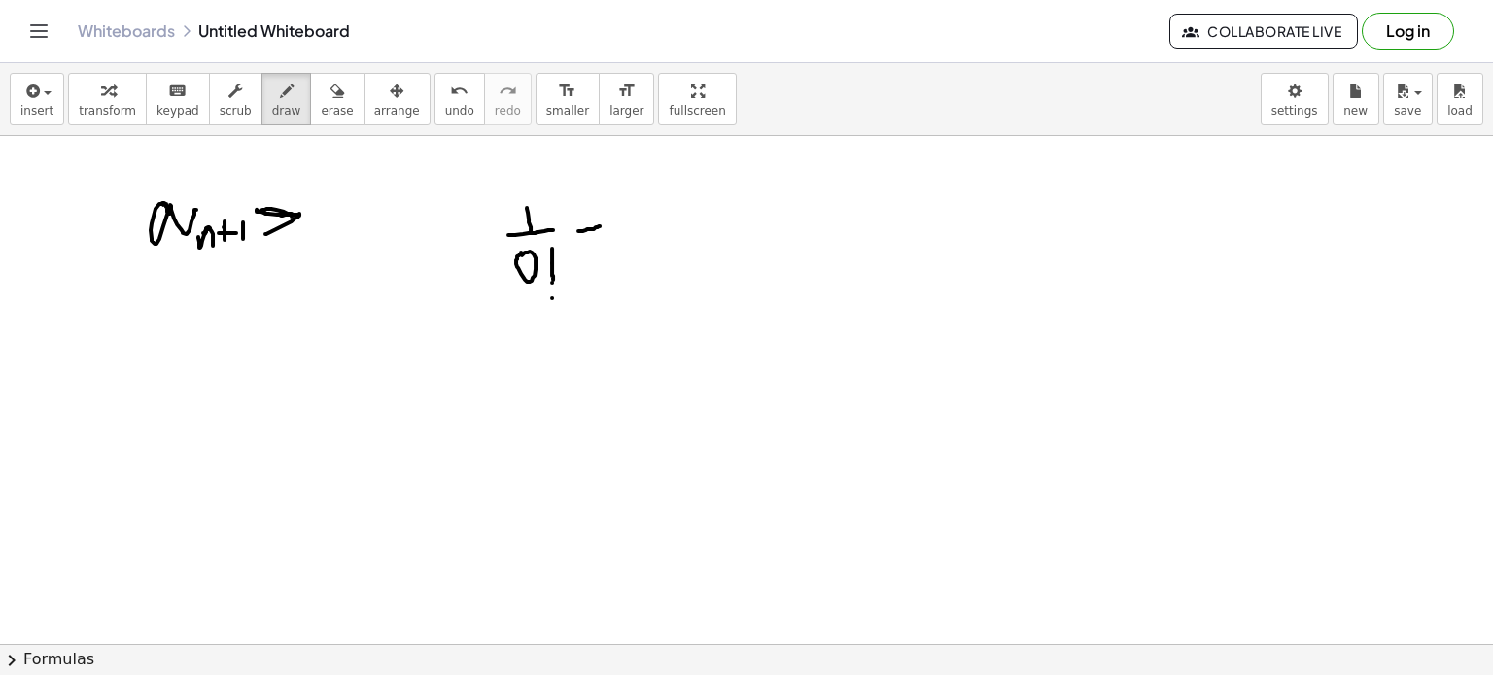
click at [600, 225] on div at bounding box center [746, 85] width 1493 height 2037
drag, startPoint x: 591, startPoint y: 211, endPoint x: 593, endPoint y: 241, distance: 30.2
click at [593, 241] on div at bounding box center [746, 85] width 1493 height 2037
drag, startPoint x: 638, startPoint y: 206, endPoint x: 637, endPoint y: 223, distance: 16.6
click at [637, 223] on div at bounding box center [746, 85] width 1493 height 2037
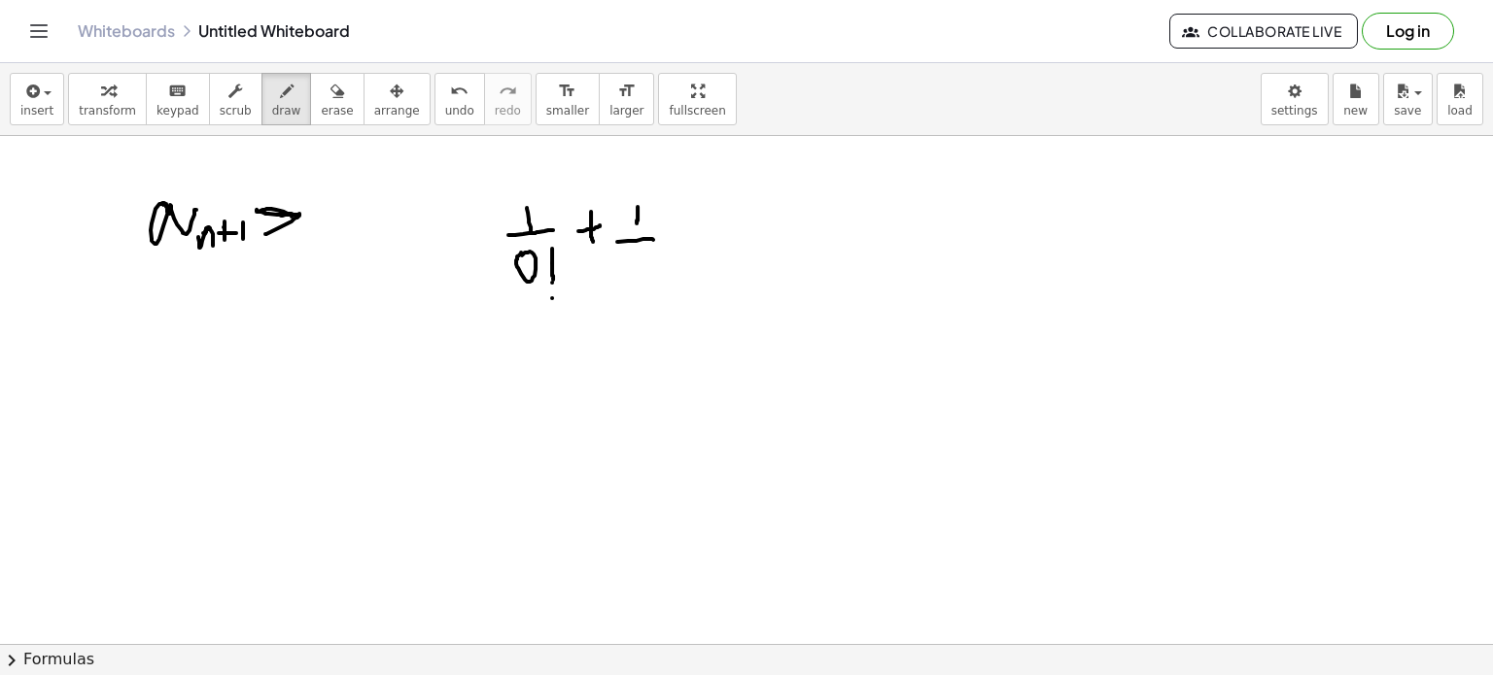
drag, startPoint x: 617, startPoint y: 241, endPoint x: 655, endPoint y: 239, distance: 38.0
click at [655, 239] on div at bounding box center [746, 85] width 1493 height 2037
drag, startPoint x: 625, startPoint y: 254, endPoint x: 625, endPoint y: 275, distance: 21.4
click at [625, 275] on div at bounding box center [746, 85] width 1493 height 2037
drag, startPoint x: 646, startPoint y: 252, endPoint x: 646, endPoint y: 273, distance: 21.4
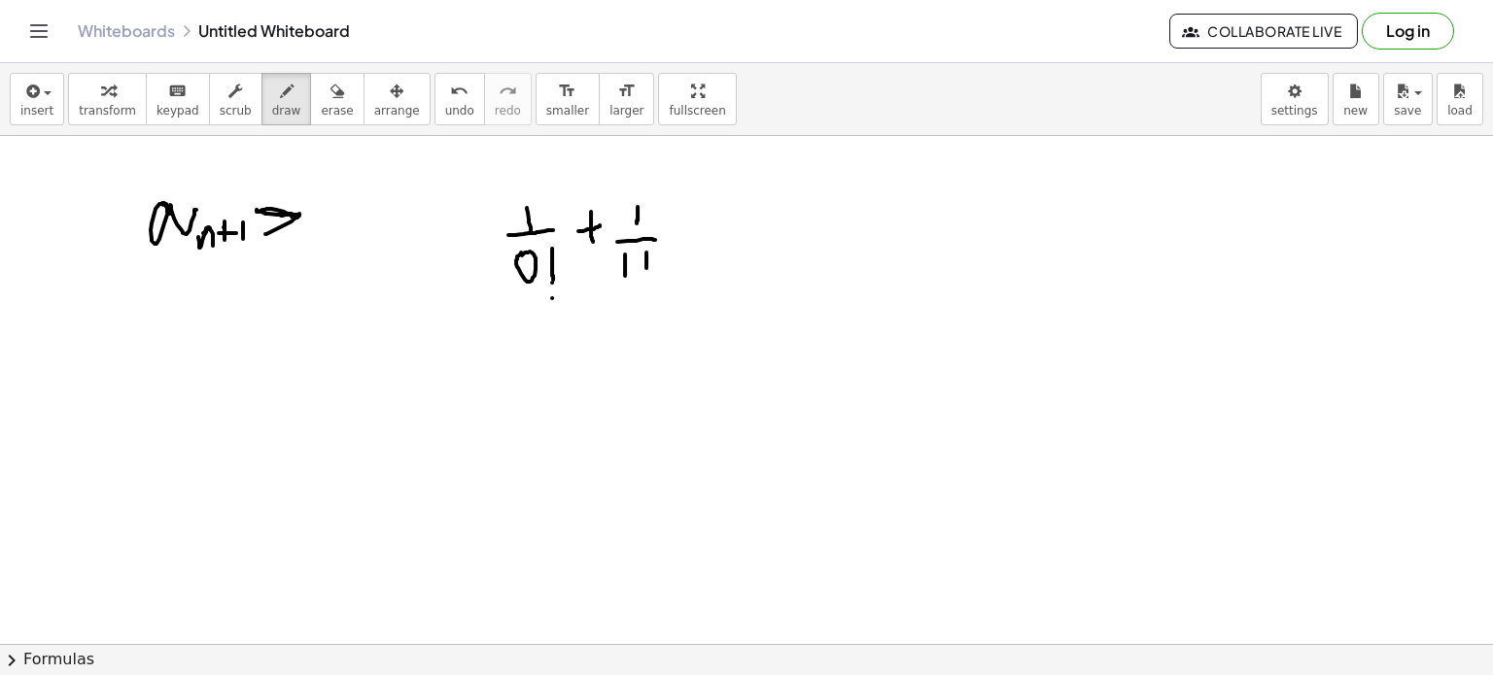
click at [646, 273] on div at bounding box center [746, 85] width 1493 height 2037
drag, startPoint x: 646, startPoint y: 286, endPoint x: 636, endPoint y: 286, distance: 10.7
click at [636, 286] on div at bounding box center [746, 85] width 1493 height 2037
click at [467, 378] on div at bounding box center [746, 85] width 1493 height 2037
drag, startPoint x: 502, startPoint y: 427, endPoint x: 533, endPoint y: 423, distance: 30.4
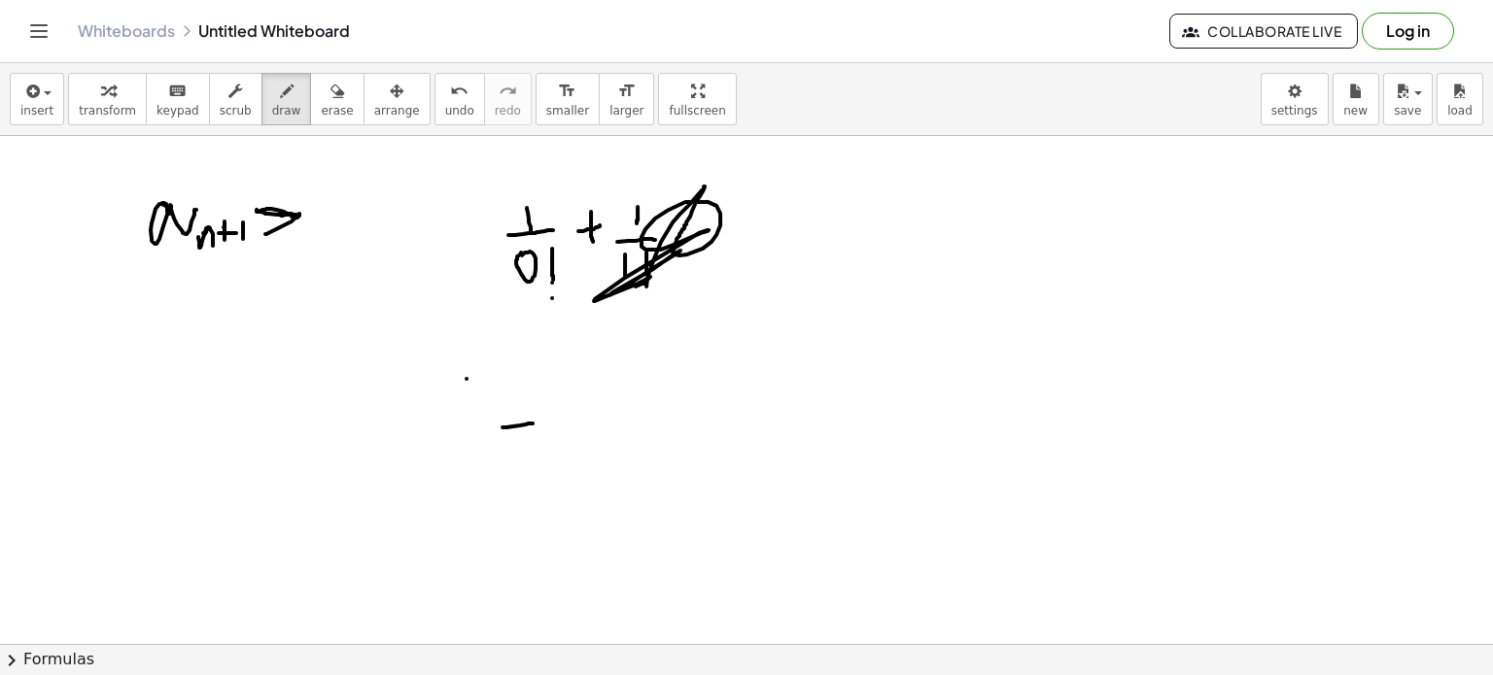
click at [533, 423] on div at bounding box center [746, 85] width 1493 height 2037
click at [579, 388] on div at bounding box center [746, 85] width 1493 height 2037
drag, startPoint x: 599, startPoint y: 381, endPoint x: 432, endPoint y: 486, distance: 197.4
click at [432, 486] on div at bounding box center [746, 85] width 1493 height 2037
drag, startPoint x: 432, startPoint y: 486, endPoint x: 355, endPoint y: 528, distance: 87.4
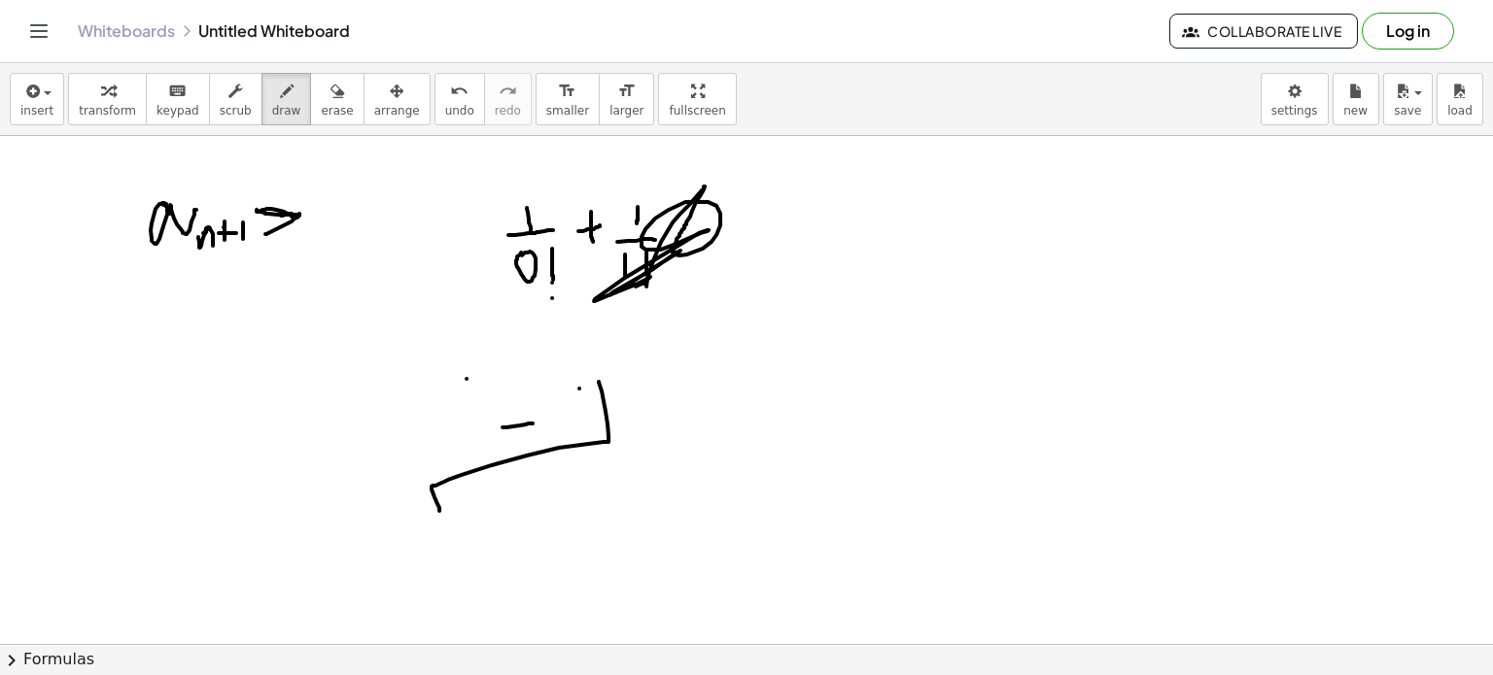
click at [355, 528] on div at bounding box center [746, 85] width 1493 height 2037
drag, startPoint x: 307, startPoint y: 439, endPoint x: 313, endPoint y: 468, distance: 29.7
click at [313, 468] on div at bounding box center [746, 85] width 1493 height 2037
drag, startPoint x: 279, startPoint y: 407, endPoint x: 281, endPoint y: 422, distance: 14.7
click at [281, 422] on div at bounding box center [746, 85] width 1493 height 2037
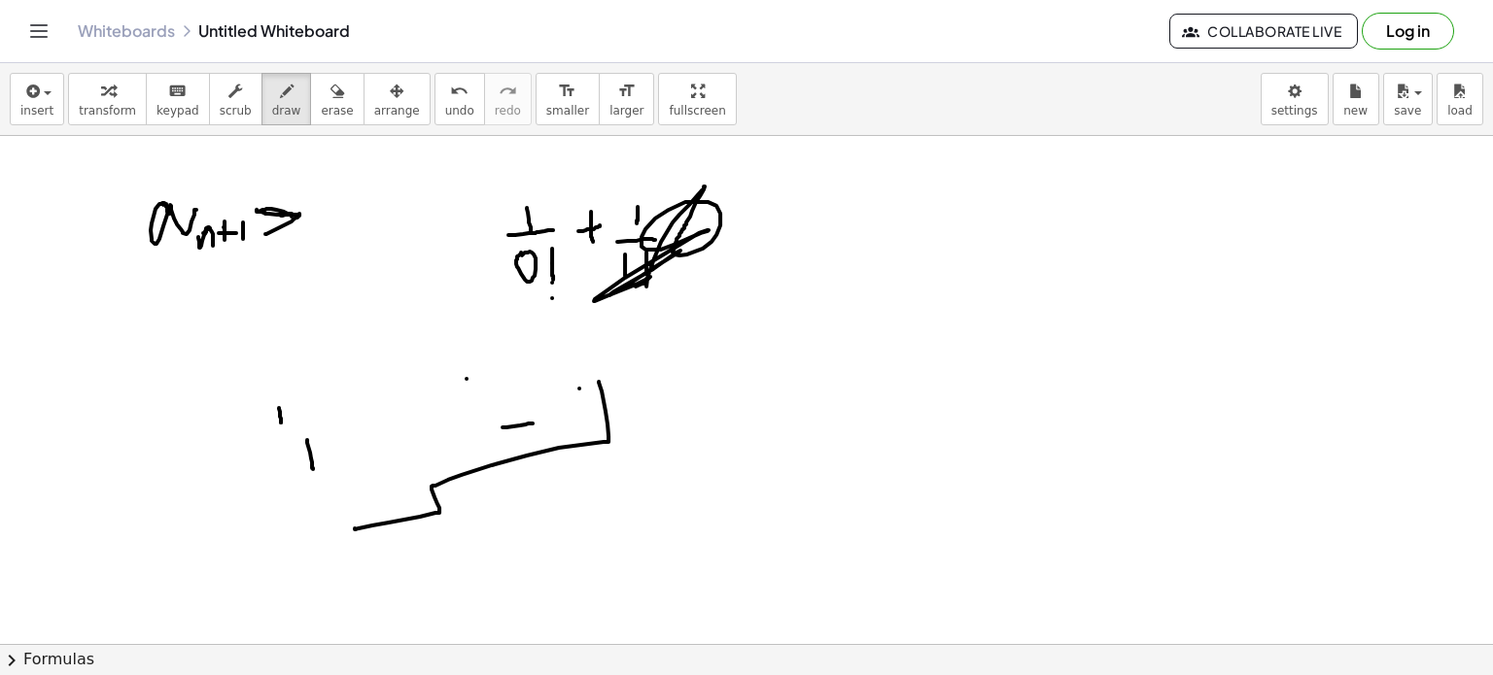
click at [281, 422] on div at bounding box center [746, 85] width 1493 height 2037
click at [258, 424] on div at bounding box center [746, 85] width 1493 height 2037
drag, startPoint x: 327, startPoint y: 344, endPoint x: 391, endPoint y: 458, distance: 130.6
click at [391, 458] on div at bounding box center [746, 85] width 1493 height 2037
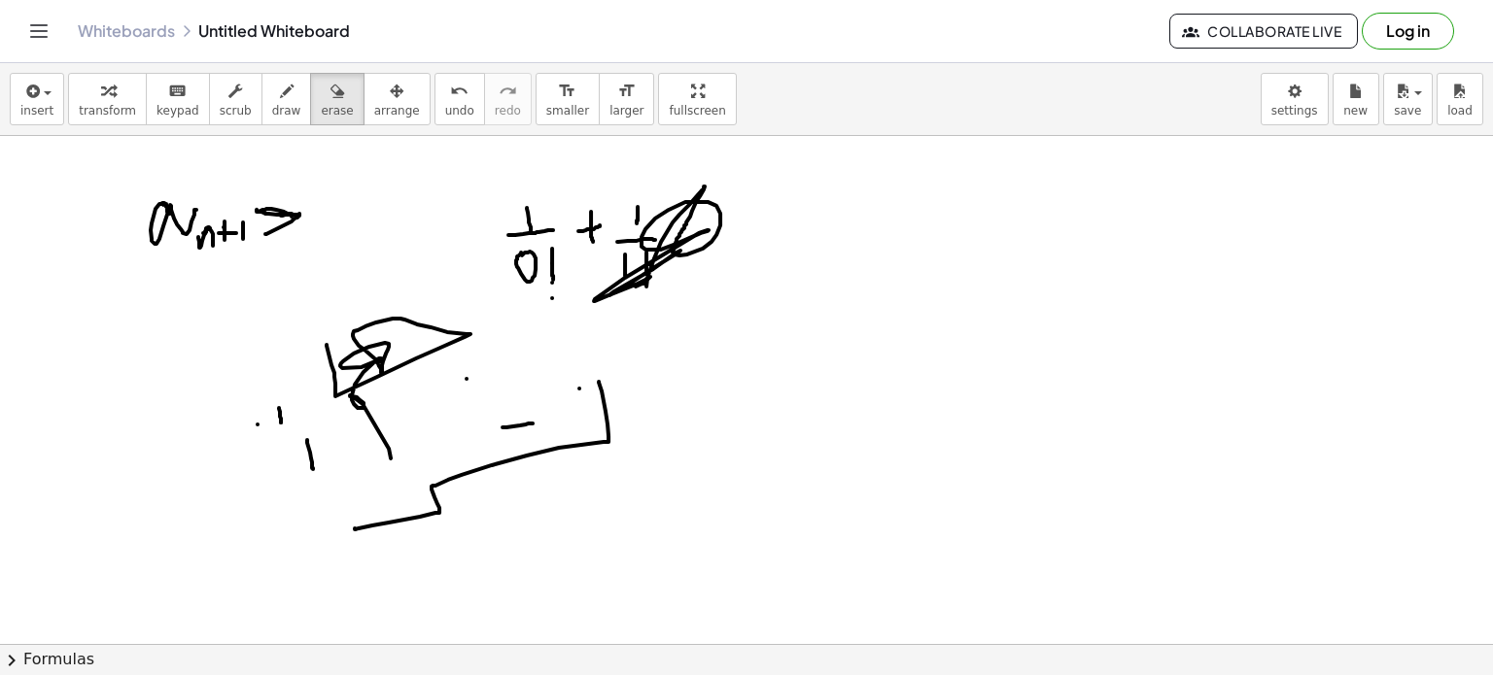
drag, startPoint x: 319, startPoint y: 104, endPoint x: 272, endPoint y: 482, distance: 380.9
click at [272, 482] on div "insert select one: Math Expression Function Text Youtube Video Graphing Geometr…" at bounding box center [746, 369] width 1493 height 612
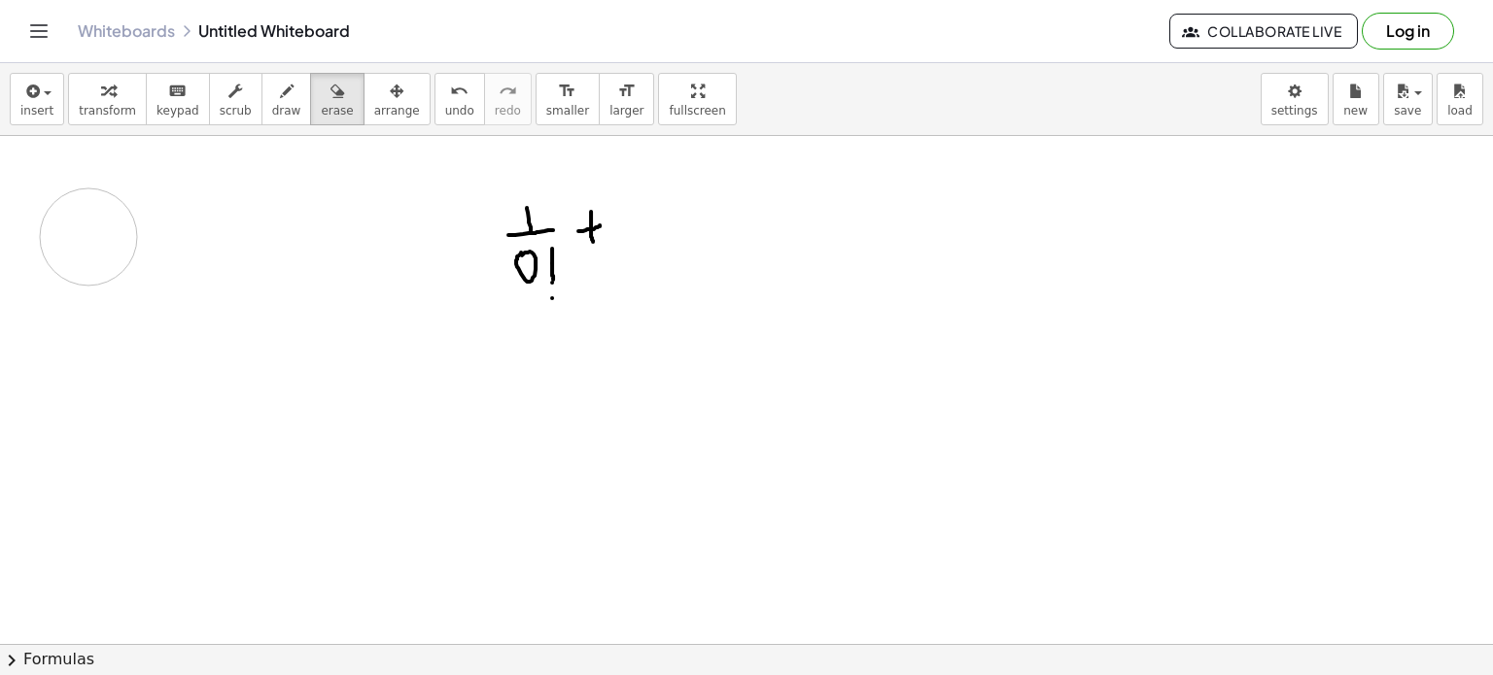
drag, startPoint x: 272, startPoint y: 482, endPoint x: 173, endPoint y: 152, distance: 345.0
click at [158, 182] on div at bounding box center [746, 85] width 1493 height 2037
click at [272, 110] on span "draw" at bounding box center [286, 111] width 29 height 14
drag, startPoint x: 647, startPoint y: 192, endPoint x: 647, endPoint y: 217, distance: 24.3
click at [647, 217] on div at bounding box center [746, 85] width 1493 height 2037
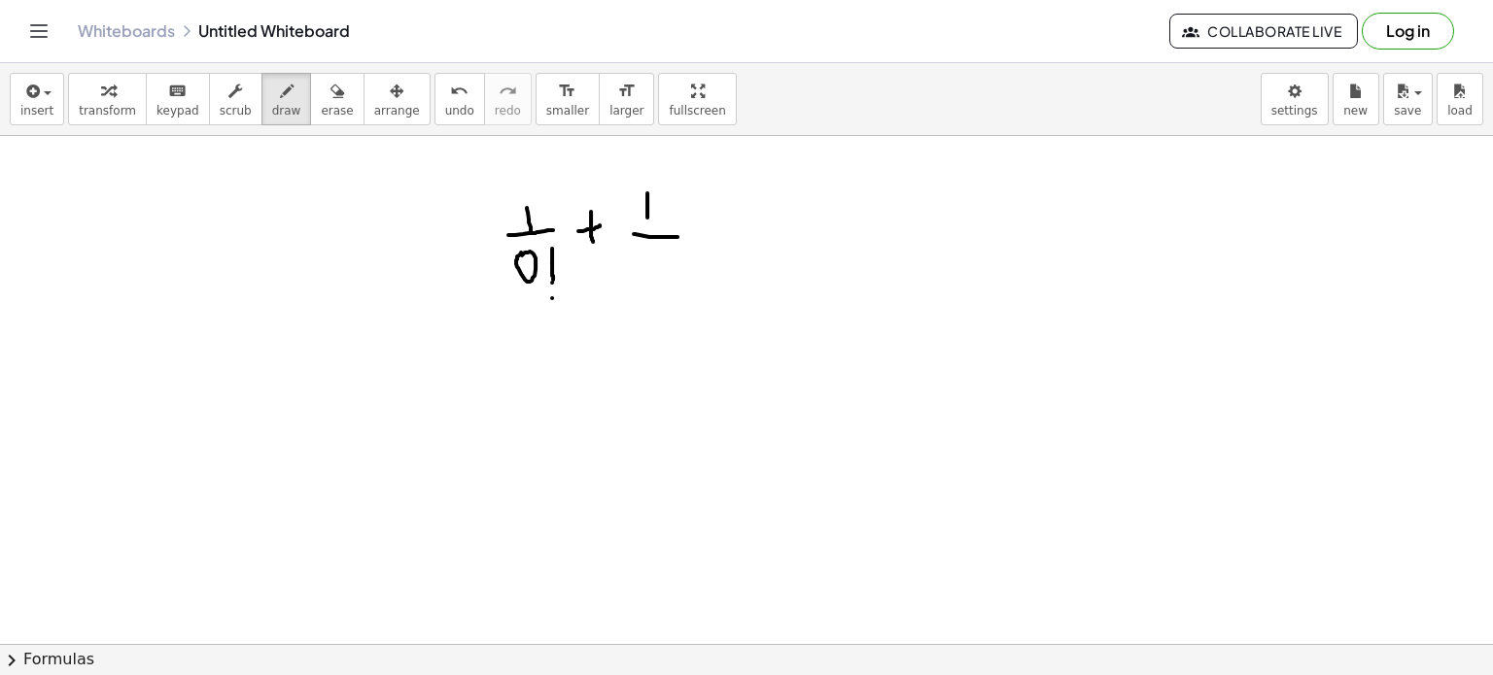
drag, startPoint x: 634, startPoint y: 233, endPoint x: 680, endPoint y: 236, distance: 46.7
click at [680, 236] on div at bounding box center [746, 85] width 1493 height 2037
drag, startPoint x: 642, startPoint y: 256, endPoint x: 641, endPoint y: 273, distance: 17.5
click at [641, 273] on div at bounding box center [746, 85] width 1493 height 2037
drag, startPoint x: 663, startPoint y: 260, endPoint x: 662, endPoint y: 279, distance: 18.5
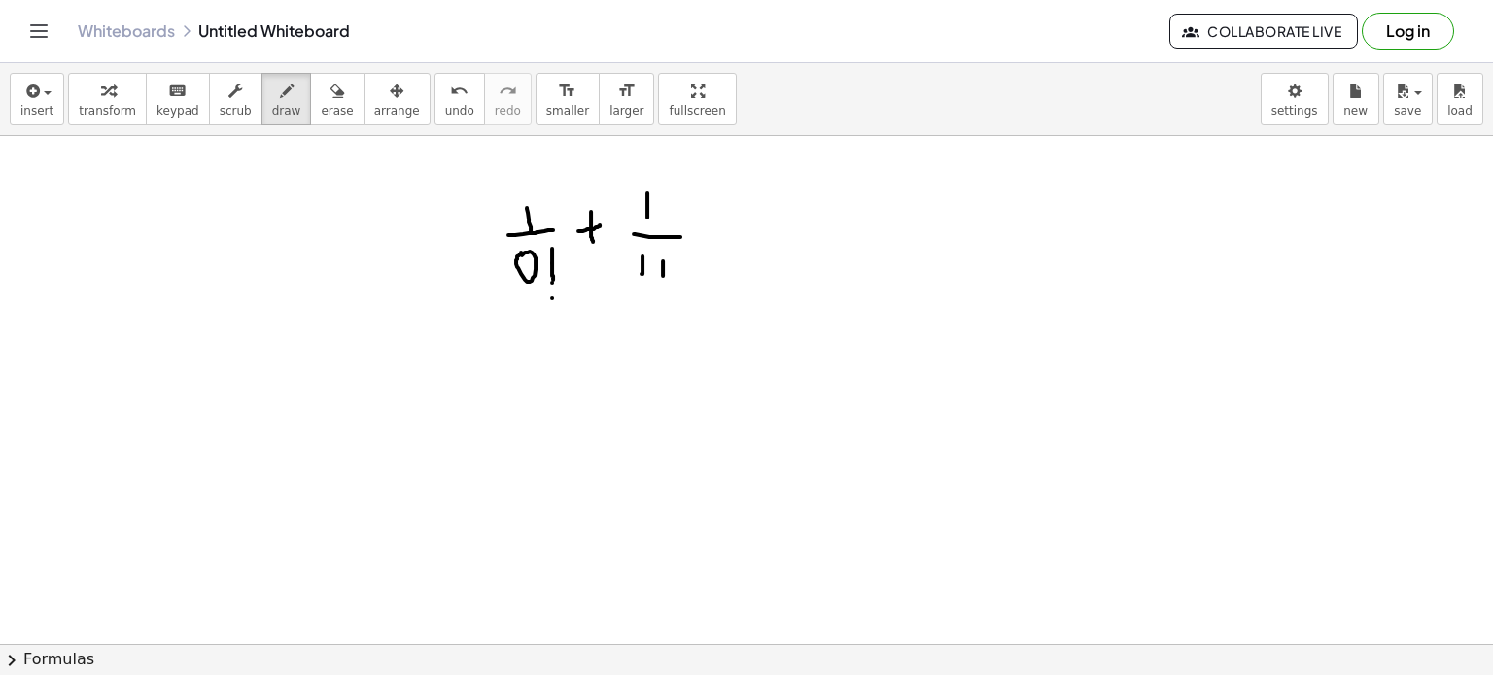
click at [662, 279] on div at bounding box center [746, 85] width 1493 height 2037
click at [662, 291] on div at bounding box center [746, 85] width 1493 height 2037
drag, startPoint x: 720, startPoint y: 237, endPoint x: 749, endPoint y: 236, distance: 29.2
click at [749, 236] on div at bounding box center [746, 85] width 1493 height 2037
drag, startPoint x: 737, startPoint y: 225, endPoint x: 733, endPoint y: 252, distance: 27.5
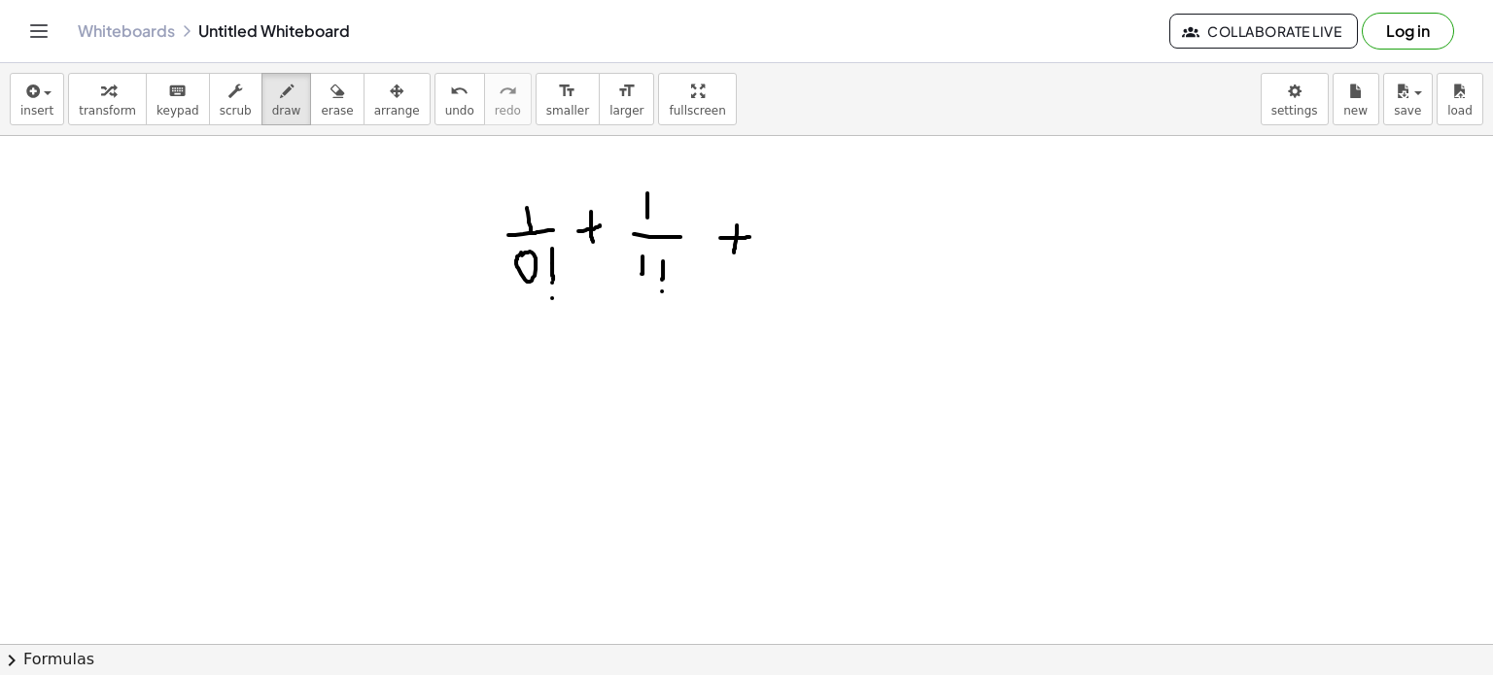
click at [733, 252] on div at bounding box center [746, 85] width 1493 height 2037
click at [758, 248] on div at bounding box center [746, 85] width 1493 height 2037
click at [766, 248] on div at bounding box center [746, 85] width 1493 height 2037
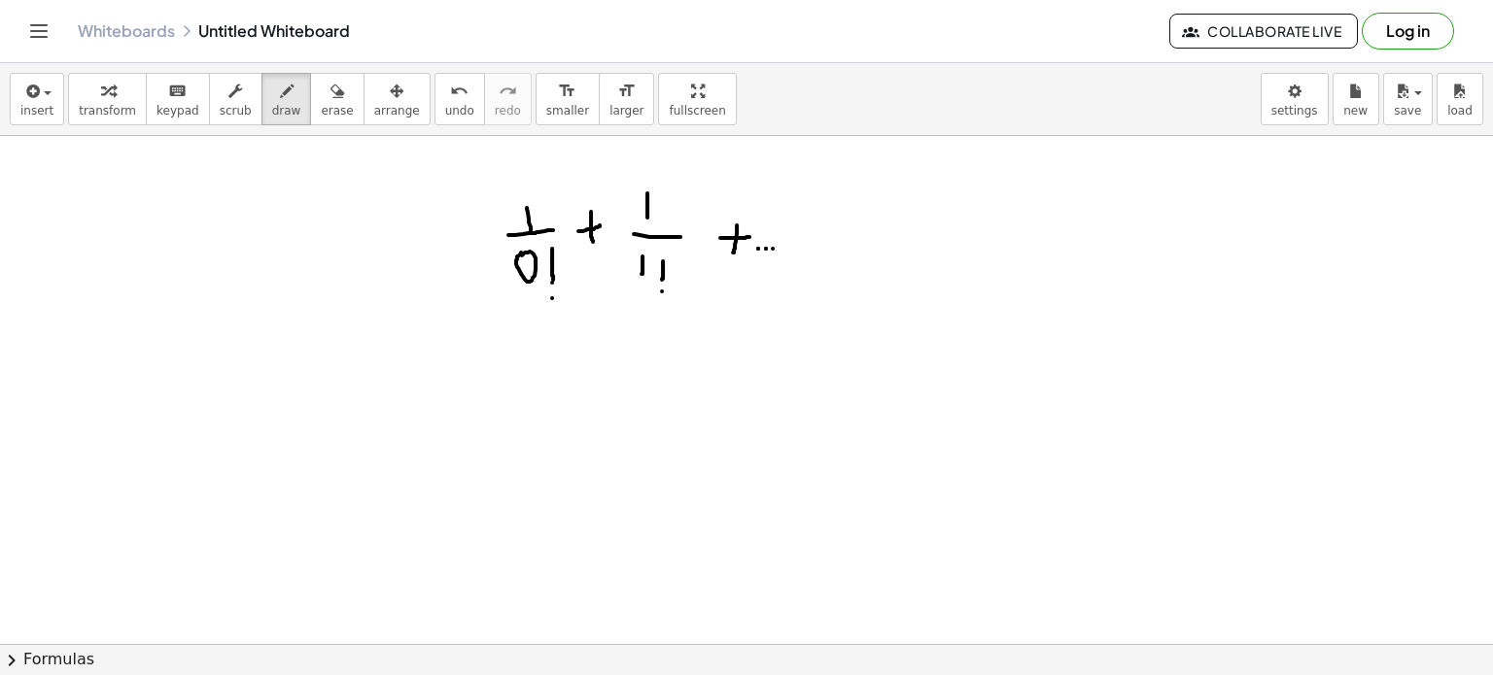
click at [773, 248] on div at bounding box center [746, 85] width 1493 height 2037
drag, startPoint x: 848, startPoint y: 233, endPoint x: 877, endPoint y: 227, distance: 28.8
click at [877, 227] on div at bounding box center [746, 85] width 1493 height 2037
drag, startPoint x: 859, startPoint y: 217, endPoint x: 862, endPoint y: 246, distance: 29.3
click at [862, 246] on div at bounding box center [746, 85] width 1493 height 2037
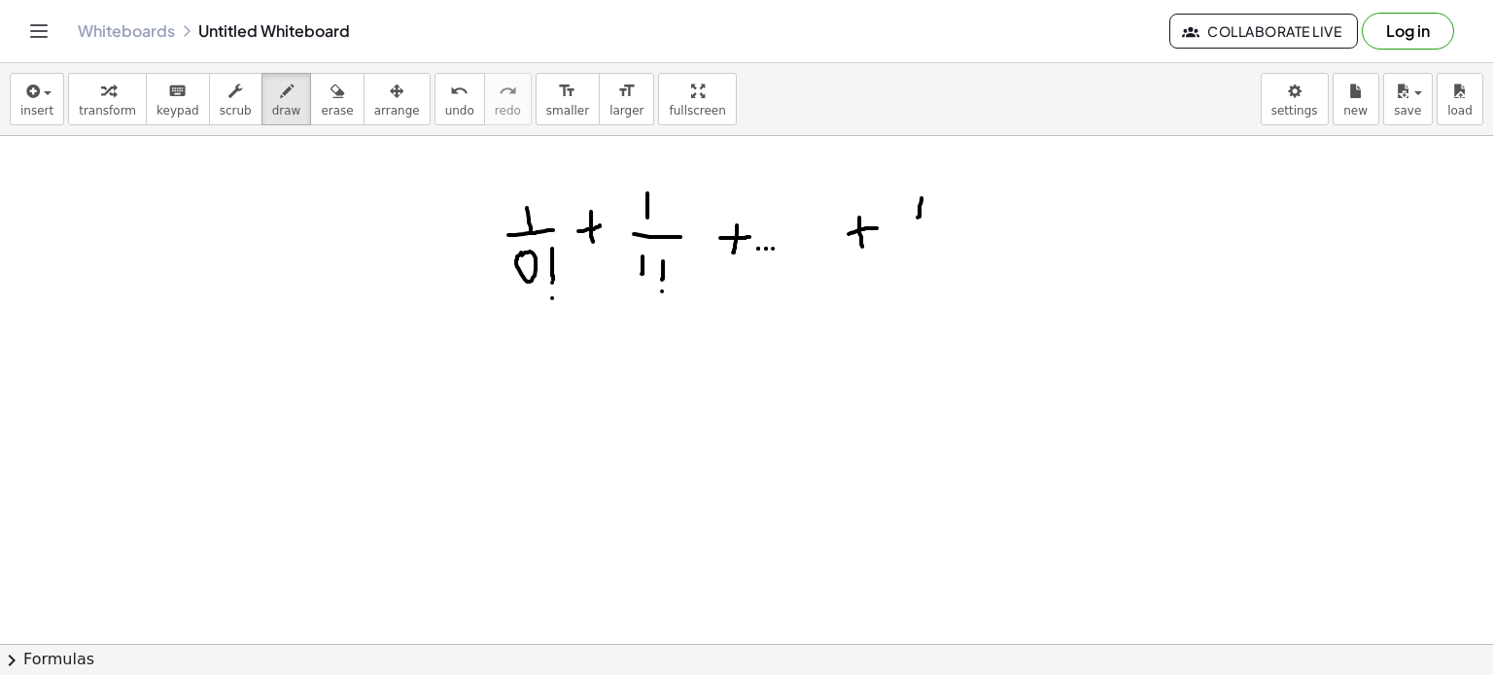
drag, startPoint x: 921, startPoint y: 197, endPoint x: 914, endPoint y: 221, distance: 24.6
click at [914, 221] on div at bounding box center [746, 85] width 1493 height 2037
drag, startPoint x: 903, startPoint y: 238, endPoint x: 942, endPoint y: 239, distance: 38.9
click at [942, 239] on div at bounding box center [746, 85] width 1493 height 2037
drag, startPoint x: 909, startPoint y: 257, endPoint x: 925, endPoint y: 275, distance: 24.8
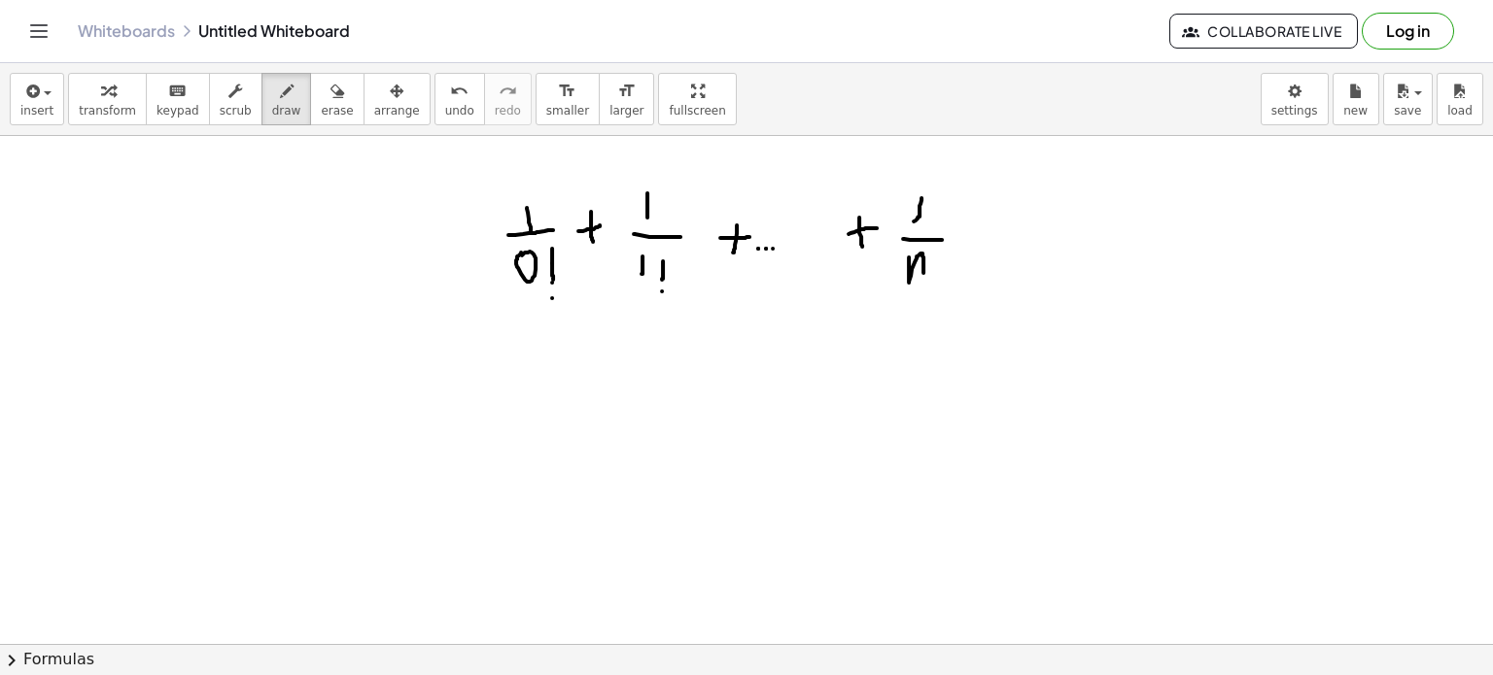
click at [925, 275] on div at bounding box center [746, 85] width 1493 height 2037
drag, startPoint x: 942, startPoint y: 240, endPoint x: 941, endPoint y: 250, distance: 9.8
click at [941, 250] on div at bounding box center [746, 85] width 1493 height 2037
drag, startPoint x: 940, startPoint y: 256, endPoint x: 945, endPoint y: 275, distance: 20.0
click at [945, 275] on div at bounding box center [746, 85] width 1493 height 2037
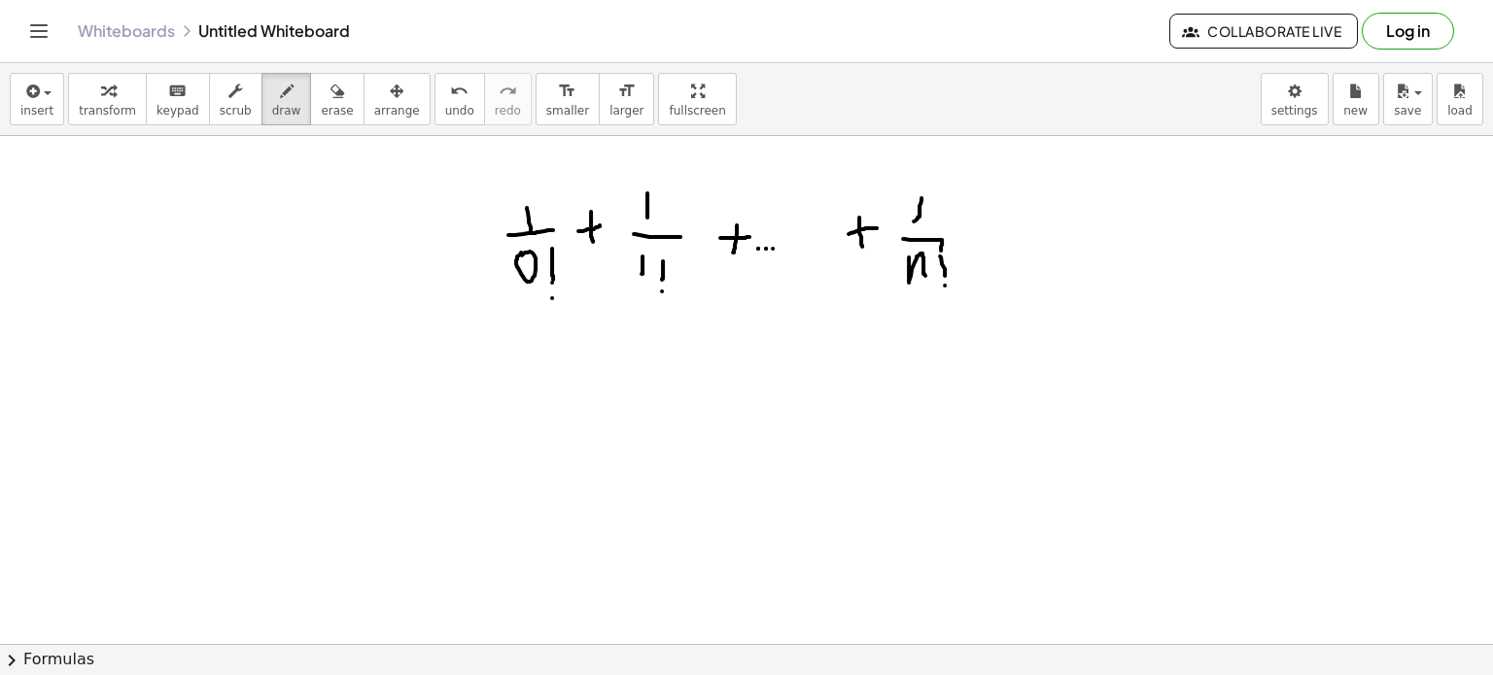
click at [945, 285] on div at bounding box center [746, 85] width 1493 height 2037
